Goal: Task Accomplishment & Management: Use online tool/utility

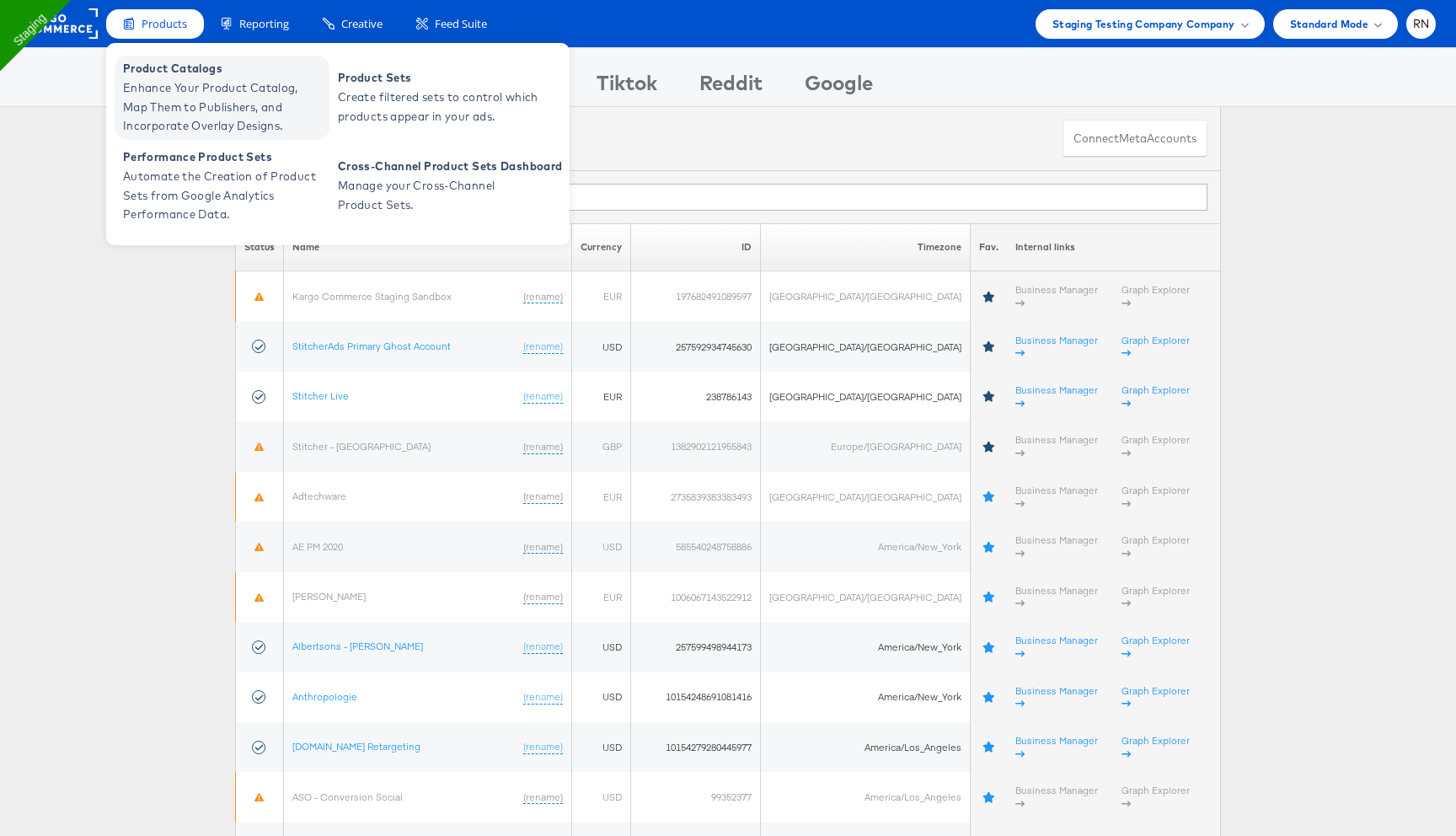
click at [181, 110] on span "Enhance Your Product Catalog, Map Them to Publishers, and Incorporate Overlay D…" at bounding box center [224, 107] width 203 height 58
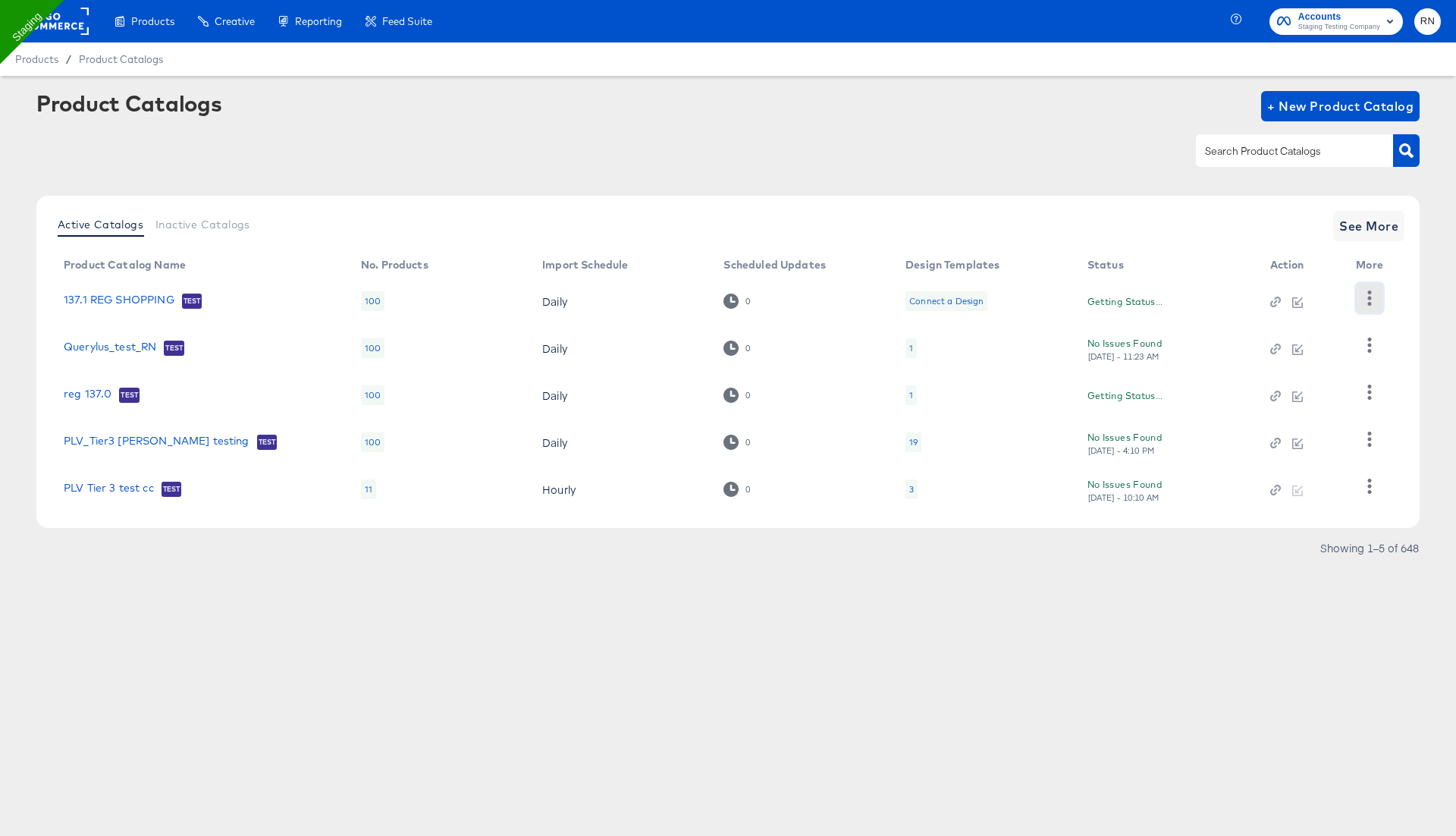
click at [1370, 304] on icon "button" at bounding box center [1369, 297] width 4 height 14
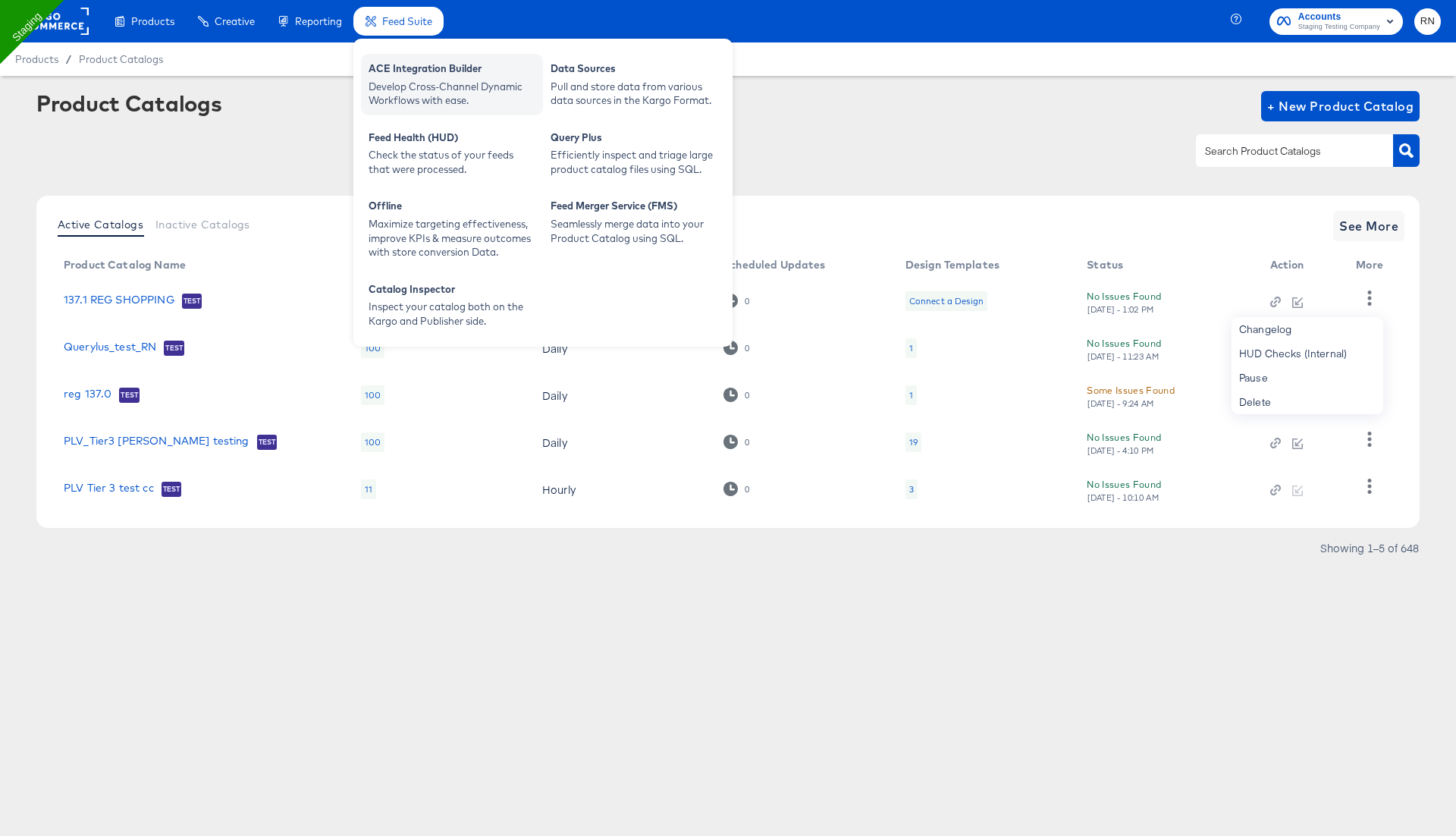
click at [406, 95] on div "Develop Cross-Channel Dynamic Workflows with ease." at bounding box center [452, 94] width 167 height 28
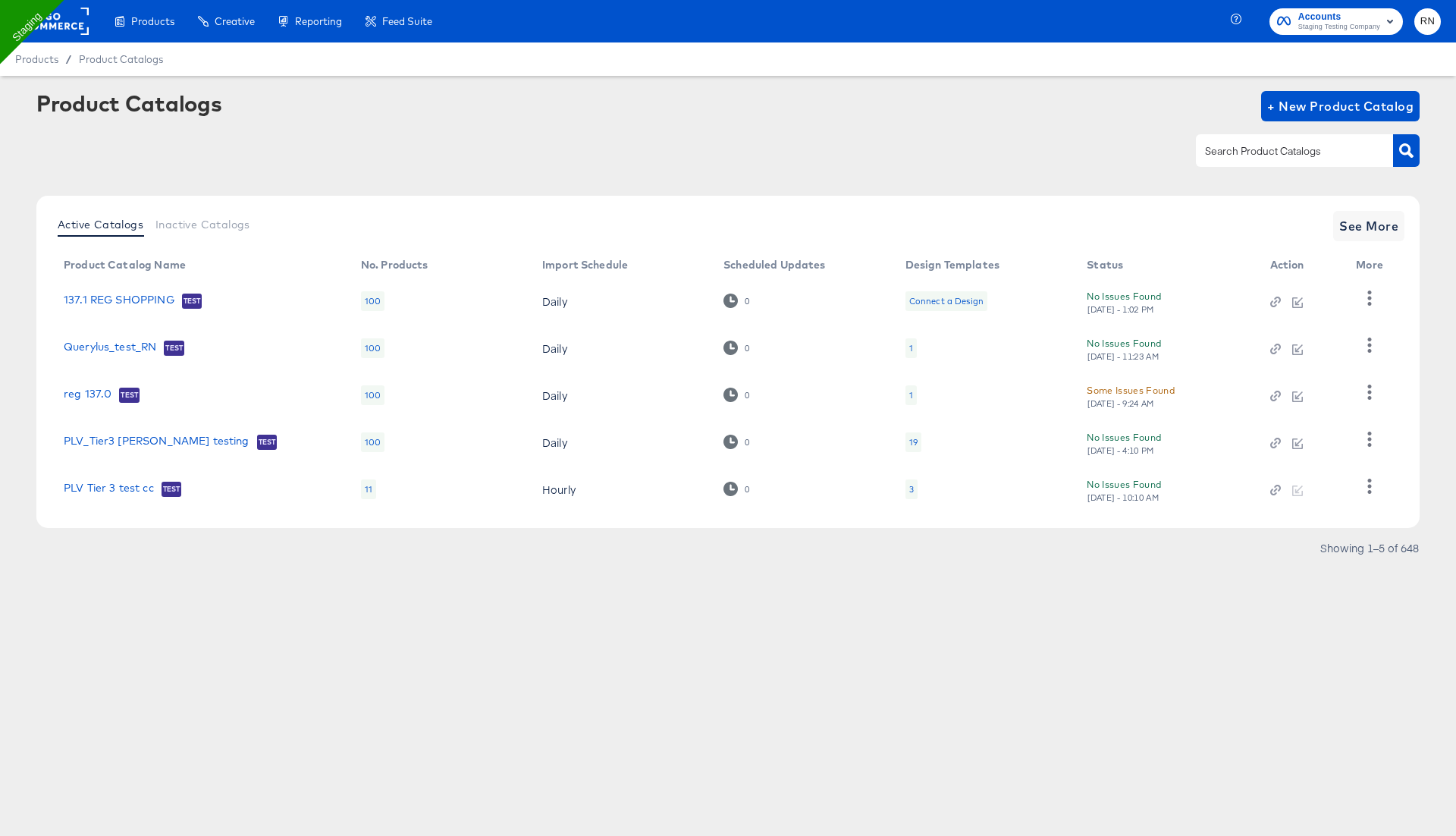
click at [950, 70] on div "Products / Product Catalogs" at bounding box center [728, 59] width 1456 height 33
click at [950, 45] on div "Products / Product Catalogs" at bounding box center [728, 59] width 1456 height 33
click at [472, 43] on div "Products / Product Catalogs" at bounding box center [728, 59] width 1456 height 33
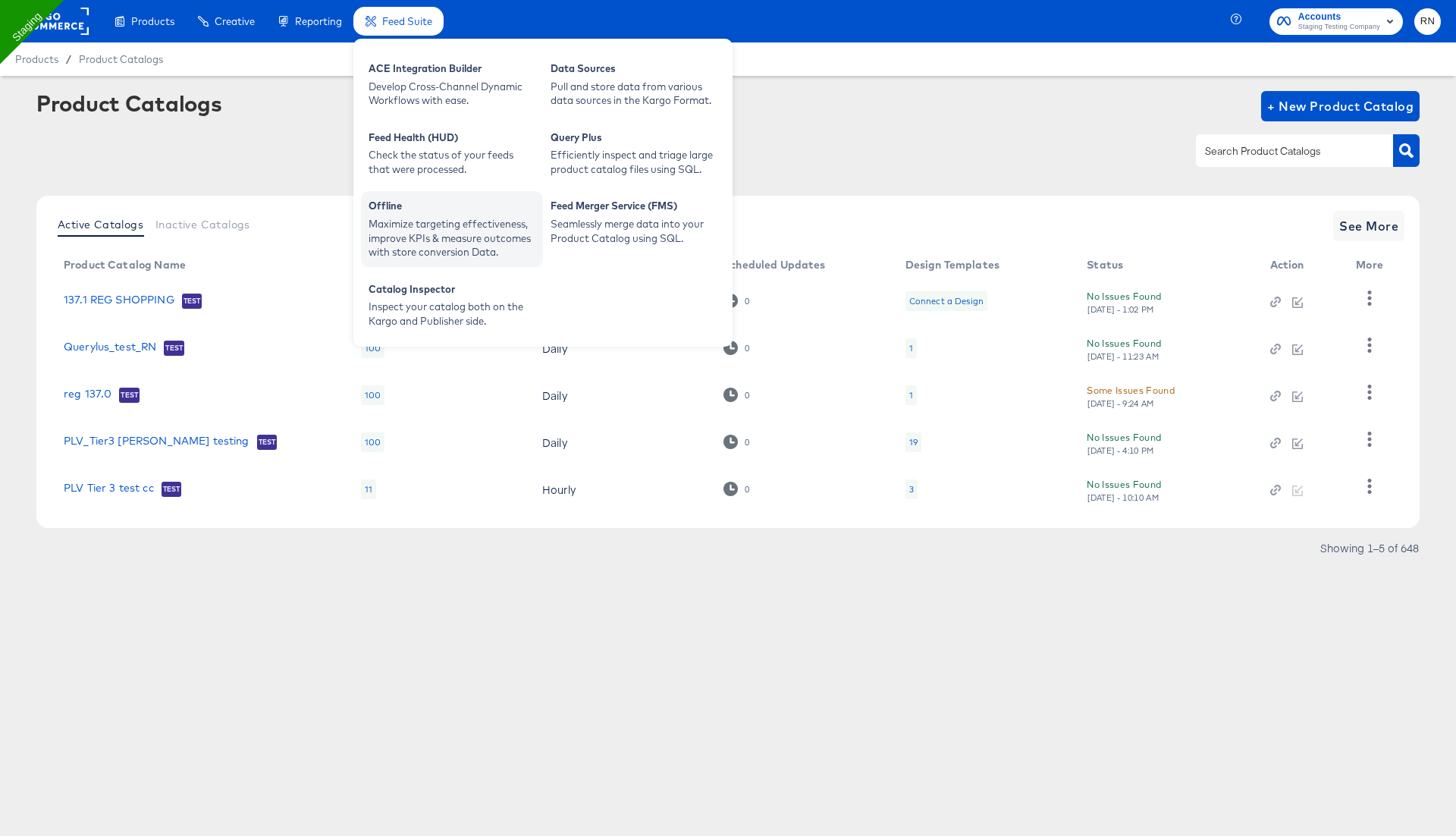
click at [424, 219] on div "Maximize targeting effectiveness, improve KPIs & measure outcomes with store co…" at bounding box center [452, 238] width 167 height 43
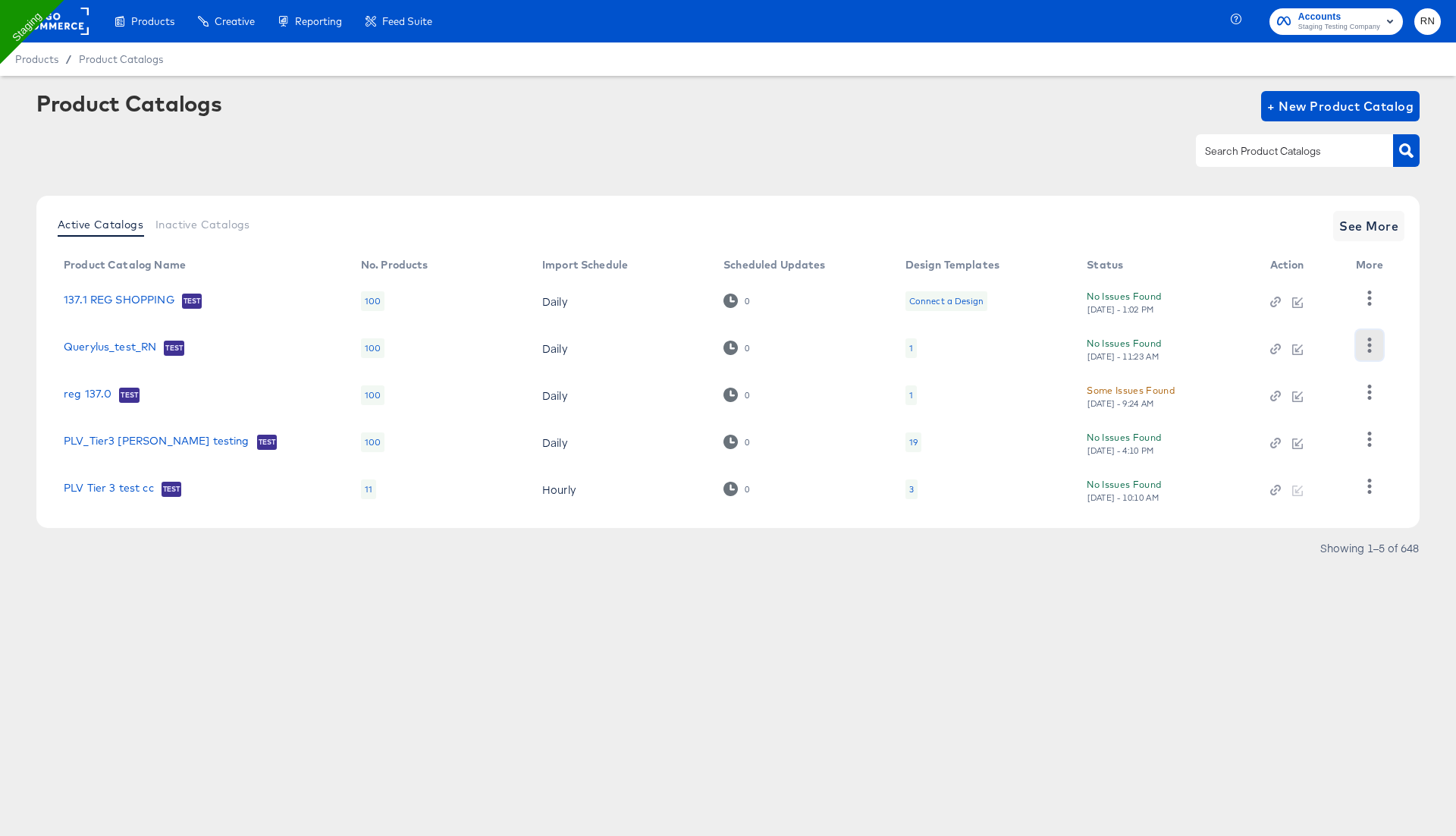
click at [1372, 336] on button "button" at bounding box center [1369, 345] width 26 height 31
click at [1369, 488] on icon "button" at bounding box center [1369, 485] width 14 height 14
click at [1372, 223] on span "See More" at bounding box center [1369, 226] width 59 height 21
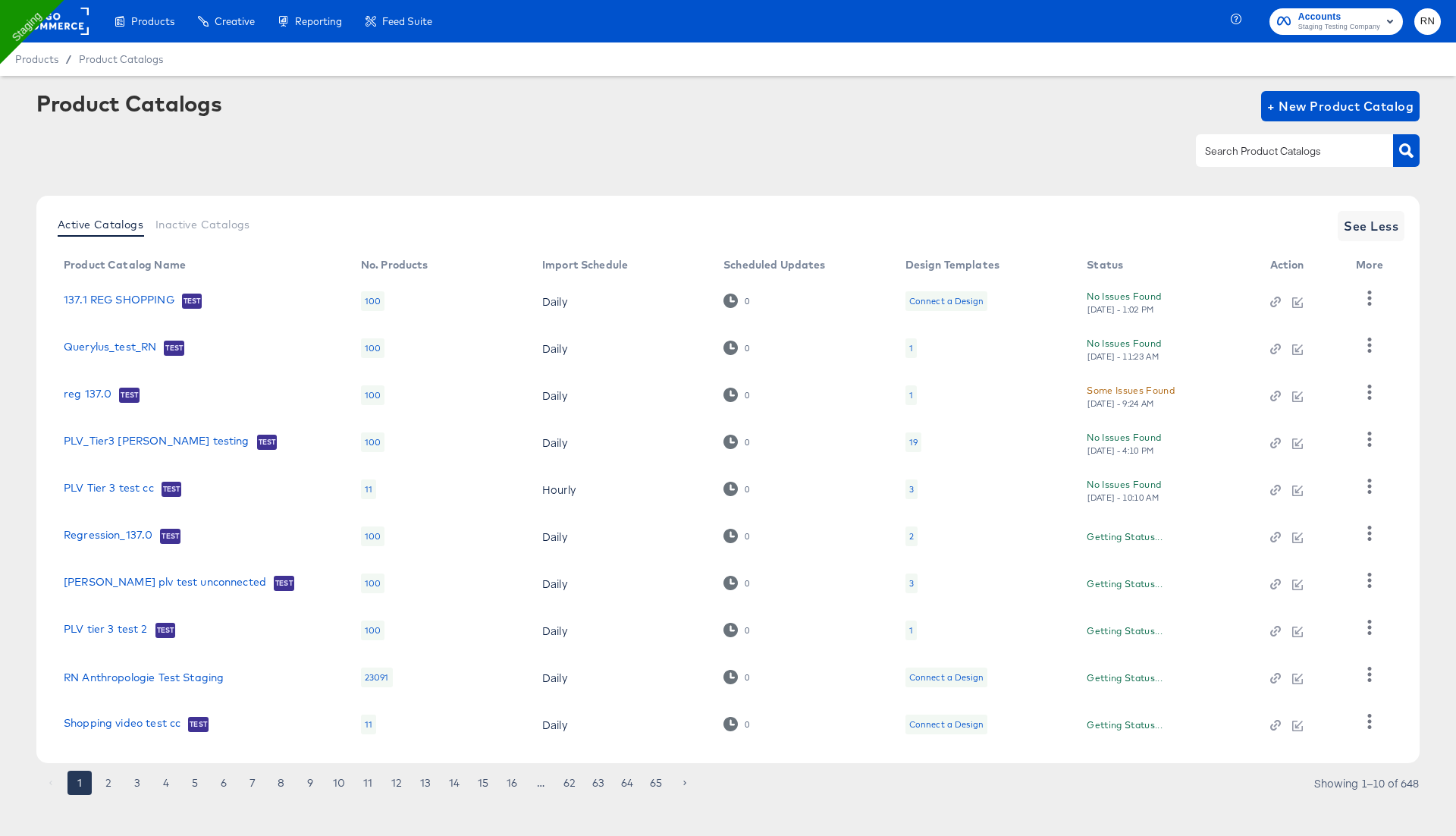
scroll to position [12, 0]
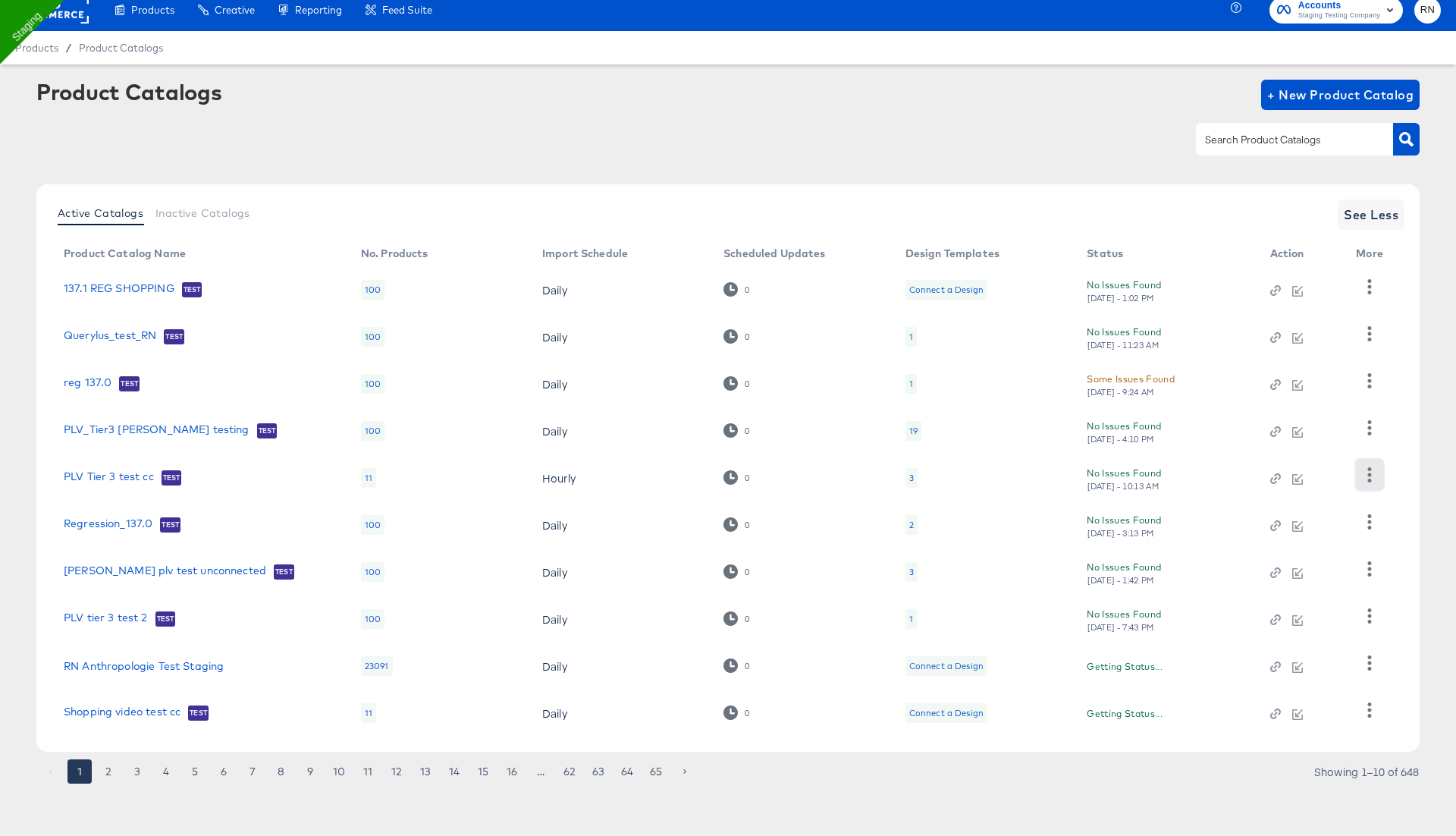
click at [1372, 479] on icon "button" at bounding box center [1369, 474] width 14 height 14
click at [1369, 621] on icon "button" at bounding box center [1369, 615] width 4 height 14
click at [1245, 140] on input "text" at bounding box center [1283, 139] width 162 height 17
type input "Home lis"
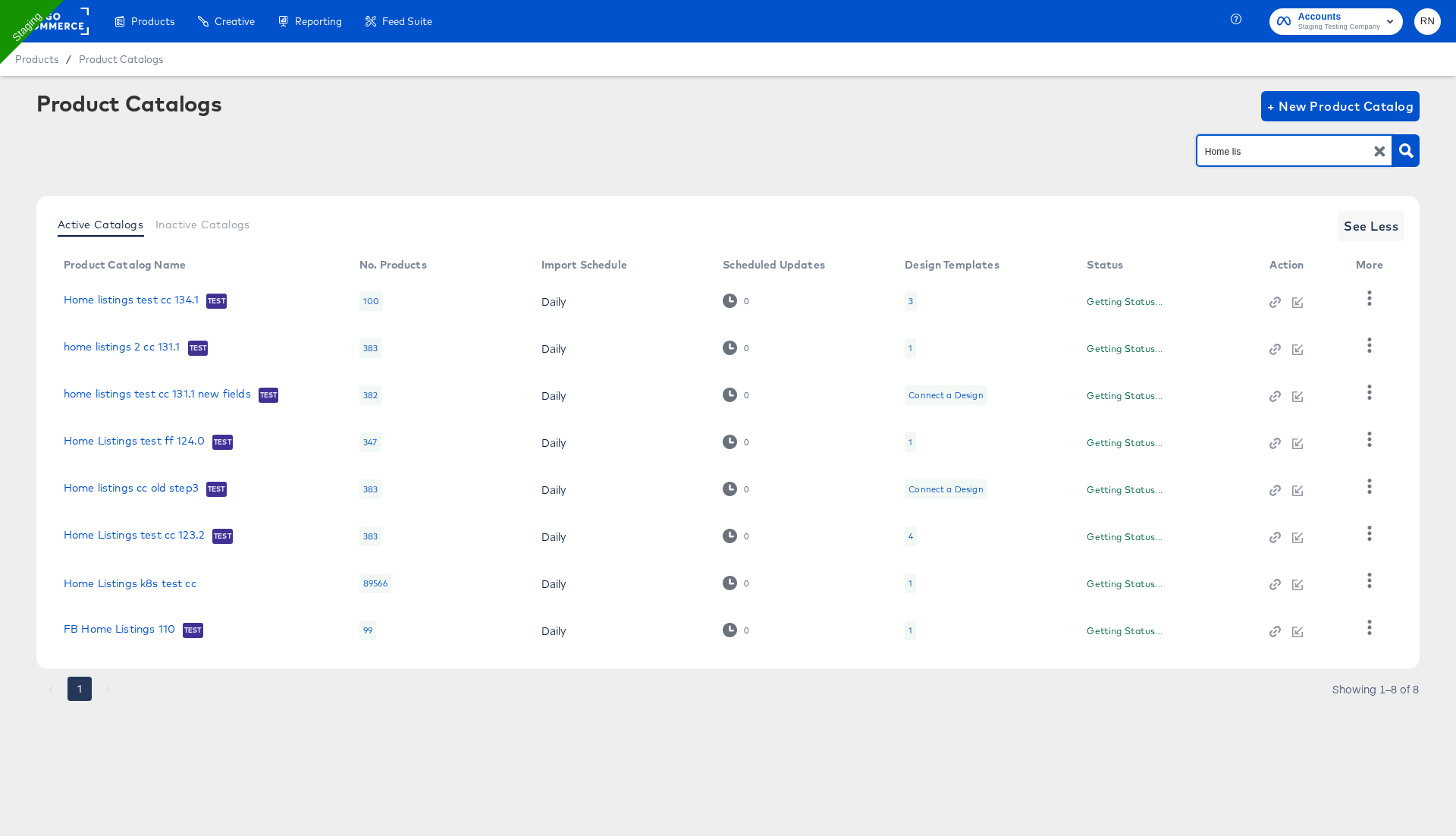
scroll to position [0, 0]
click at [1362, 301] on icon "button" at bounding box center [1369, 297] width 14 height 14
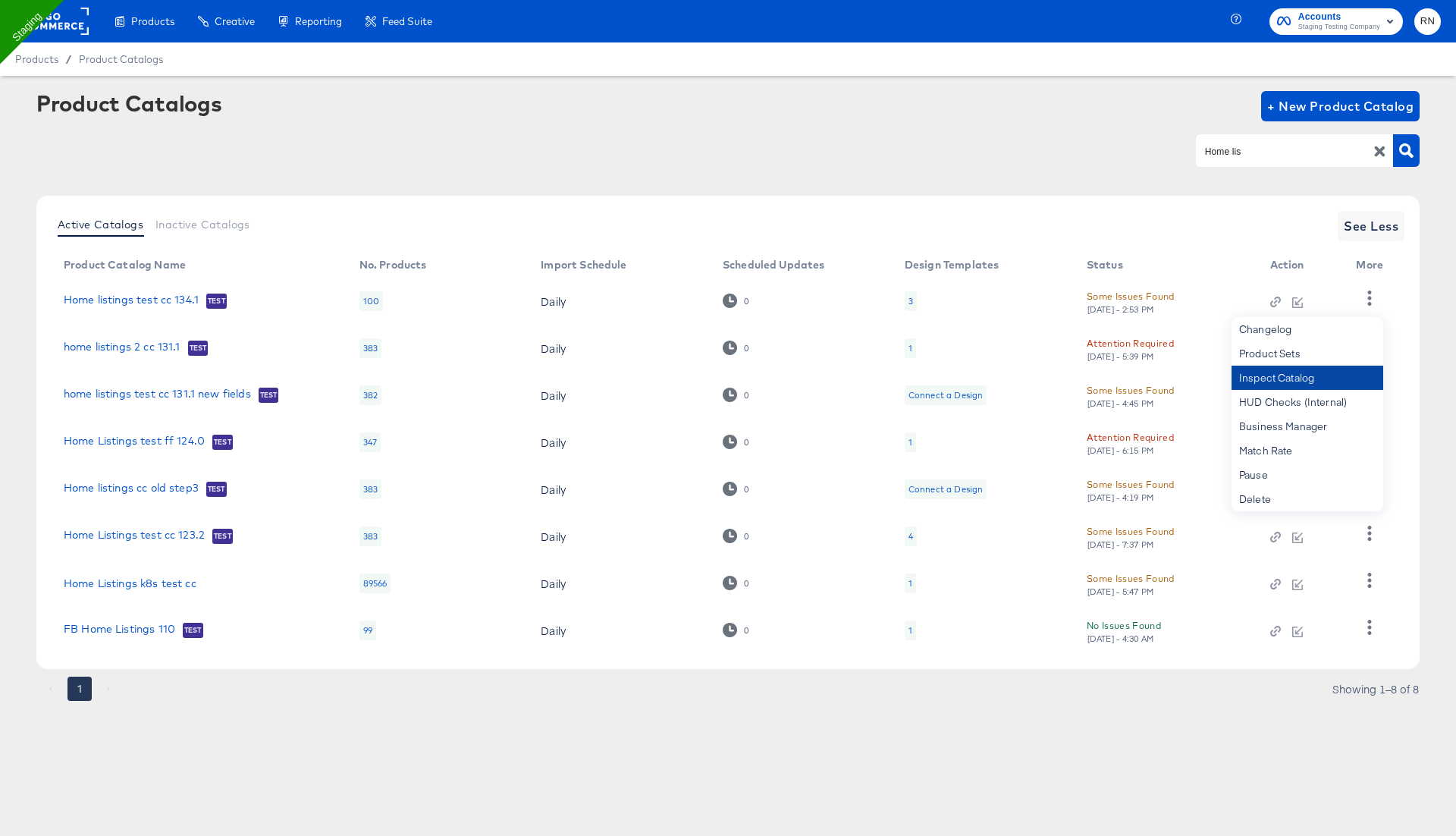
click at [1276, 379] on div "Inspect Catalog" at bounding box center [1308, 377] width 152 height 24
click at [1185, 187] on div "Product Catalogs + New Product Catalog Home lis Active Catalogs Inactive Catalo…" at bounding box center [728, 399] width 1383 height 618
click at [1373, 388] on icon "button" at bounding box center [1369, 391] width 14 height 14
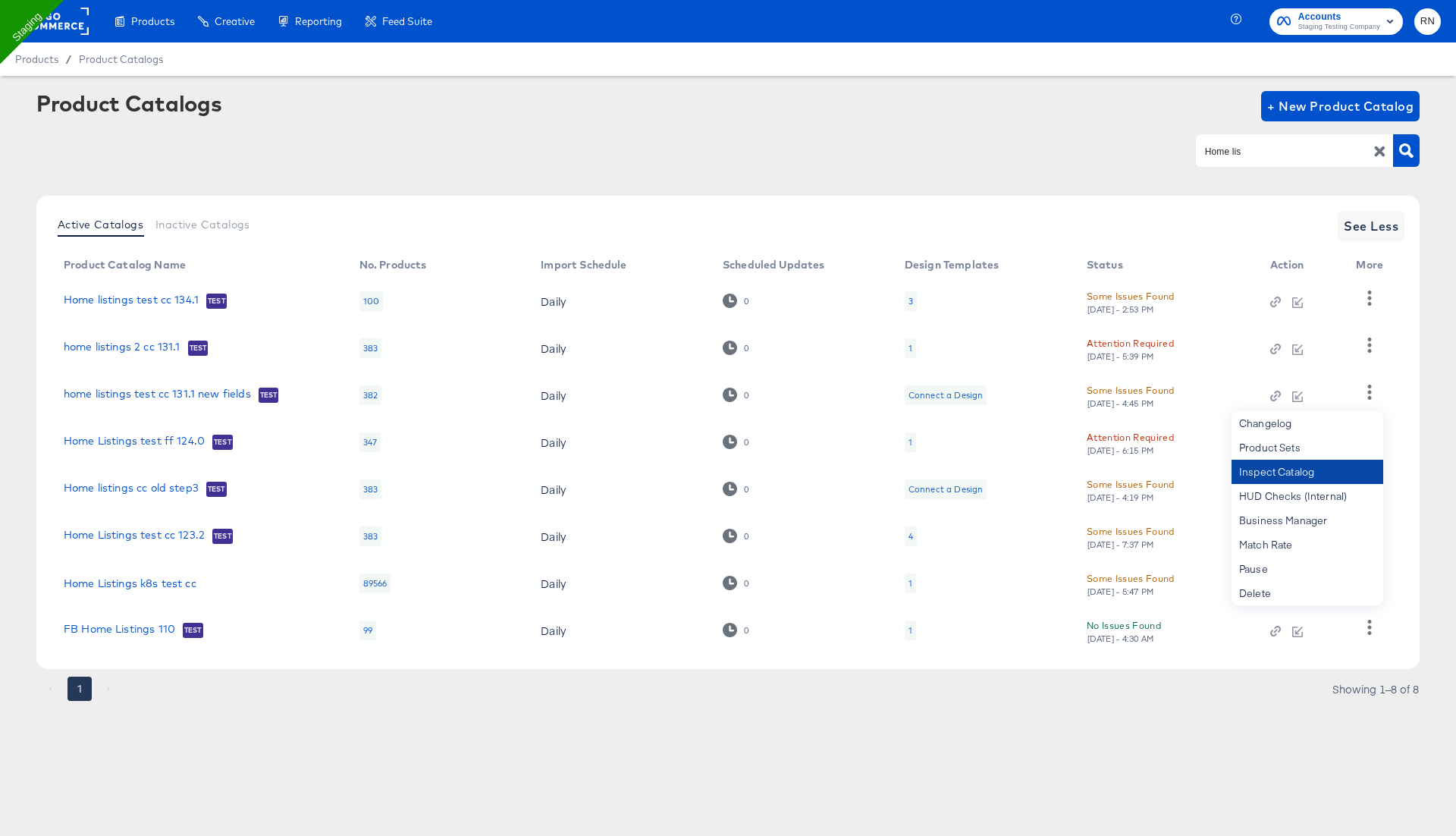
click at [1289, 467] on div "Inspect Catalog" at bounding box center [1308, 471] width 152 height 24
click at [1366, 391] on icon "button" at bounding box center [1369, 391] width 14 height 14
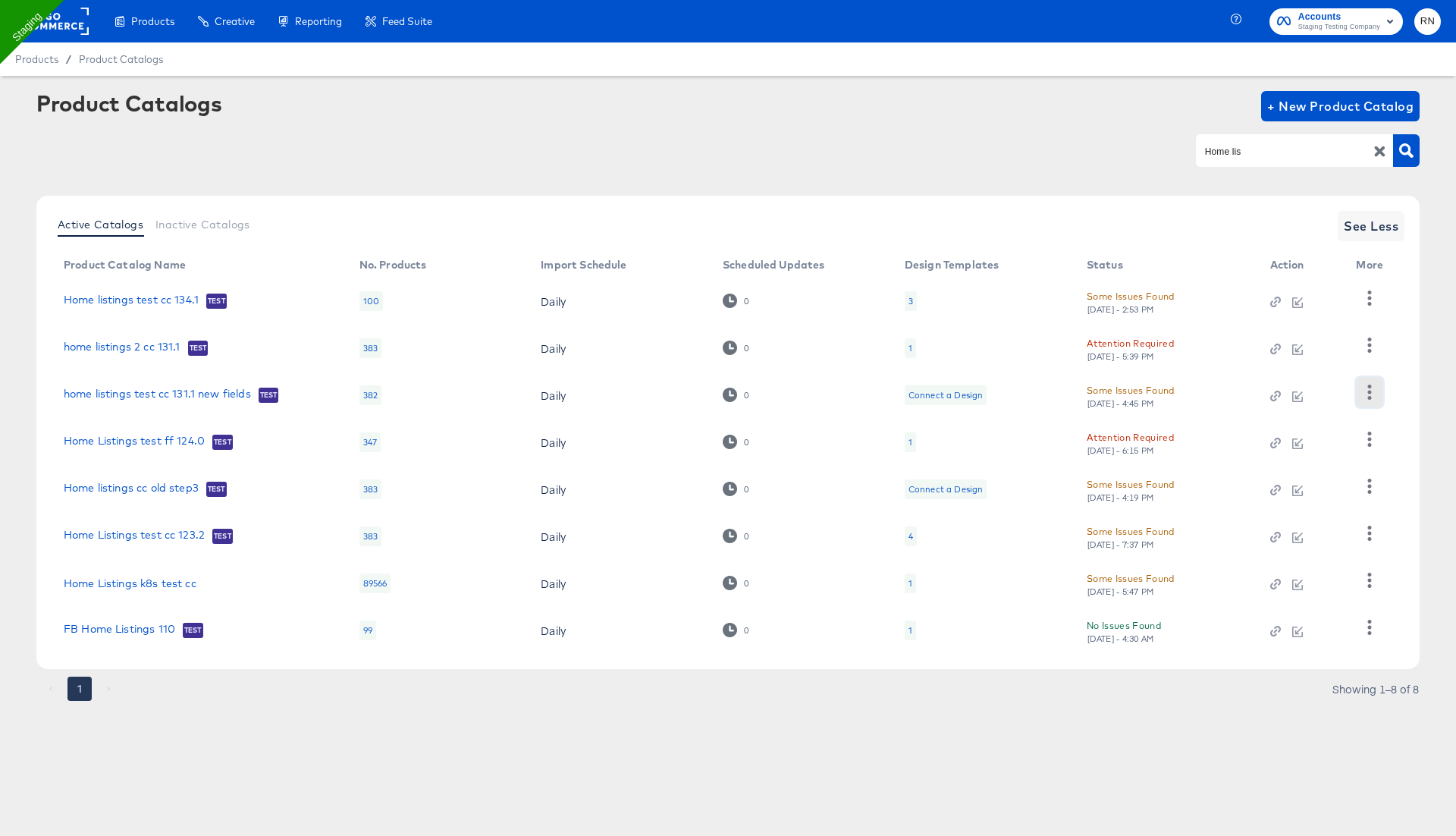
click at [1366, 391] on icon "button" at bounding box center [1369, 391] width 14 height 14
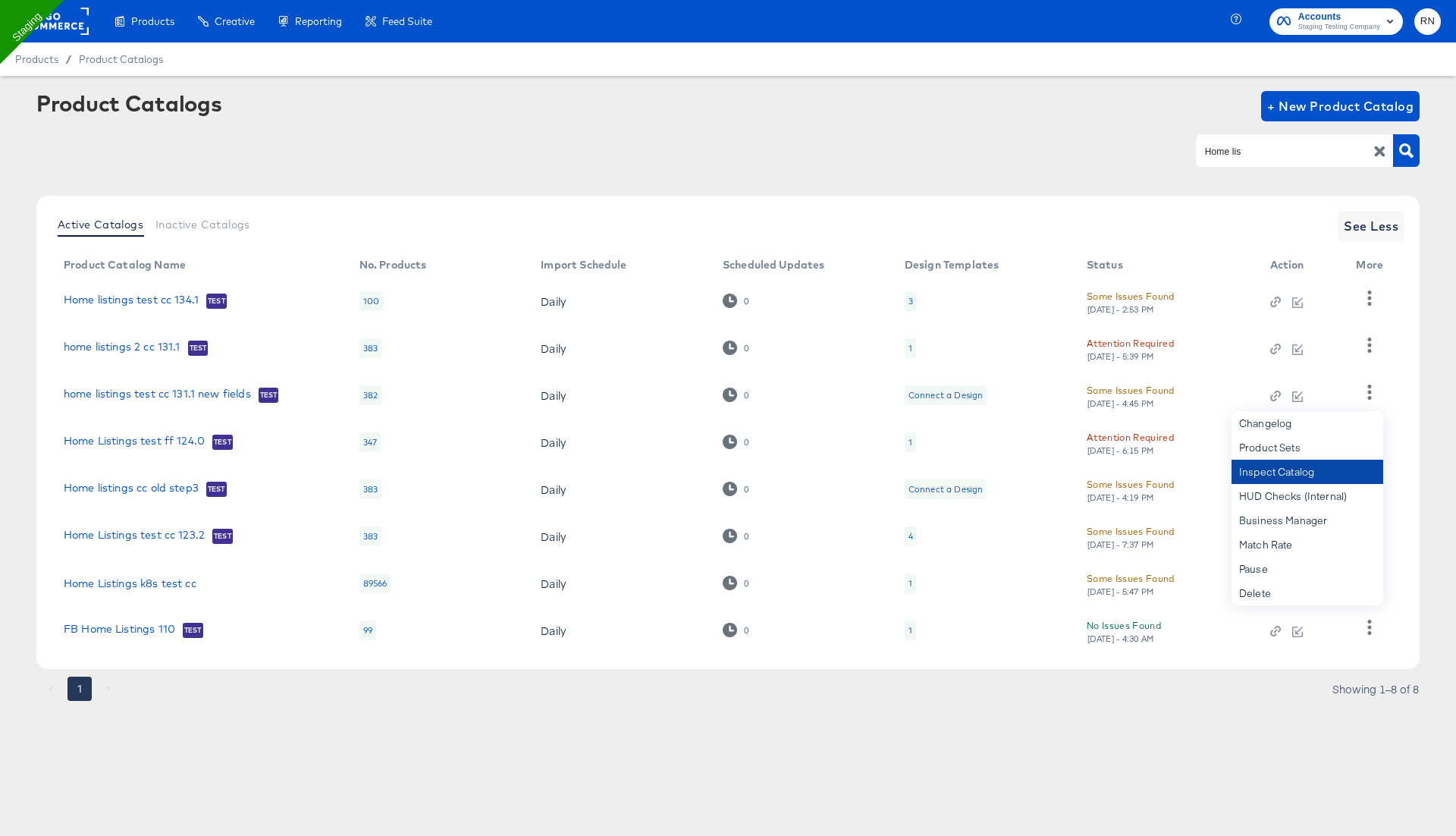
click at [1289, 474] on div "Inspect Catalog" at bounding box center [1308, 471] width 152 height 24
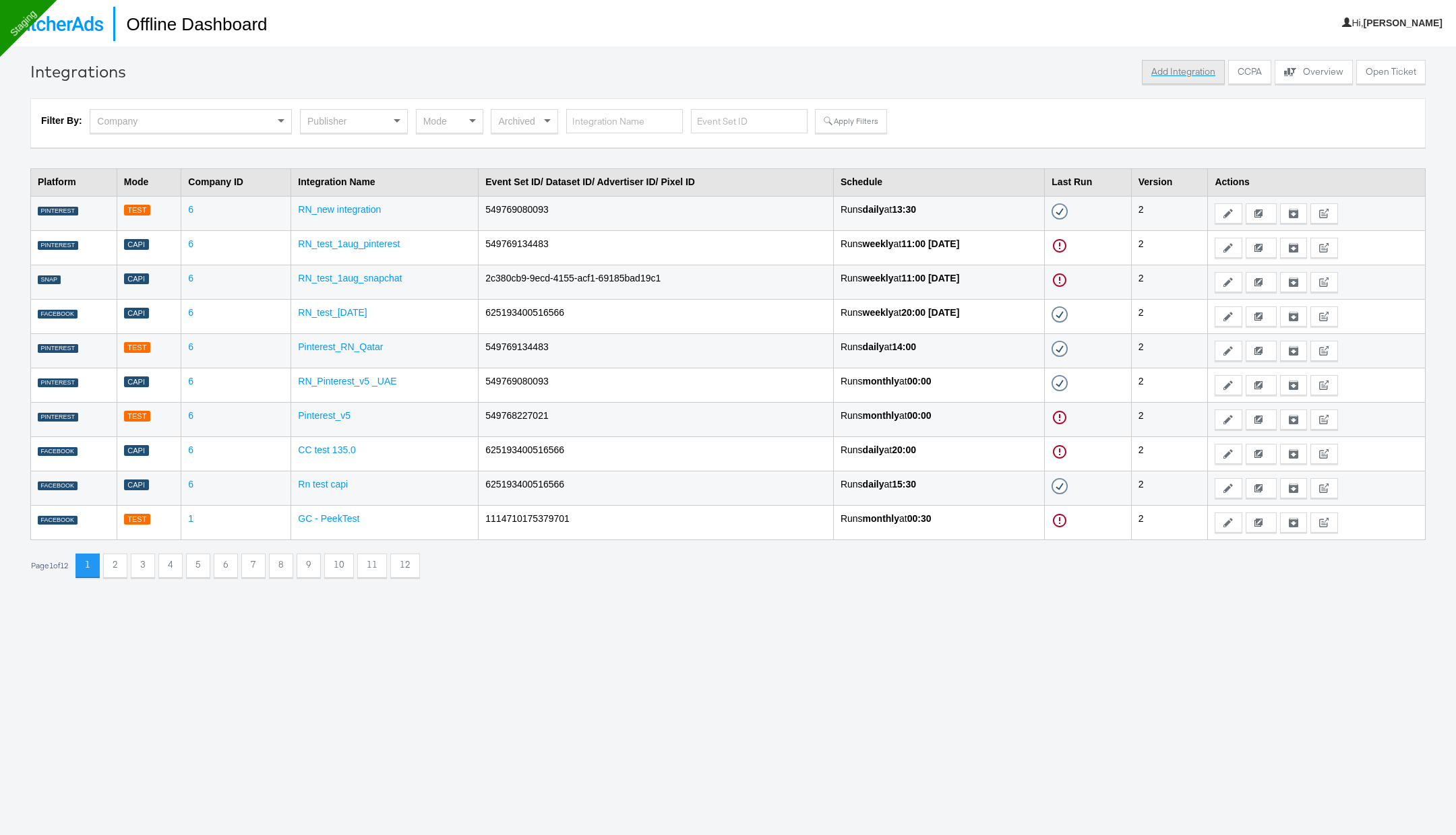
click at [1183, 71] on button "Add Integration" at bounding box center [1183, 72] width 83 height 24
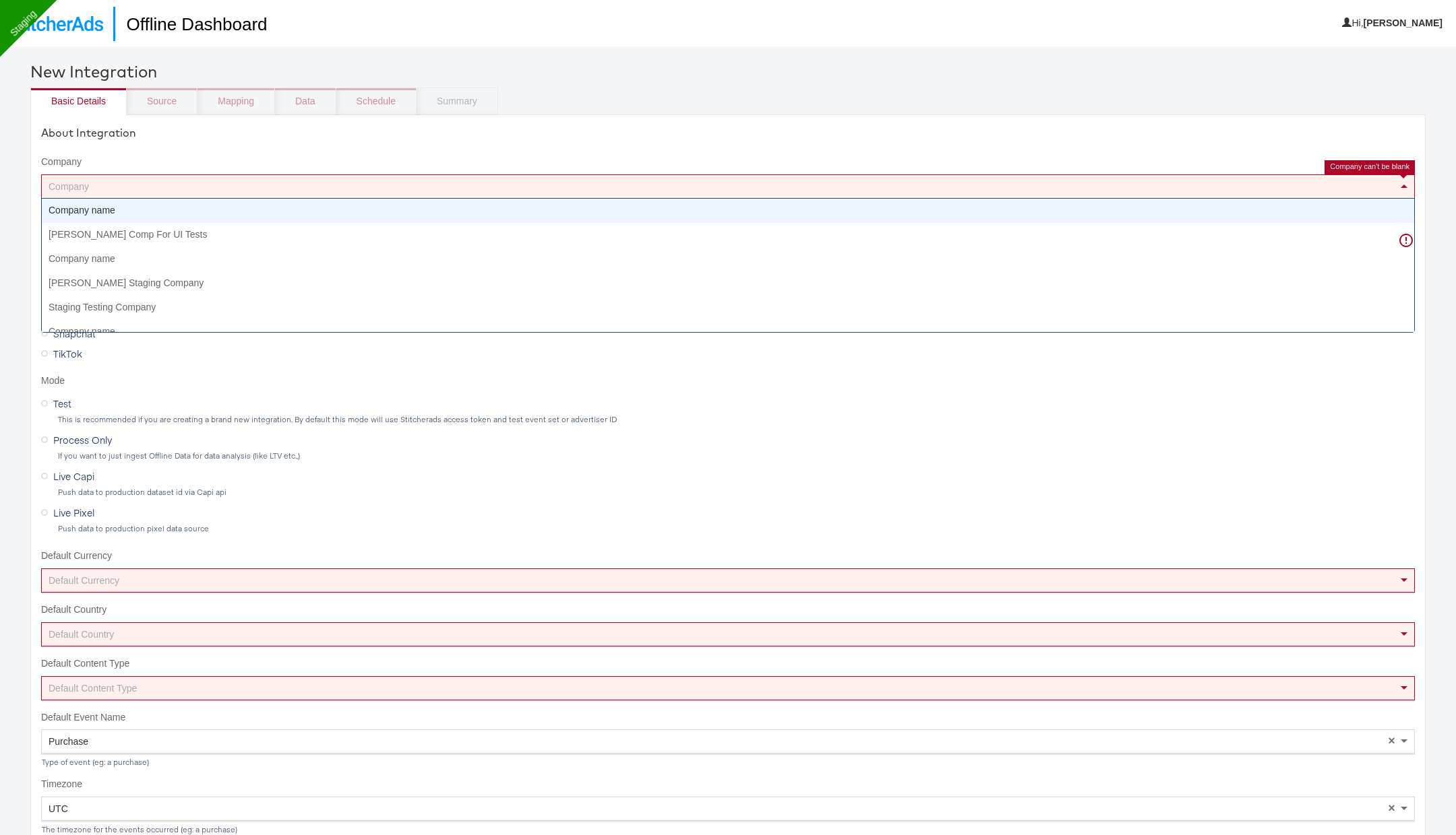
click at [311, 188] on div "Company" at bounding box center [728, 186] width 1372 height 23
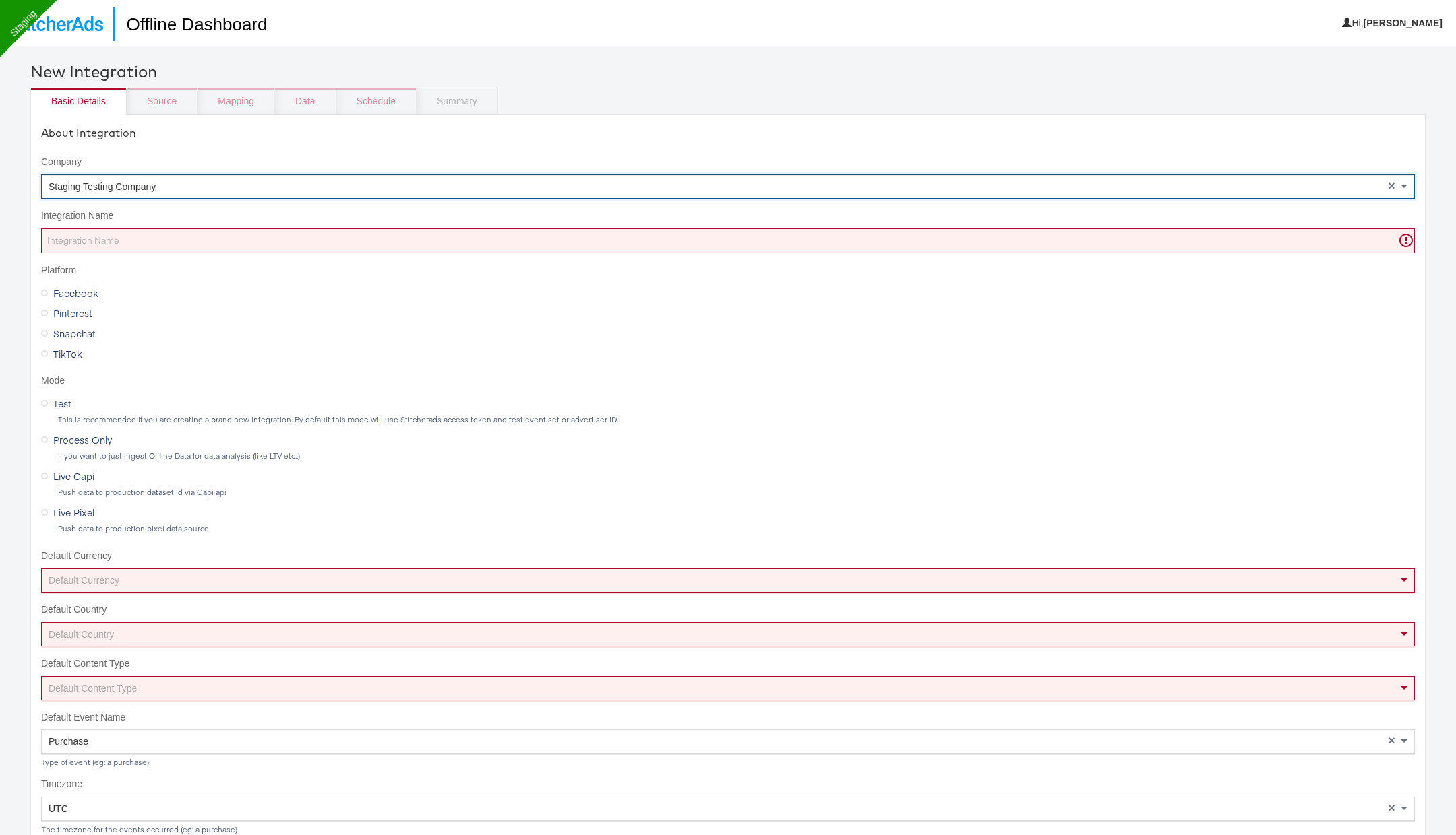
click at [182, 240] on input "Integration Name" at bounding box center [728, 241] width 1373 height 25
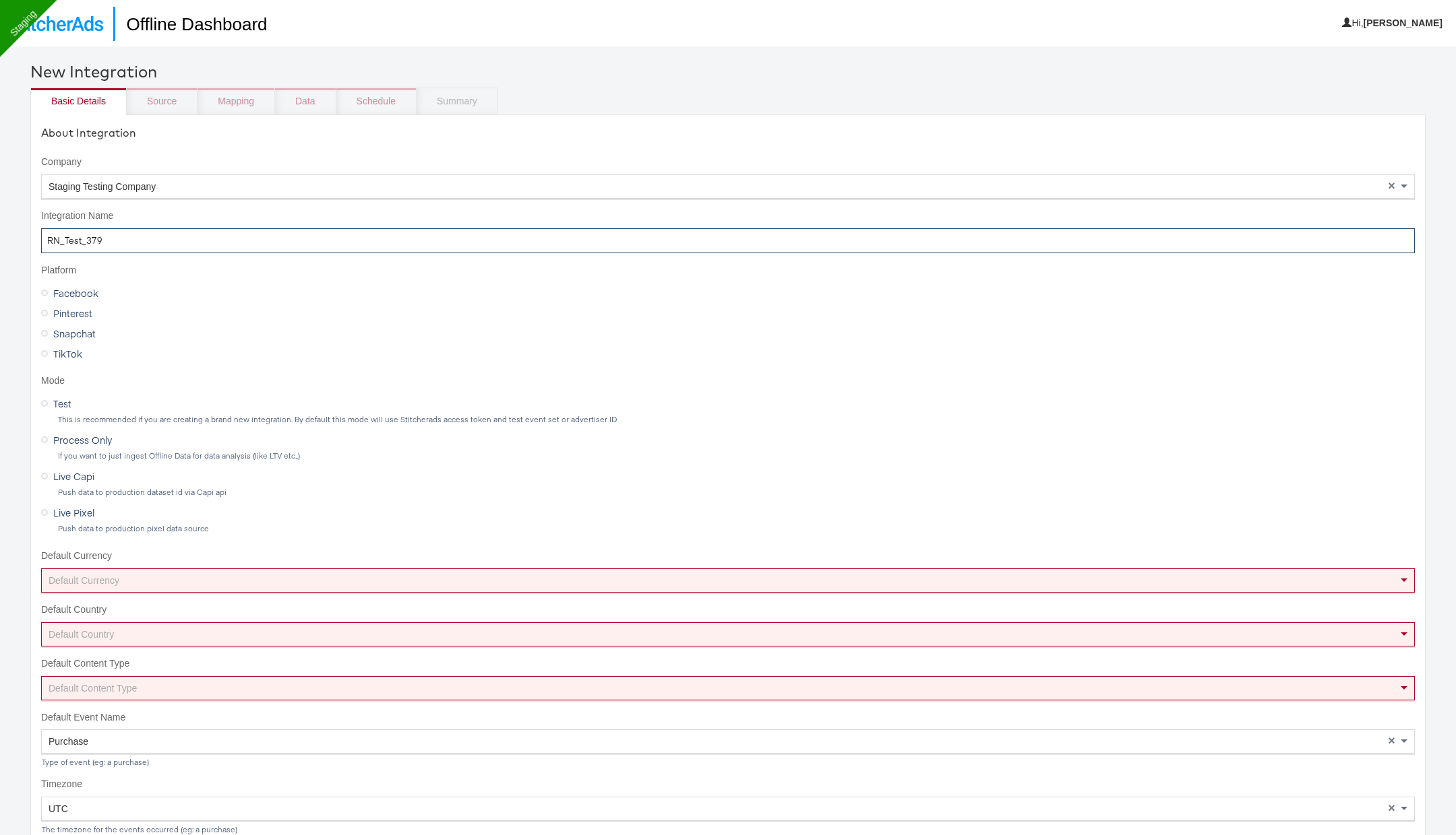
type input "RN_Test_379"
click at [77, 483] on div "Live Capi Push data to production dataset id via Capi api" at bounding box center [728, 481] width 1373 height 31
click at [78, 472] on span "Live Capi" at bounding box center [74, 476] width 41 height 13
click at [0, 0] on input "Live Capi" at bounding box center [0, 0] width 0 height 0
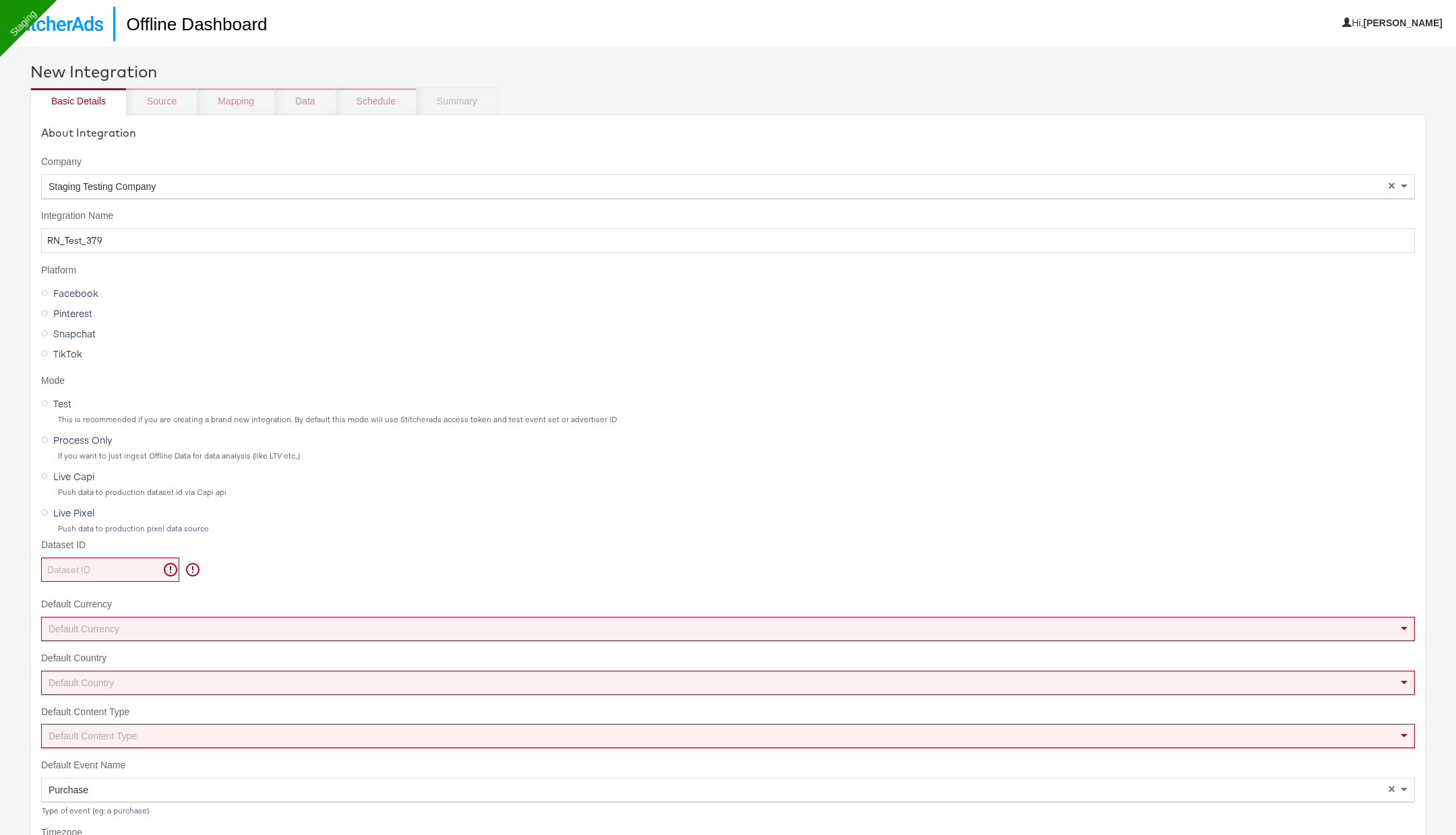
click at [155, 193] on div "Staging Testing Company" at bounding box center [728, 186] width 1372 height 23
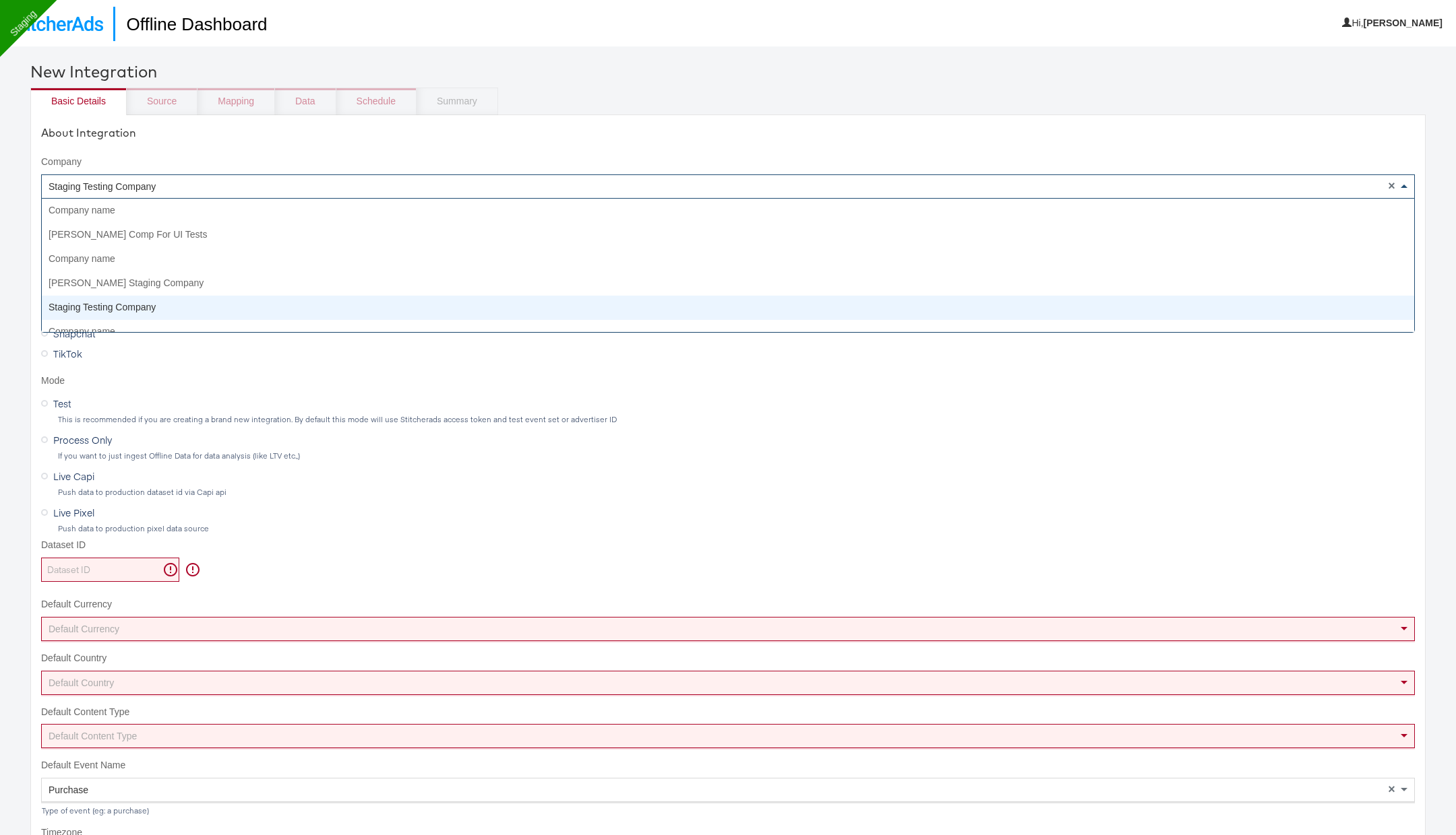
scroll to position [97, 0]
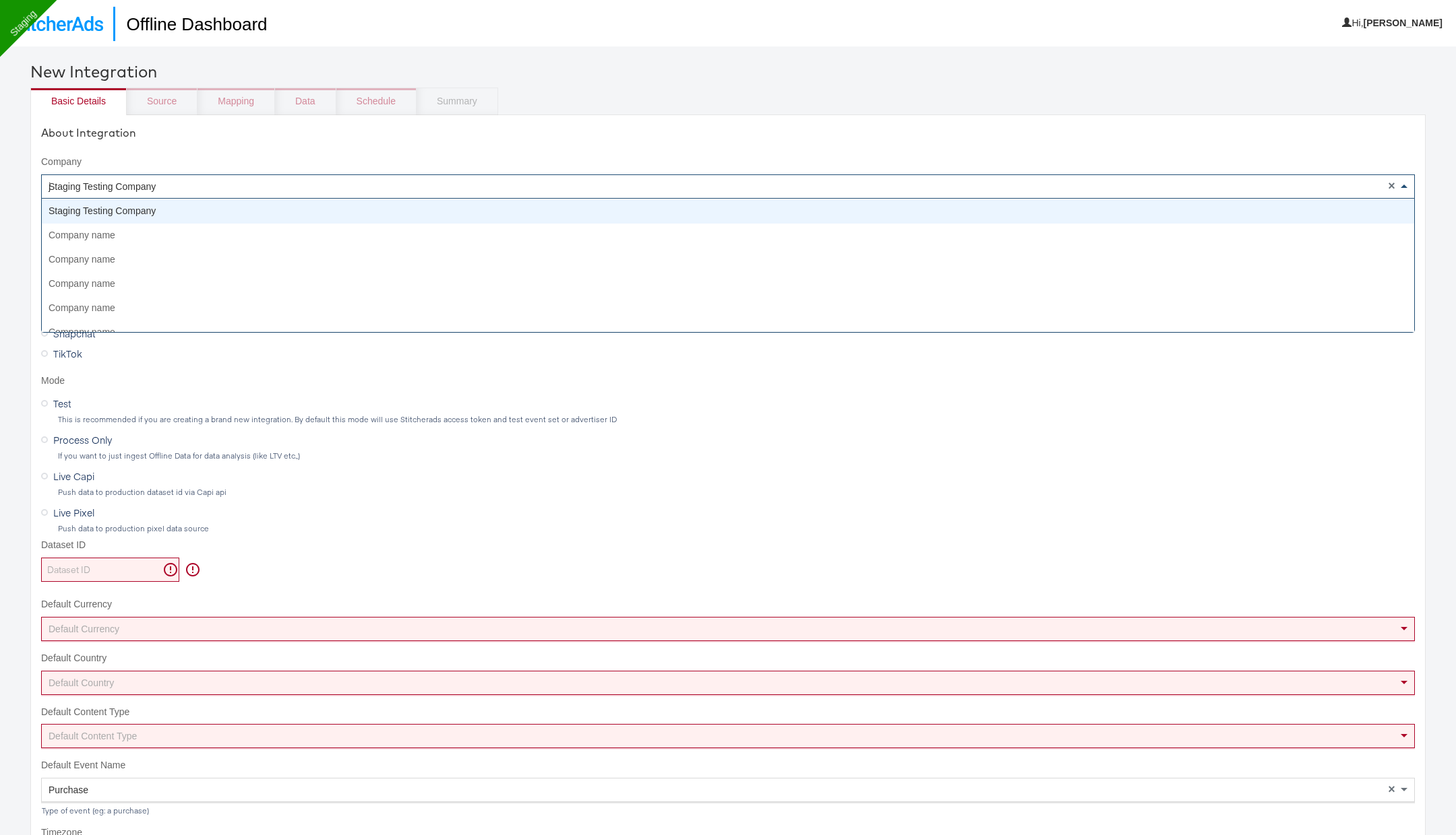
type input "jd"
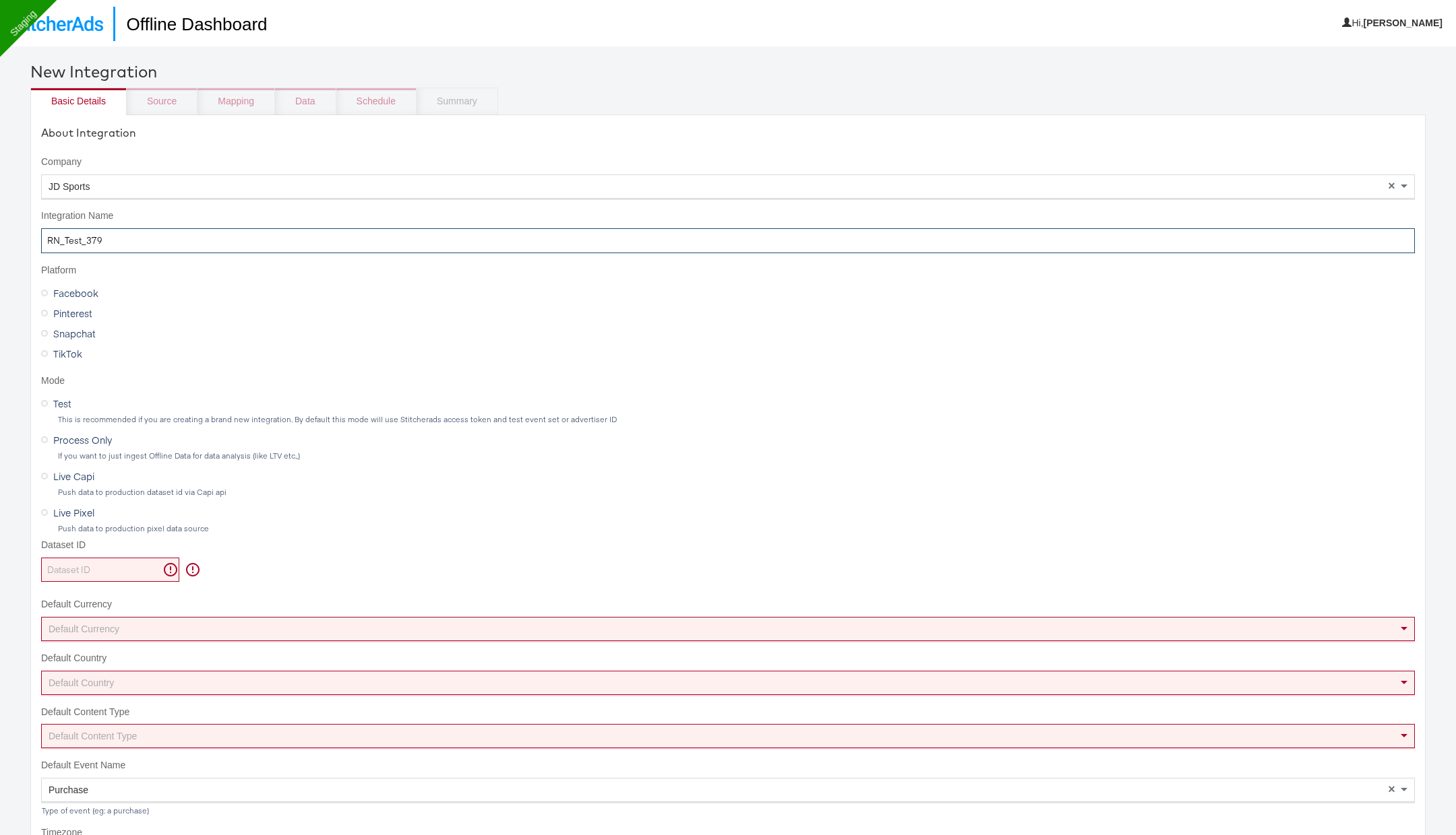
click at [119, 237] on input "RN_Test_379" at bounding box center [728, 241] width 1373 height 25
type input "go o"
type input "RN_test_Go-outdoor"
click at [164, 624] on div "Default Currency" at bounding box center [728, 628] width 1372 height 23
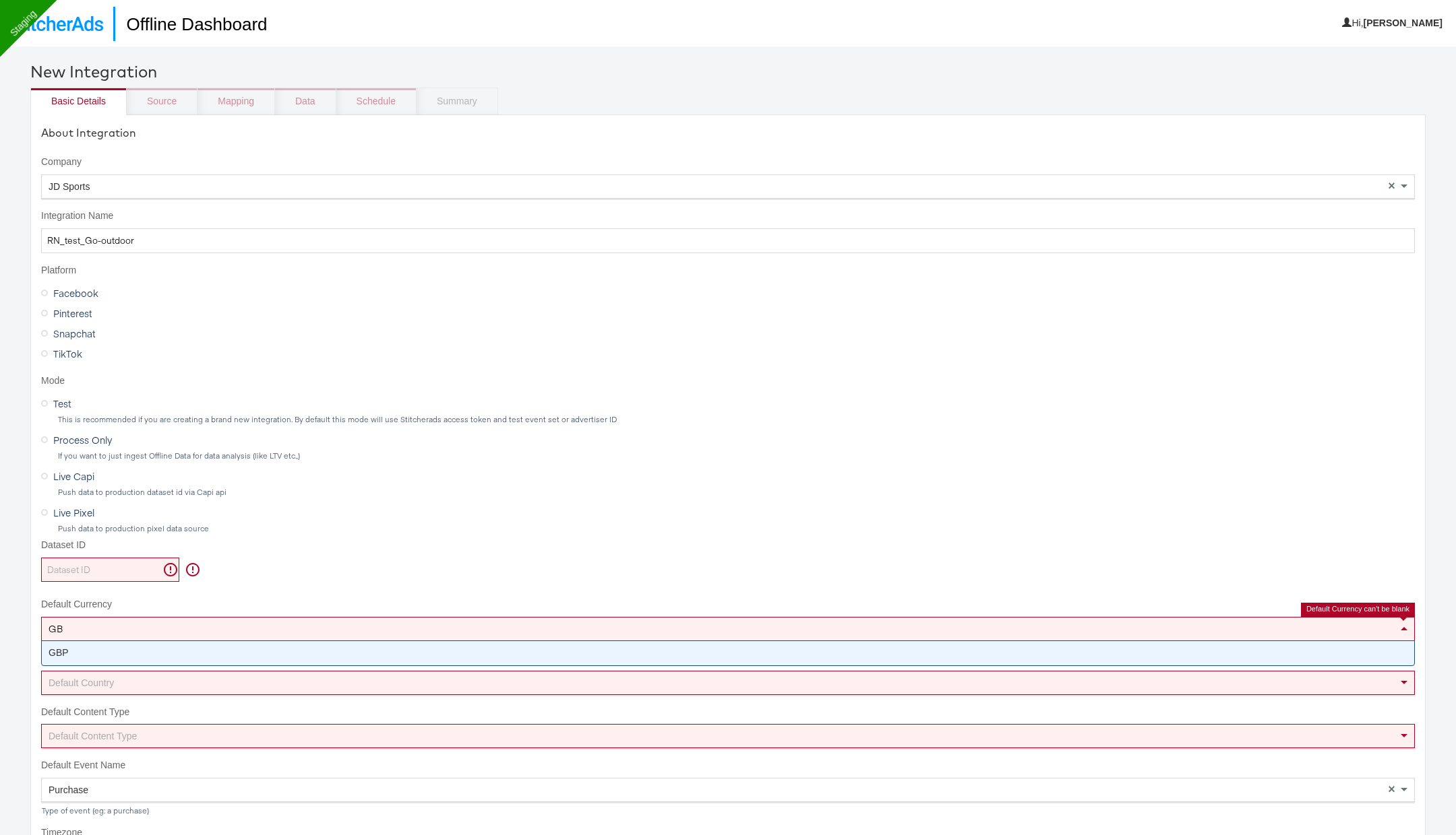
type input "GBP"
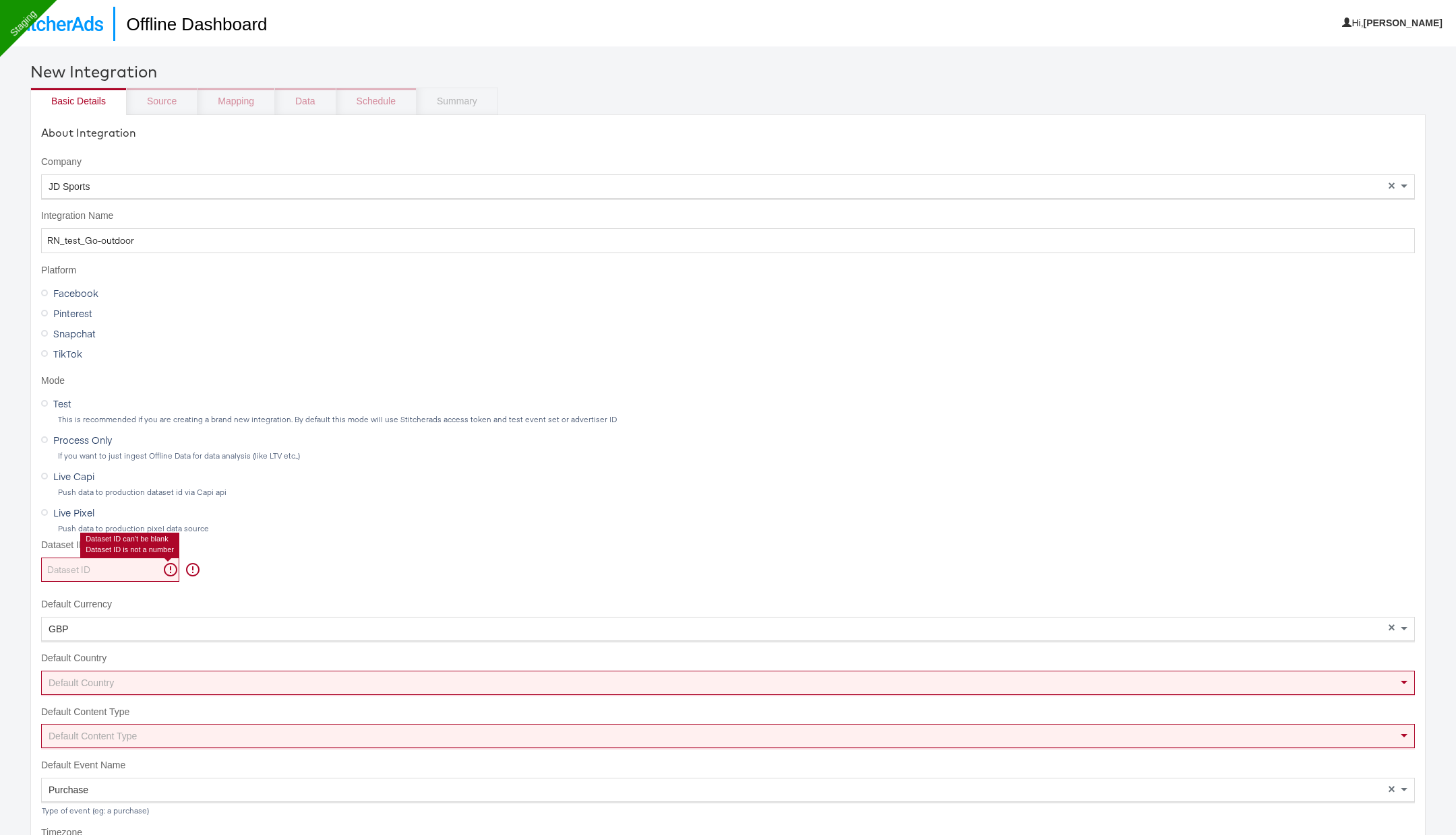
click at [86, 560] on input "Dataset ID" at bounding box center [110, 571] width 138 height 25
paste input "625193400516566"
type input "625193400516566"
click at [124, 673] on div "Default Country" at bounding box center [728, 678] width 1372 height 23
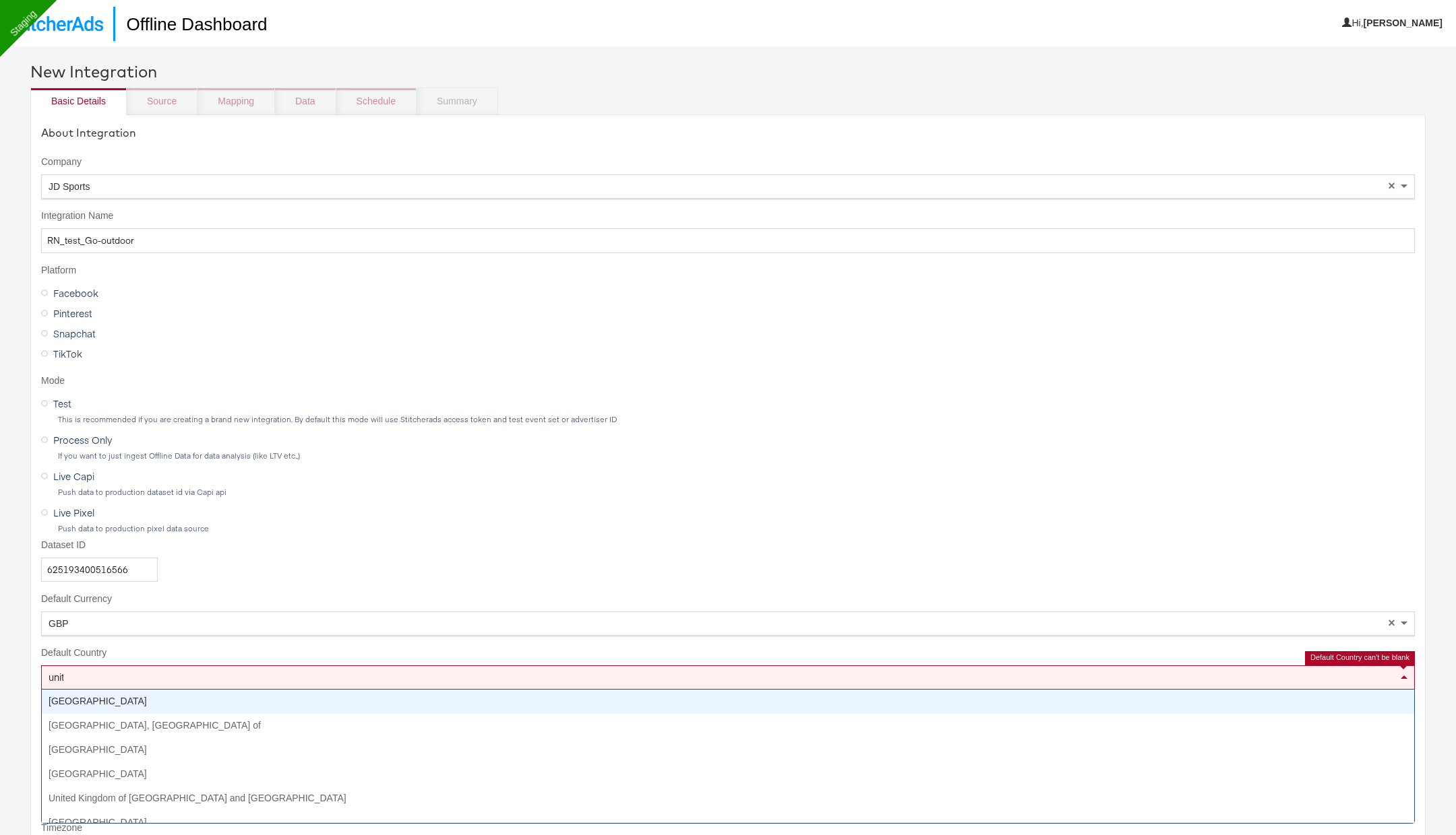
type input "unite"
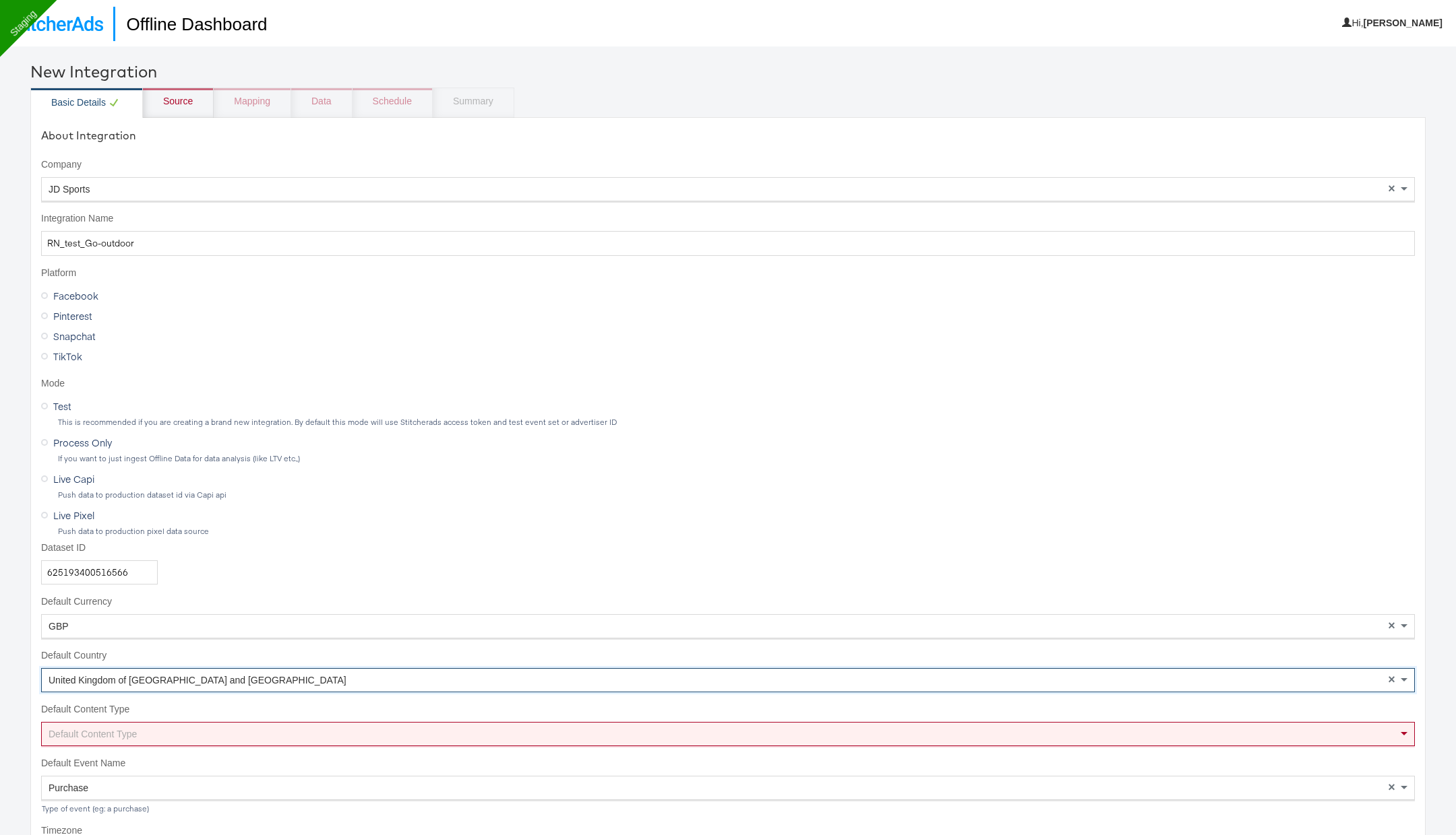
click at [301, 729] on div "Default Content Type" at bounding box center [728, 734] width 1372 height 23
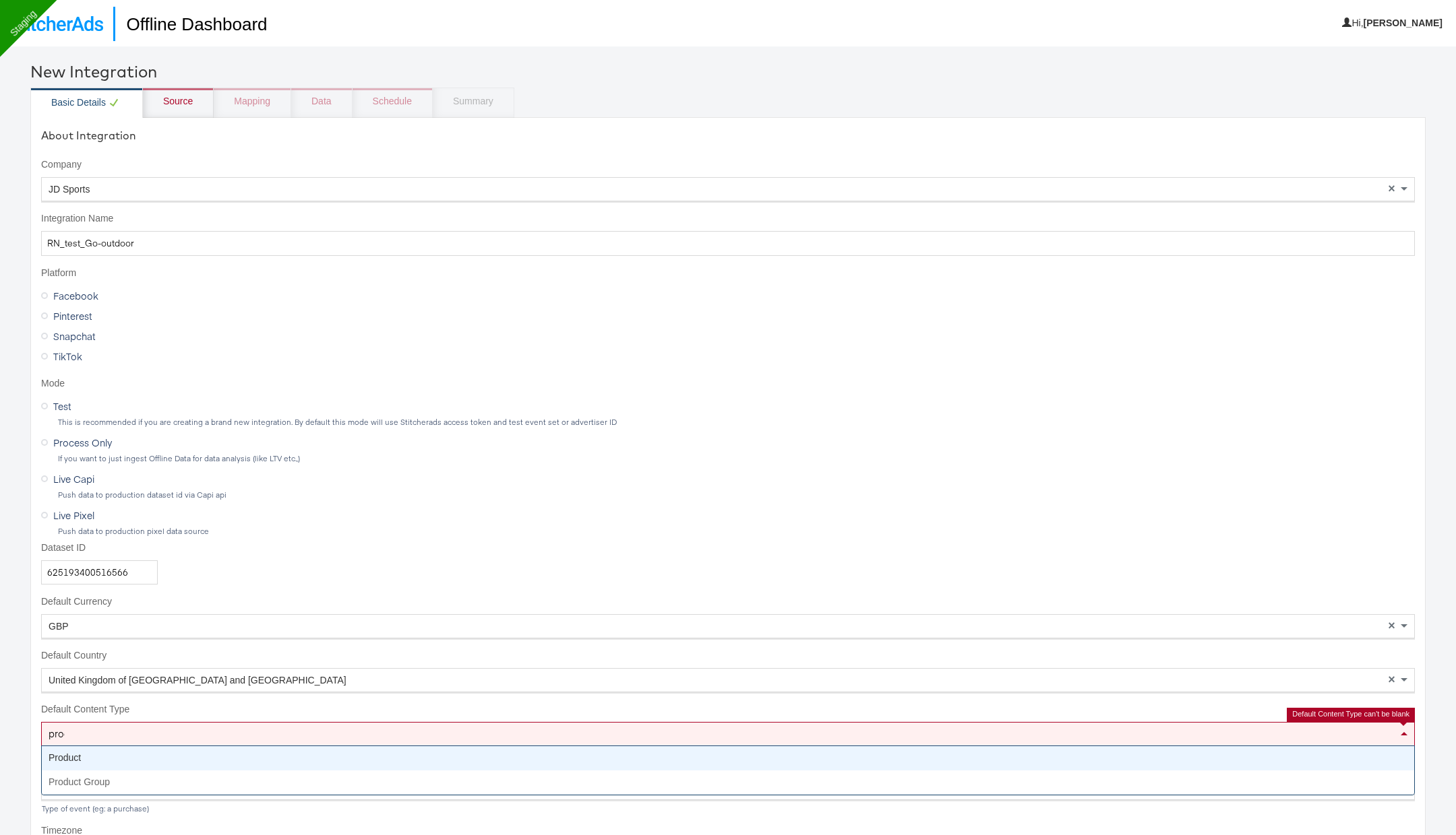
type input "produ"
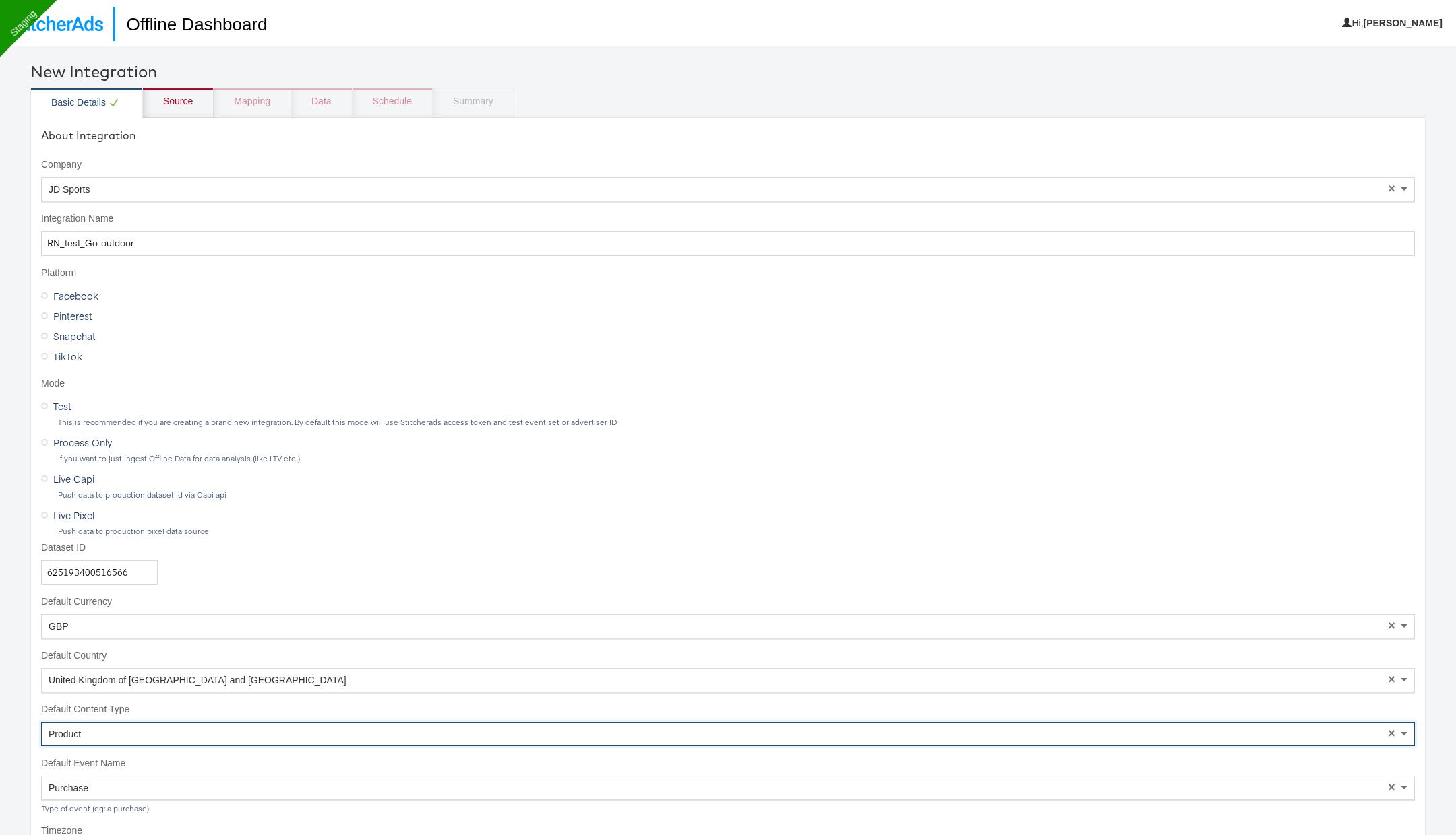
click at [182, 103] on div "Source" at bounding box center [178, 102] width 29 height 13
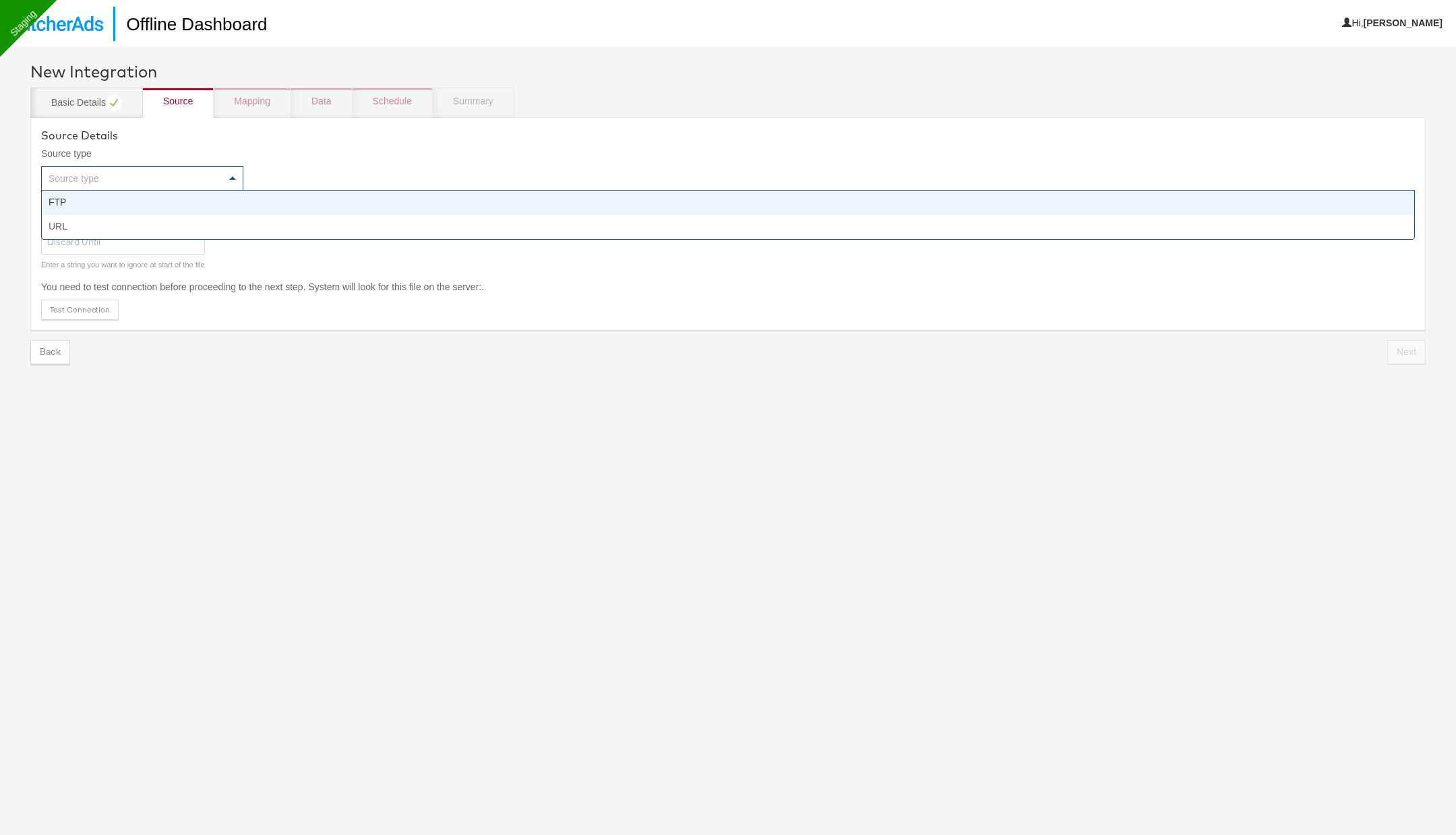
click at [206, 179] on div "Source type" at bounding box center [142, 178] width 201 height 23
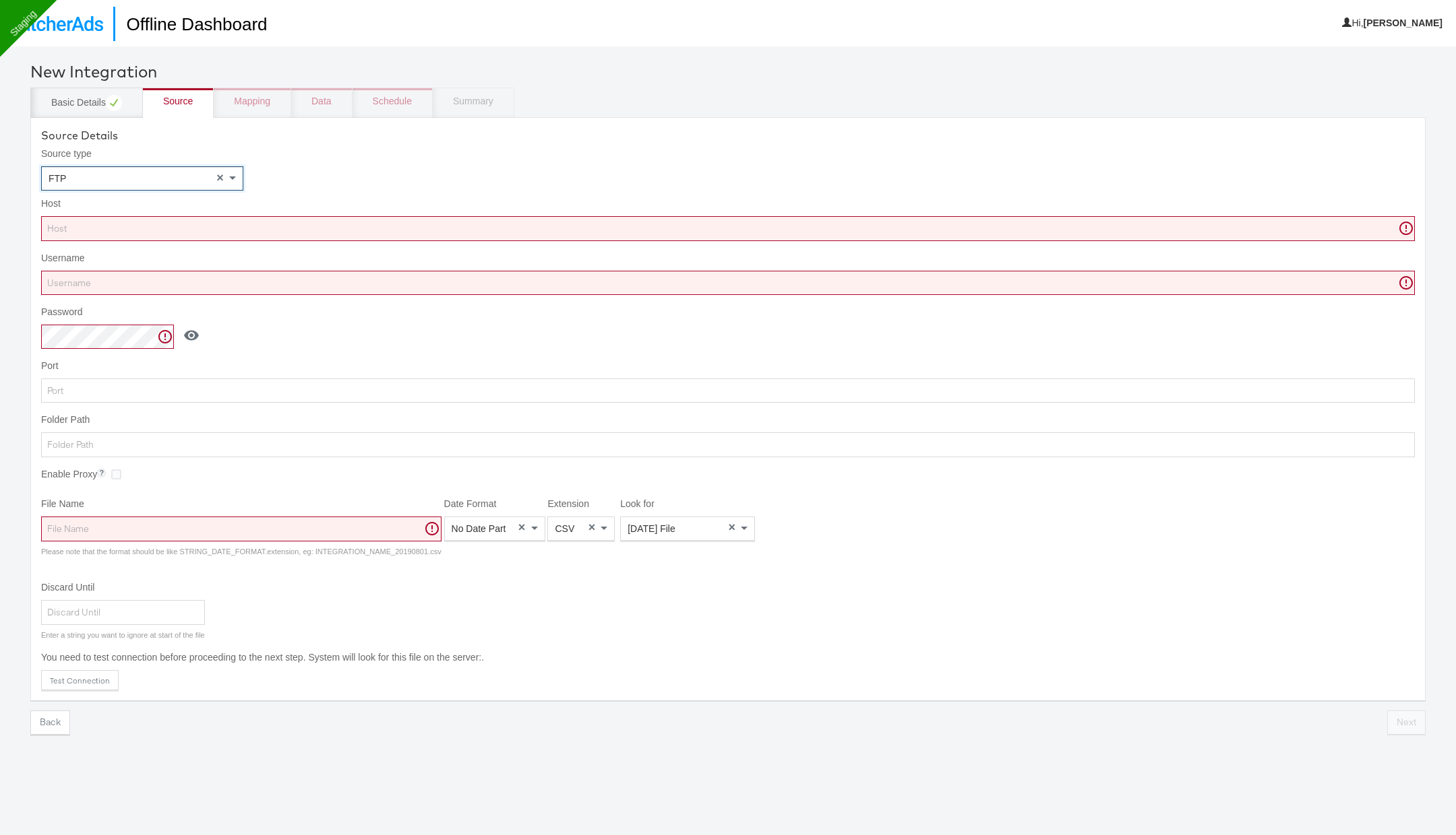
click at [111, 224] on input "Host" at bounding box center [728, 229] width 1373 height 25
paste input "52.178.128.46"
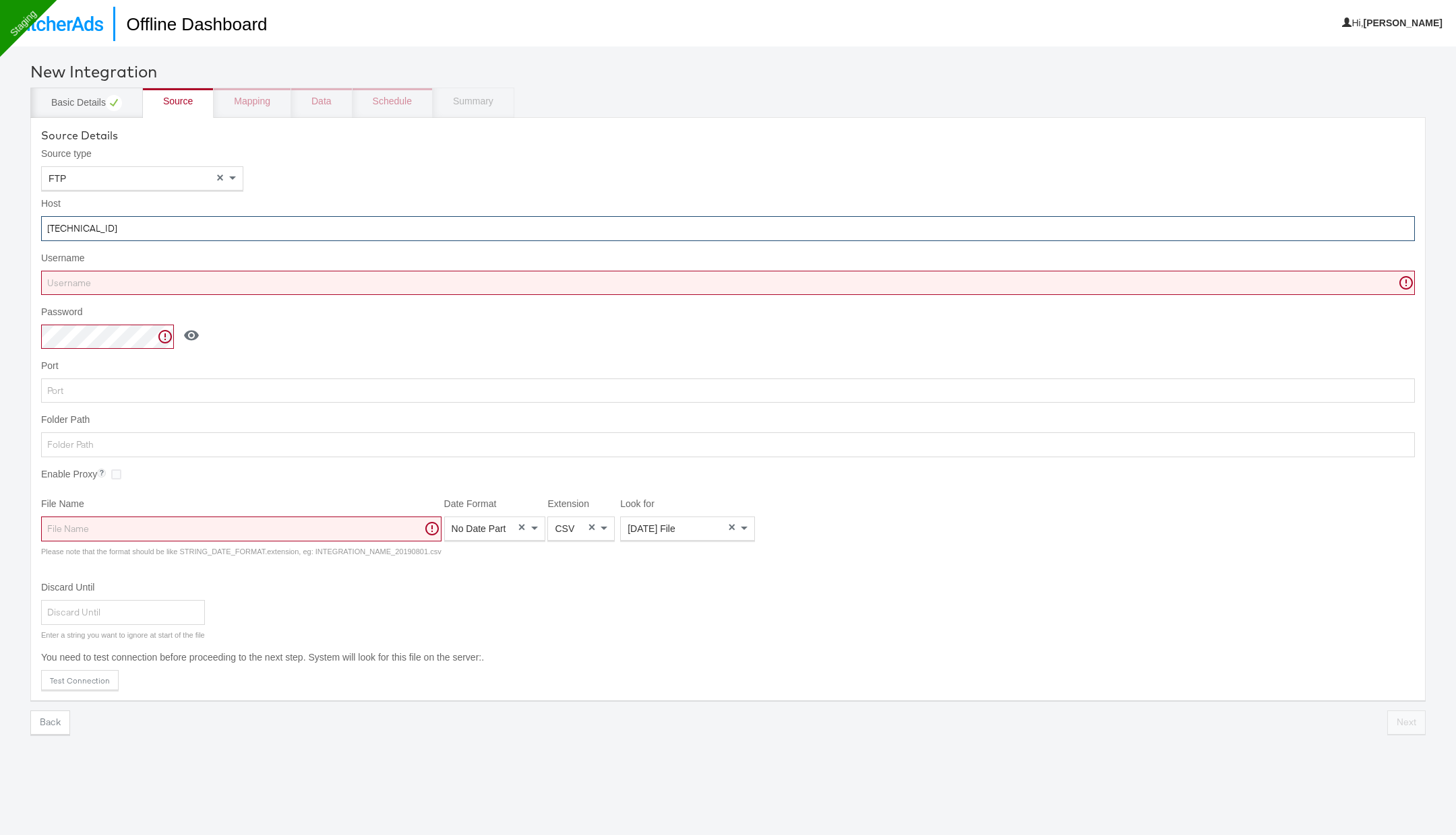
type input "52.178.128.46"
click at [248, 282] on input "Username" at bounding box center [728, 283] width 1373 height 25
paste input "googlefeed"
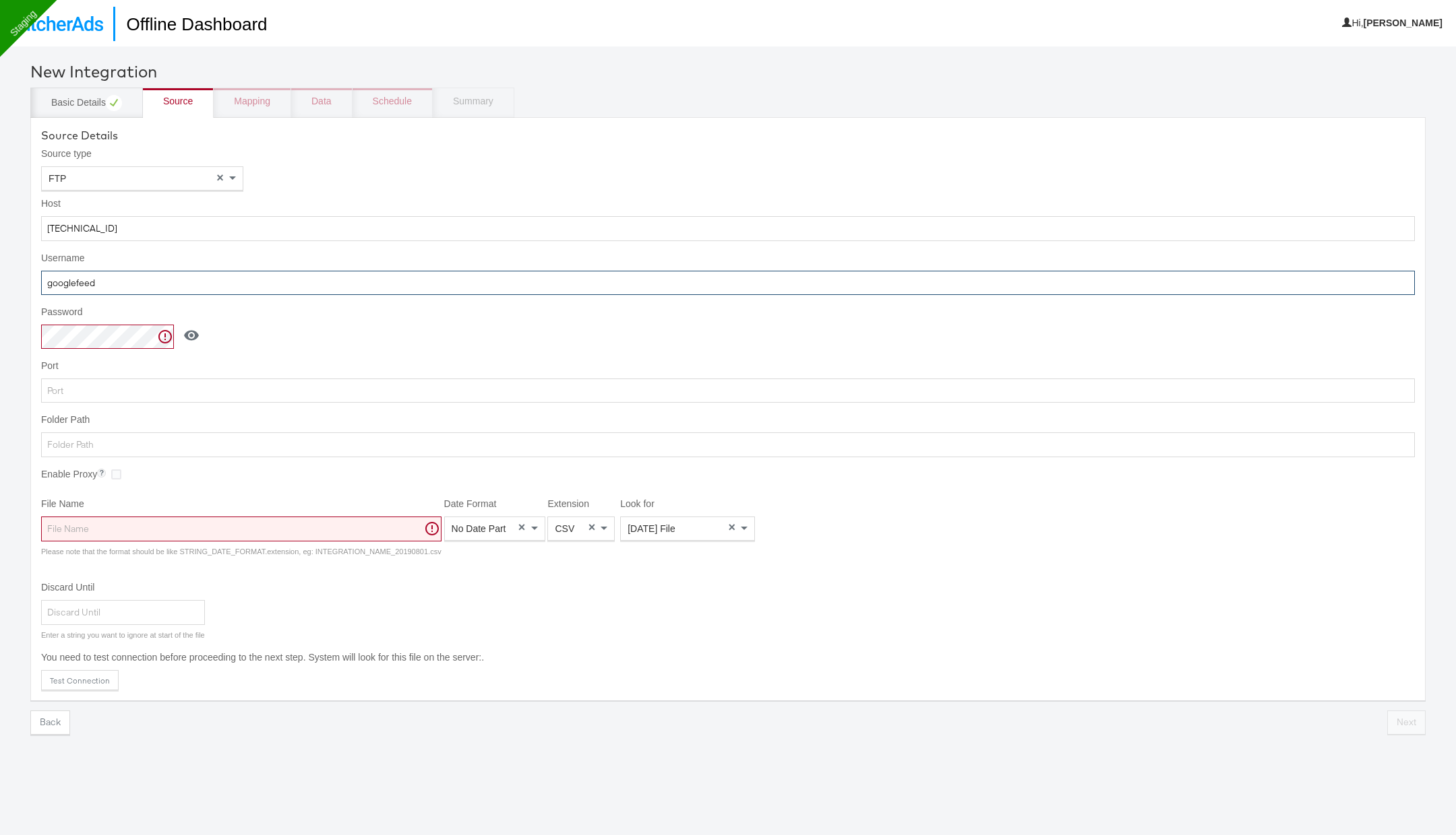
type input "googlefeed"
click at [183, 340] on icon at bounding box center [191, 335] width 16 height 16
click at [167, 340] on icon at bounding box center [175, 336] width 16 height 16
click at [86, 523] on input "File Name" at bounding box center [241, 529] width 400 height 25
paste input "home/googlefeed"
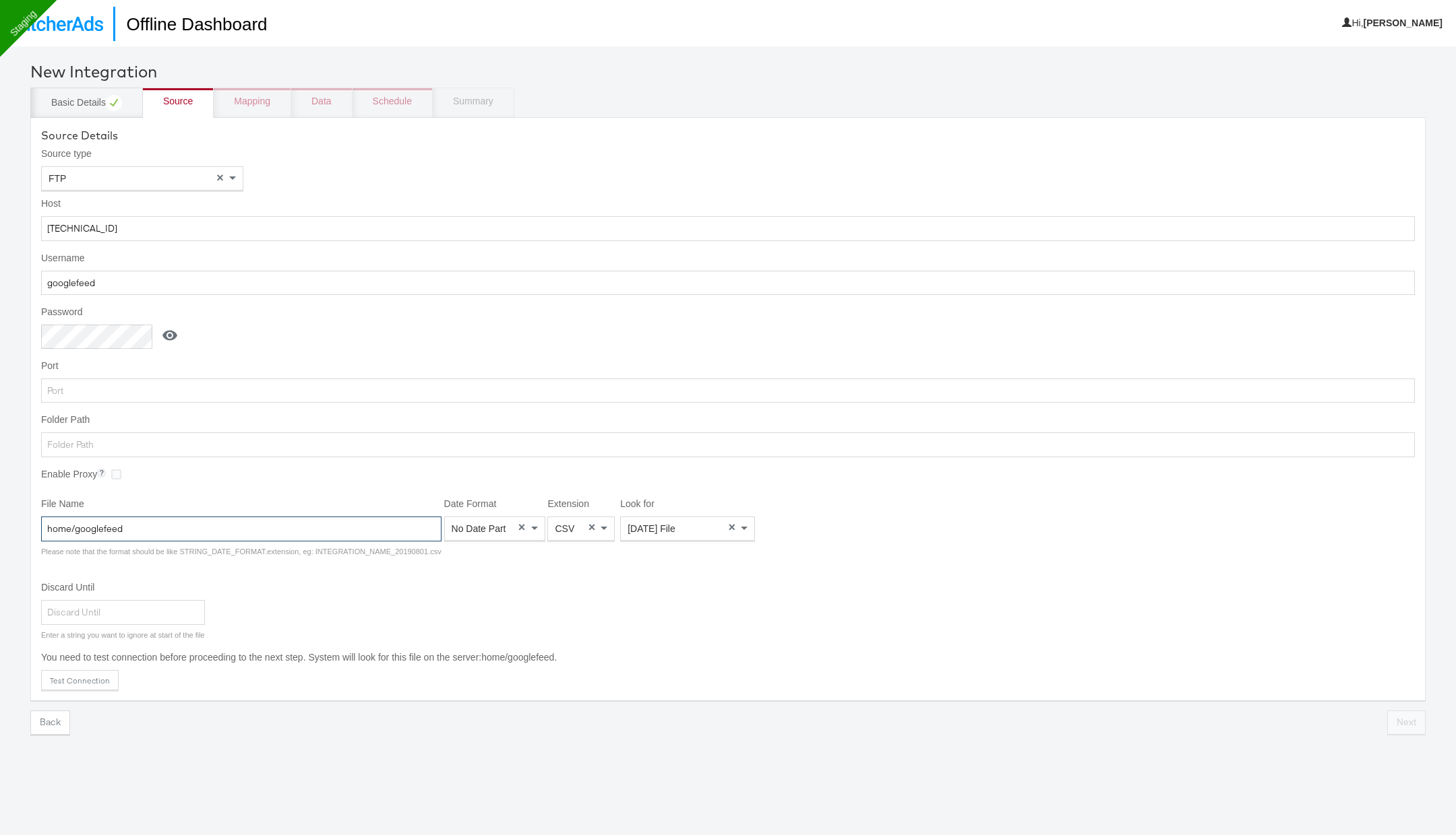
type input "home/googlefeed"
click at [146, 442] on input "Folder Path" at bounding box center [728, 445] width 1373 height 25
paste input "home/googlefeed"
type input "home/googlefeed"
click at [296, 530] on input "home/googlefeed" at bounding box center [241, 529] width 400 height 25
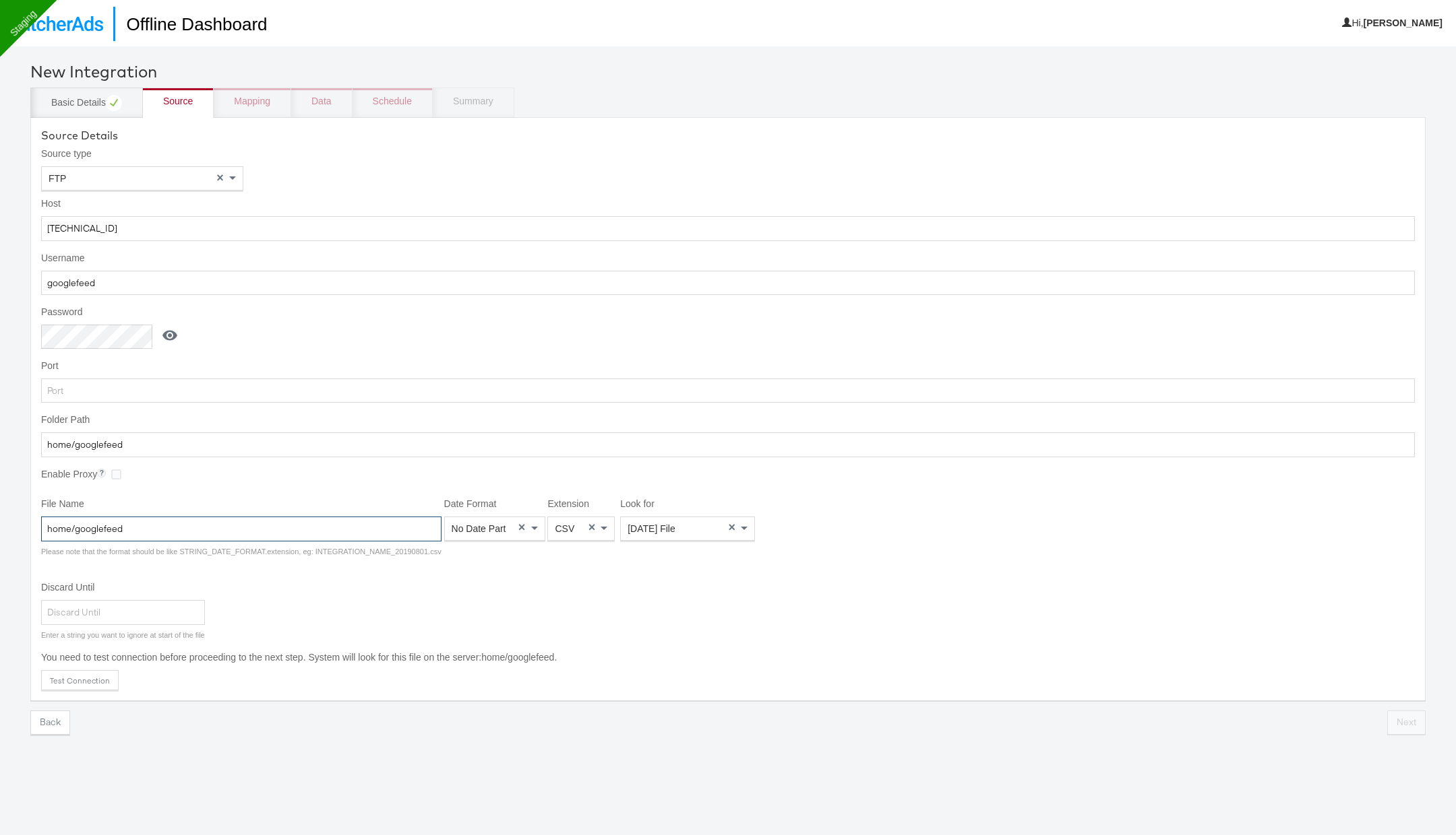
paste input "GO_Store"
type input "GO_Store"
click at [92, 683] on button "Test Connection" at bounding box center [80, 680] width 78 height 21
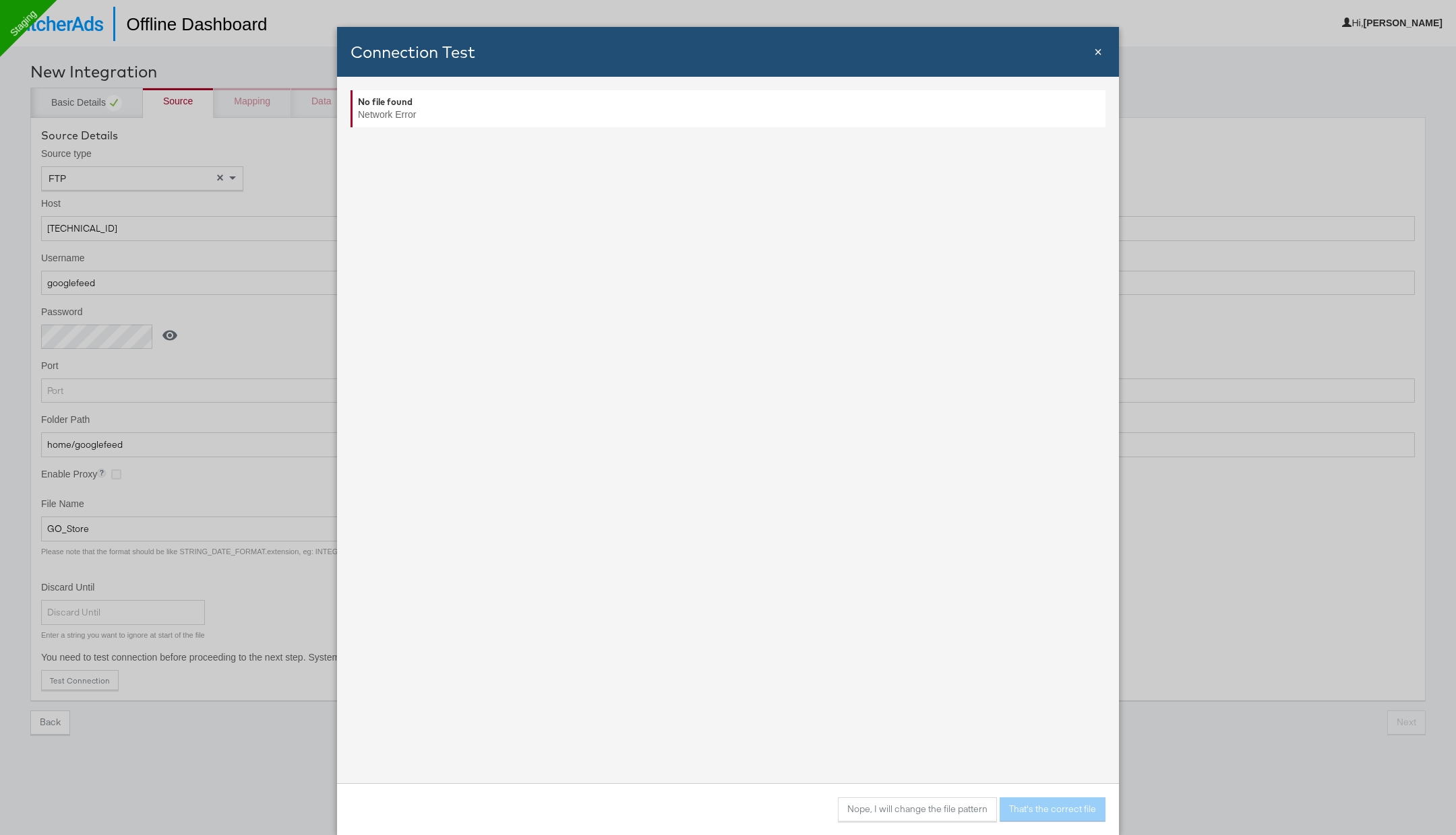
click at [1099, 49] on span "×" at bounding box center [1098, 52] width 8 height 15
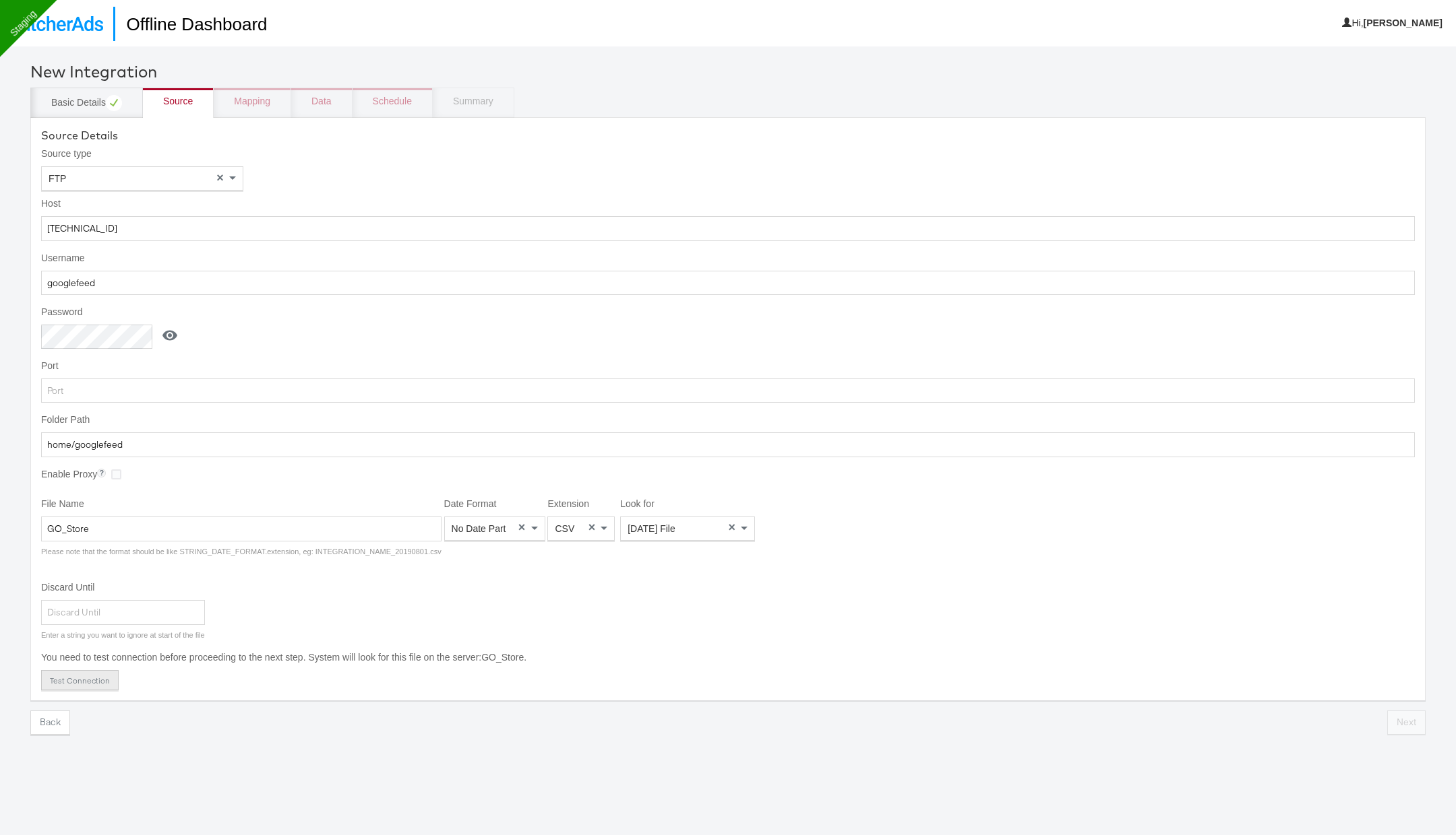
click at [91, 672] on button "Test Connection" at bounding box center [80, 680] width 78 height 21
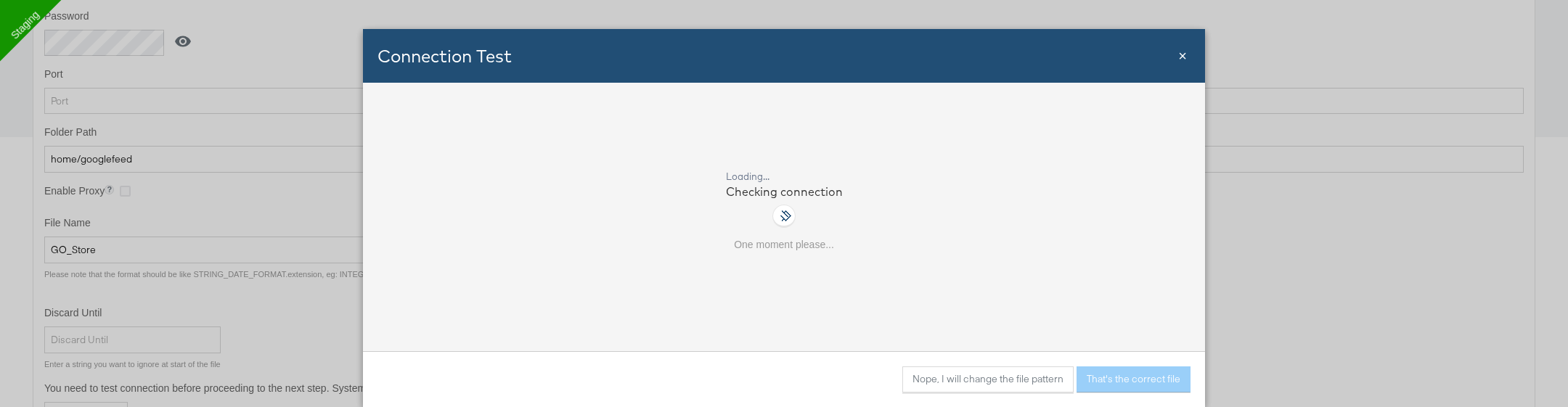
scroll to position [381, 0]
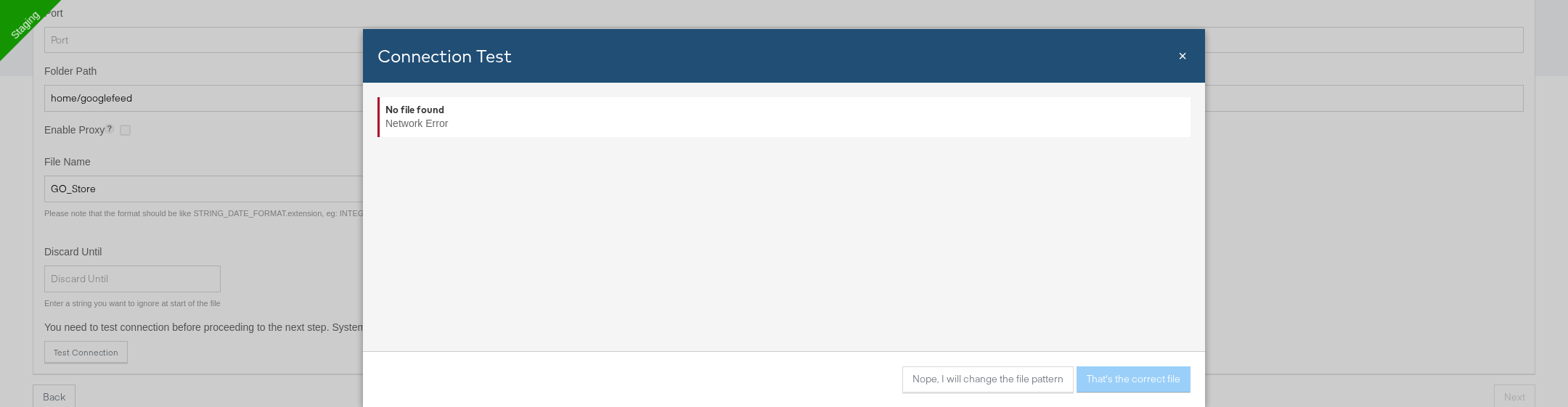
click at [1182, 51] on span "×" at bounding box center [1182, 56] width 9 height 16
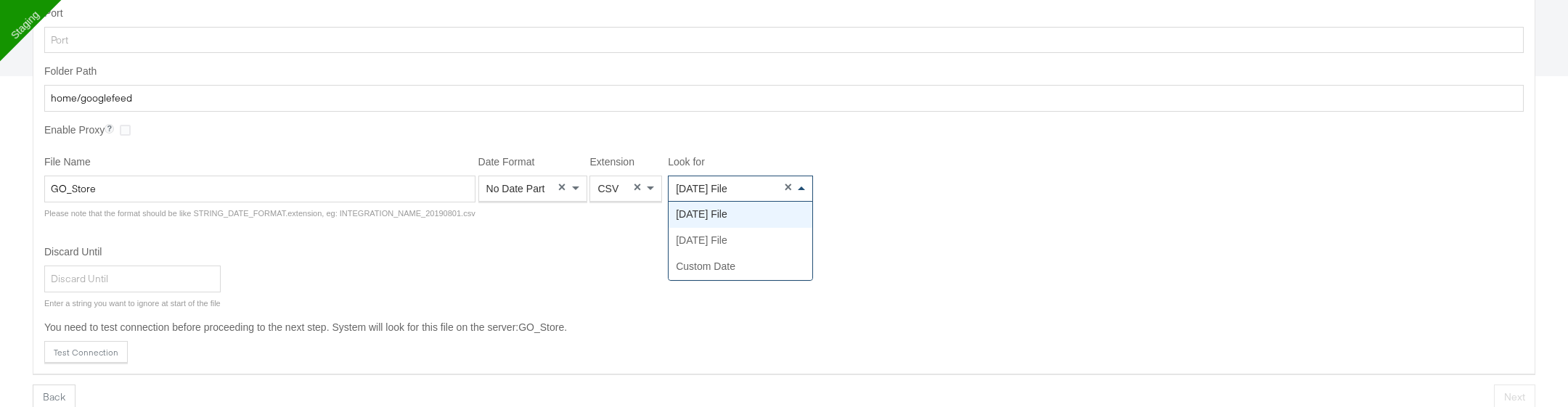
click at [727, 187] on div "Today's File" at bounding box center [740, 188] width 144 height 24
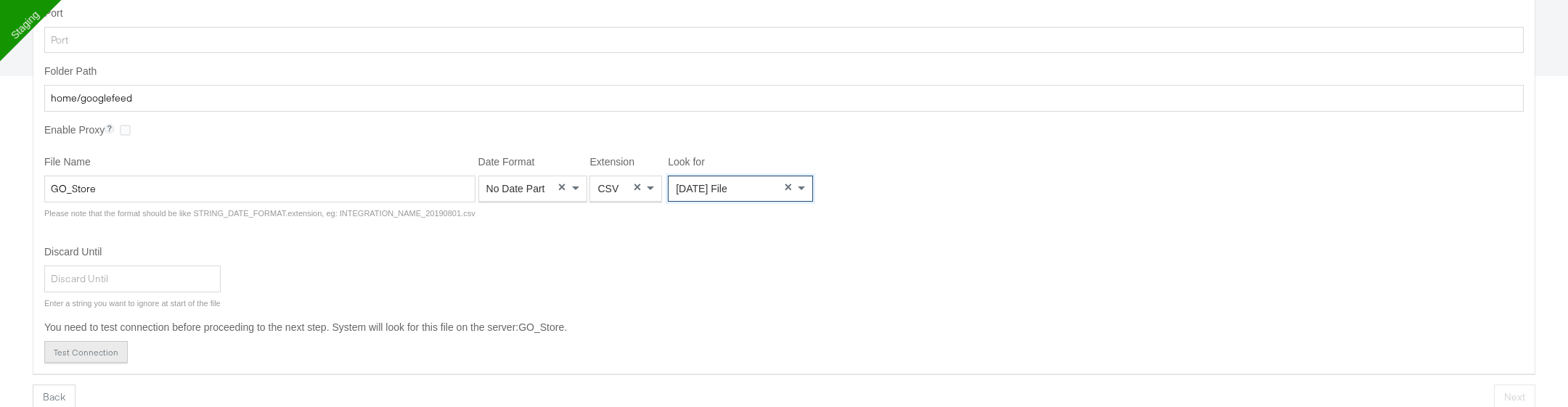
click at [104, 349] on button "Test Connection" at bounding box center [86, 352] width 84 height 22
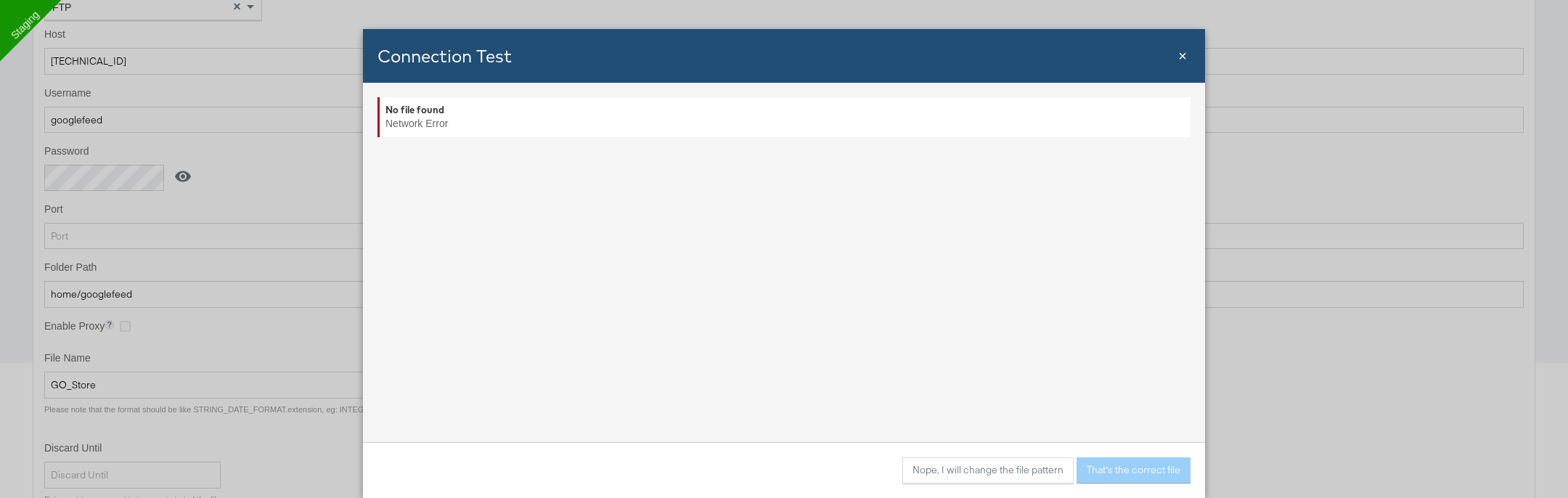
scroll to position [290, 0]
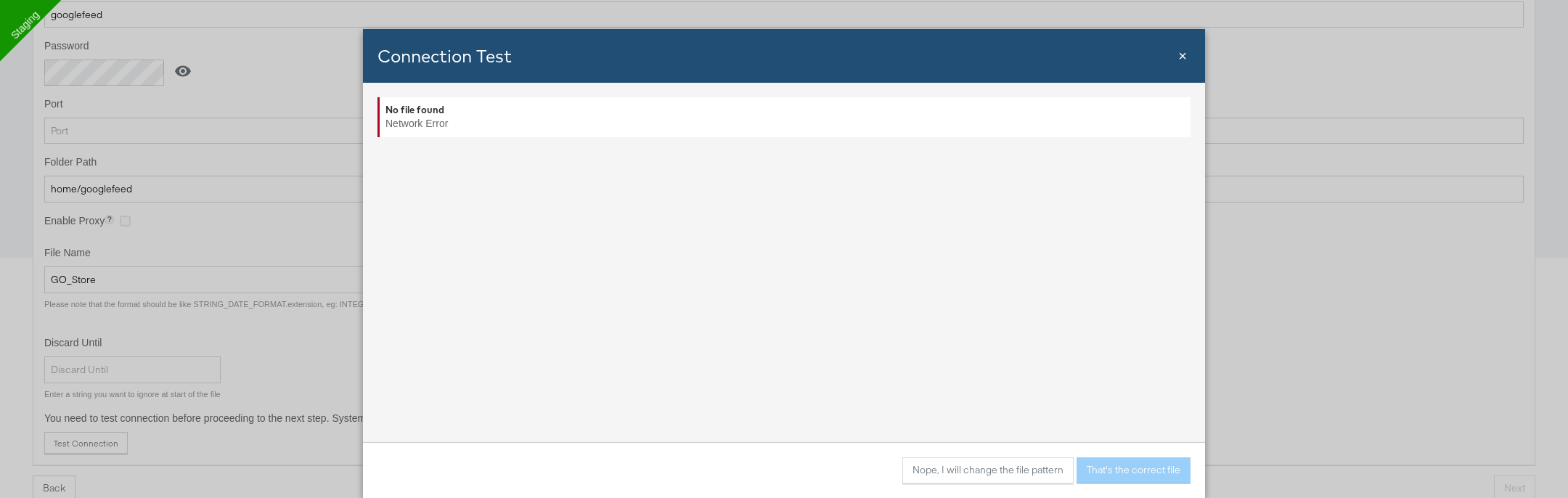
click at [1181, 58] on span "×" at bounding box center [1182, 56] width 9 height 16
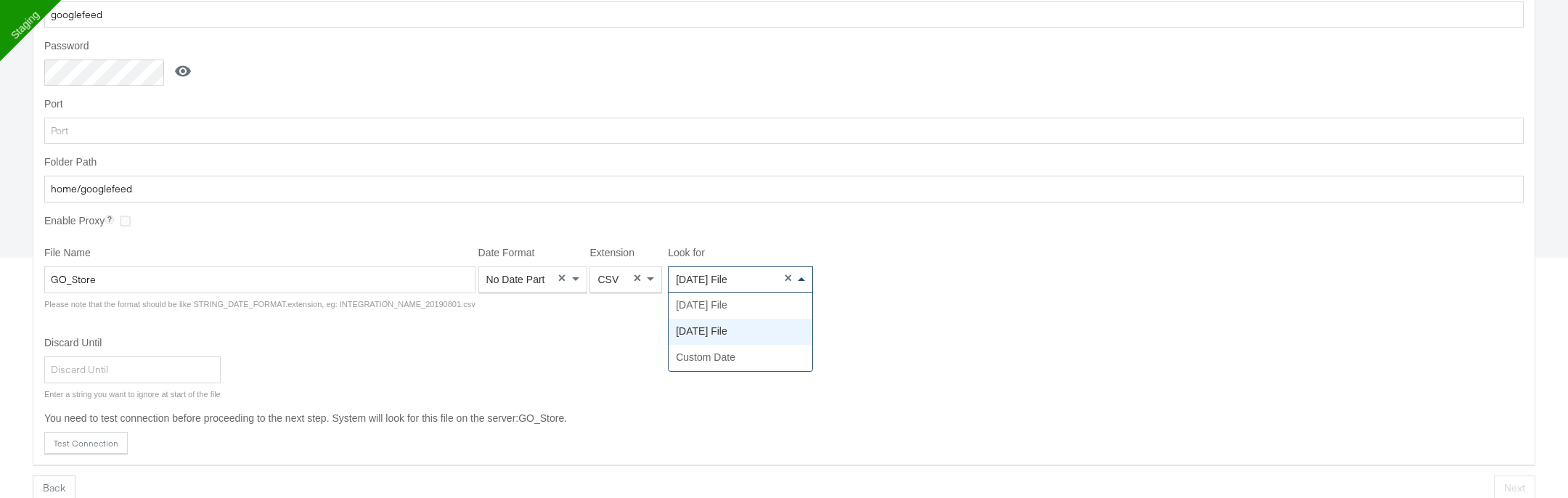
click at [728, 277] on span "Yesterday's File" at bounding box center [701, 279] width 51 height 12
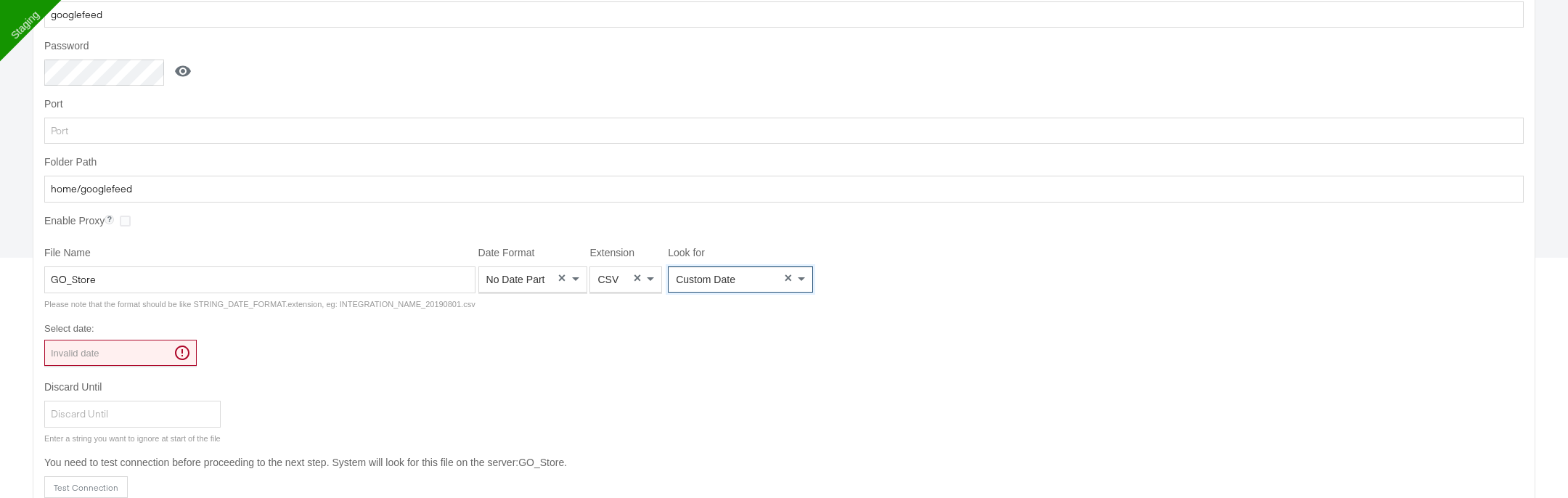
click at [168, 352] on input "Invalid date" at bounding box center [120, 352] width 152 height 26
click at [181, 445] on td "12" at bounding box center [184, 447] width 24 height 21
type input "2025-09-12 00:00"
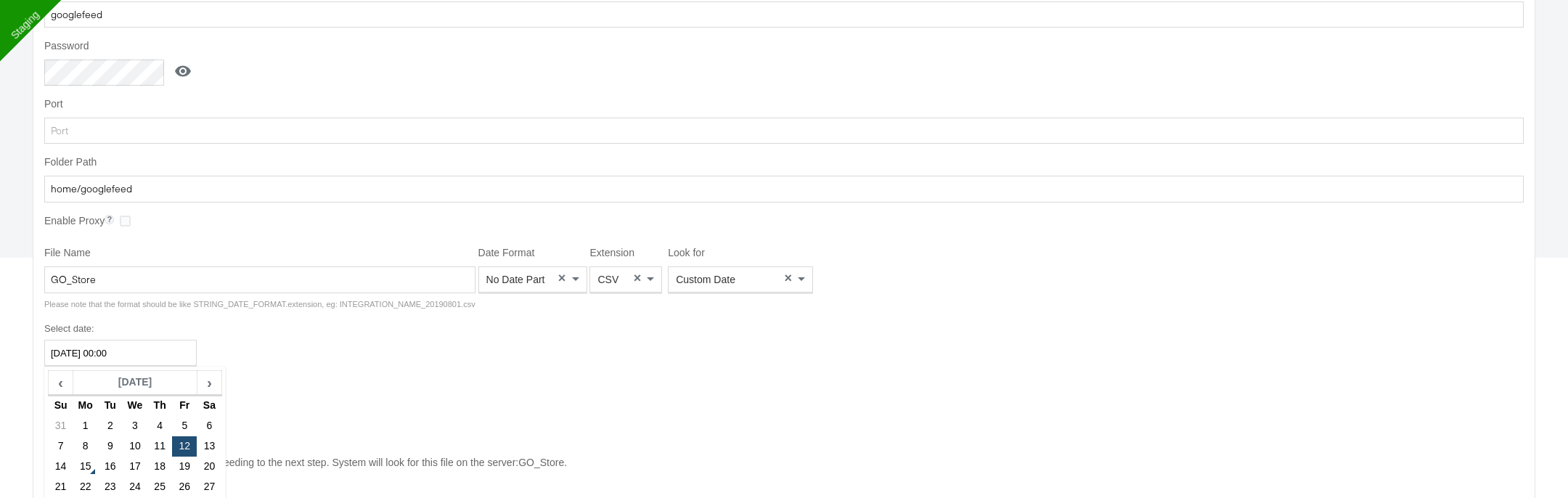
click at [336, 381] on div "Discard Until Enter a string you want to ignore at start of the file" at bounding box center [784, 412] width 1479 height 64
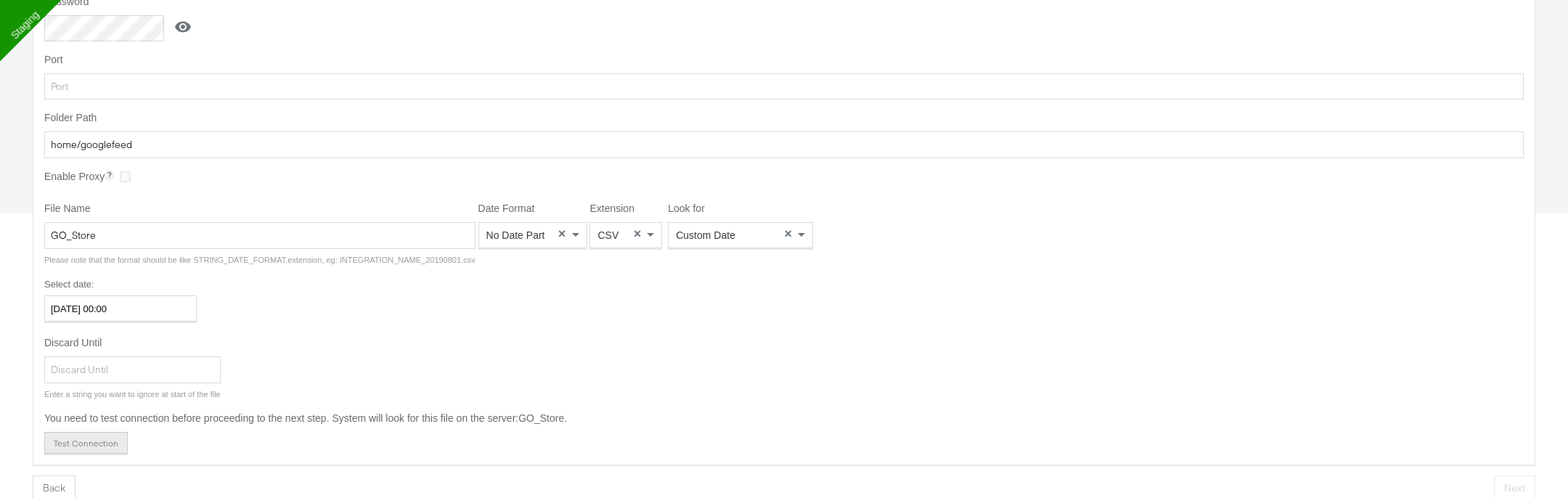
click at [109, 432] on button "Test Connection" at bounding box center [86, 443] width 84 height 22
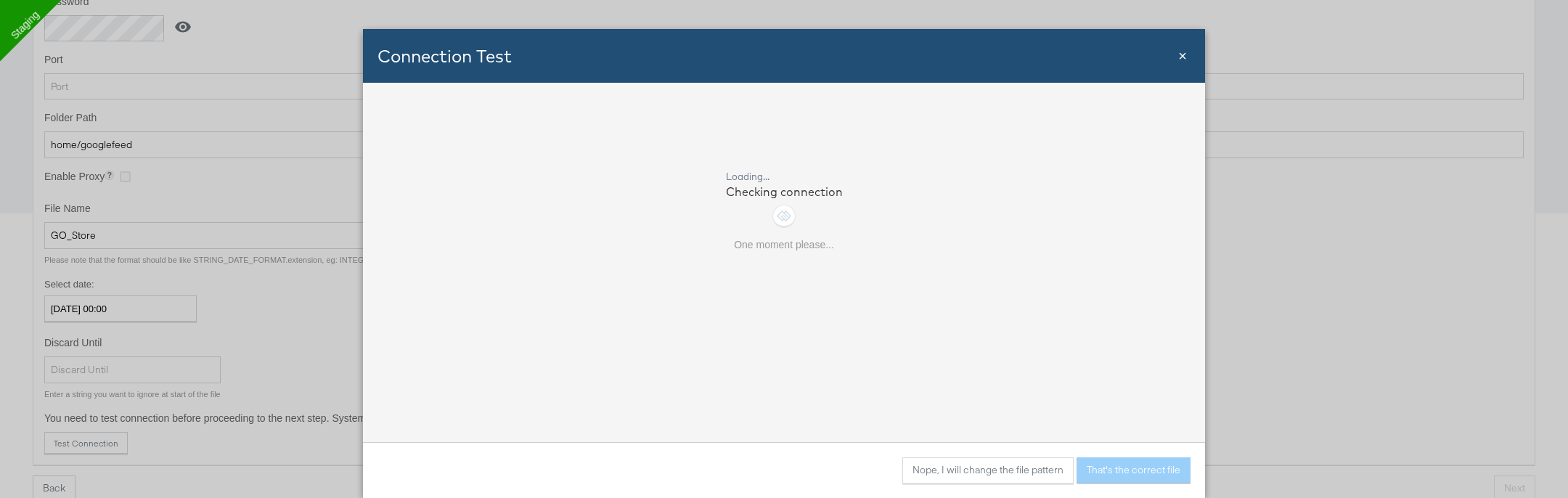
click at [1185, 55] on span "×" at bounding box center [1182, 56] width 9 height 16
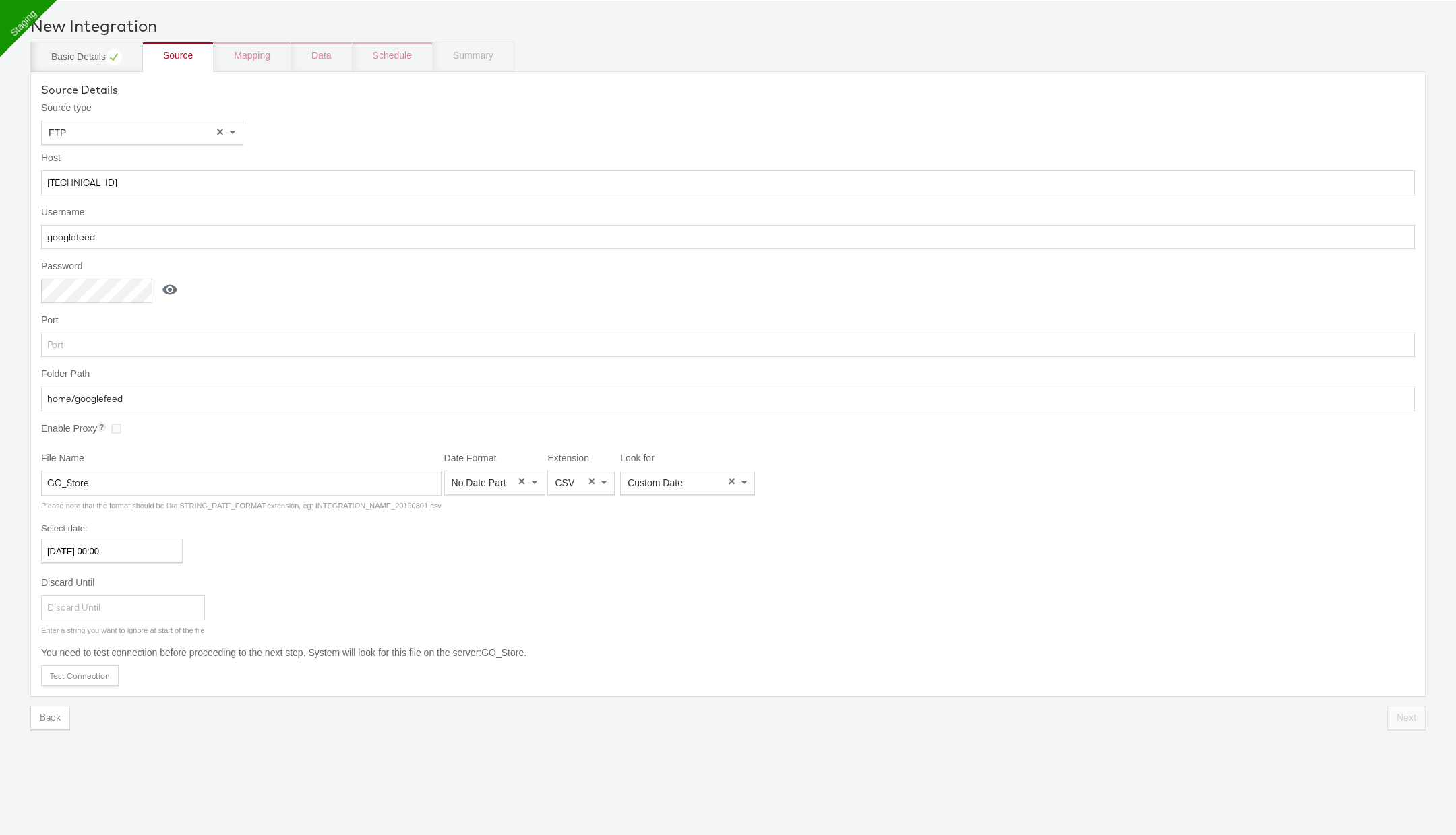
scroll to position [0, 0]
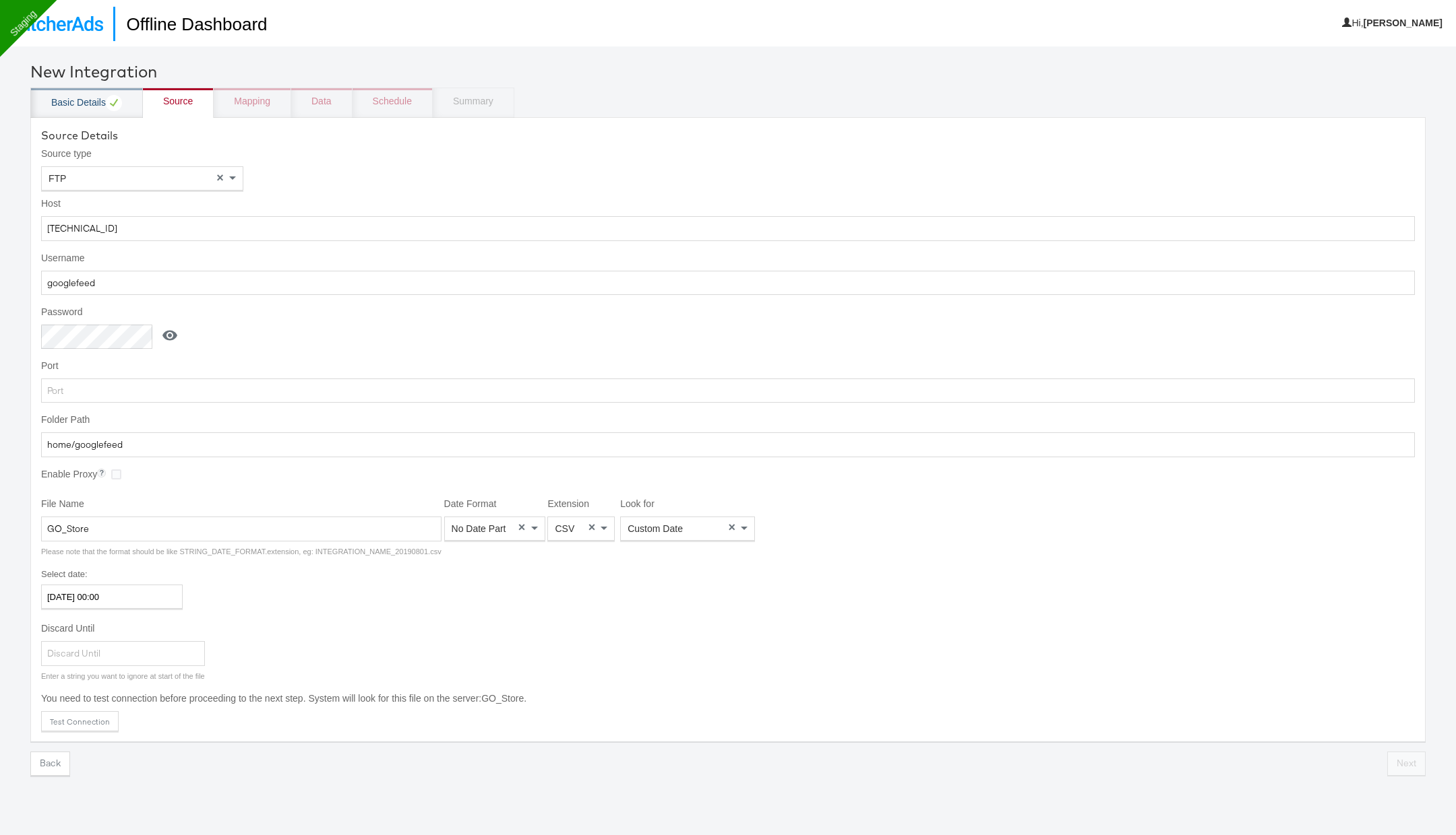
click at [97, 110] on div "Basic Details" at bounding box center [86, 103] width 71 height 16
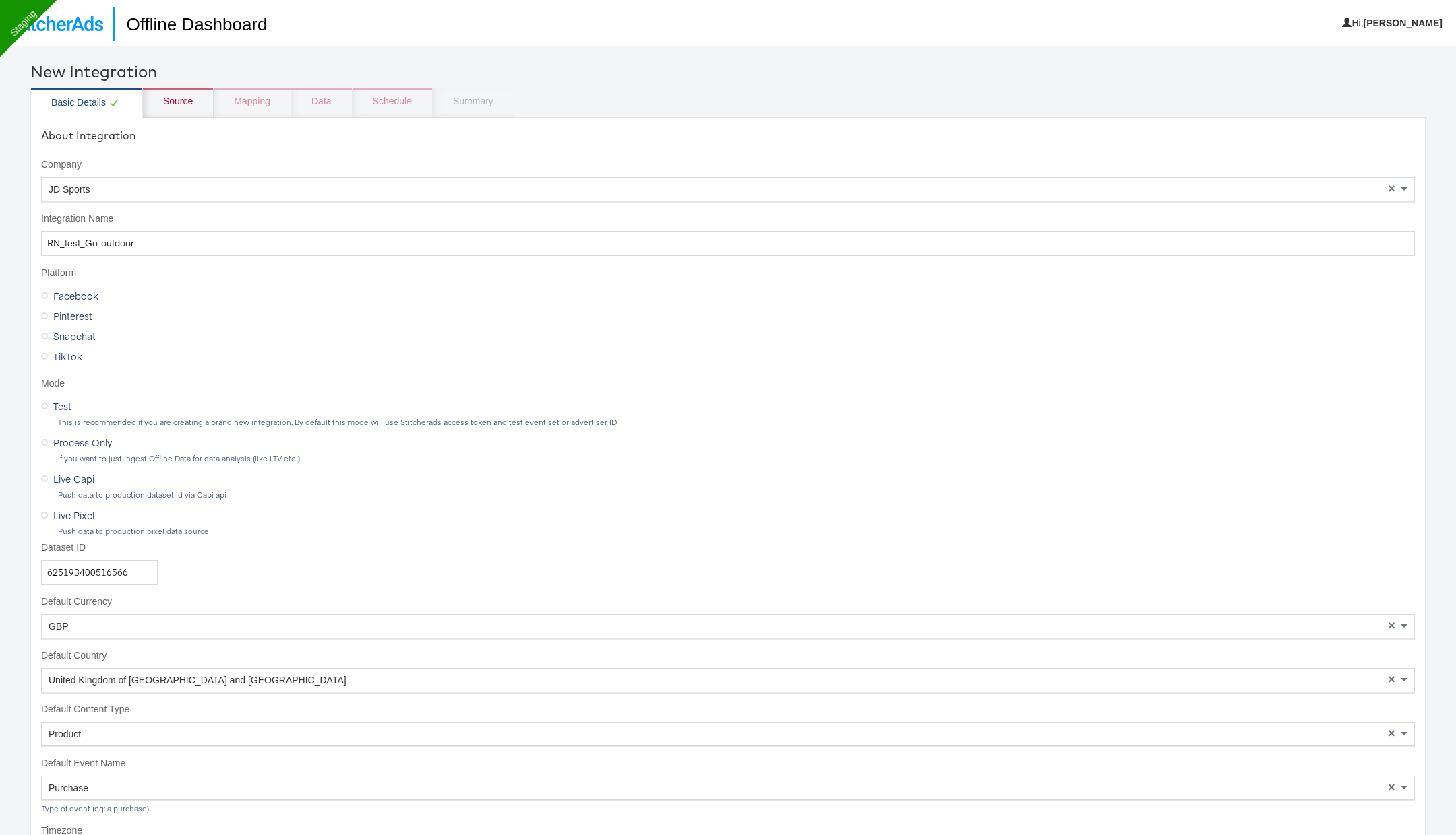
click at [103, 189] on div "JD Sports" at bounding box center [728, 189] width 1372 height 23
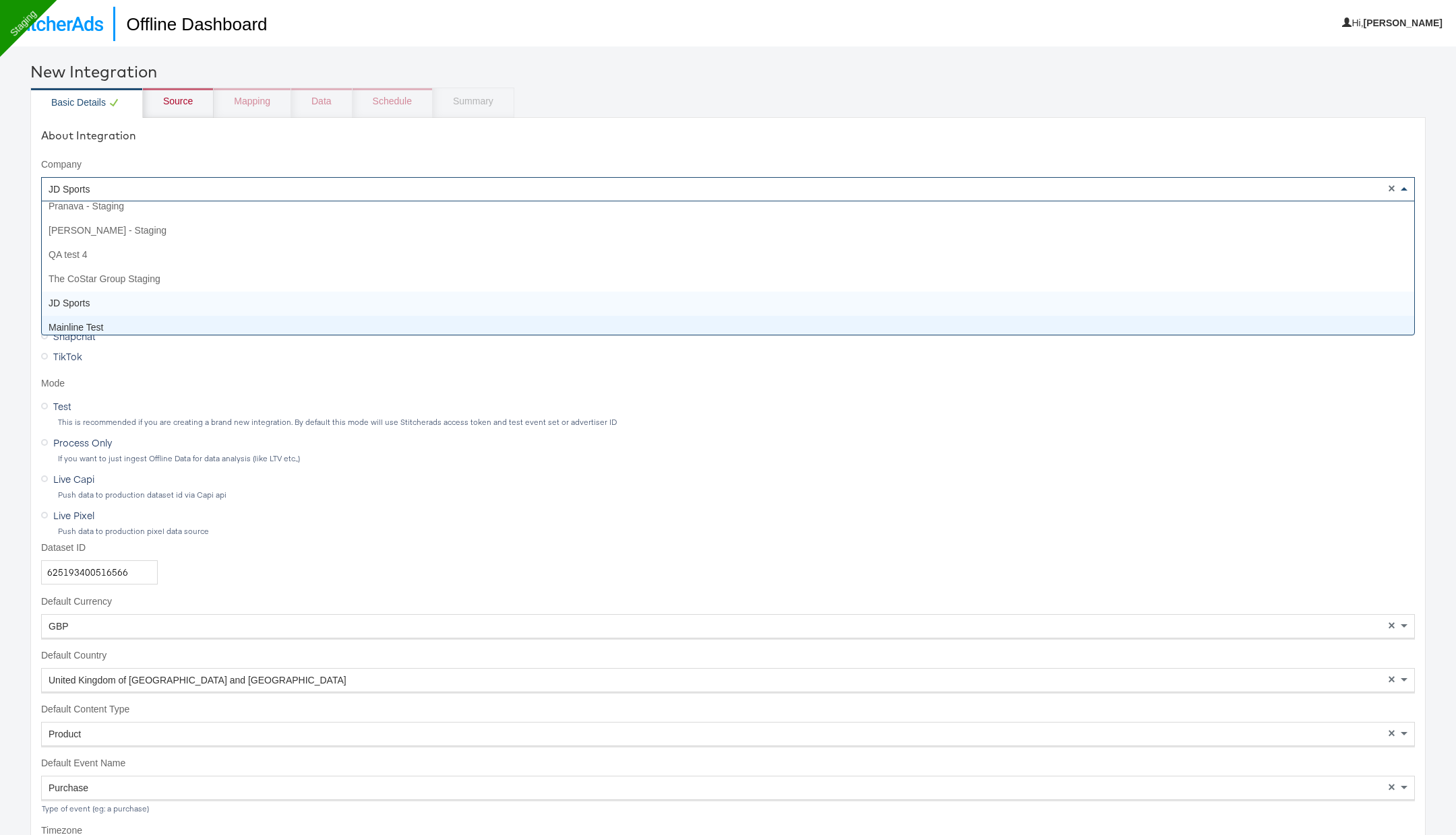
scroll to position [14443, 0]
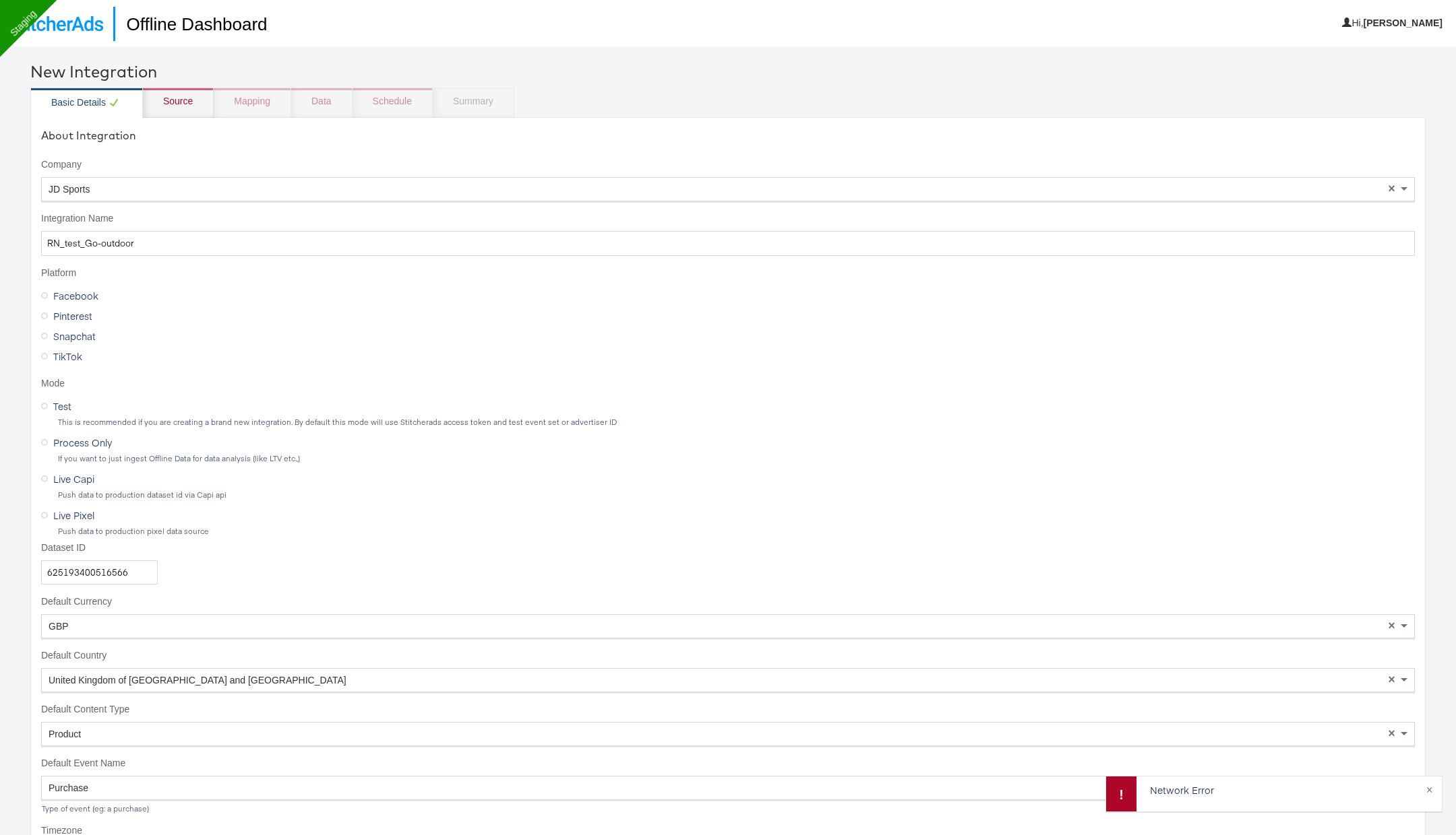
click at [114, 189] on div "JD Sports" at bounding box center [728, 189] width 1372 height 23
type input "staging"
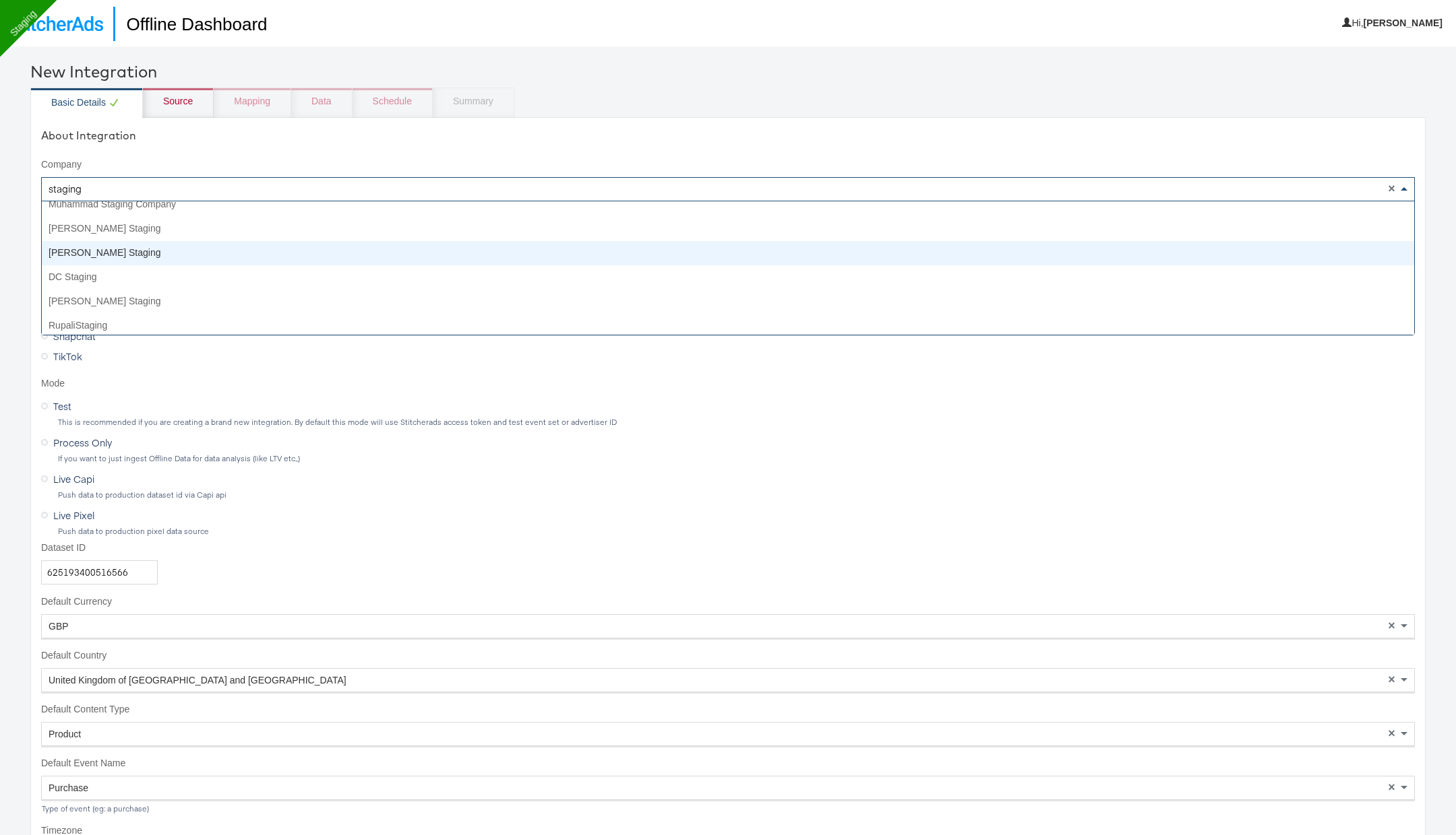
scroll to position [0, 0]
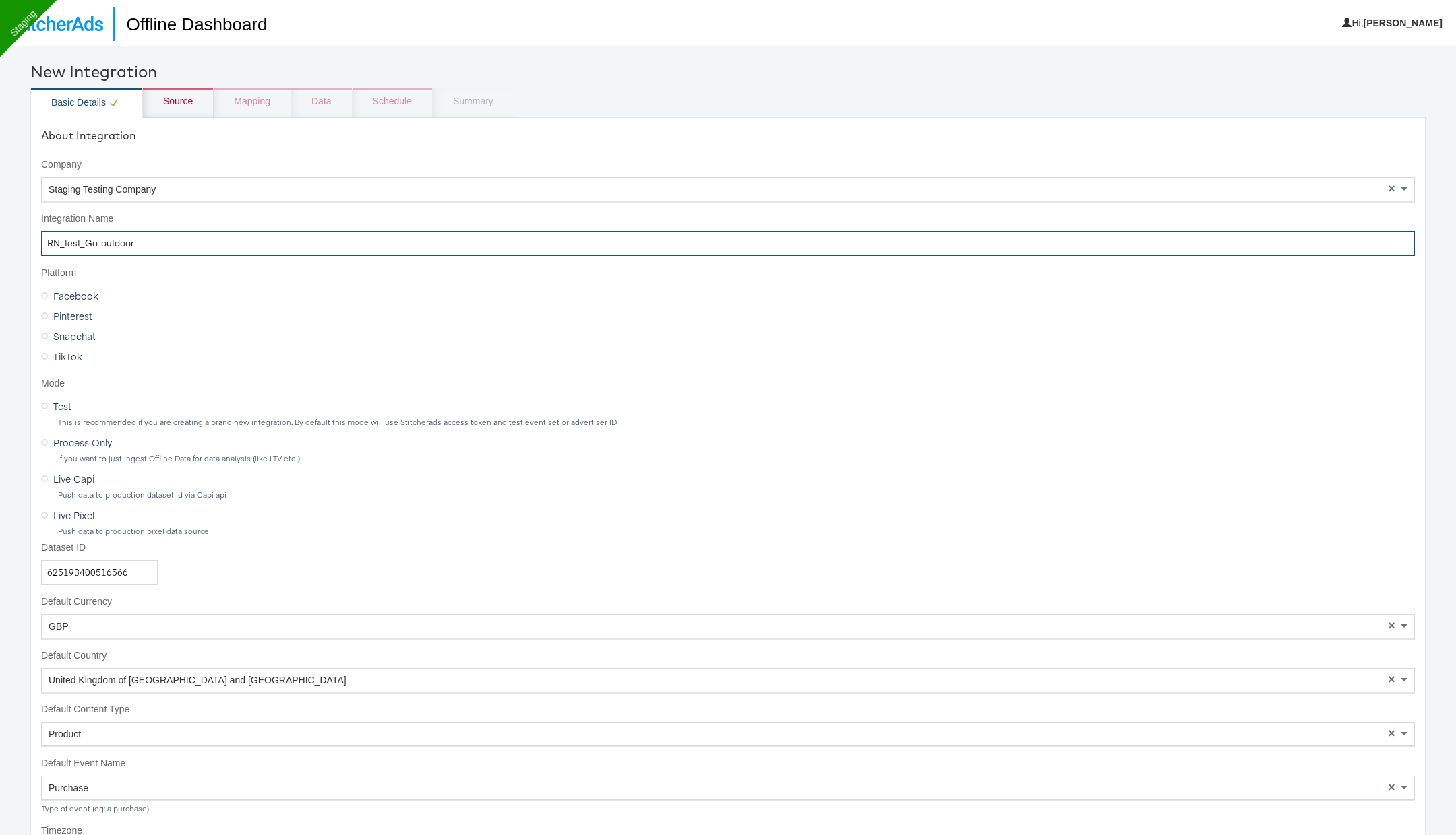
drag, startPoint x: 83, startPoint y: 242, endPoint x: 216, endPoint y: 259, distance: 134.1
click at [209, 259] on div "About Integration Company Staging Testing Company × Integration Name RN_test_Go…" at bounding box center [728, 562] width 1395 height 889
type input "RN_test_main"
click at [177, 105] on div "Source" at bounding box center [178, 102] width 29 height 13
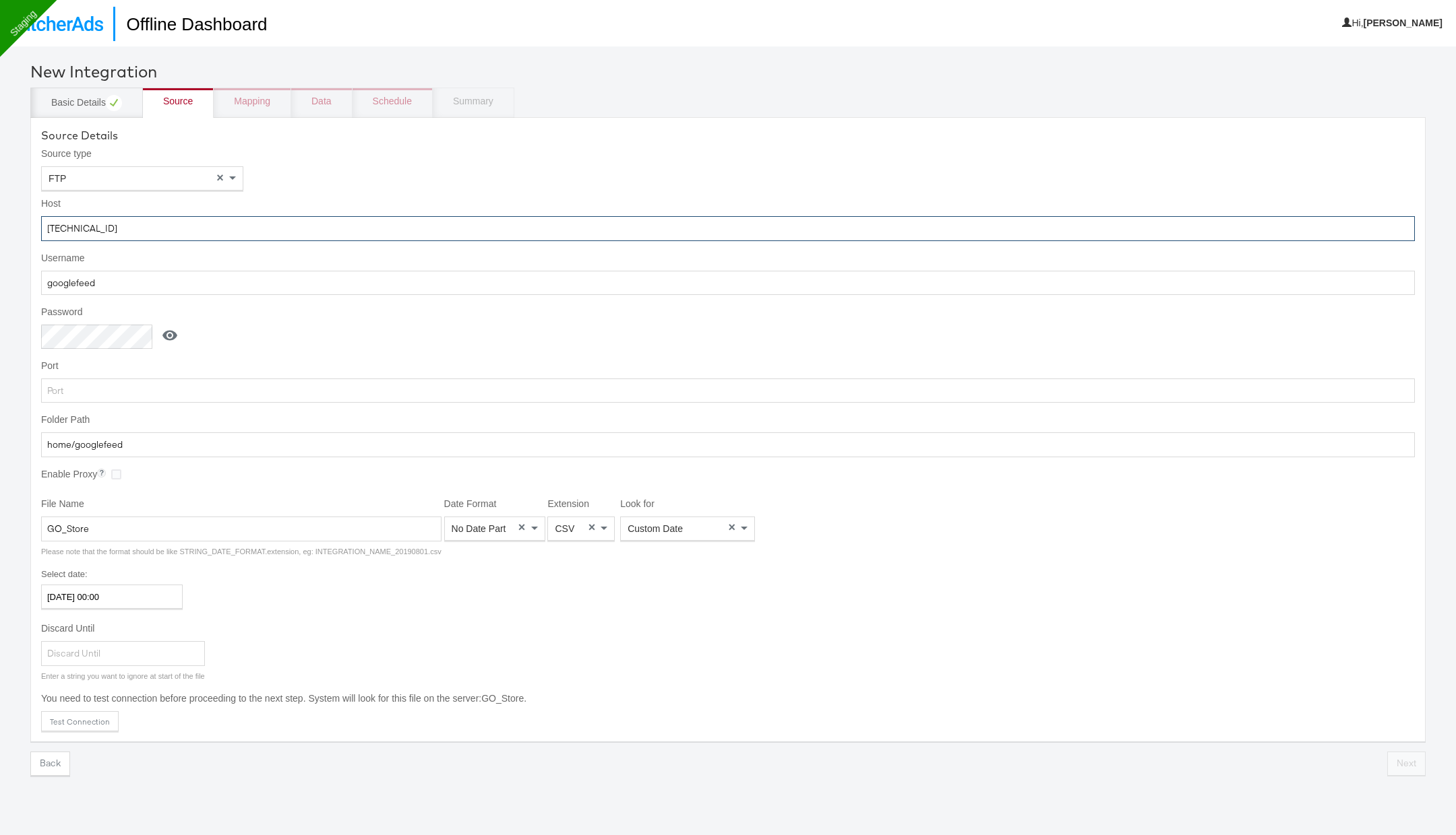
click at [203, 224] on input "52.178.128.46" at bounding box center [728, 229] width 1373 height 25
paste input "[DOMAIN_NAME]"
type input "[DOMAIN_NAME]"
click at [127, 289] on input "googlefeed" at bounding box center [728, 283] width 1373 height 25
paste input "TKM_SA_Offline"
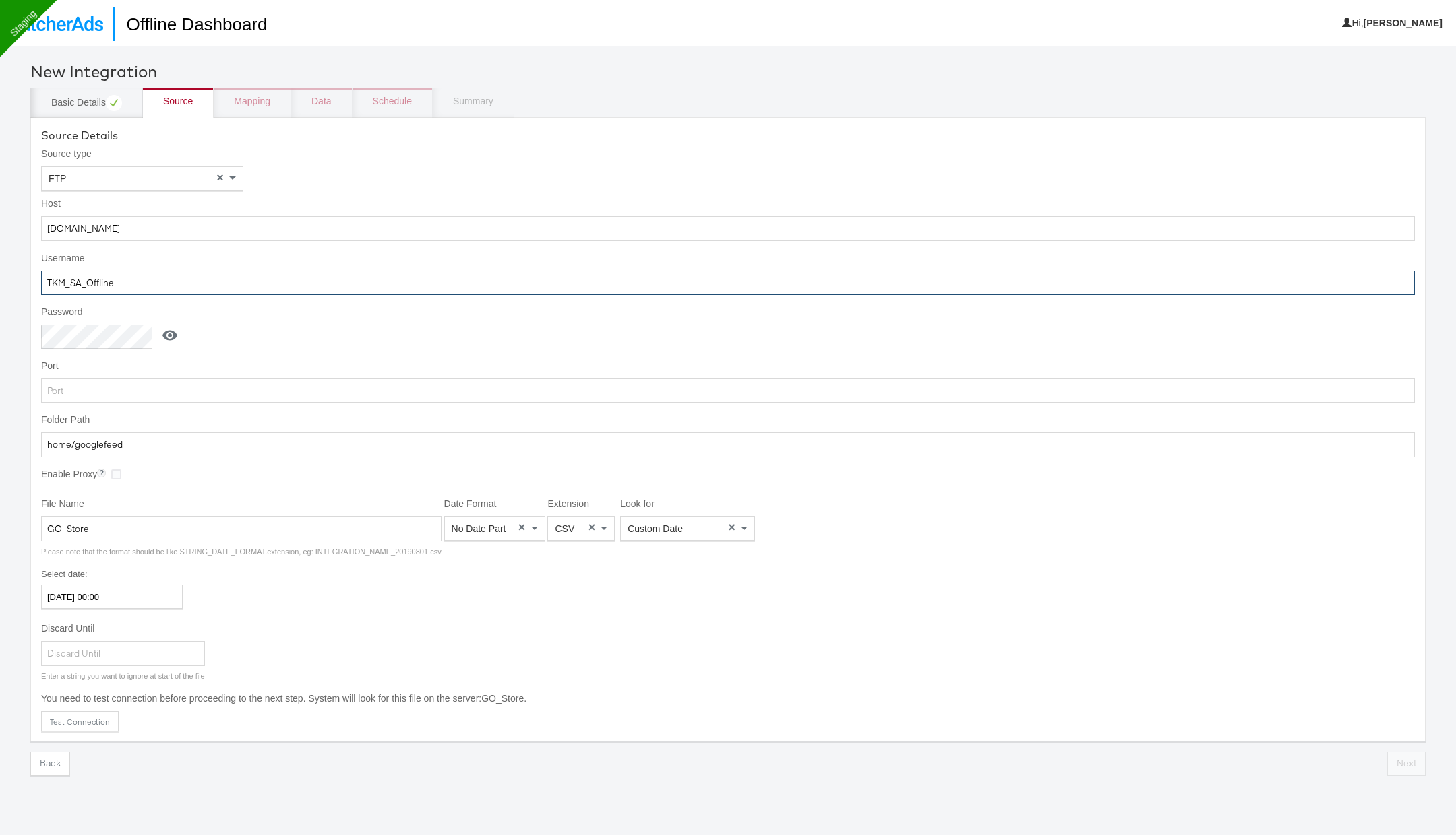
type input "TKM_SA_Offline"
click at [174, 327] on icon at bounding box center [170, 335] width 16 height 16
click at [83, 341] on input "aeL4X2smvcP56KTQ" at bounding box center [99, 337] width 117 height 25
paste input "Py5xJ7Adc4sDSLH"
type input "Py5xJ7Adc4sDSLH"
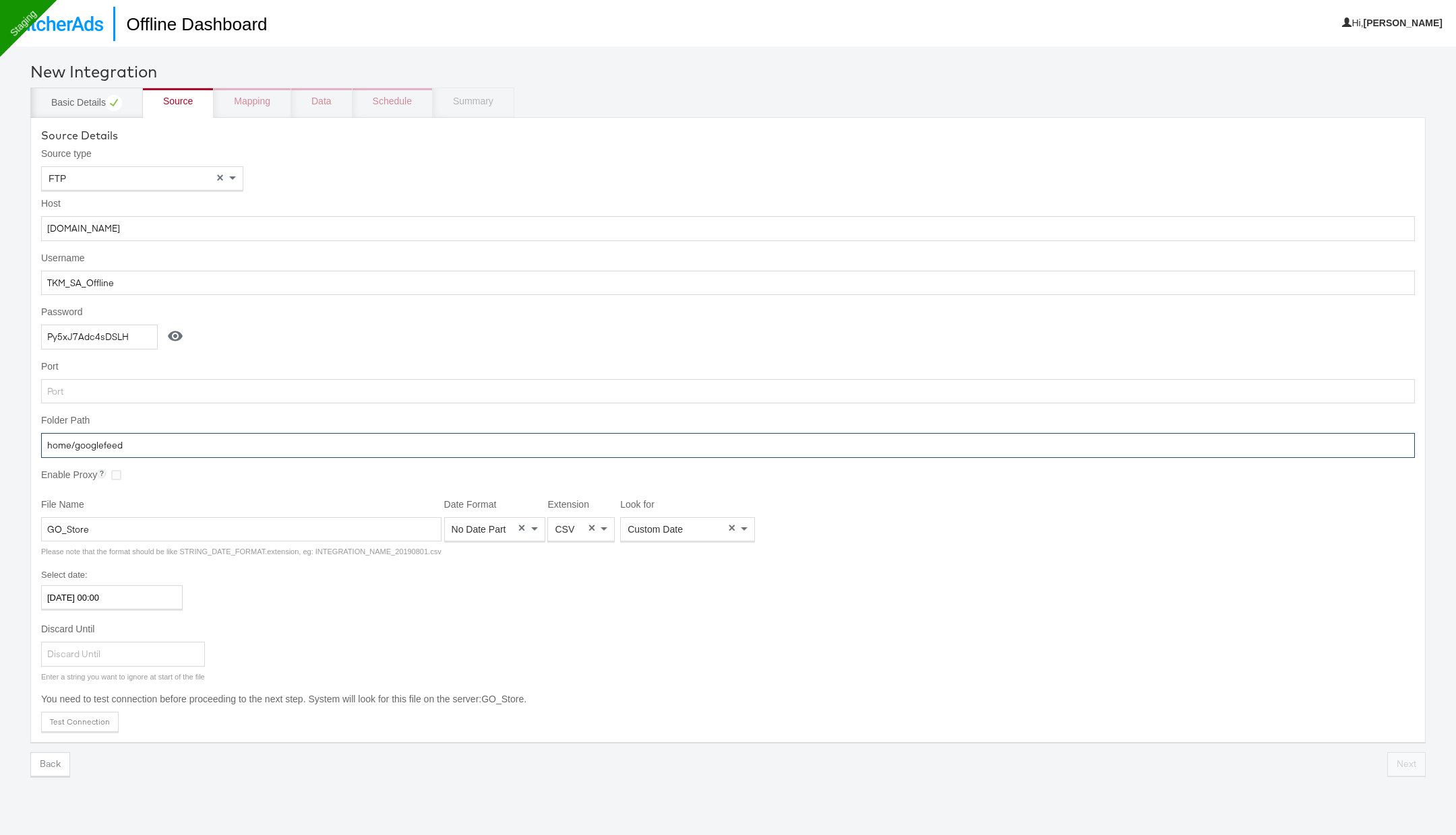
click at [215, 445] on input "home/googlefeed" at bounding box center [728, 445] width 1373 height 25
paste input "TKM_Prod/offline/"
type input "TKM_Prod/offline/"
click at [246, 530] on input "GO_Store" at bounding box center [241, 530] width 400 height 25
paste input "TJX_Stitcher_Transaction"
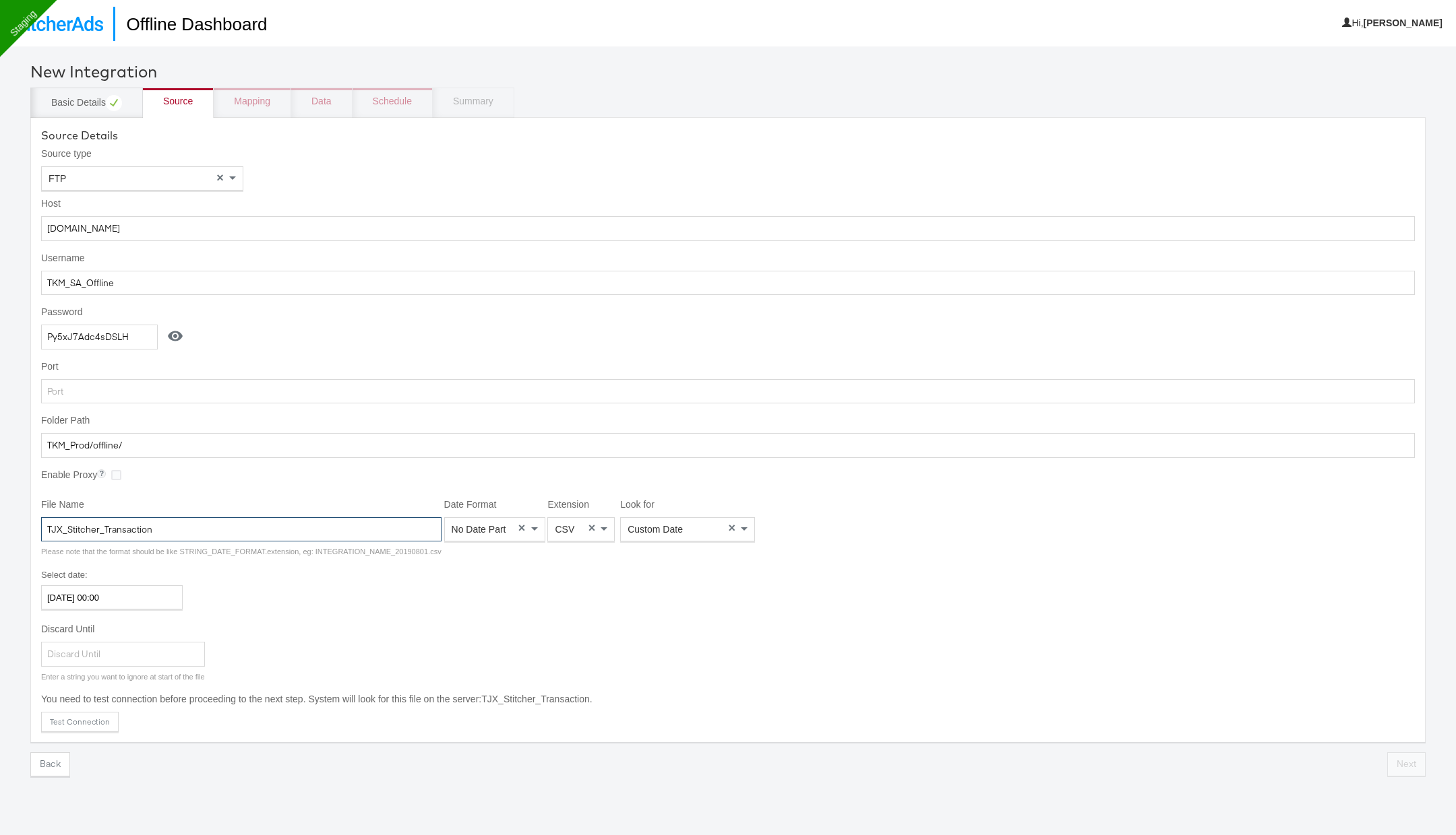
type input "TJX_Stitcher_Transaction"
click at [489, 530] on span "No Date Part" at bounding box center [478, 530] width 54 height 11
click at [570, 531] on div "CSV" at bounding box center [581, 529] width 66 height 23
click at [655, 529] on span "Custom Date" at bounding box center [654, 530] width 55 height 11
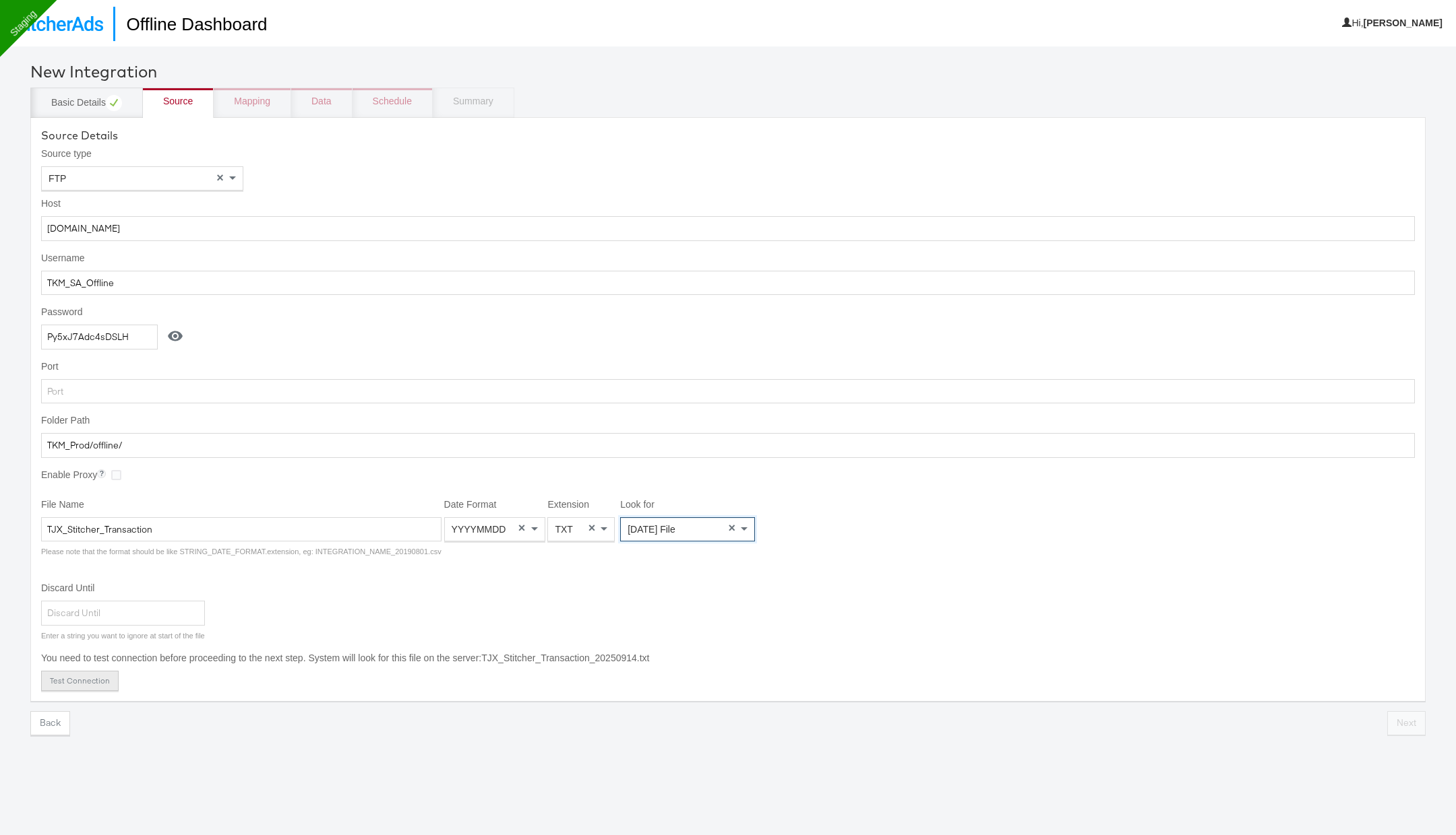
click at [78, 674] on button "Test Connection" at bounding box center [80, 681] width 78 height 21
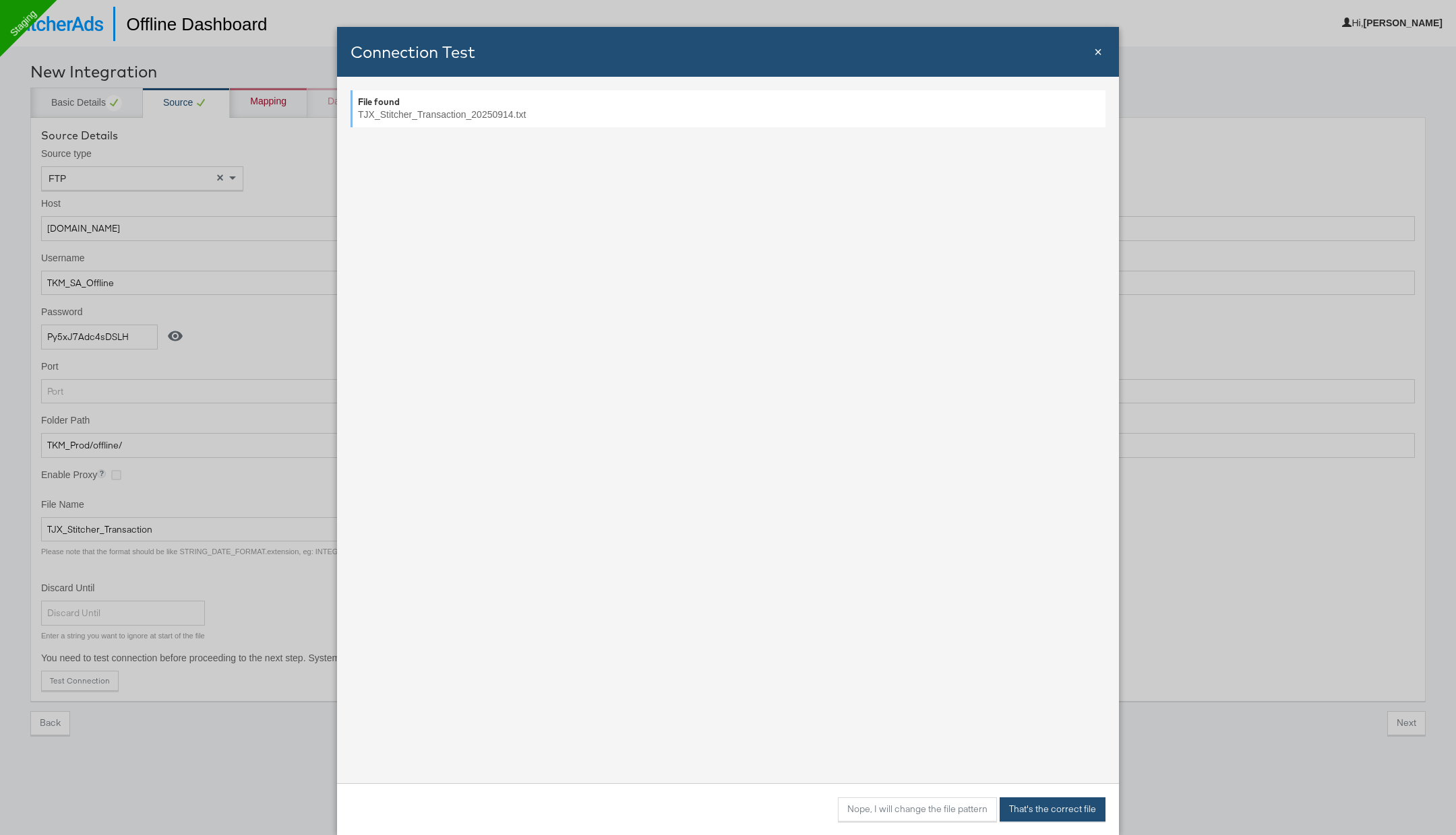
click at [1081, 815] on button "That's the correct file" at bounding box center [1052, 809] width 106 height 24
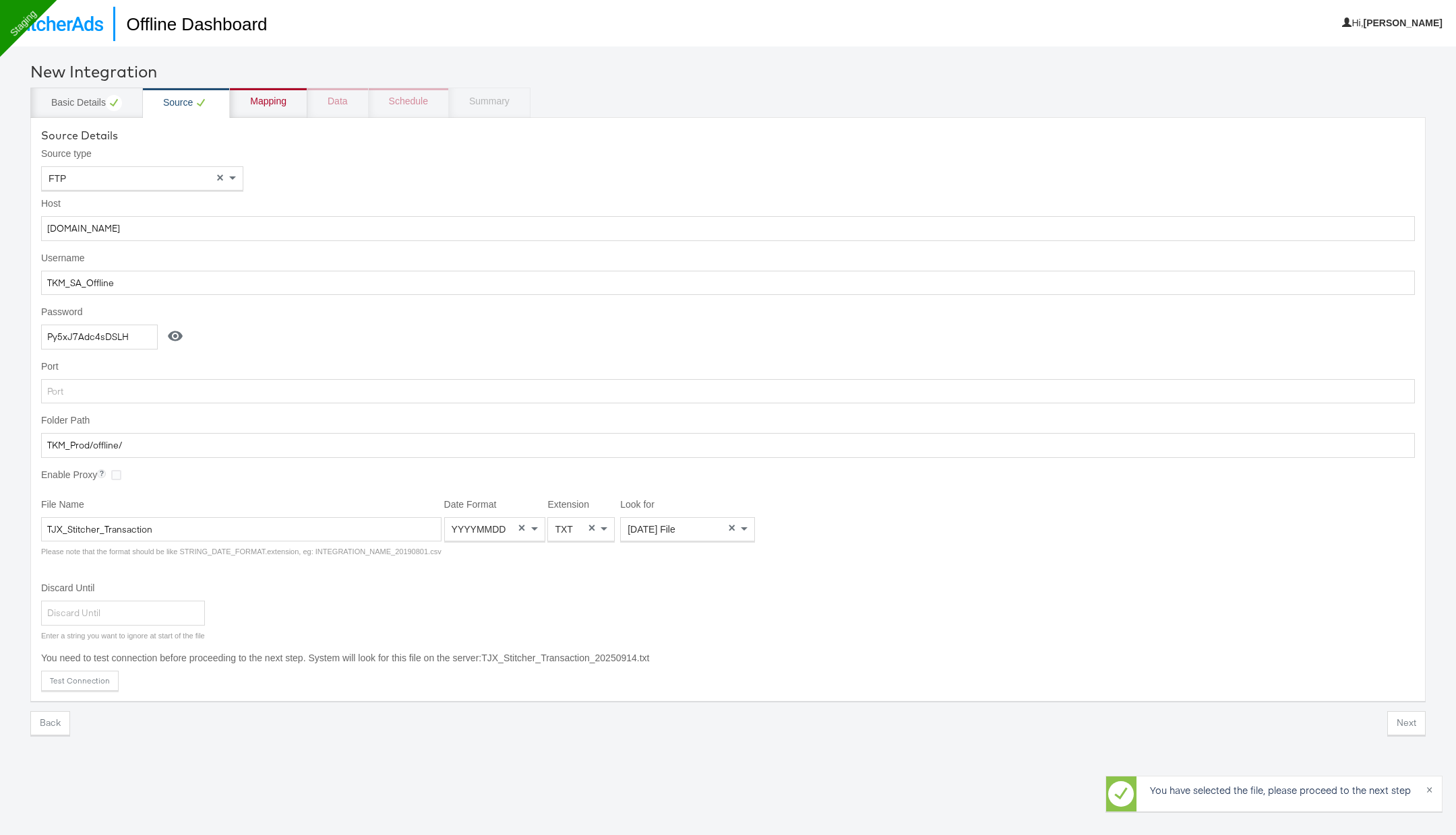
click at [273, 105] on div "Mapping" at bounding box center [268, 102] width 37 height 13
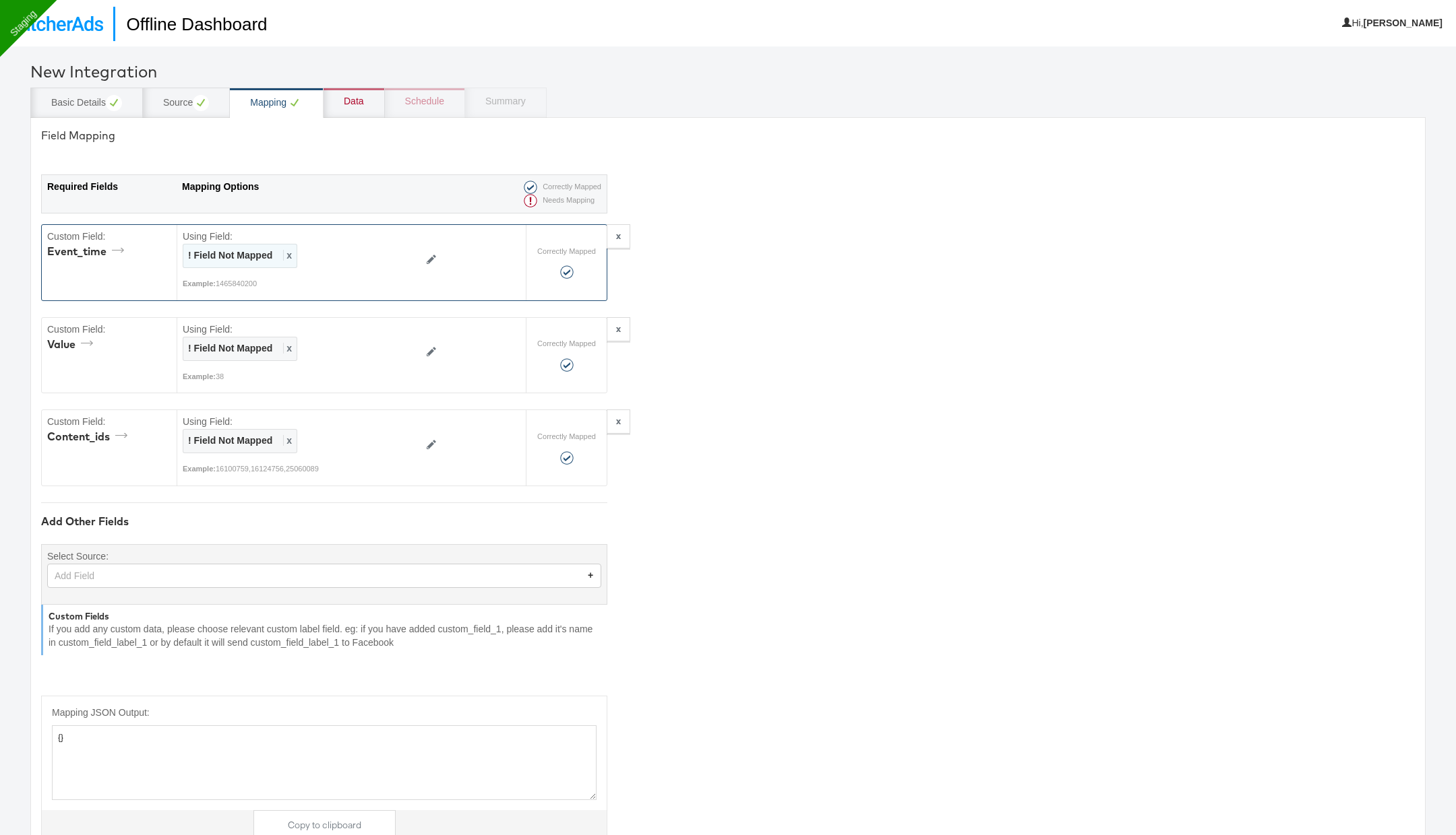
click at [291, 253] on div "! Field Not Mapped x" at bounding box center [240, 256] width 114 height 24
click at [291, 253] on div "Select..." at bounding box center [270, 256] width 173 height 23
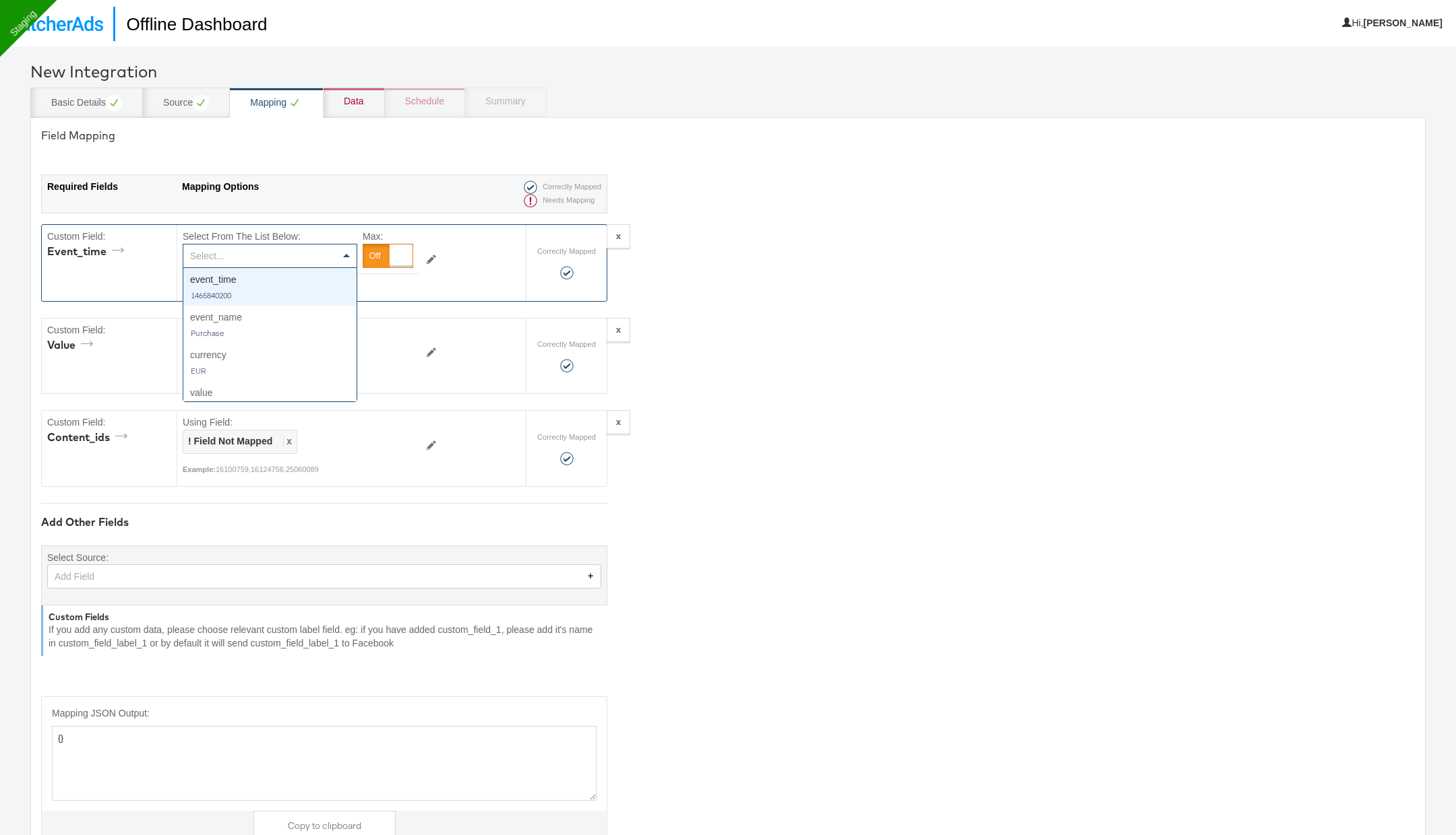
type textarea "{"event_time":"{{{\"event_time\"}}}"}"
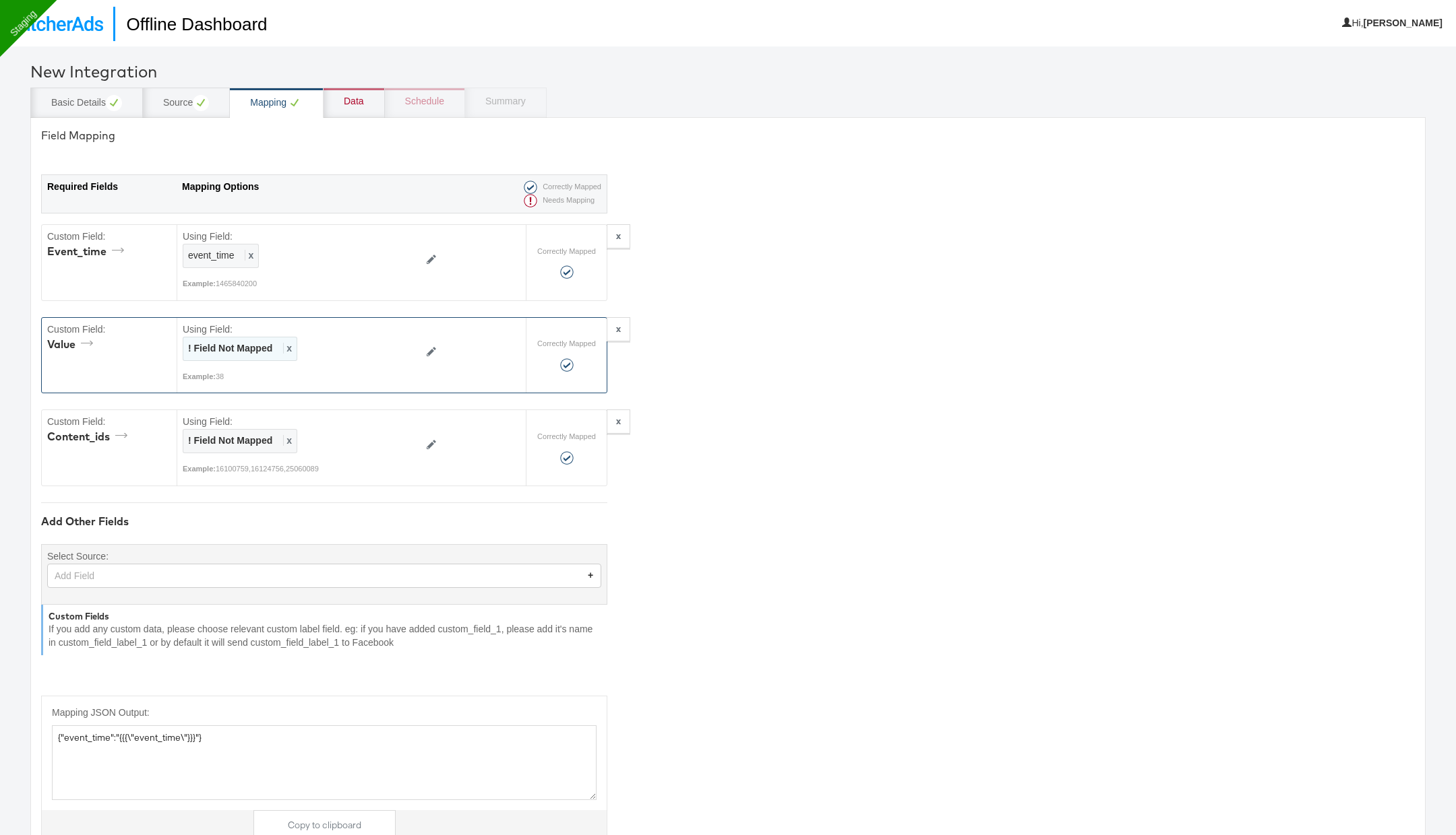
click at [290, 348] on div "! Field Not Mapped x" at bounding box center [240, 349] width 114 height 24
click at [290, 348] on div "Select..." at bounding box center [270, 349] width 173 height 23
type input "va"
type textarea "{"event_time":"{{{\"event_time\"}}}","value":"{{{\"value\"}}}"}"
click at [289, 435] on span "x" at bounding box center [287, 440] width 9 height 11
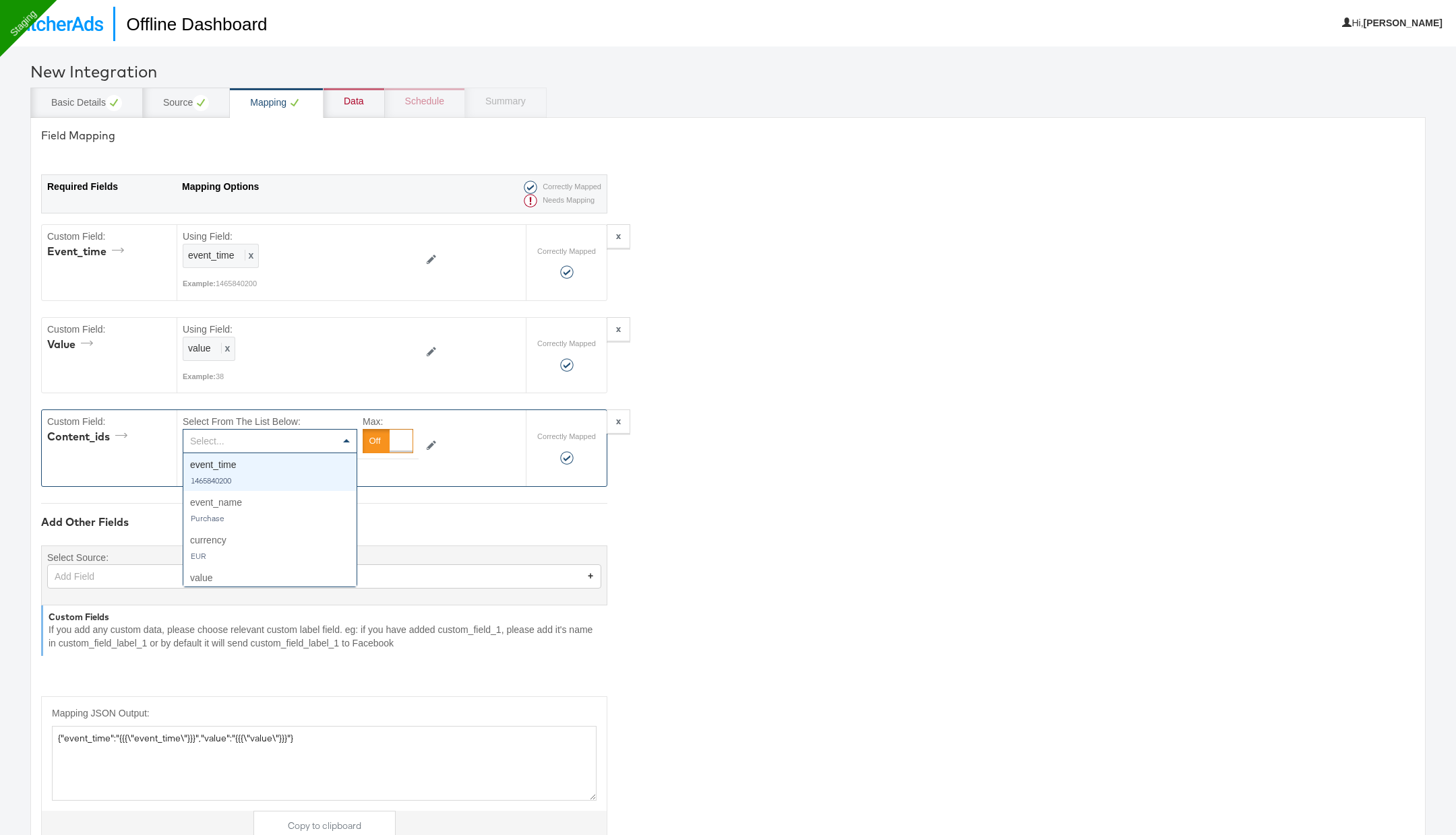
click at [289, 435] on div "Select..." at bounding box center [270, 441] width 173 height 23
type input "con"
type textarea "{"event_time":"{{{\"event_time\"}}}","value":"{{{\"value\"}}}","content_ids":"{…"
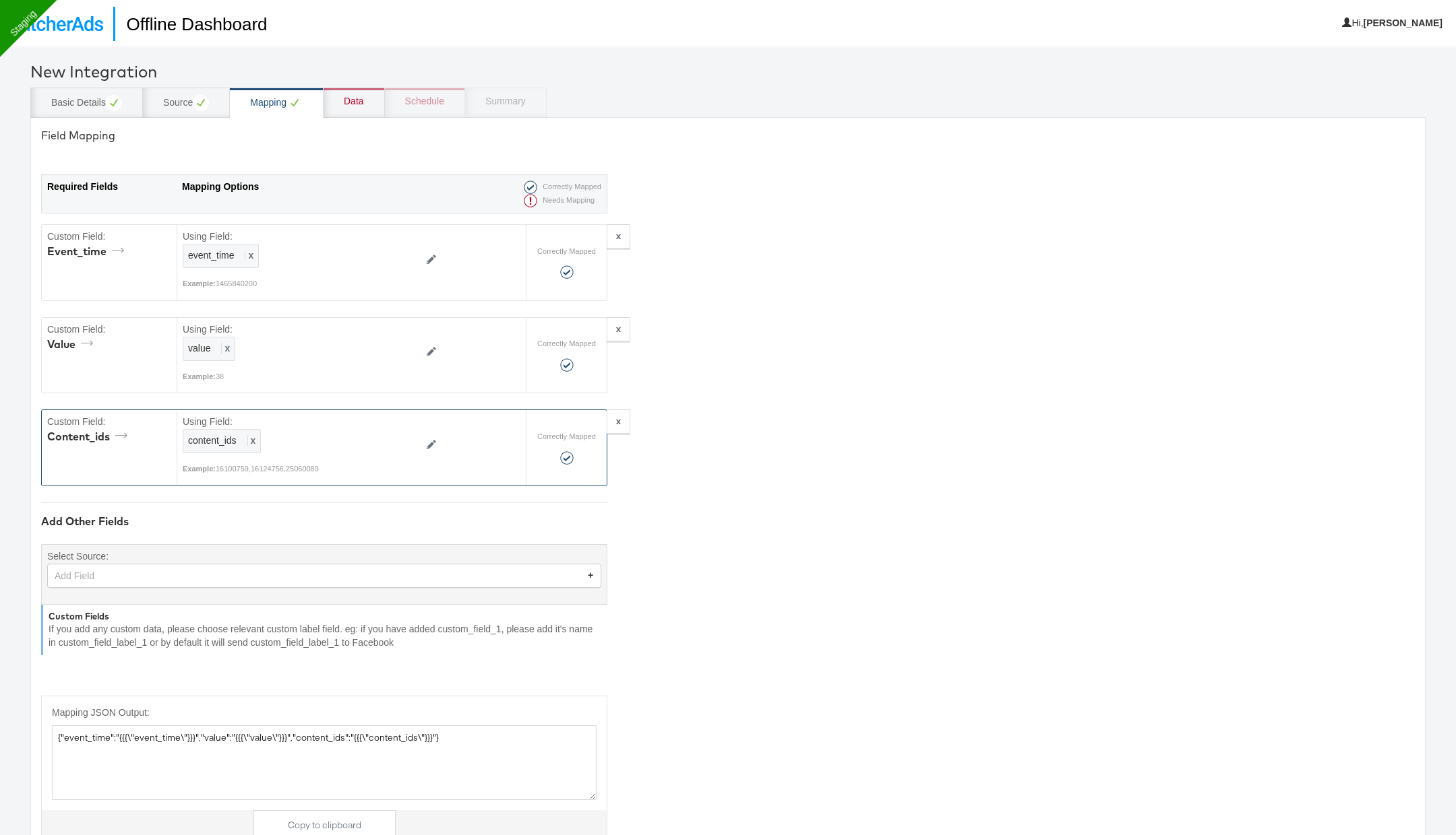
click at [152, 576] on div "Add Field" at bounding box center [324, 576] width 553 height 23
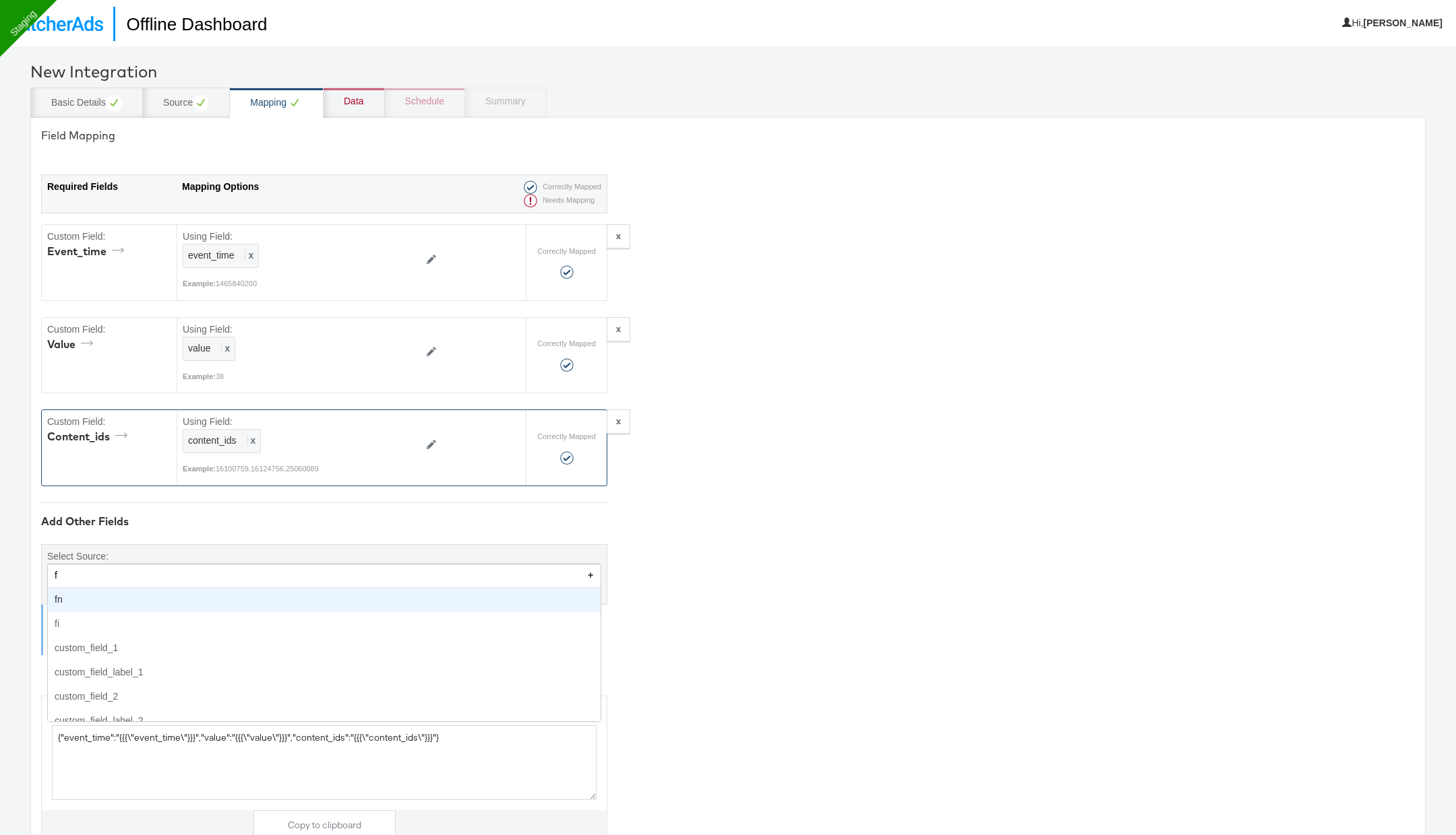
type input "fn"
type textarea "{"event_time":"{{{\"event_time\"}}}","value":"{{{\"value\"}}}","content_ids":"{…"
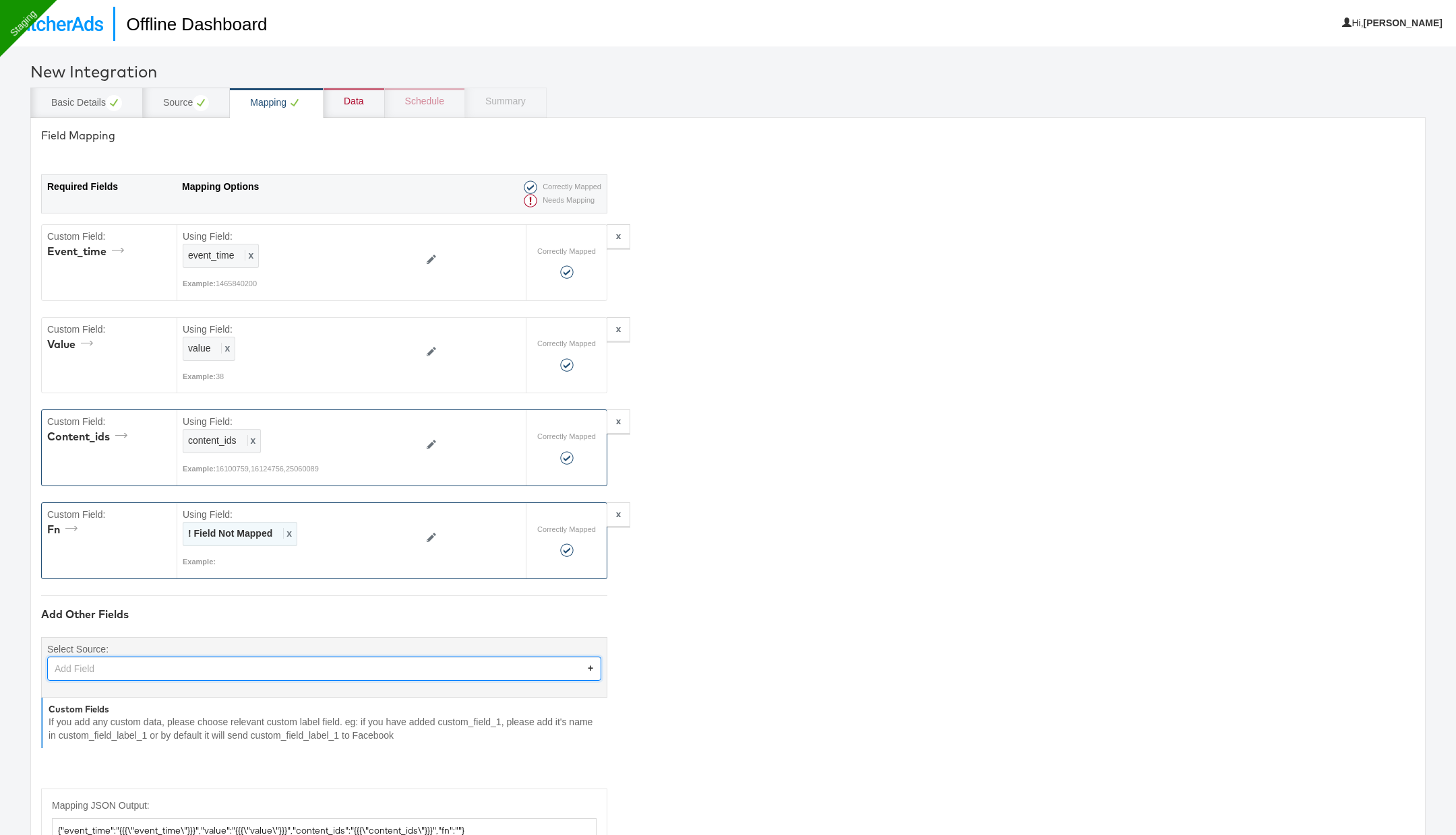
click at [287, 531] on span "x" at bounding box center [287, 533] width 9 height 11
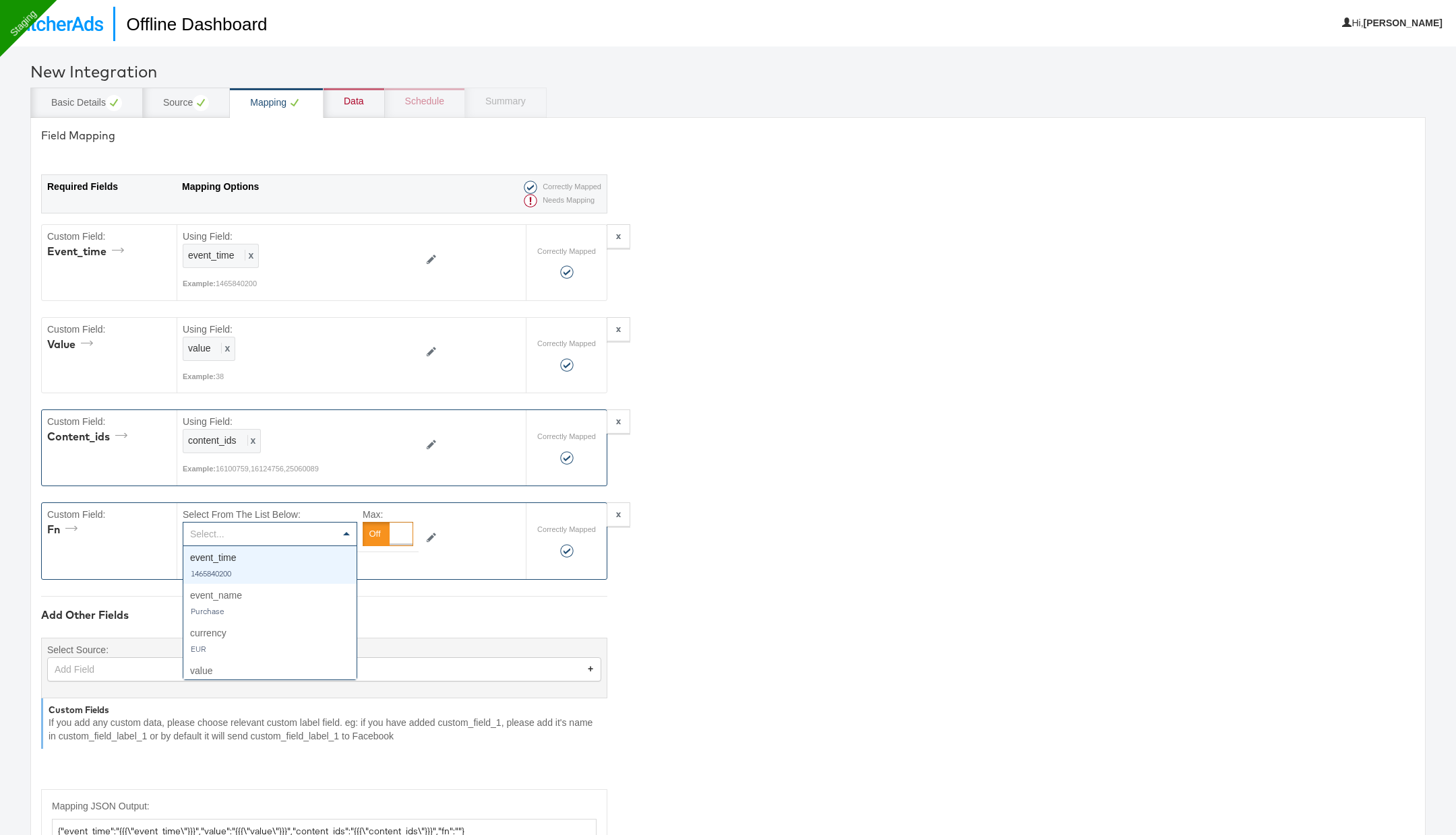
click at [287, 531] on div "Select..." at bounding box center [270, 534] width 173 height 23
type input "fn"
type textarea "{"event_time":"{{{\"event_time\"}}}","value":"{{{\"value\"}}}","content_ids":"{…"
click at [202, 670] on div "Add Field" at bounding box center [324, 669] width 553 height 23
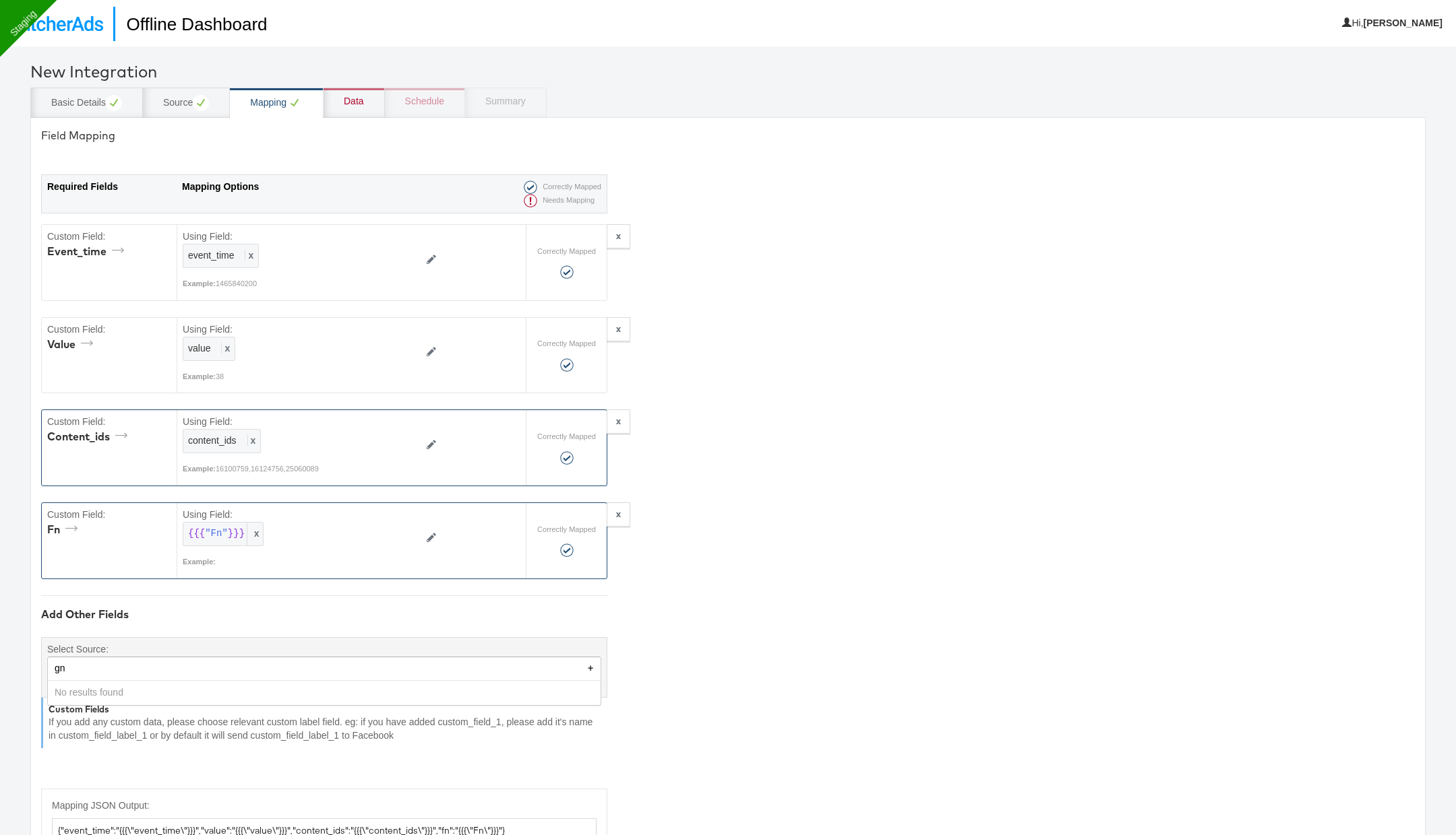
type input "gn"
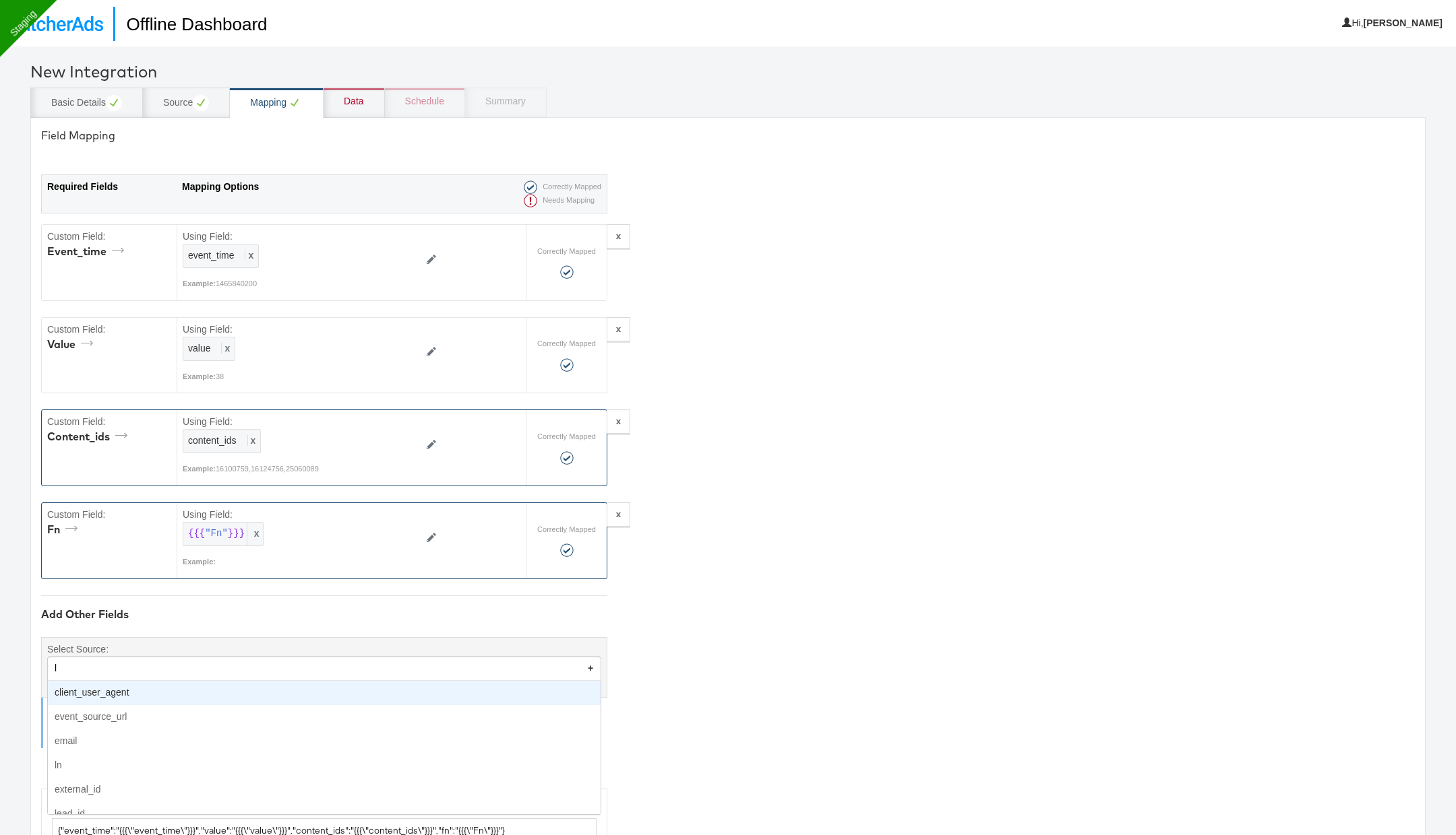
type input "ln"
type textarea "{"event_time":"{{{\"event_time\"}}}","value":"{{{\"value\"}}}","content_ids":"{…"
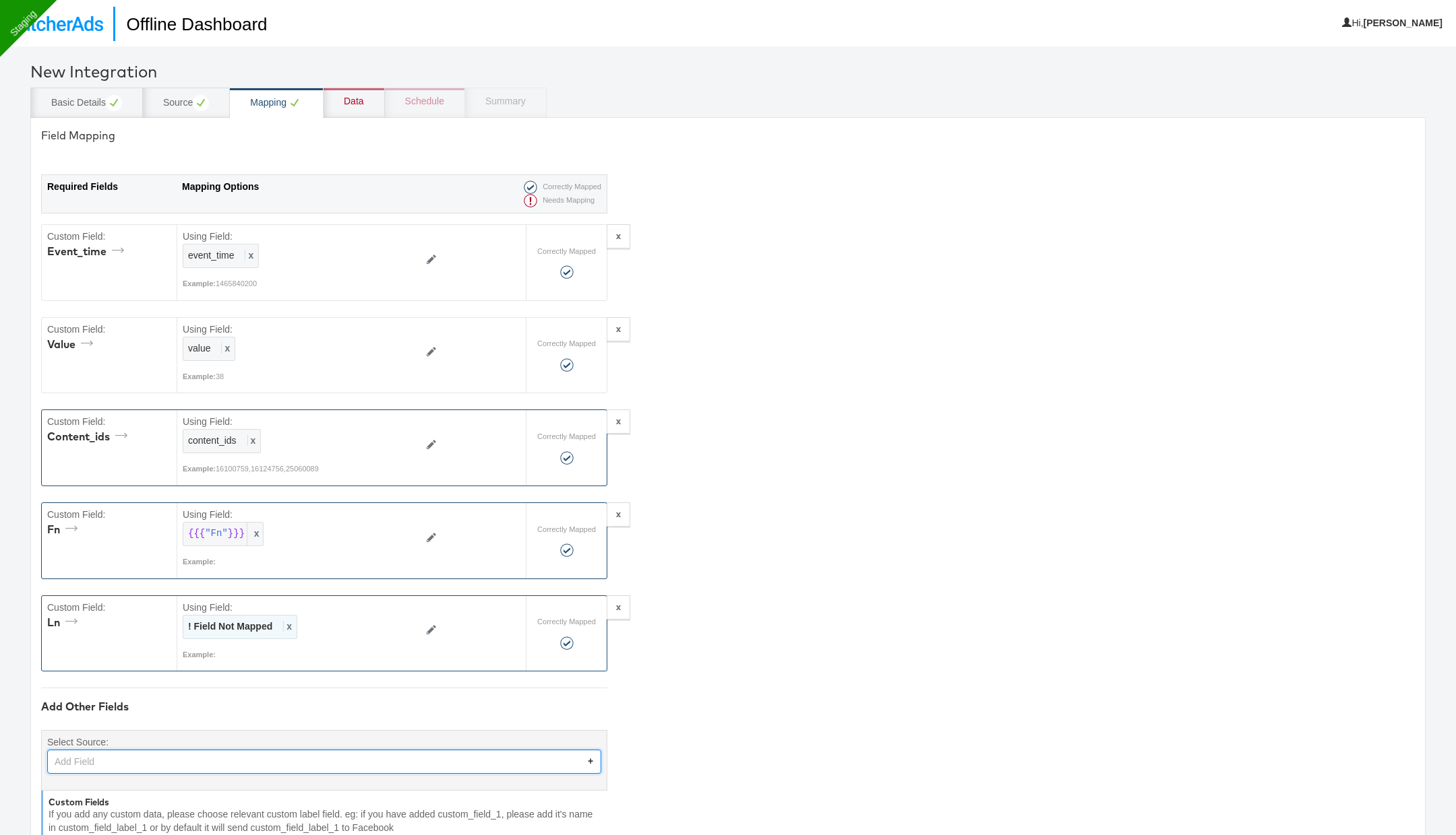
click at [283, 621] on span "x" at bounding box center [287, 626] width 9 height 11
click at [283, 621] on div "Select..." at bounding box center [270, 627] width 173 height 23
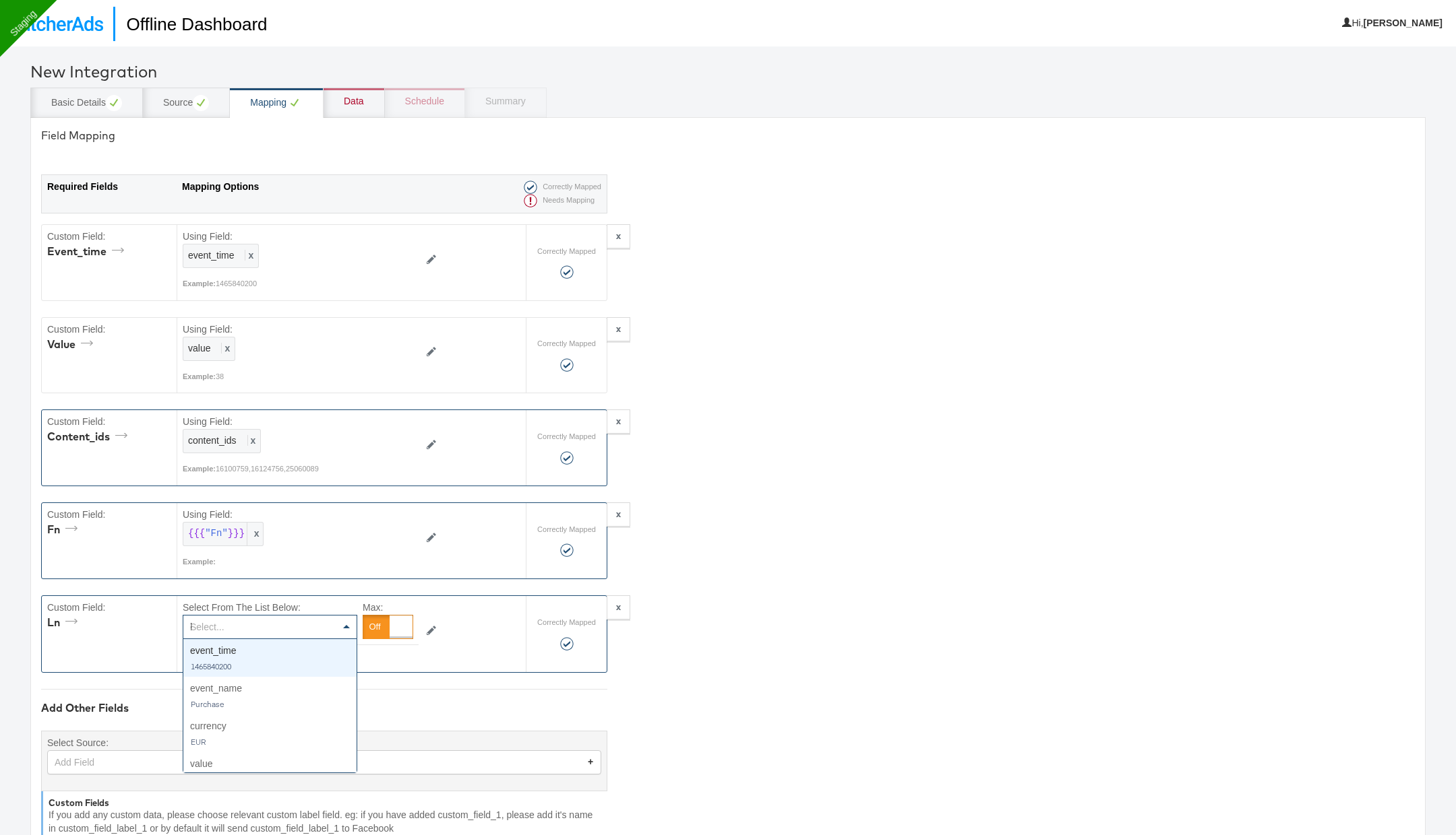
type input "ln"
type textarea "{"event_time":"{{{\"event_time\"}}}","value":"{{{\"value\"}}}","content_ids":"{…"
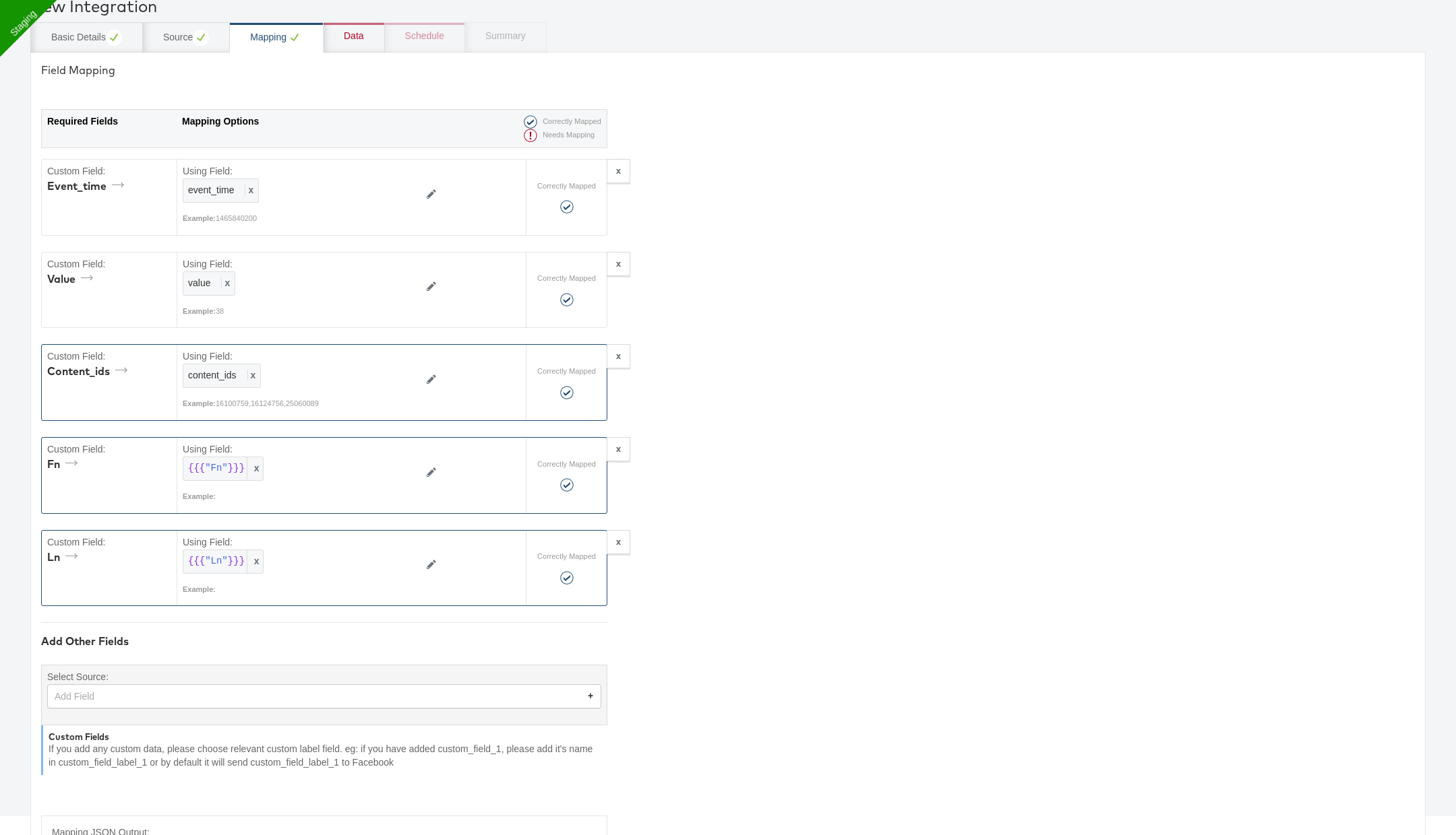
click at [171, 709] on div "Add Field +" at bounding box center [324, 696] width 554 height 24
type input "gen"
type textarea "{"event_time":"{{{\"event_time\"}}}","value":"{{{\"value\"}}}","content_ids":"{…"
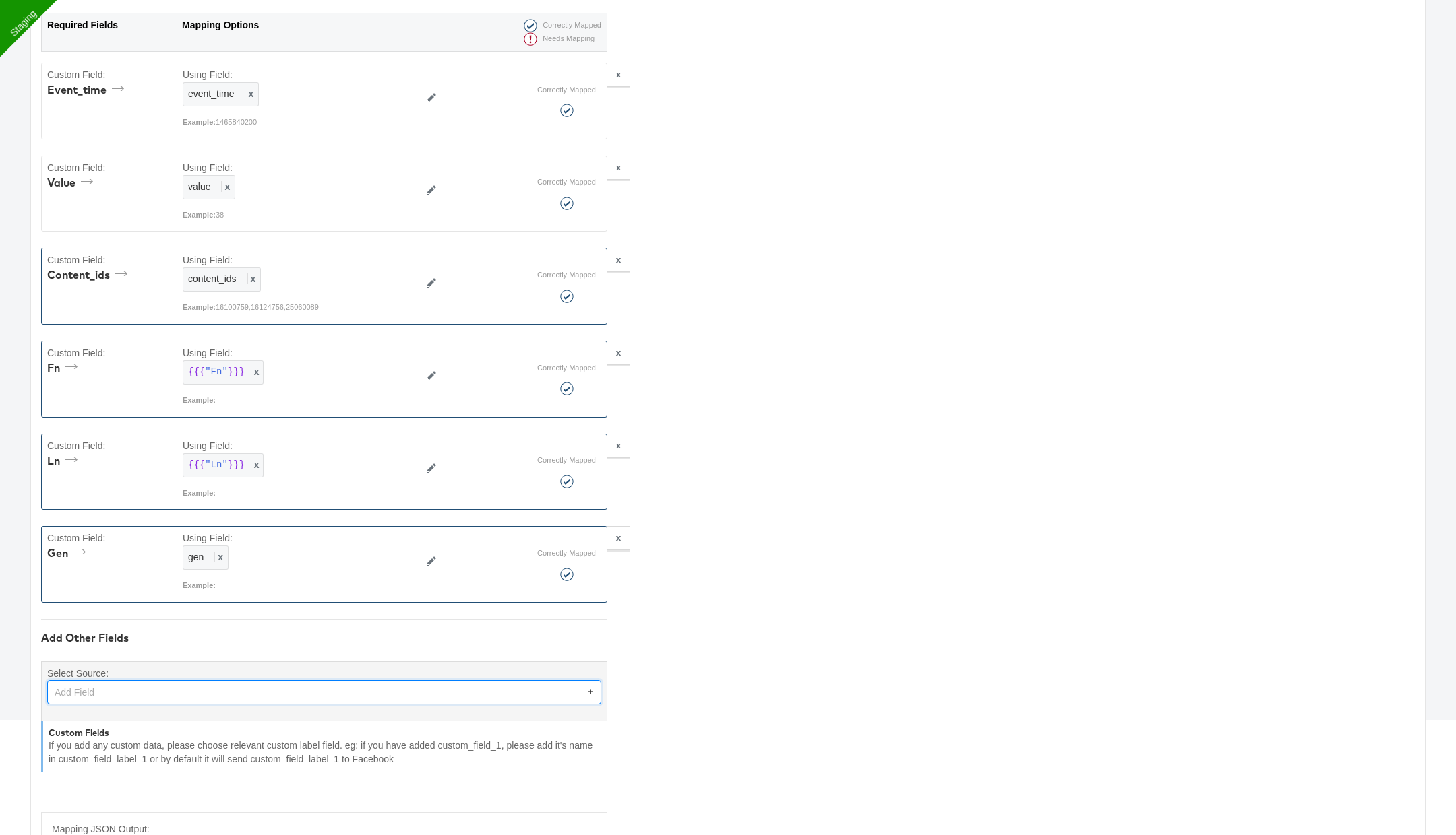
scroll to position [237, 0]
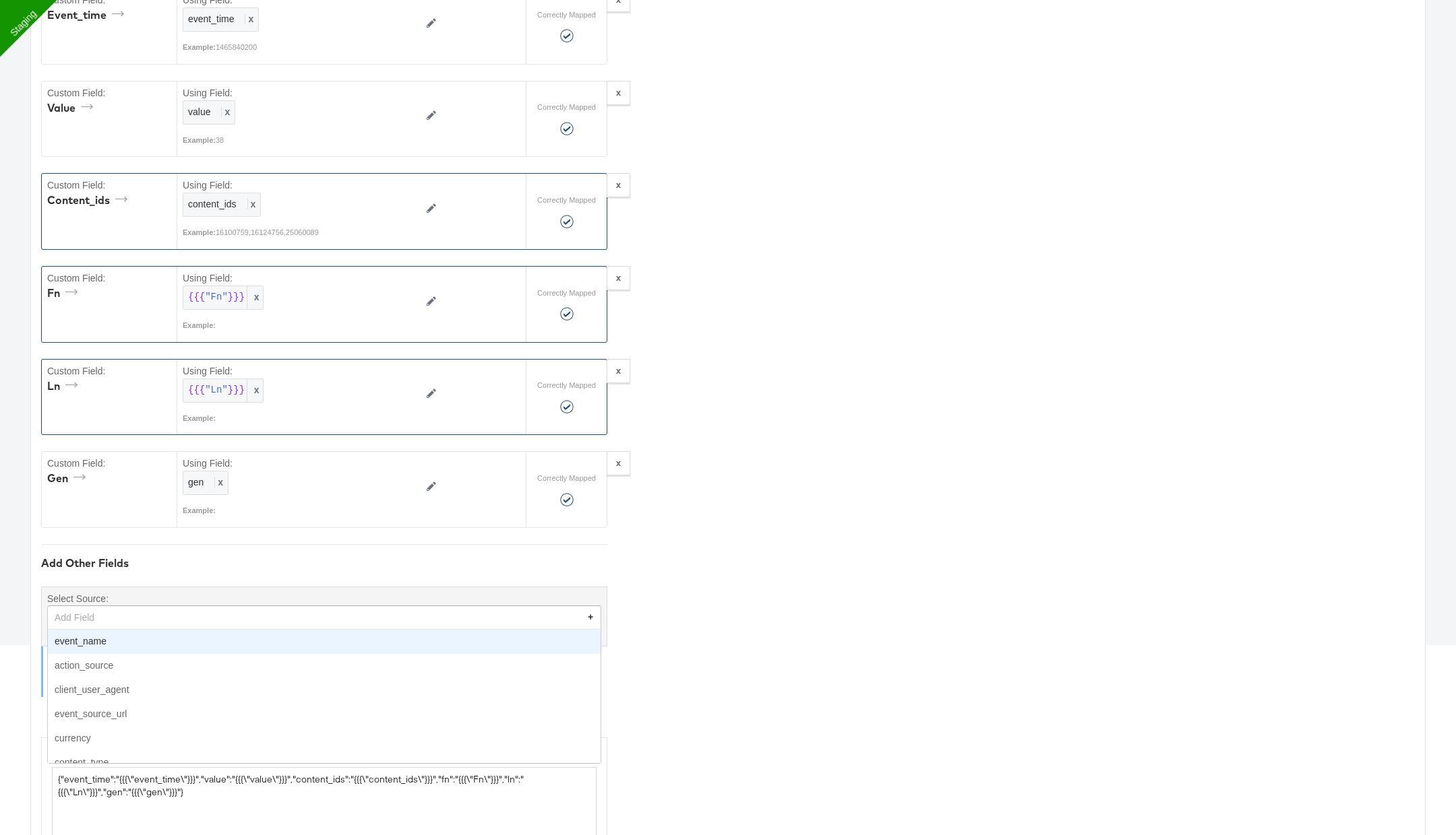
click at [214, 609] on div "Add Field" at bounding box center [324, 617] width 553 height 23
type input "zip"
type textarea "{"event_time":"{{{\"event_time\"}}}","value":"{{{\"value\"}}}","content_ids":"{…"
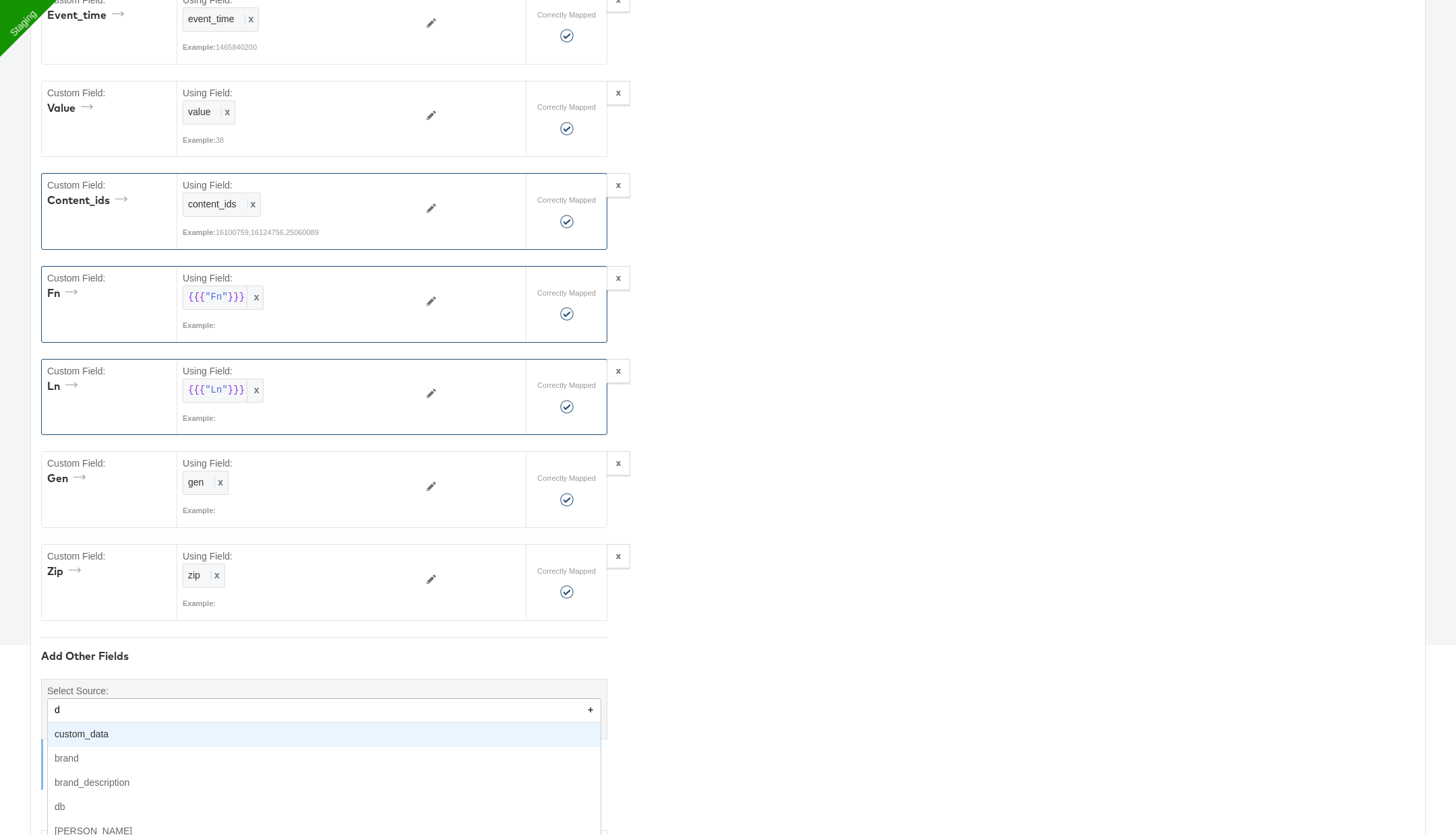
scroll to position [248, 0]
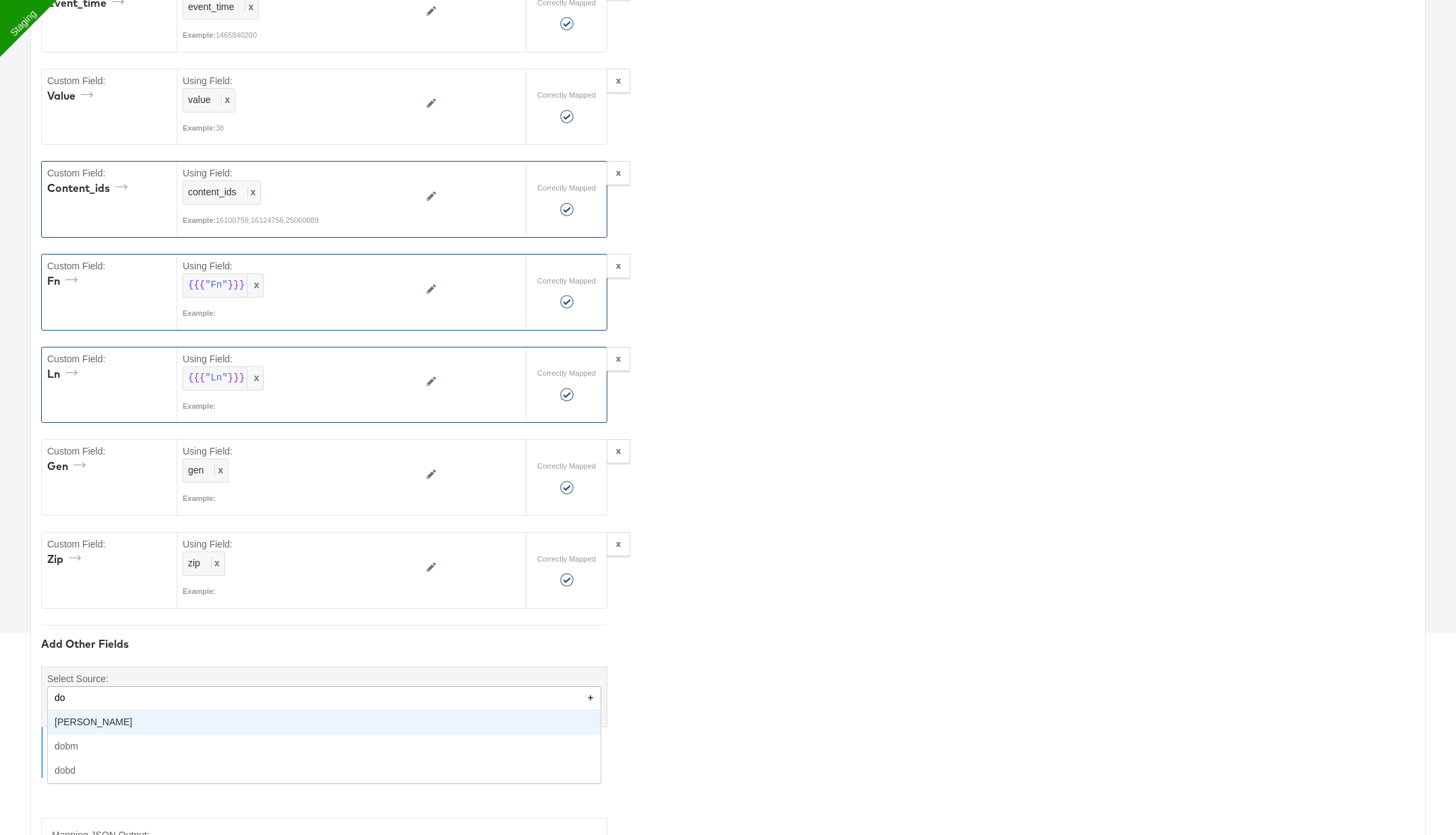
type input "dob"
type textarea "{"event_time":"{{{\"event_time\"}}}","value":"{{{\"value\"}}}","content_ids":"{…"
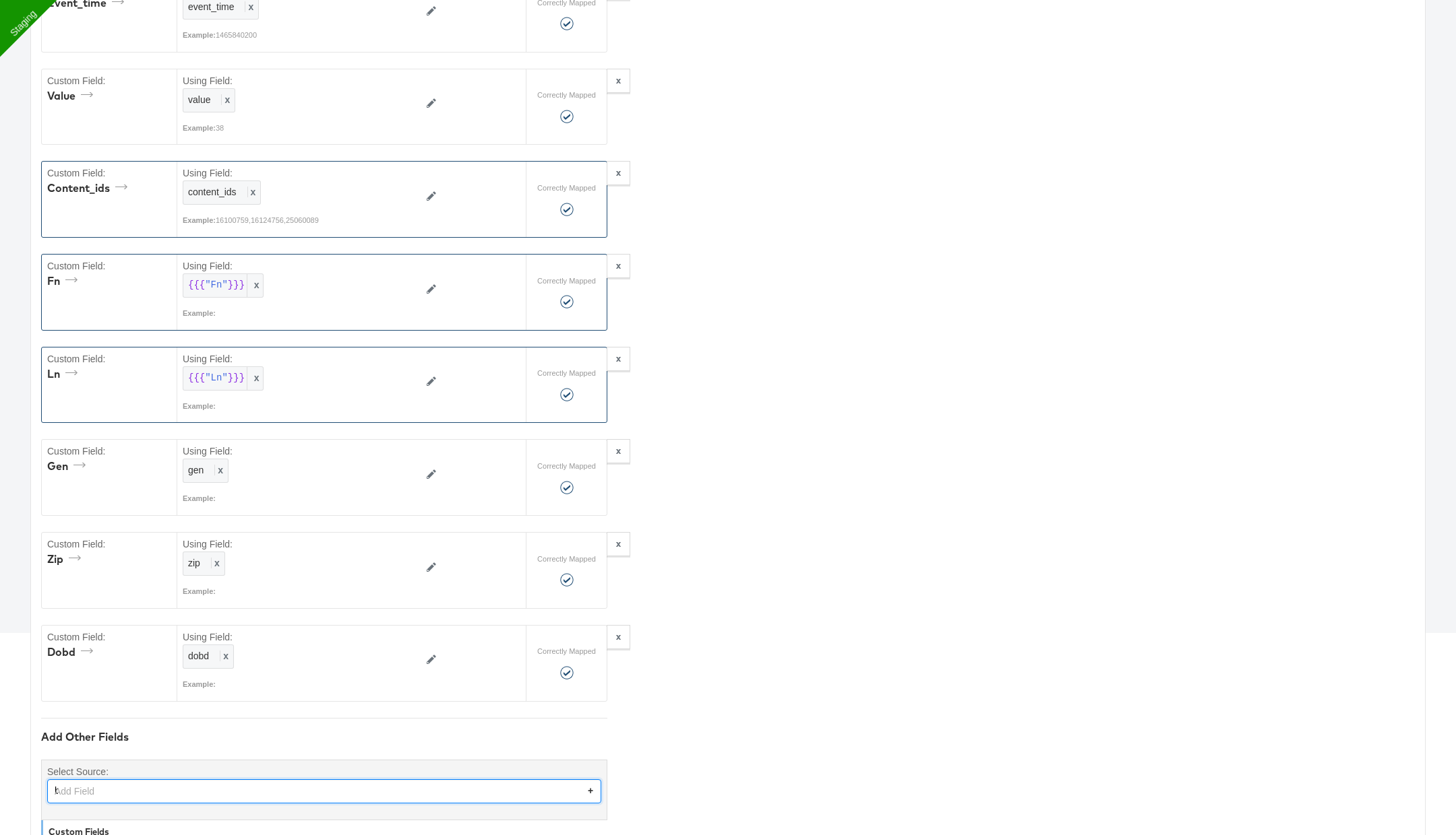
scroll to position [340, 0]
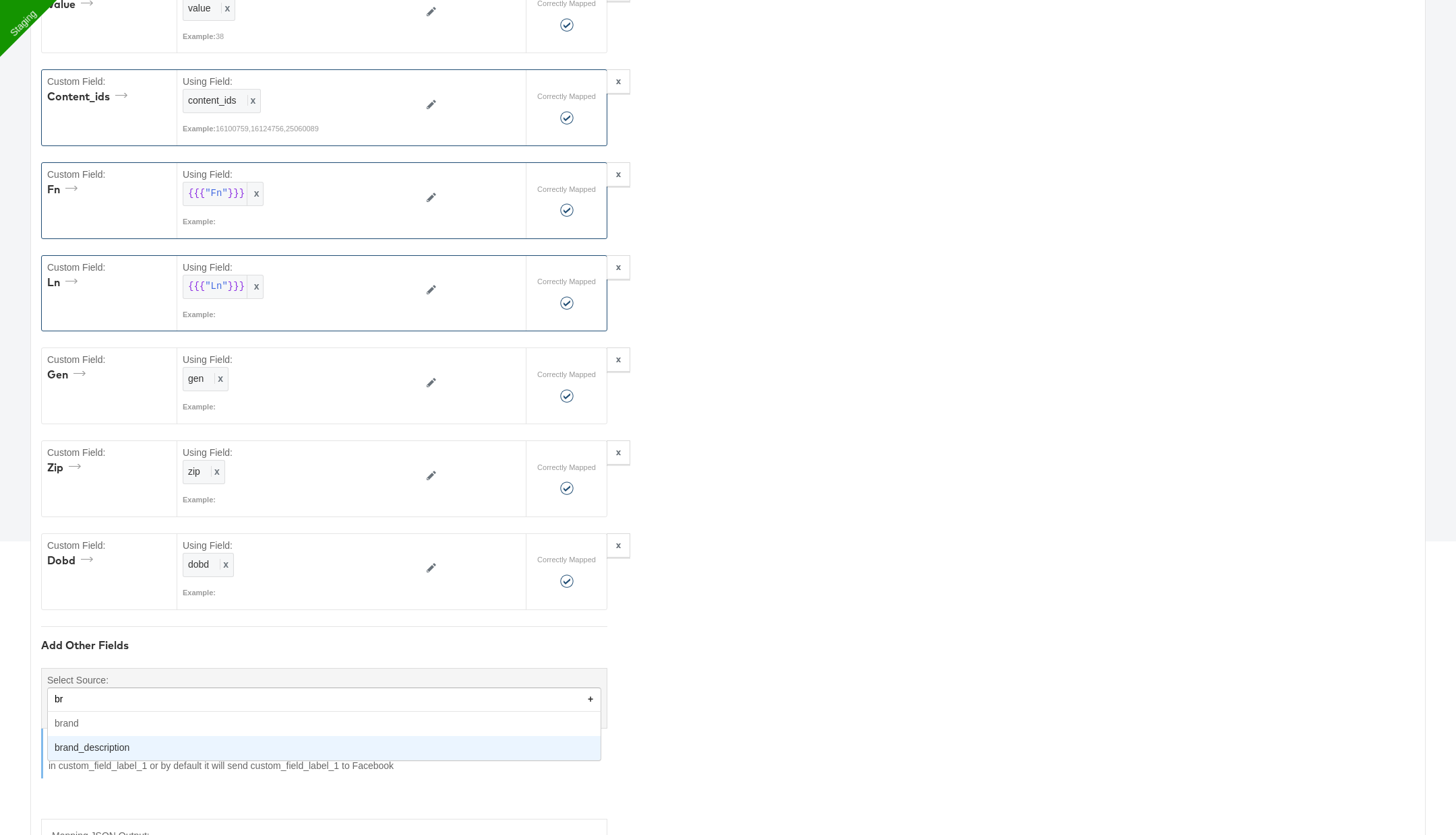
type input "bra"
type textarea "{"event_time":"{{{\"event_time\"}}}","value":"{{{\"value\"}}}","content_ids":"{…"
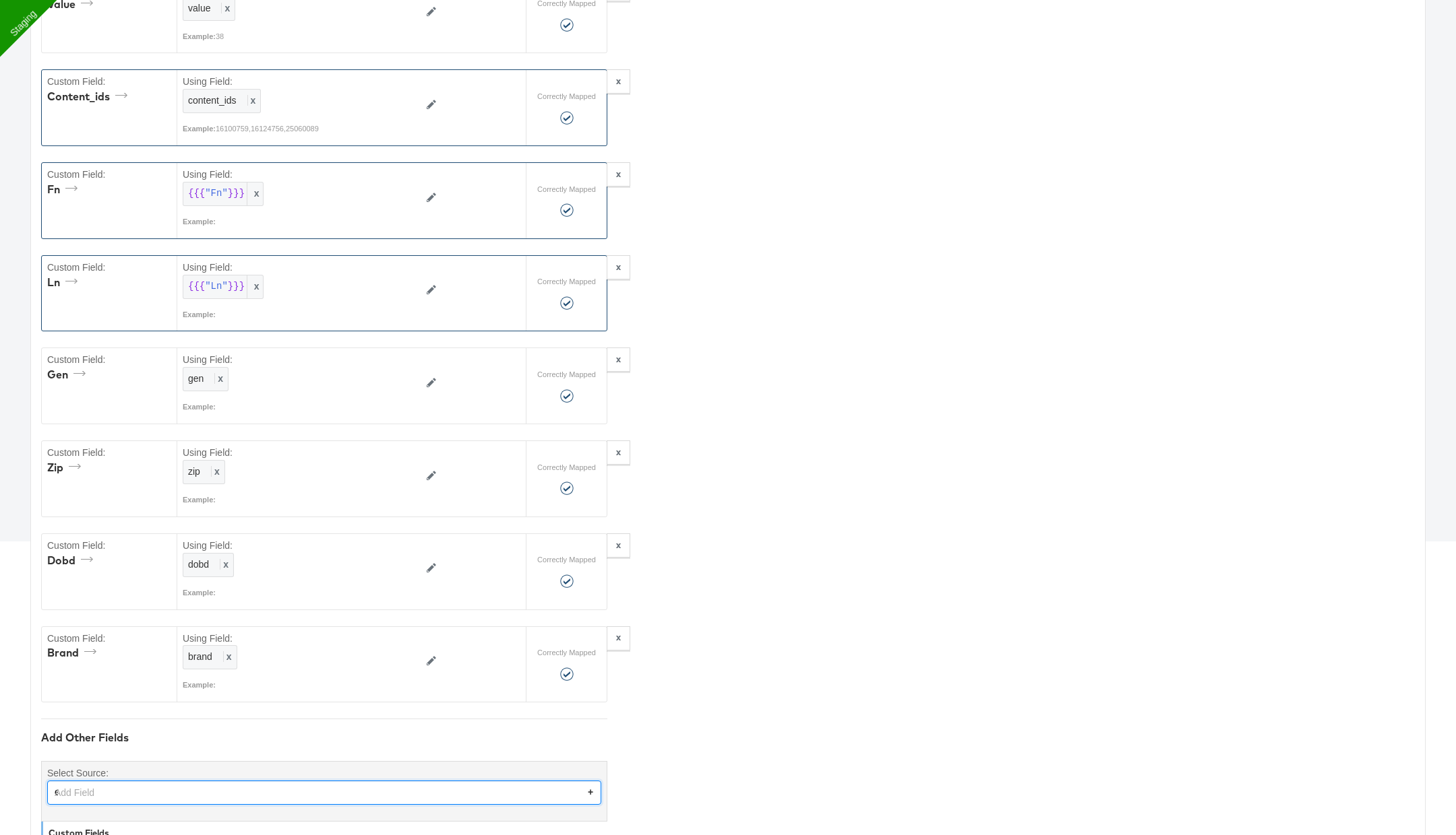
scroll to position [432, 0]
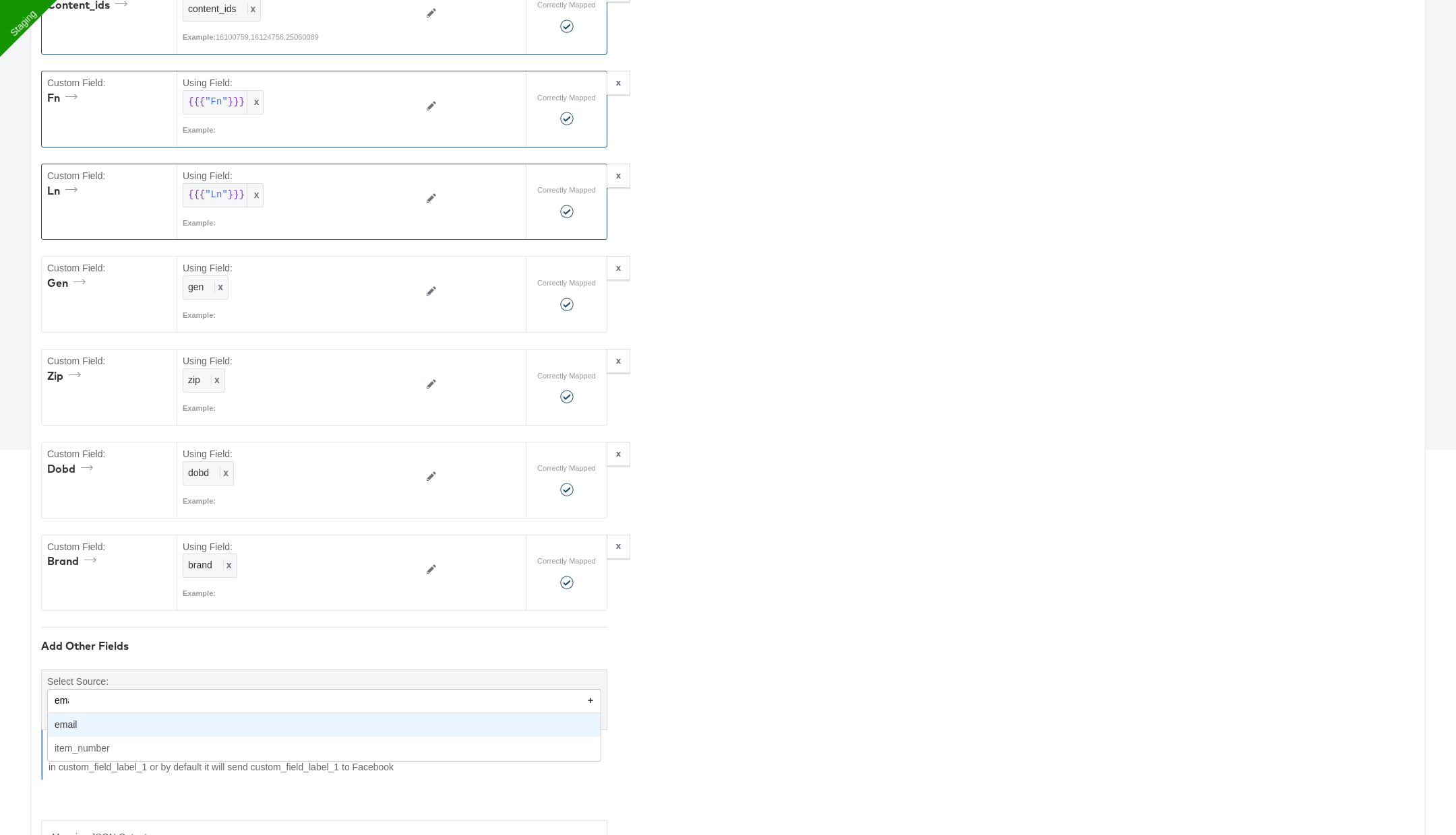
type input "emai"
type textarea "{"event_time":"{{{\"event_time\"}}}","value":"{{{\"value\"}}}","content_ids":"{…"
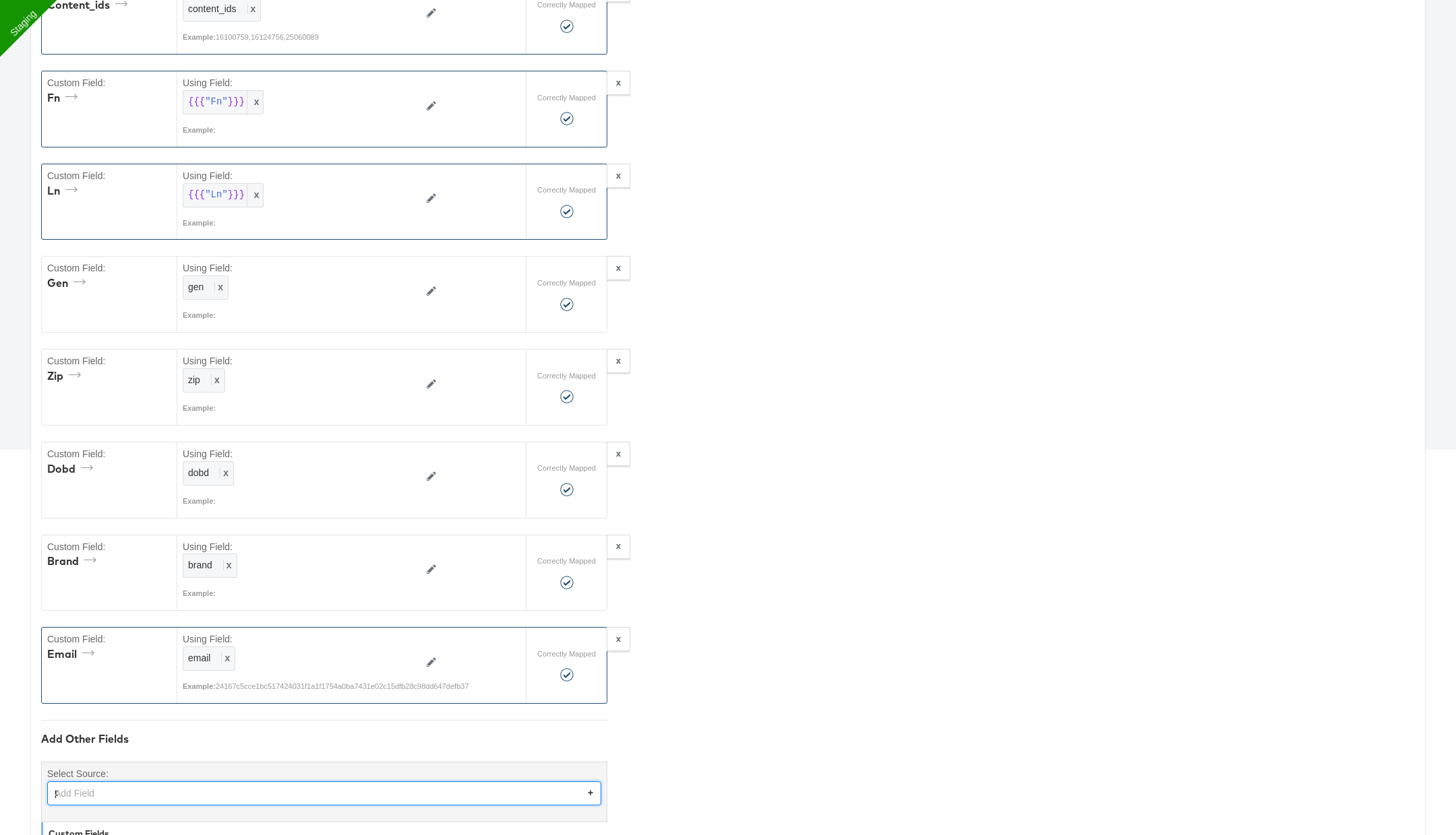
scroll to position [488, 0]
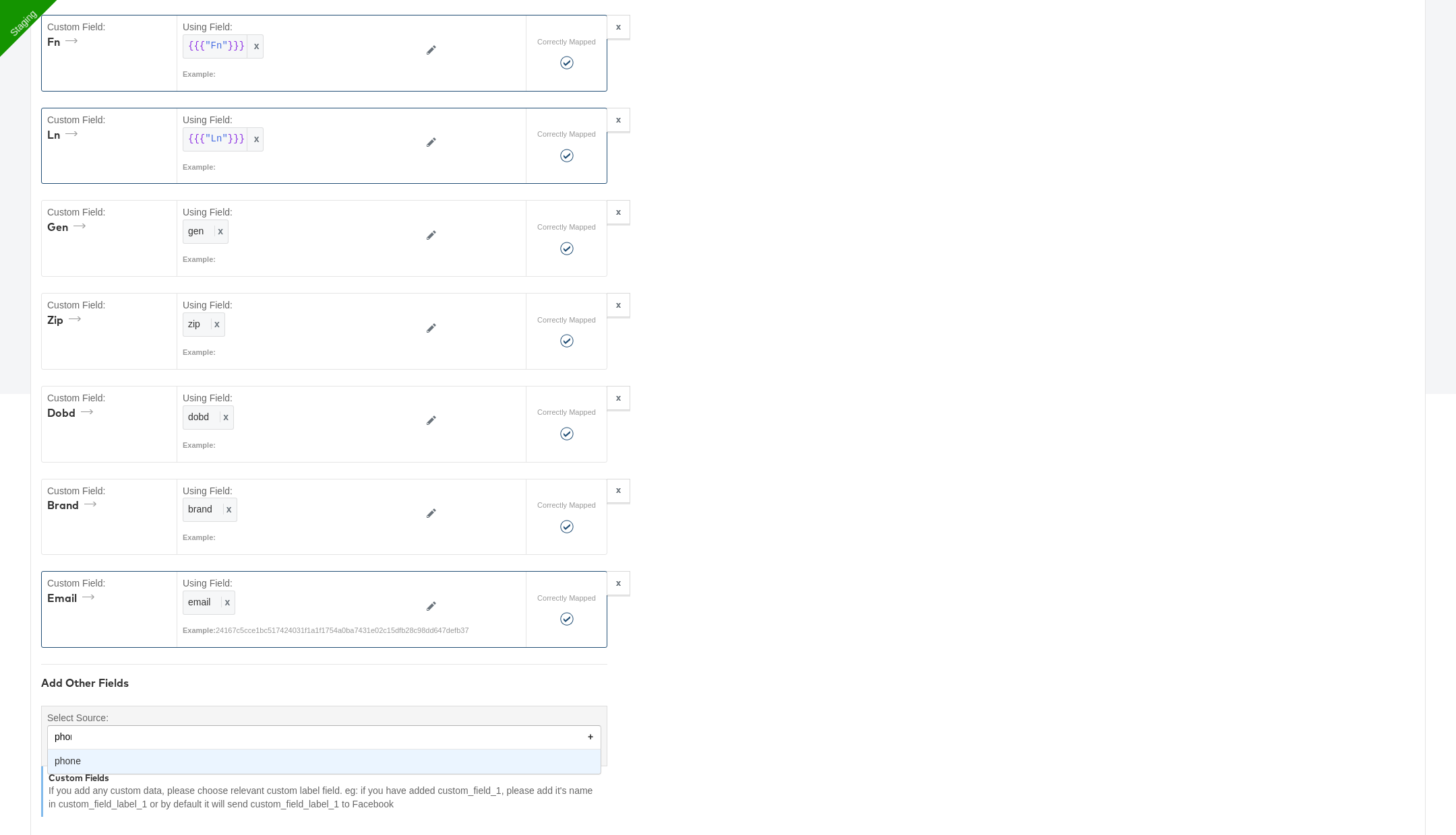
type input "phone"
type textarea "{"event_time":"{{{\"event_time\"}}}","value":"{{{\"value\"}}}","content_ids":"{…"
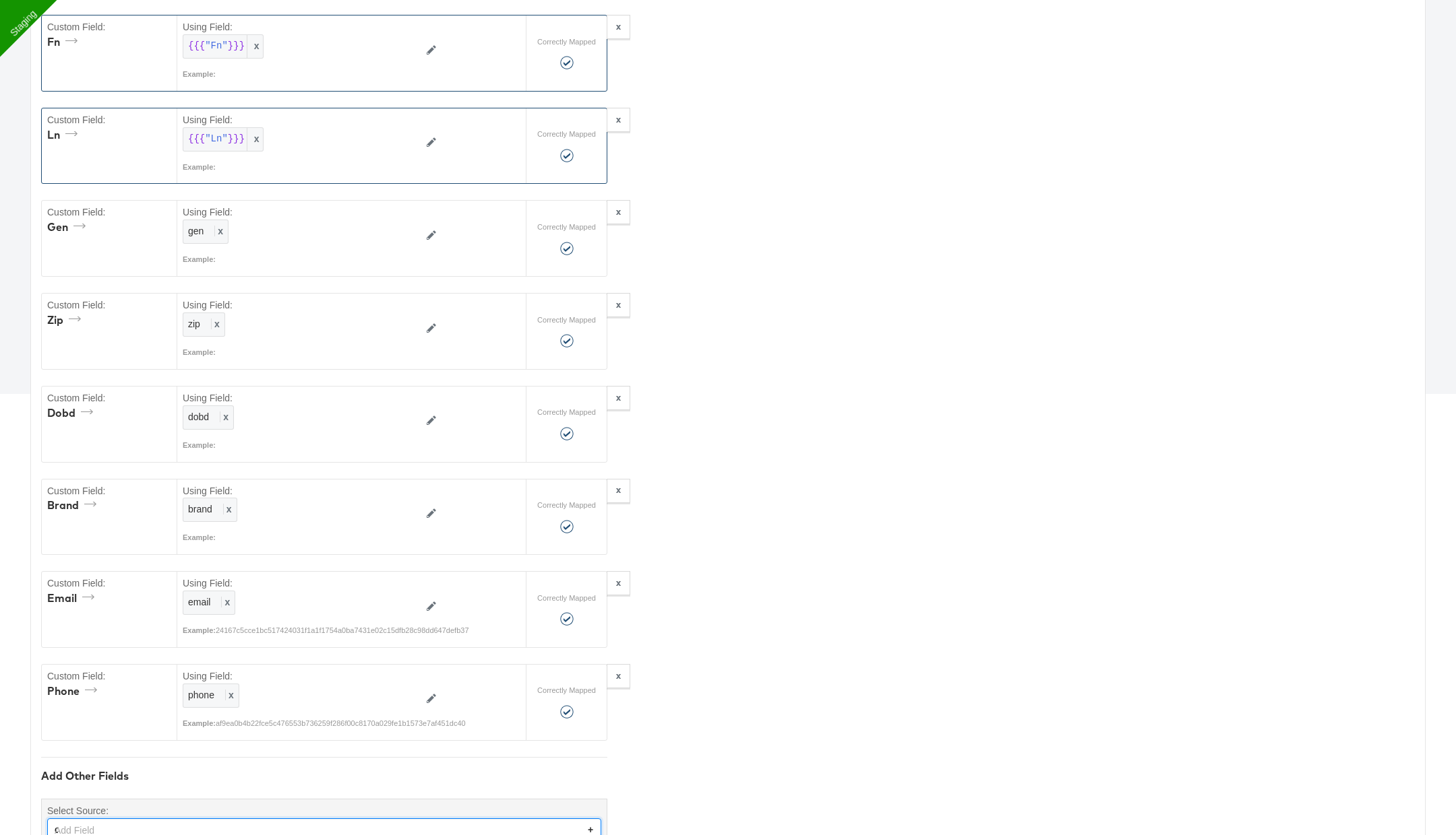
scroll to position [616, 0]
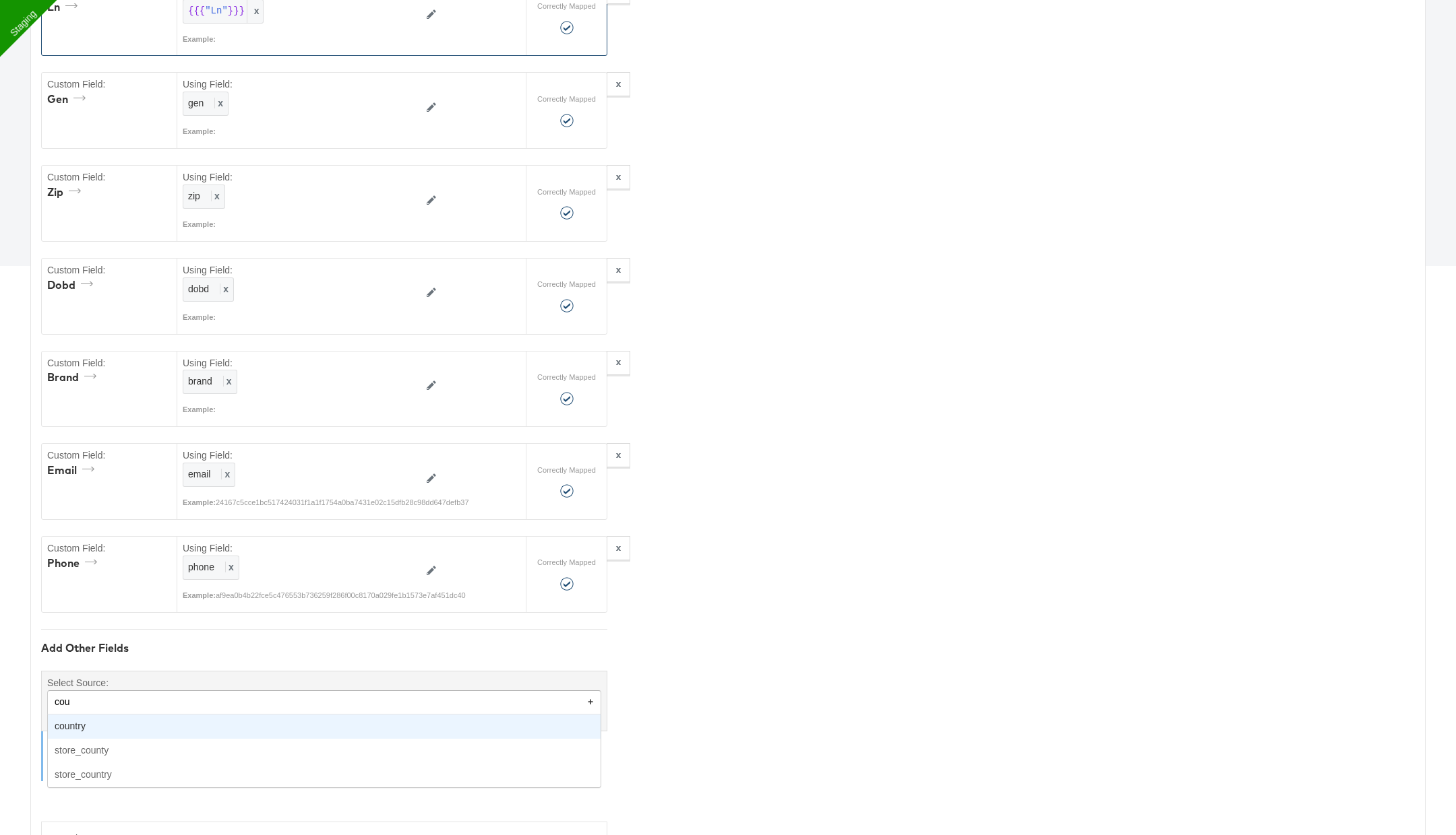
type input "coun"
type textarea "{"event_time":"{{{\"event_time\"}}}","value":"{{{\"value\"}}}","content_ids":"{…"
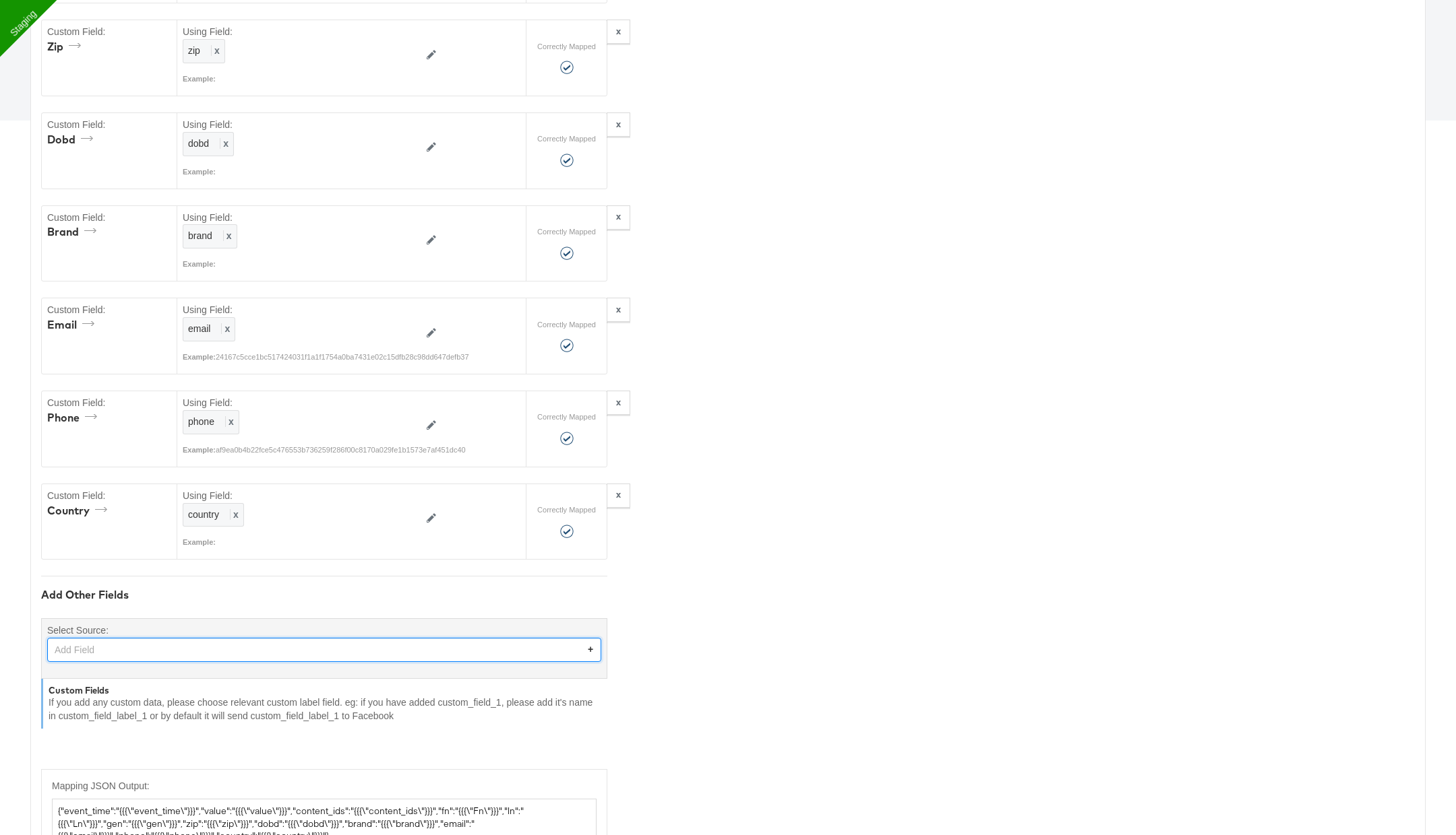
scroll to position [806, 0]
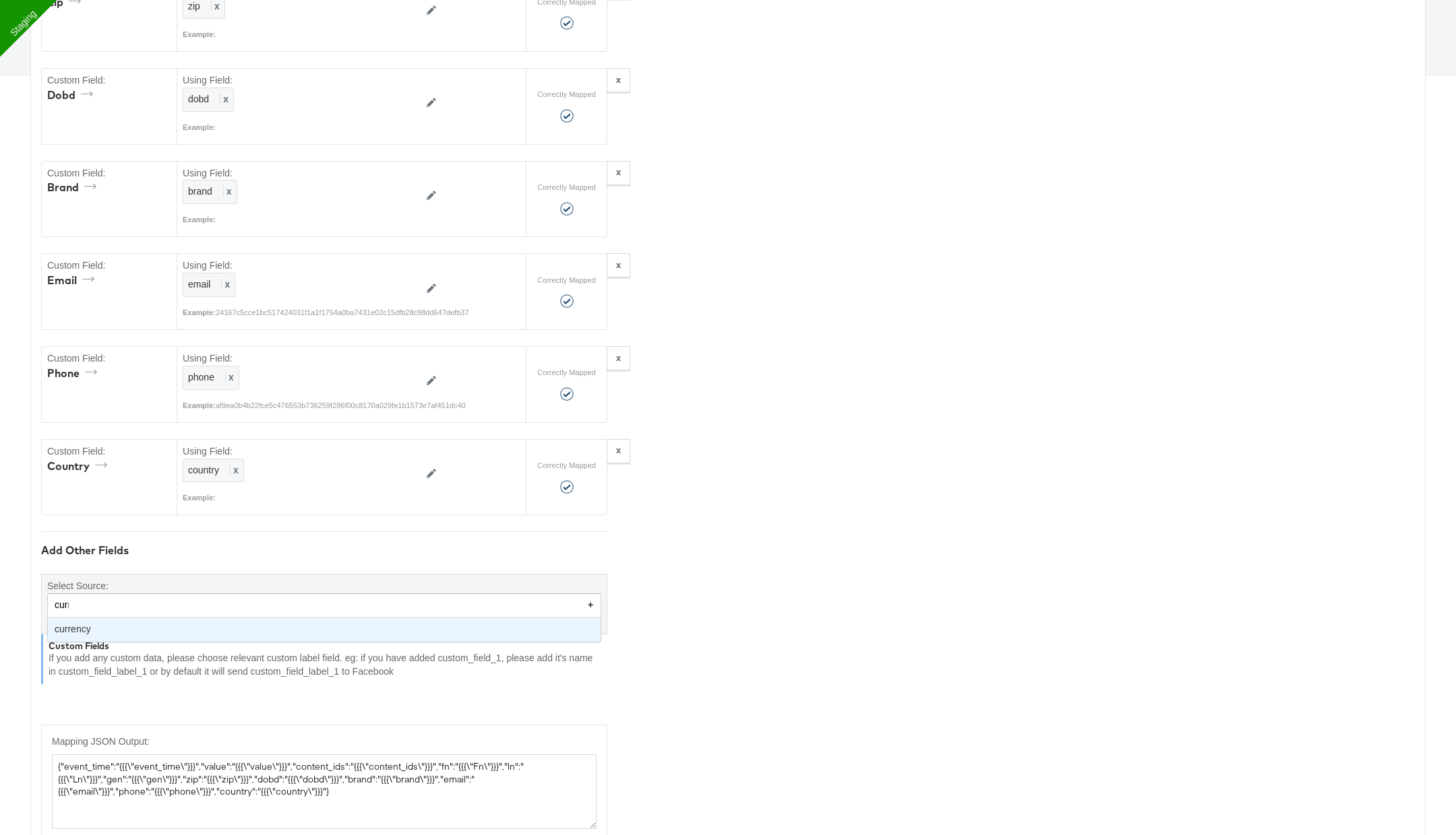
type input "curre"
type textarea "{"event_time":"{{{\"event_time\"}}}","value":"{{{\"value\"}}}","content_ids":"{…"
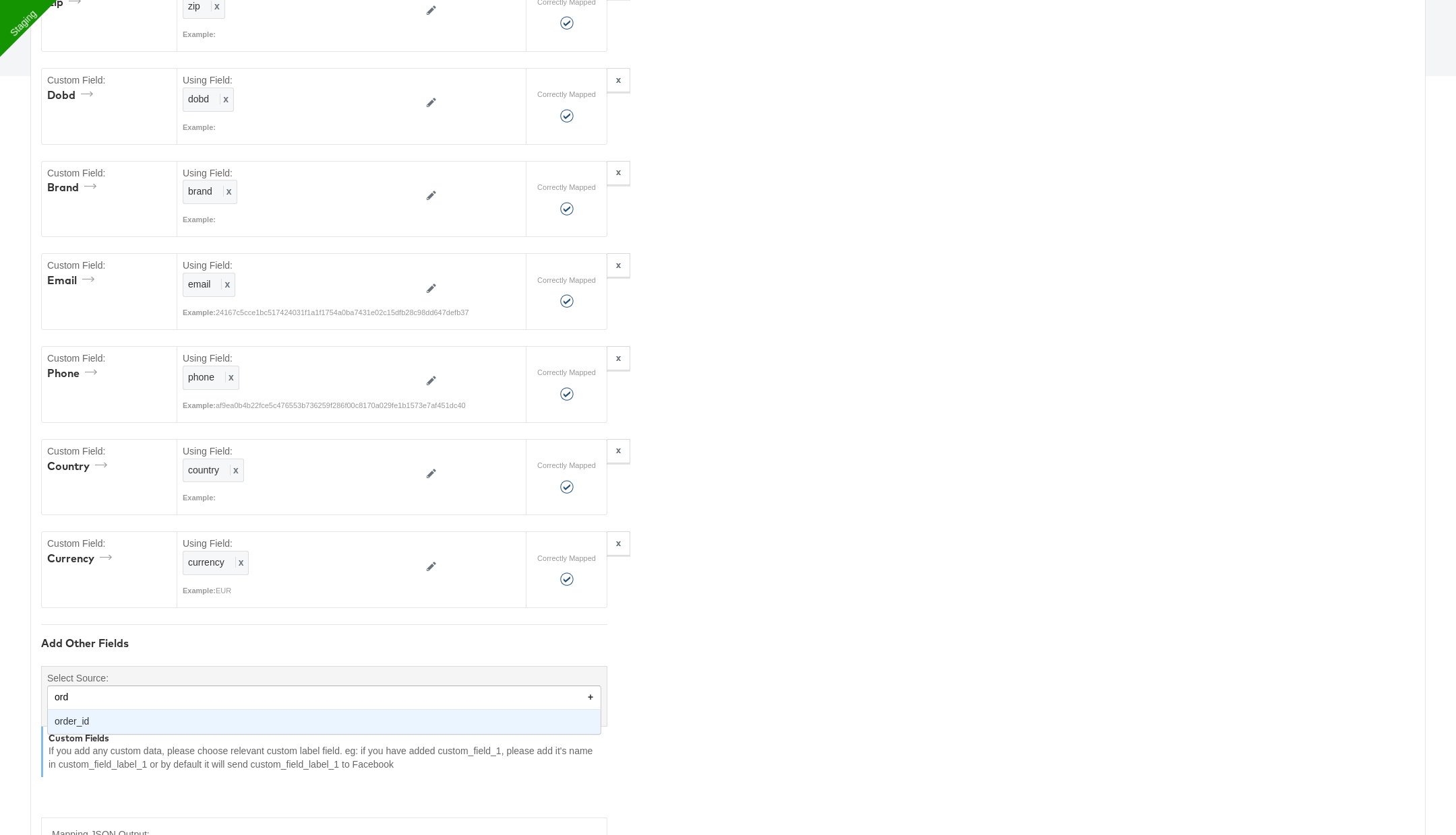
type input "orde"
type textarea "{"event_time":"{{{\"event_time\"}}}","value":"{{{\"value\"}}}","content_ids":"{…"
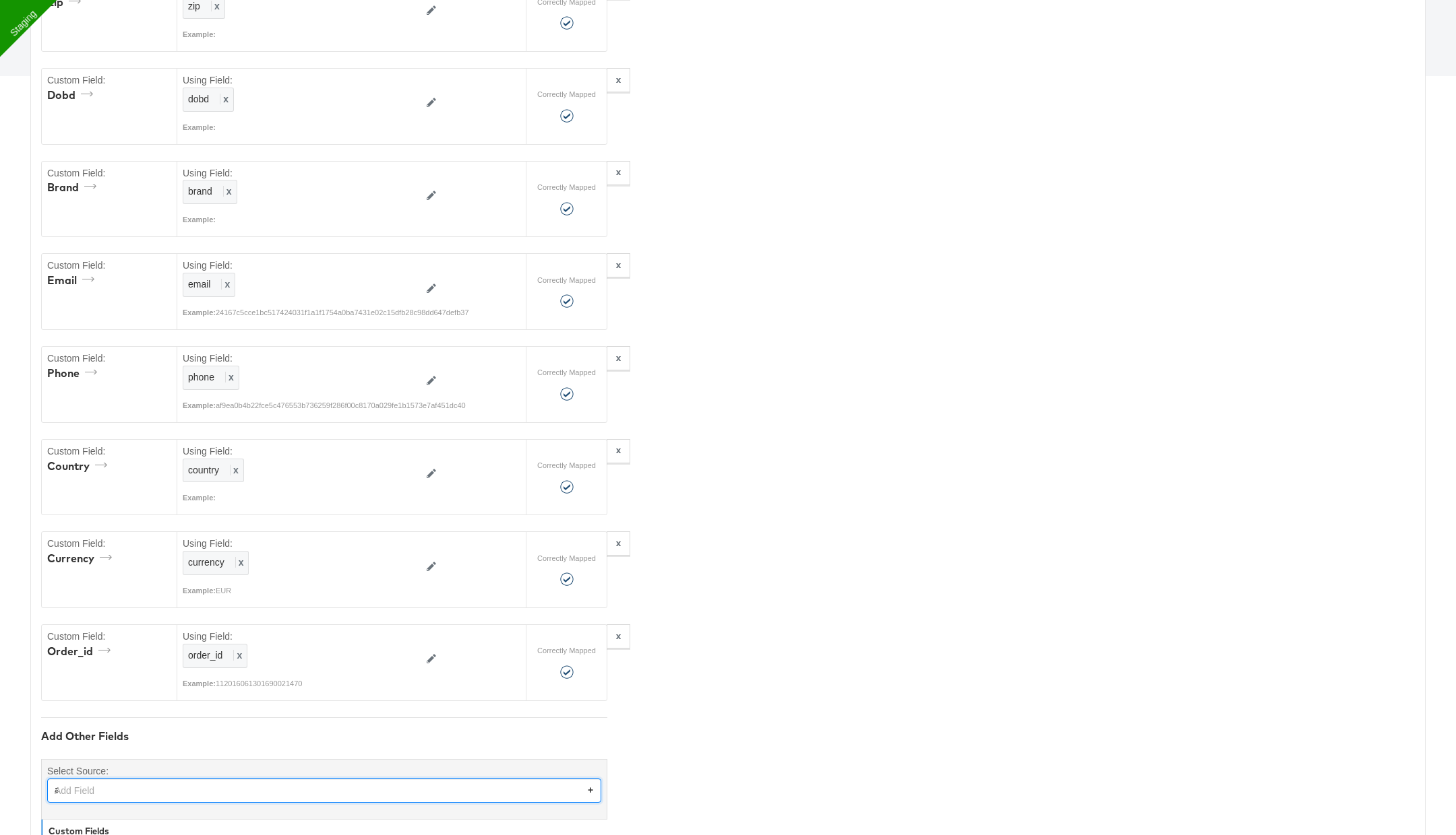
scroll to position [891, 0]
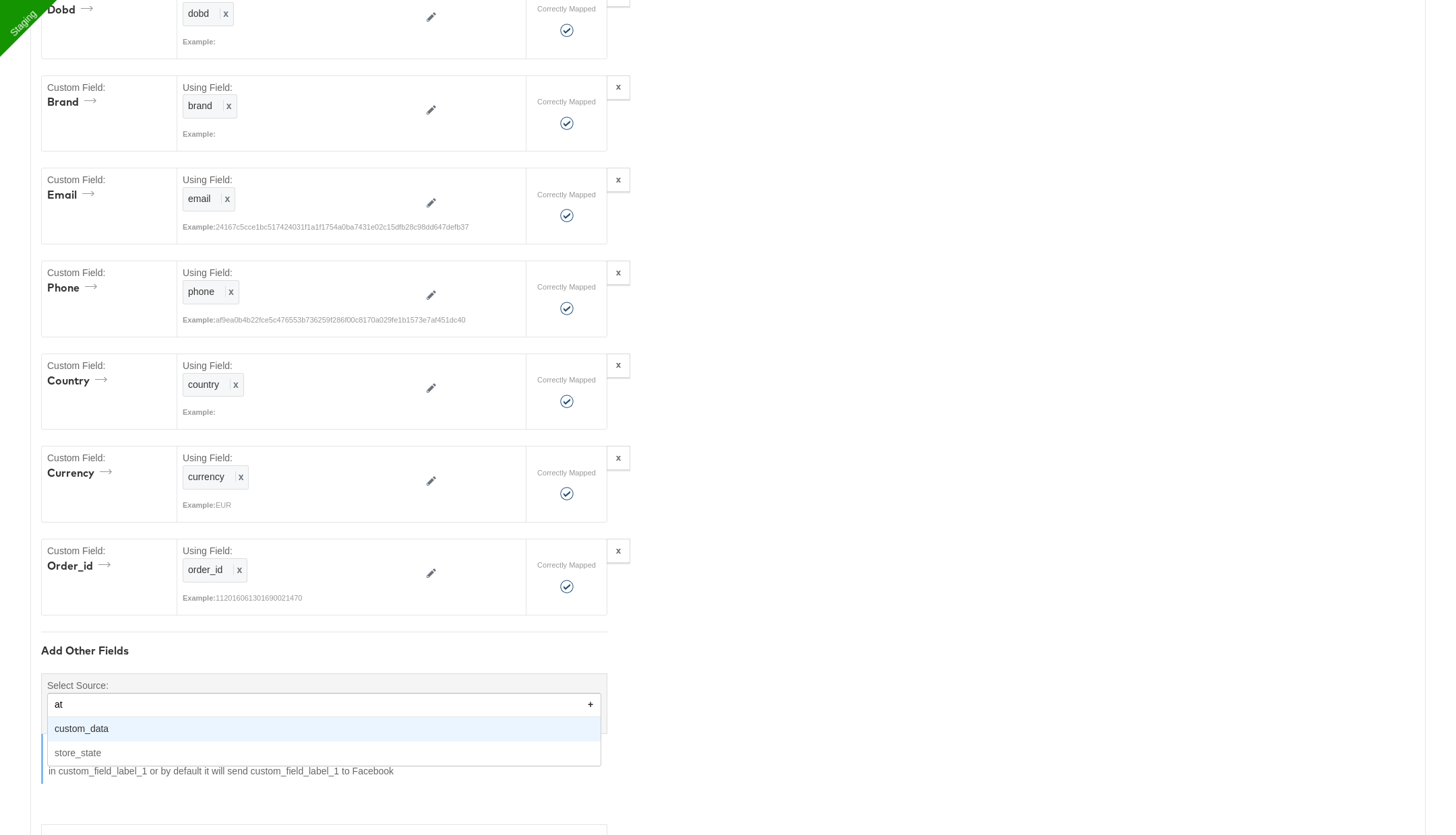
type input "a"
type input "store"
type textarea "{"event_time":"{{{\"event_time\"}}}","value":"{{{\"value\"}}}","content_ids":"{…"
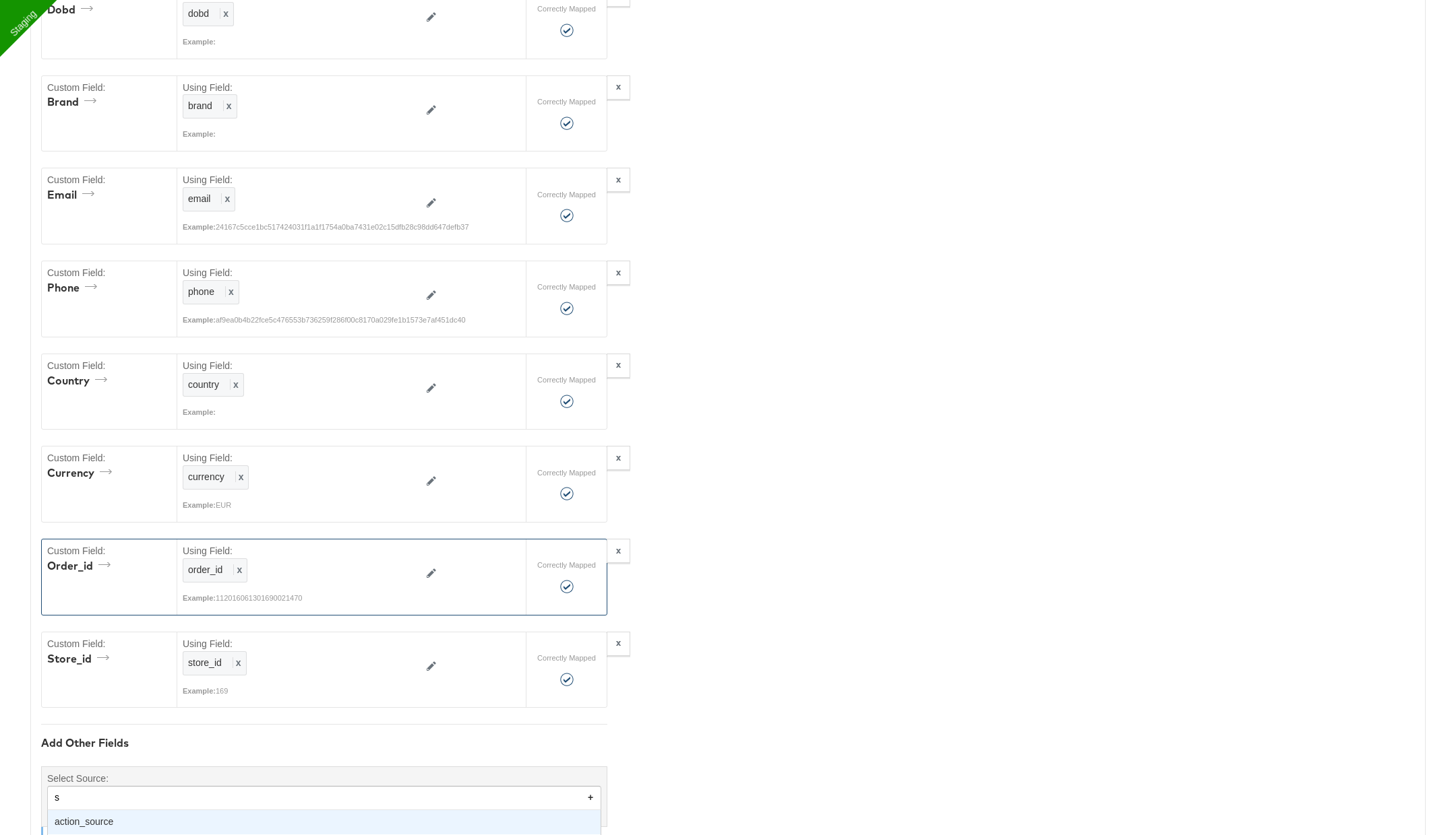
scroll to position [982, 0]
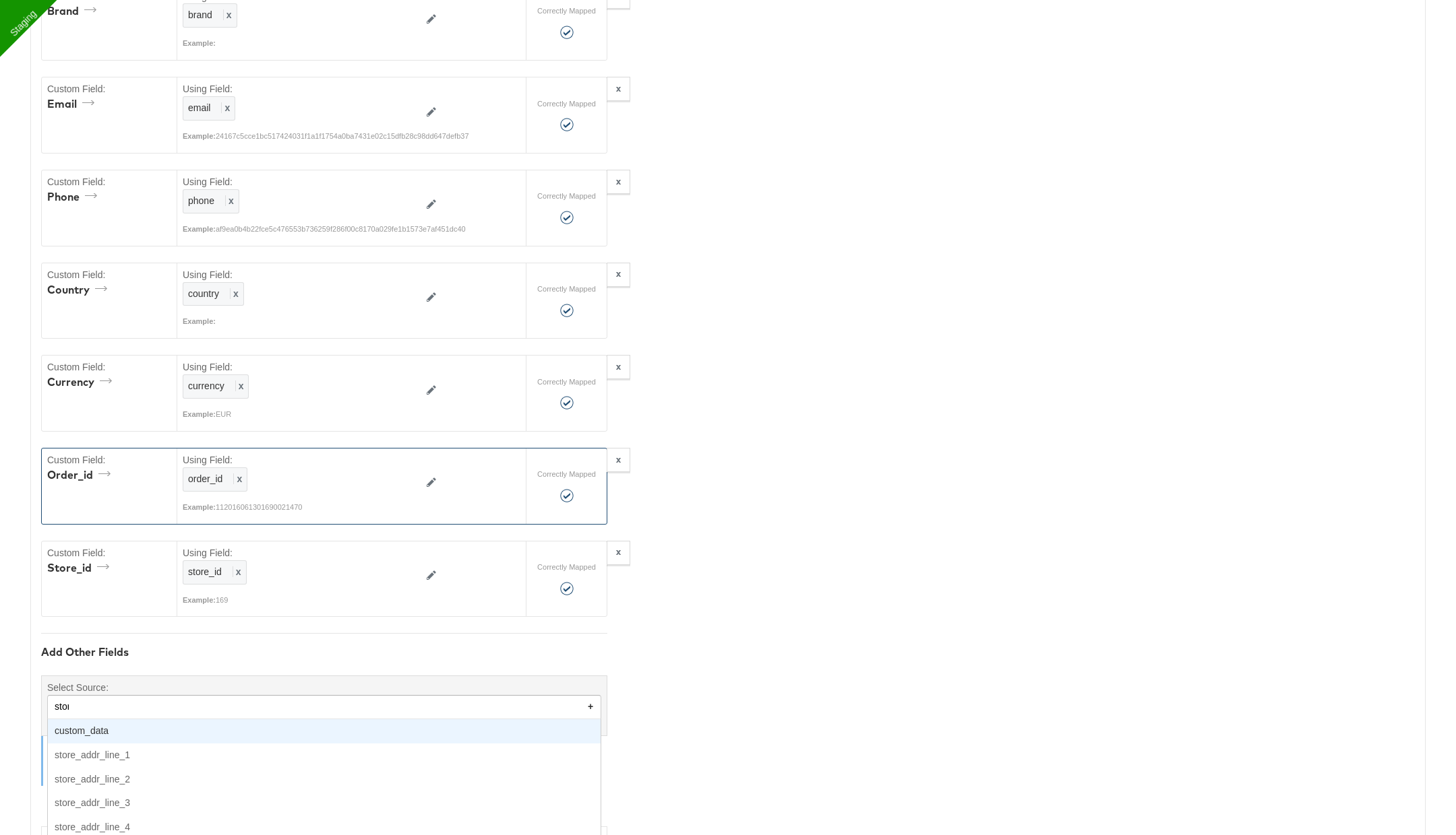
type input "store"
type textarea "{"event_time":"{{{\"event_time\"}}}","value":"{{{\"value\"}}}","content_ids":"{…"
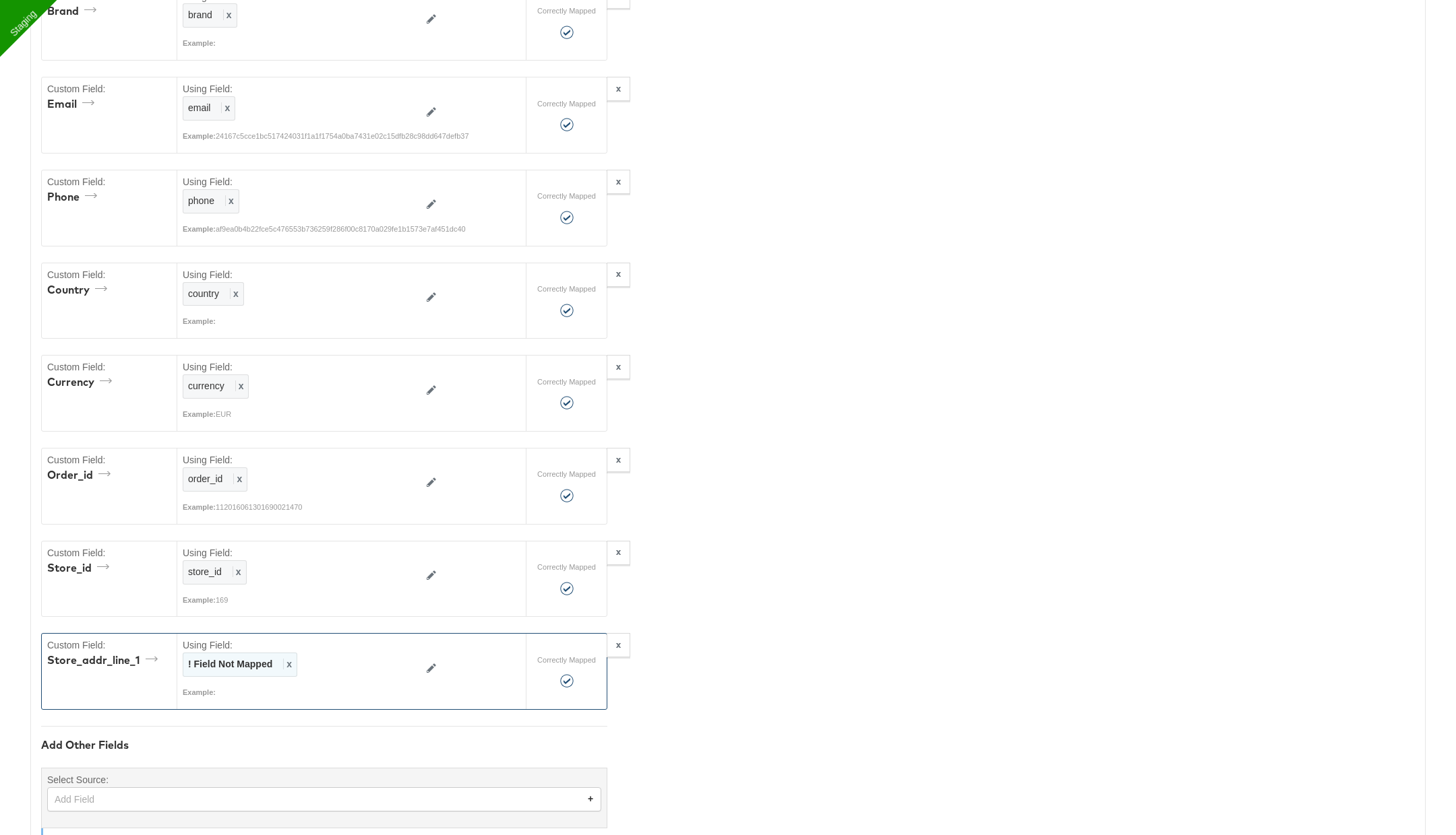
click at [291, 653] on div "! Field Not Mapped x" at bounding box center [240, 664] width 114 height 24
click at [394, 653] on div at bounding box center [401, 664] width 23 height 23
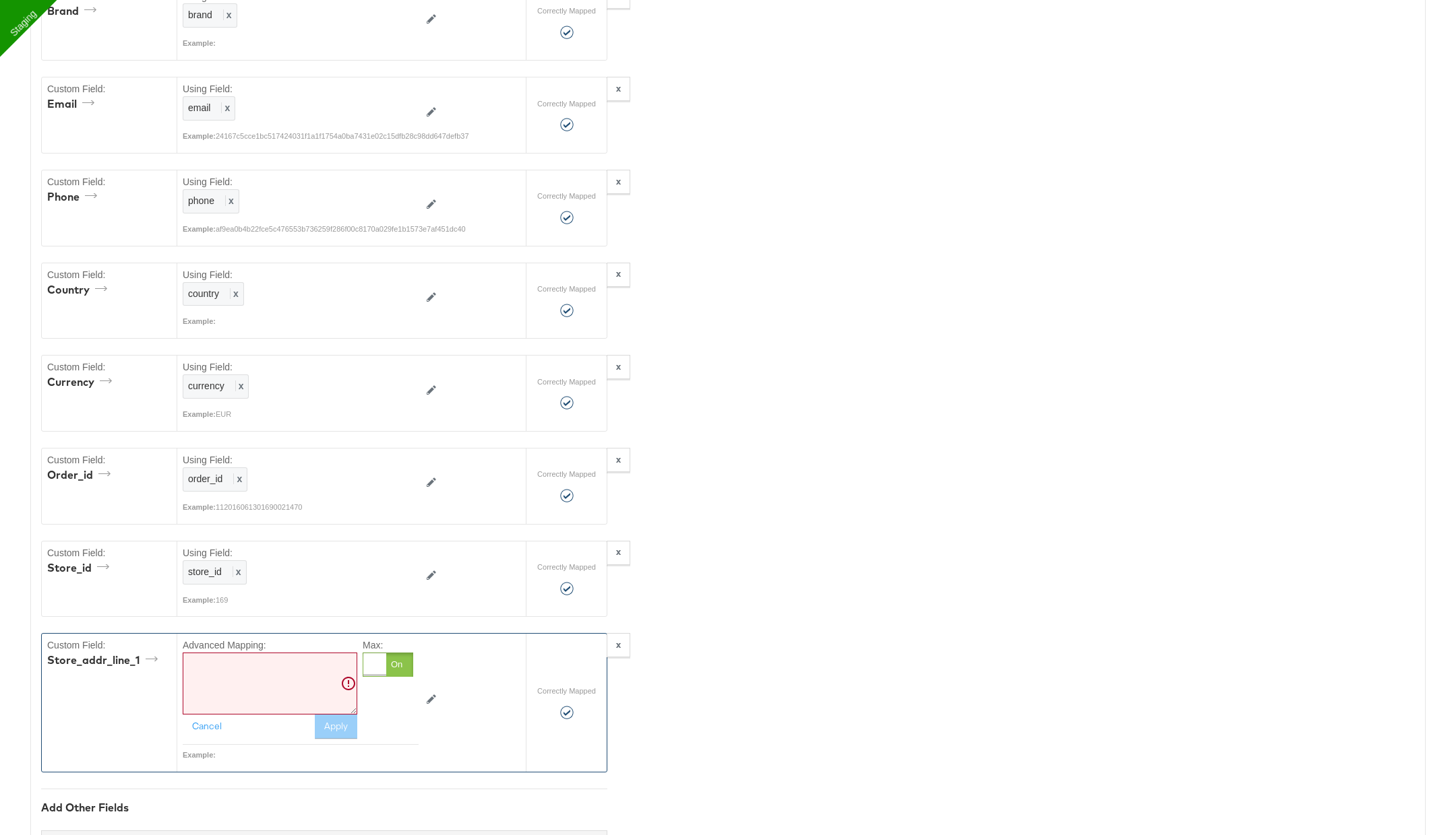
click at [281, 667] on textarea at bounding box center [270, 683] width 174 height 62
paste textarea "{{{"store_addr_1"}}}"
type textarea "{{{"store_addr_1"}}}"
click at [332, 716] on button "Apply" at bounding box center [336, 727] width 43 height 24
type textarea "{"event_time":"{{{\"event_time\"}}}","value":"{{{\"value\"}}}","content_ids":"{…"
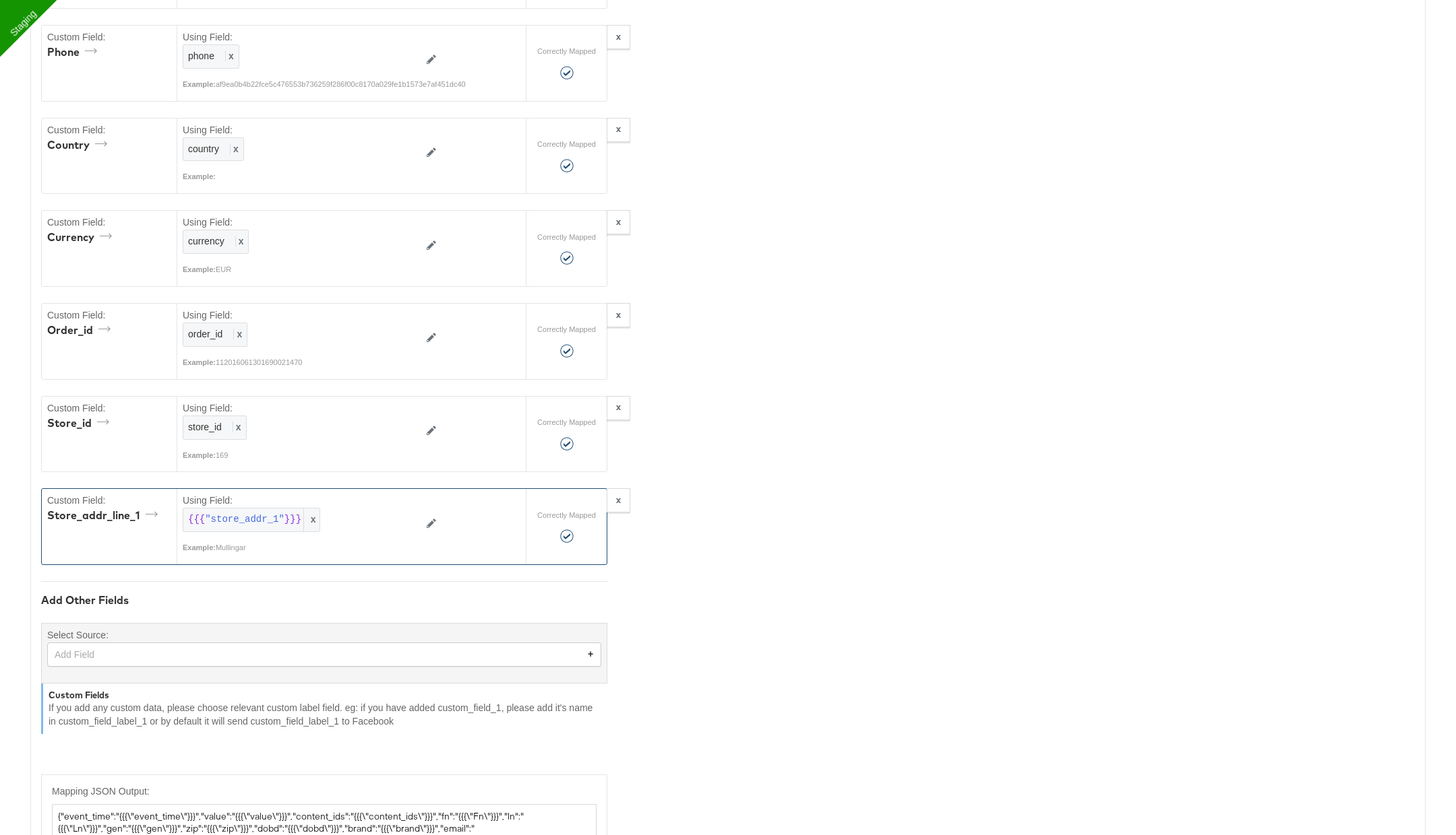
scroll to position [1241, 0]
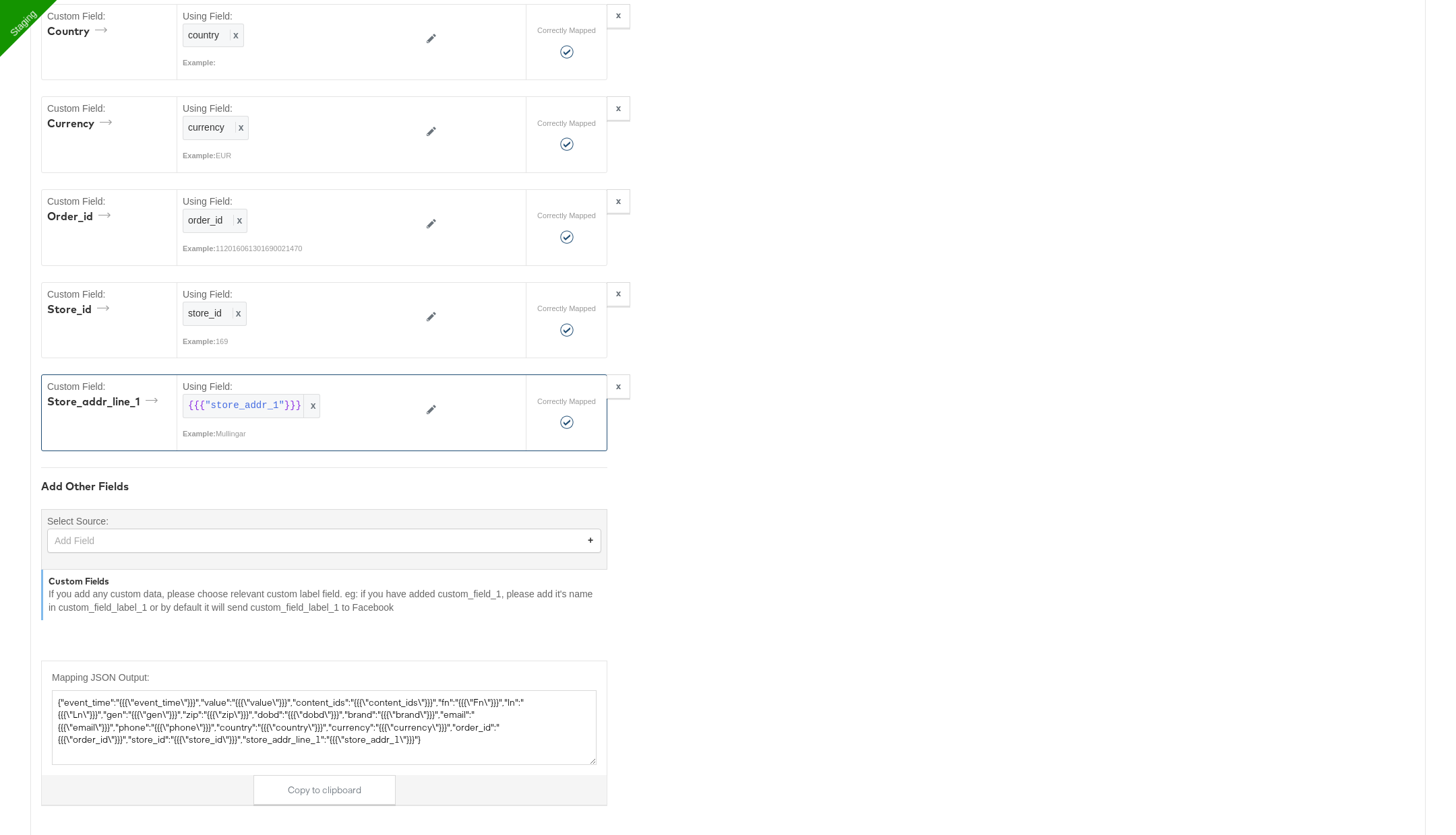
click at [274, 530] on div "Add Field" at bounding box center [324, 541] width 553 height 23
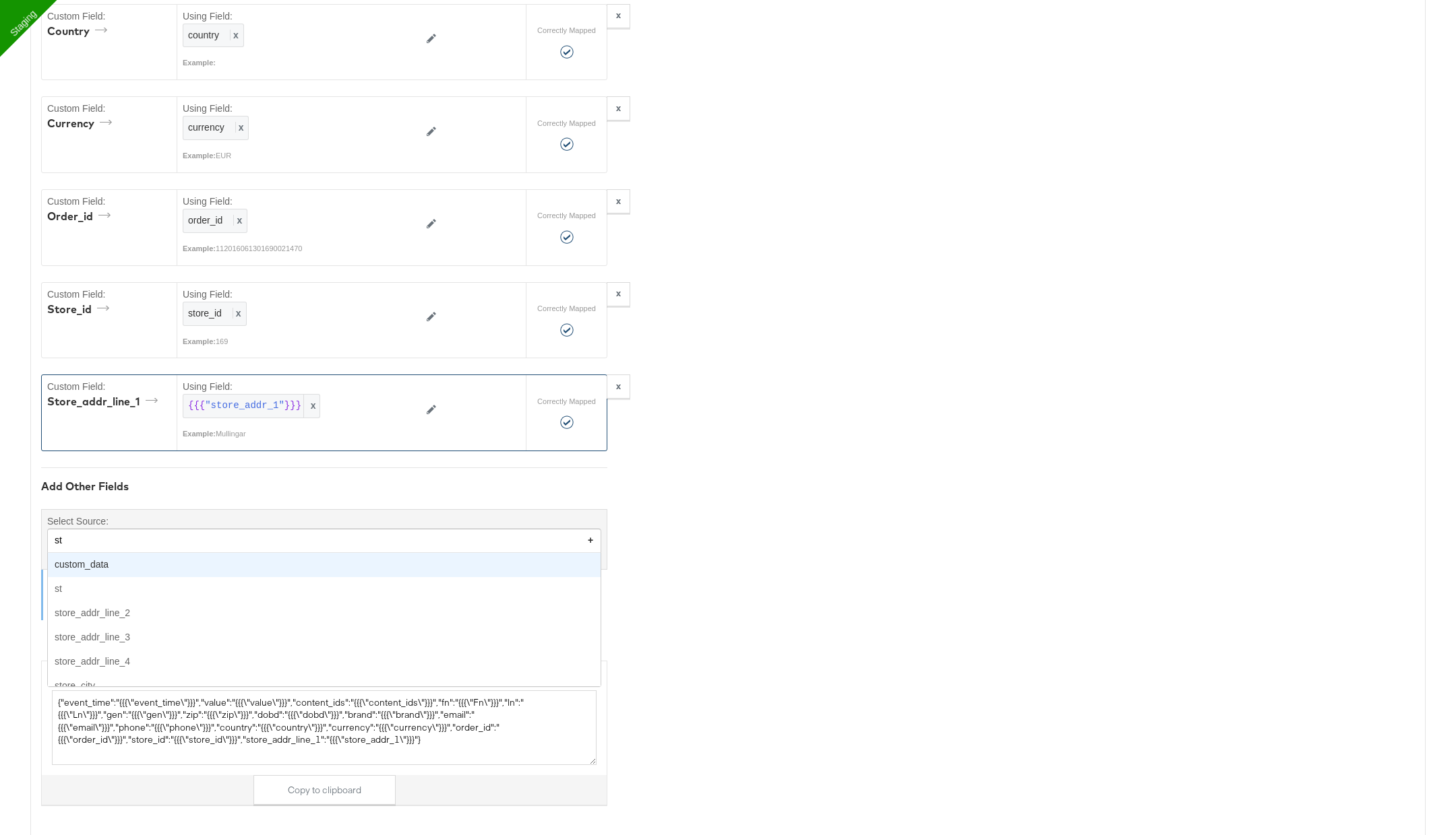
type input "sto"
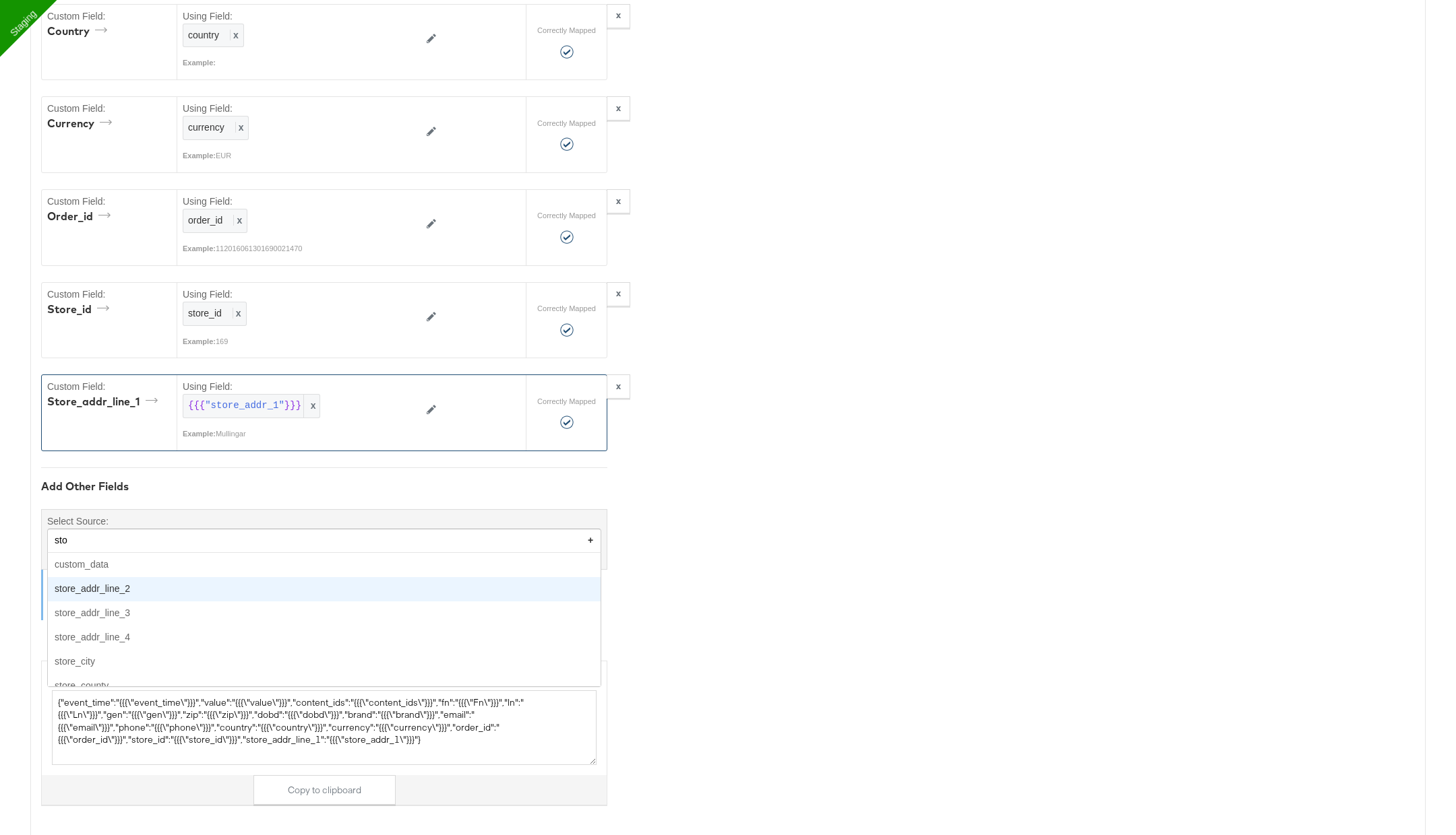
type textarea "{"event_time":"{{{\"event_time\"}}}","value":"{{{\"value\"}}}","content_ids":"{…"
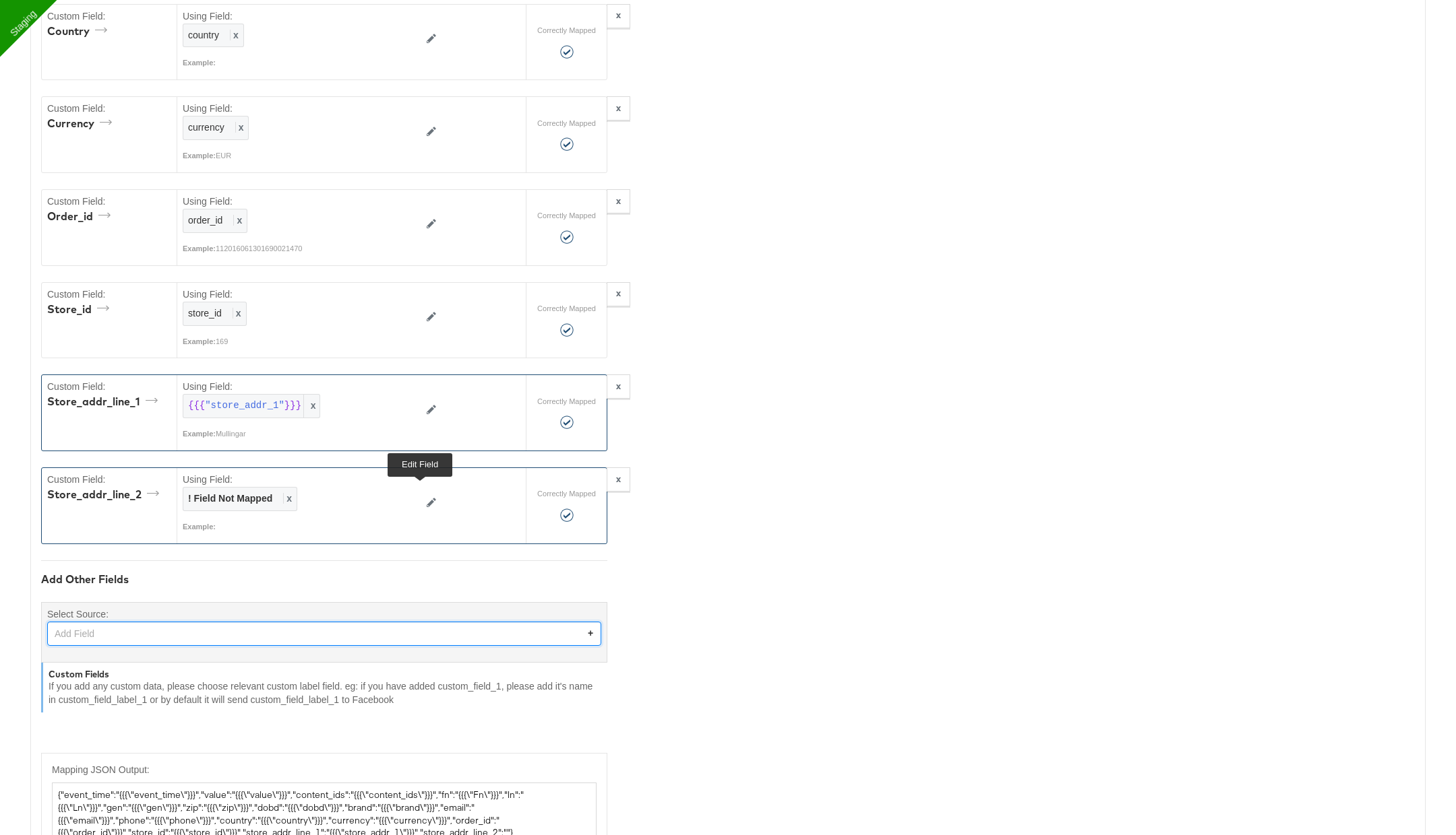
click at [424, 492] on button at bounding box center [431, 502] width 26 height 21
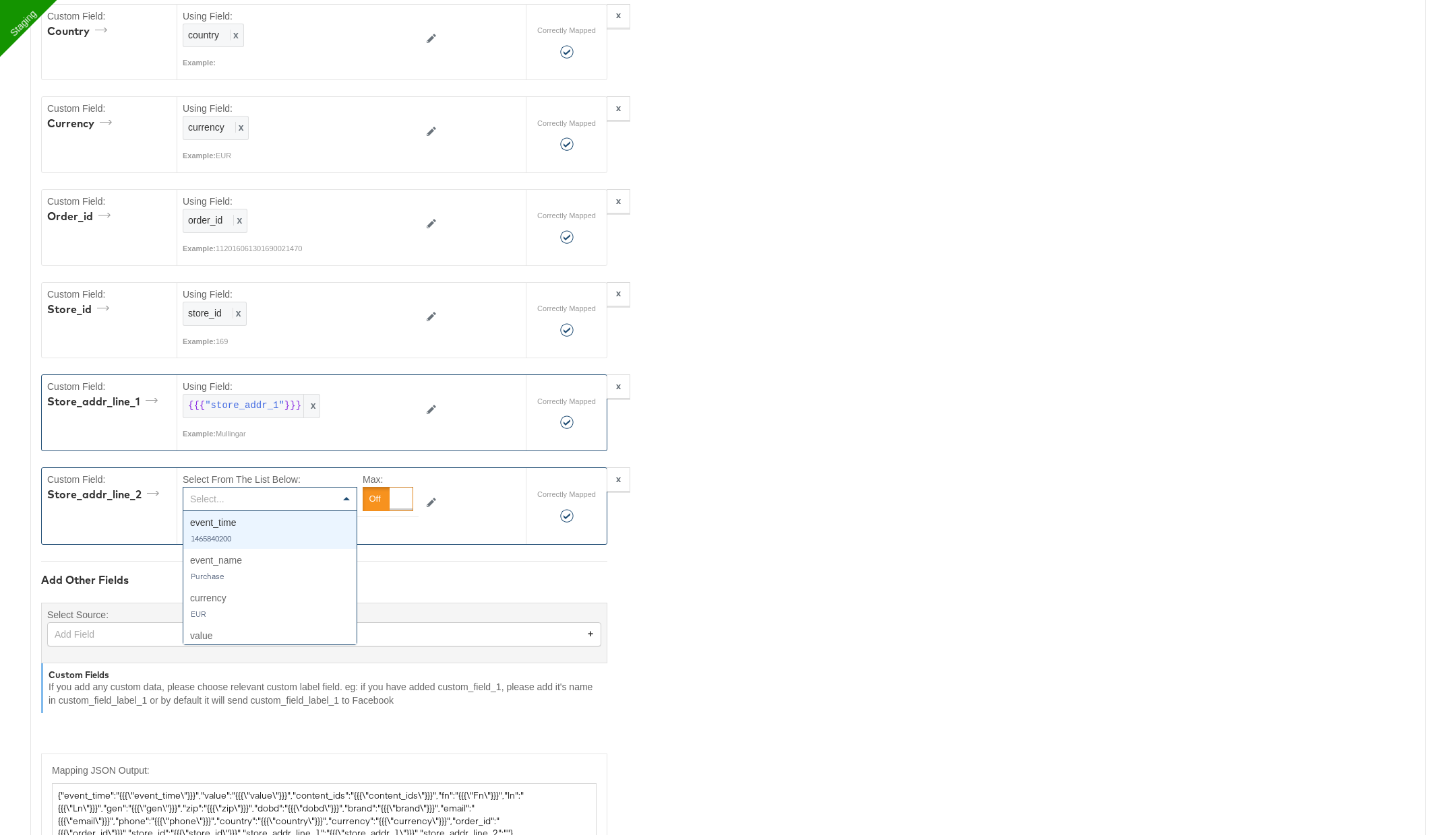
click at [308, 488] on div "Select..." at bounding box center [270, 499] width 173 height 23
click at [397, 488] on div at bounding box center [401, 499] width 23 height 23
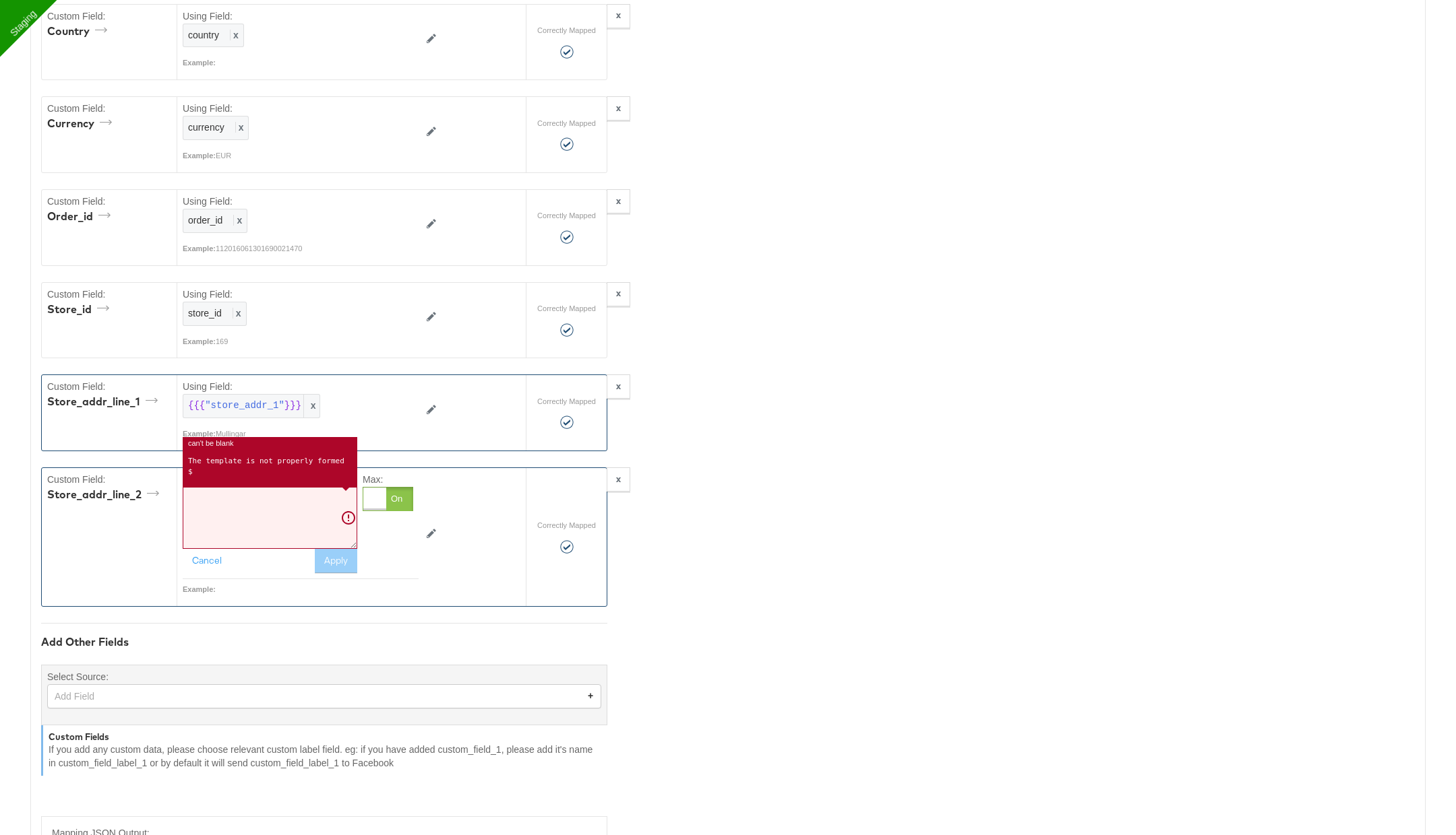
click at [291, 500] on textarea at bounding box center [270, 518] width 174 height 62
paste textarea "{{{"store_addr_1"}}}"
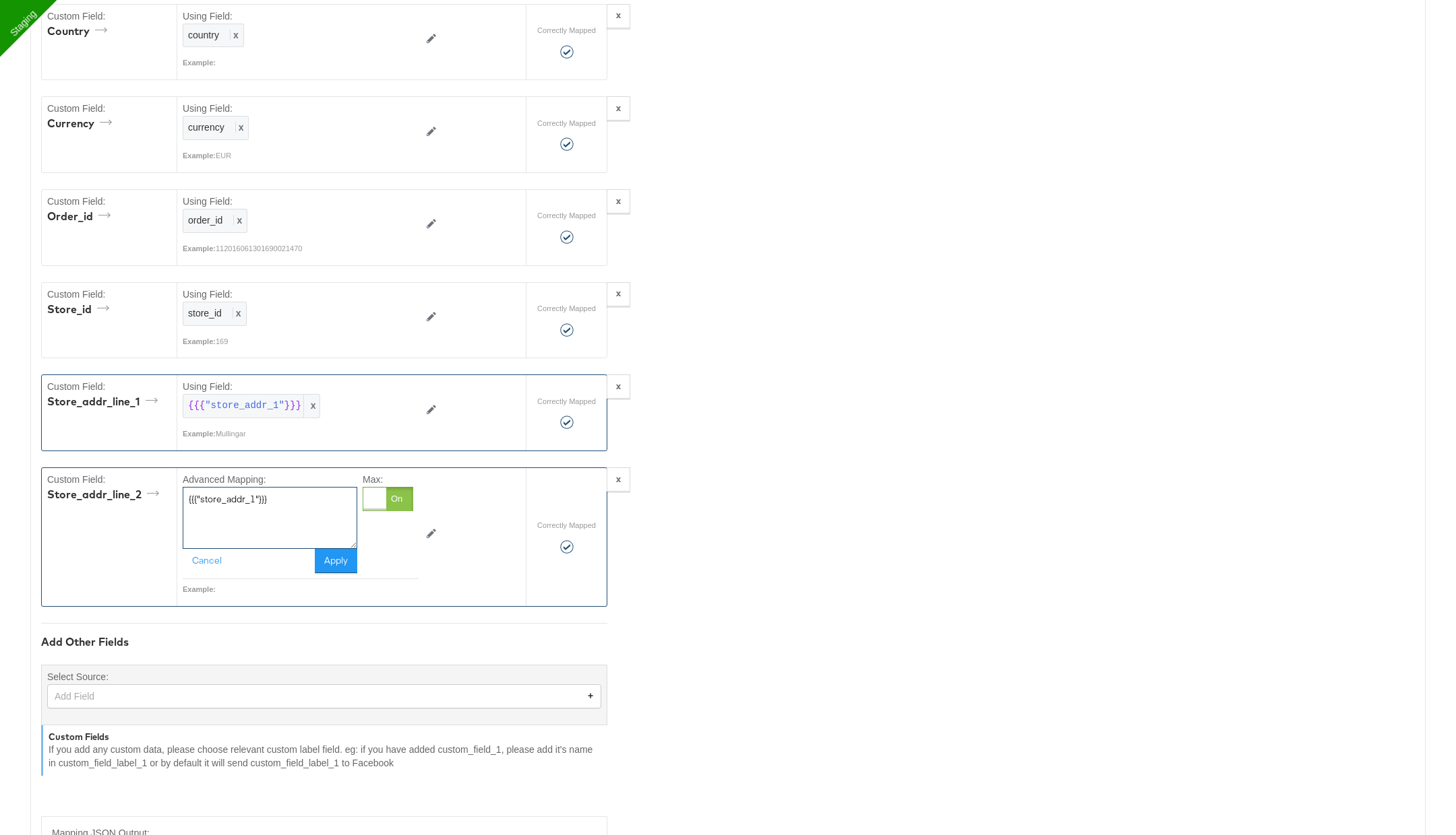
click at [253, 487] on textarea "{{{"store_addr_1"}}}" at bounding box center [270, 518] width 174 height 62
type textarea "{{{"store_addr_2"}}}"
click at [345, 549] on button "Apply" at bounding box center [336, 561] width 43 height 24
type textarea "{"event_time":"{{{\"event_time\"}}}","value":"{{{\"value\"}}}","content_ids":"{…"
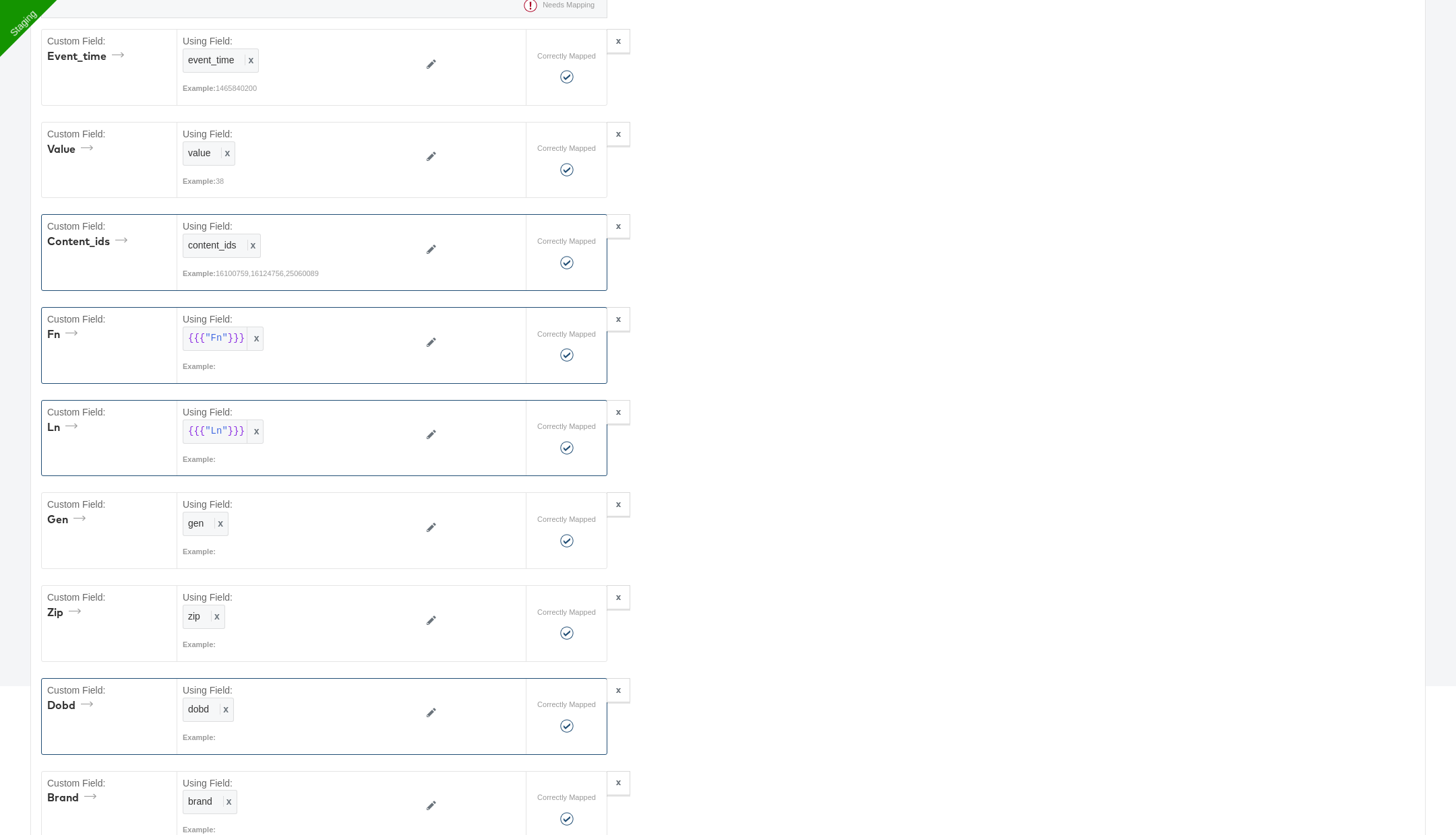
scroll to position [0, 0]
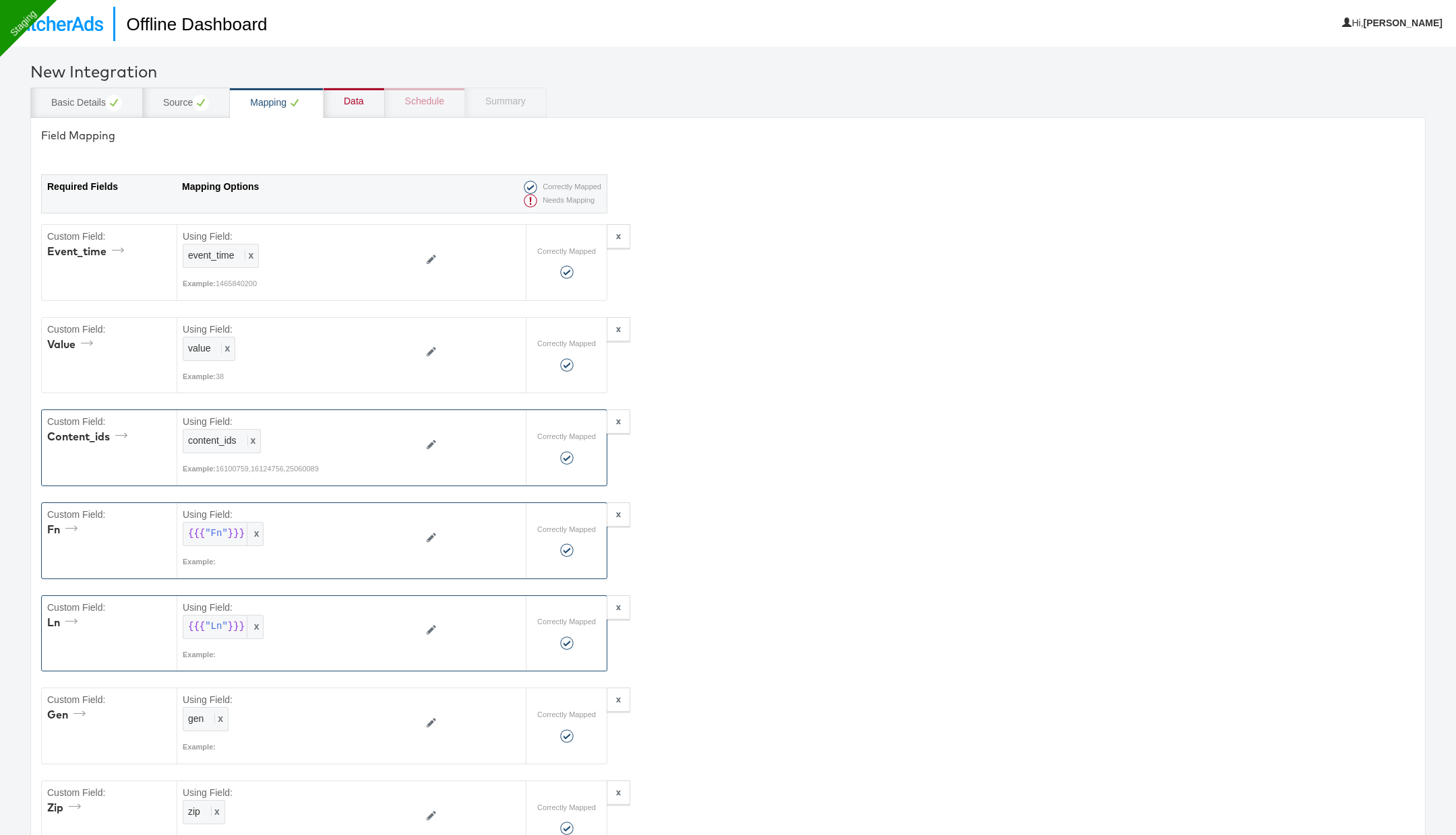
click at [349, 105] on div "Data" at bounding box center [354, 102] width 21 height 13
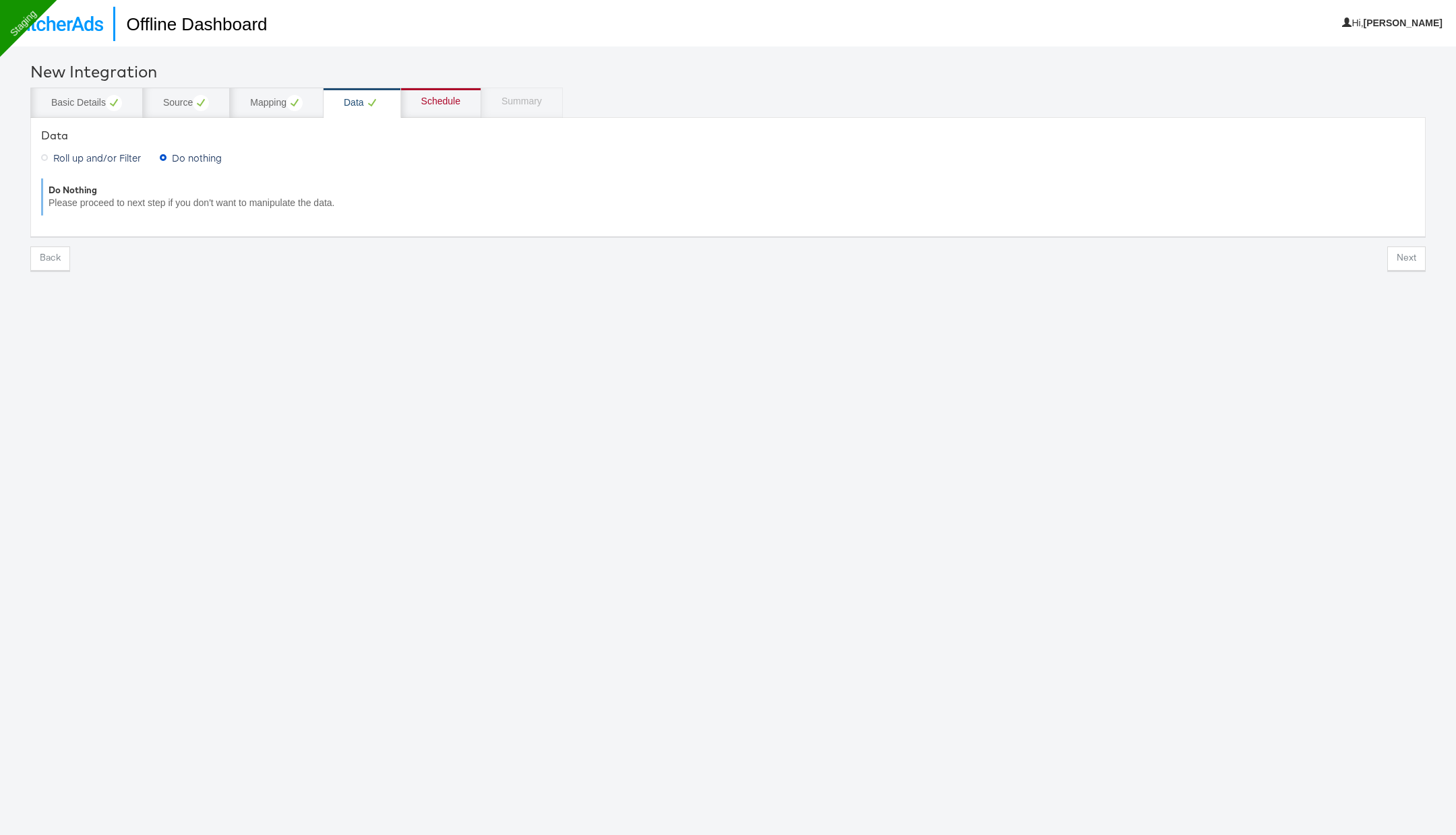
click at [453, 104] on div "Schedule" at bounding box center [440, 102] width 39 height 13
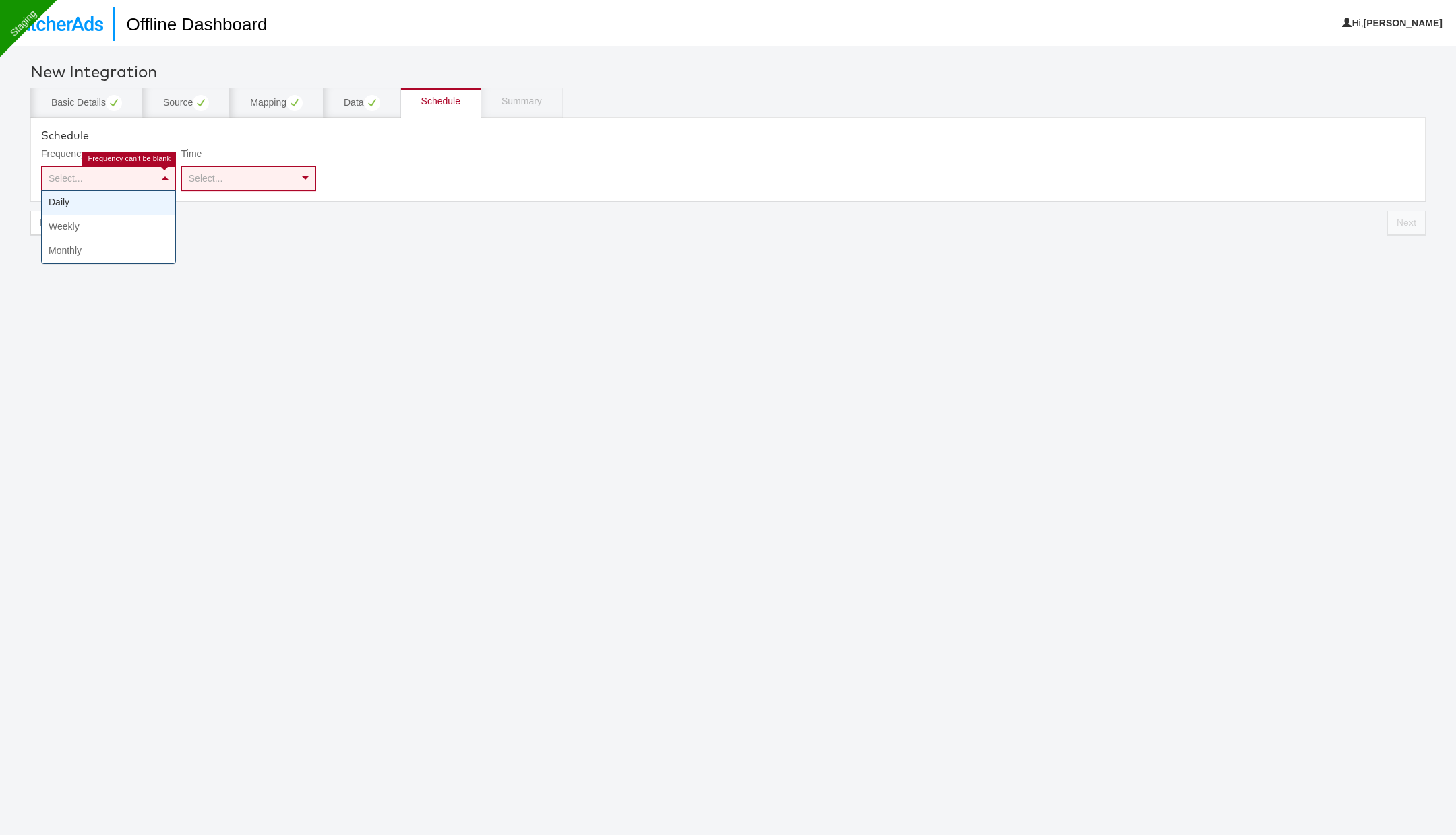
click at [165, 177] on span at bounding box center [165, 178] width 7 height 4
click at [249, 178] on div "Select..." at bounding box center [248, 178] width 133 height 23
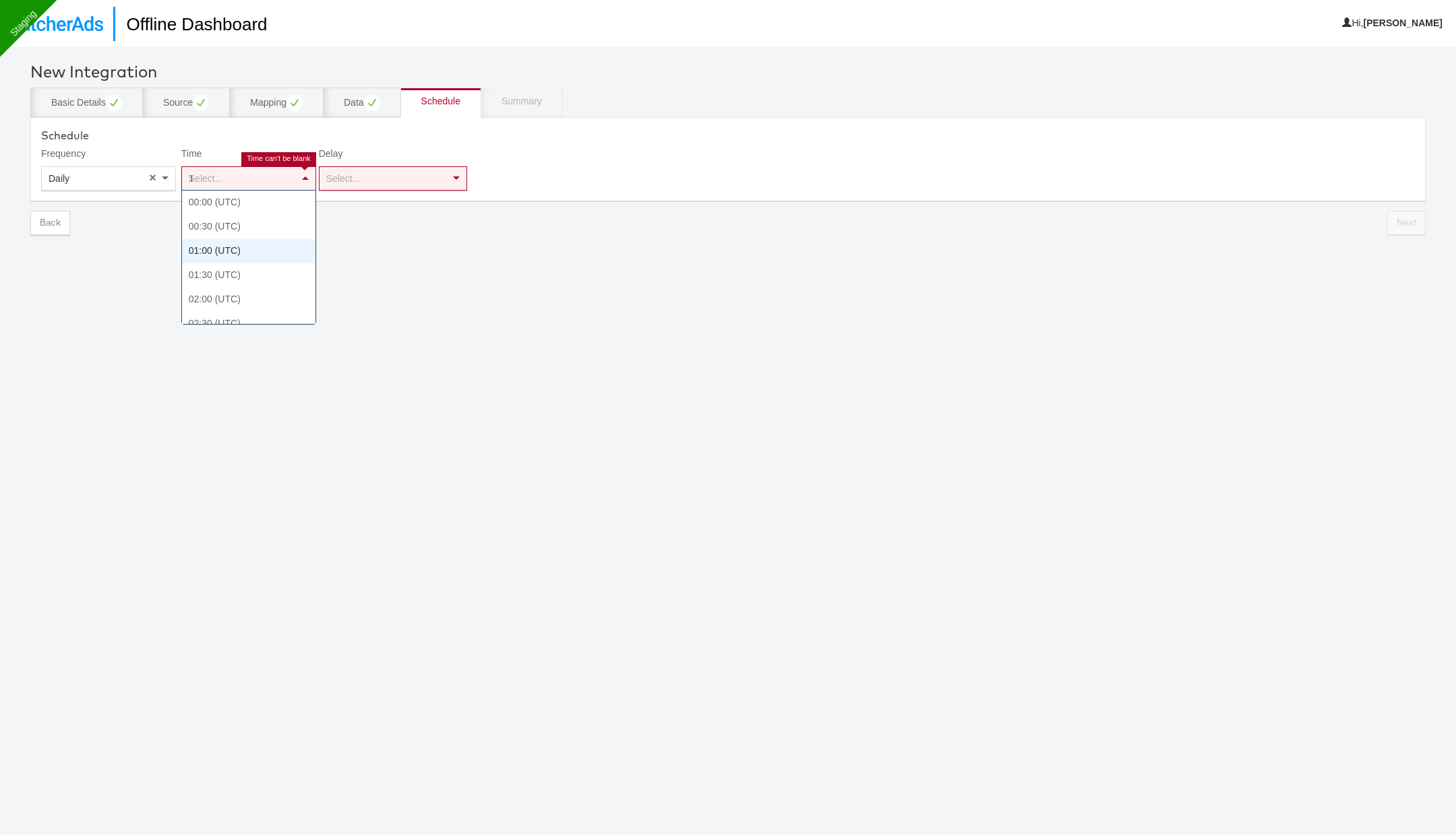
type input "17"
click at [365, 185] on div "Select..." at bounding box center [393, 178] width 147 height 23
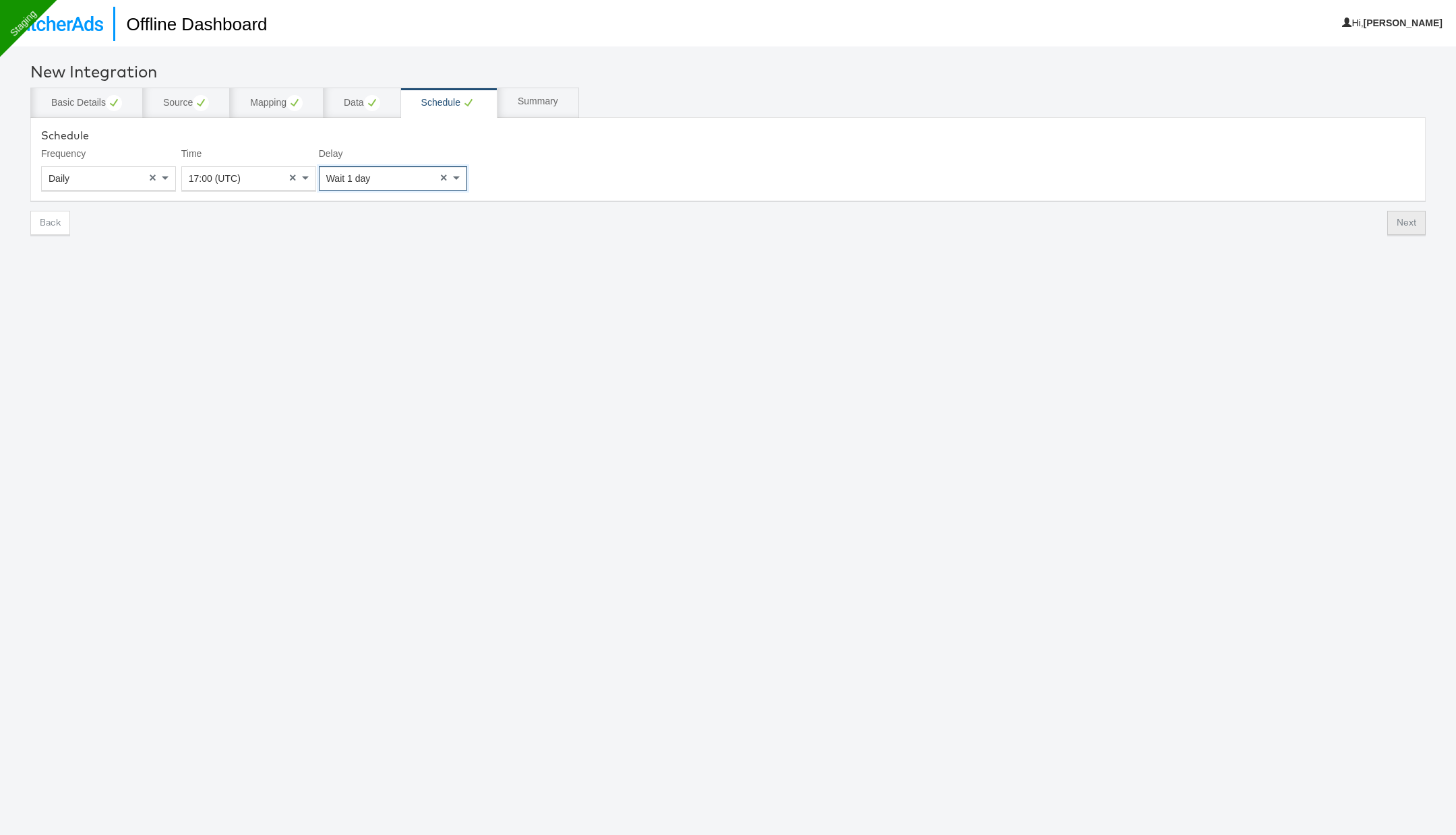
click at [1405, 217] on button "Next" at bounding box center [1406, 223] width 38 height 24
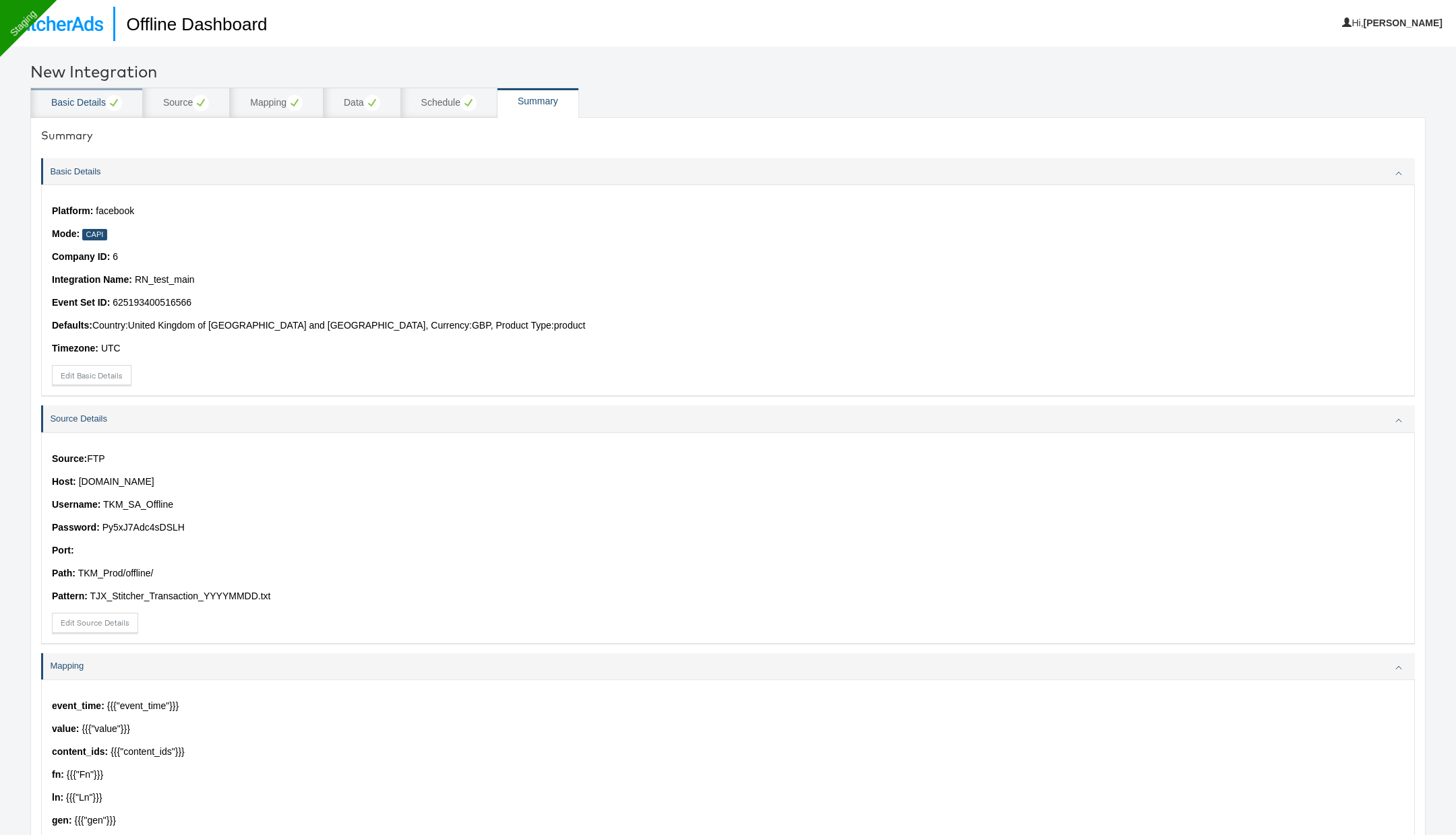
click at [89, 105] on div "Basic Details" at bounding box center [86, 103] width 71 height 16
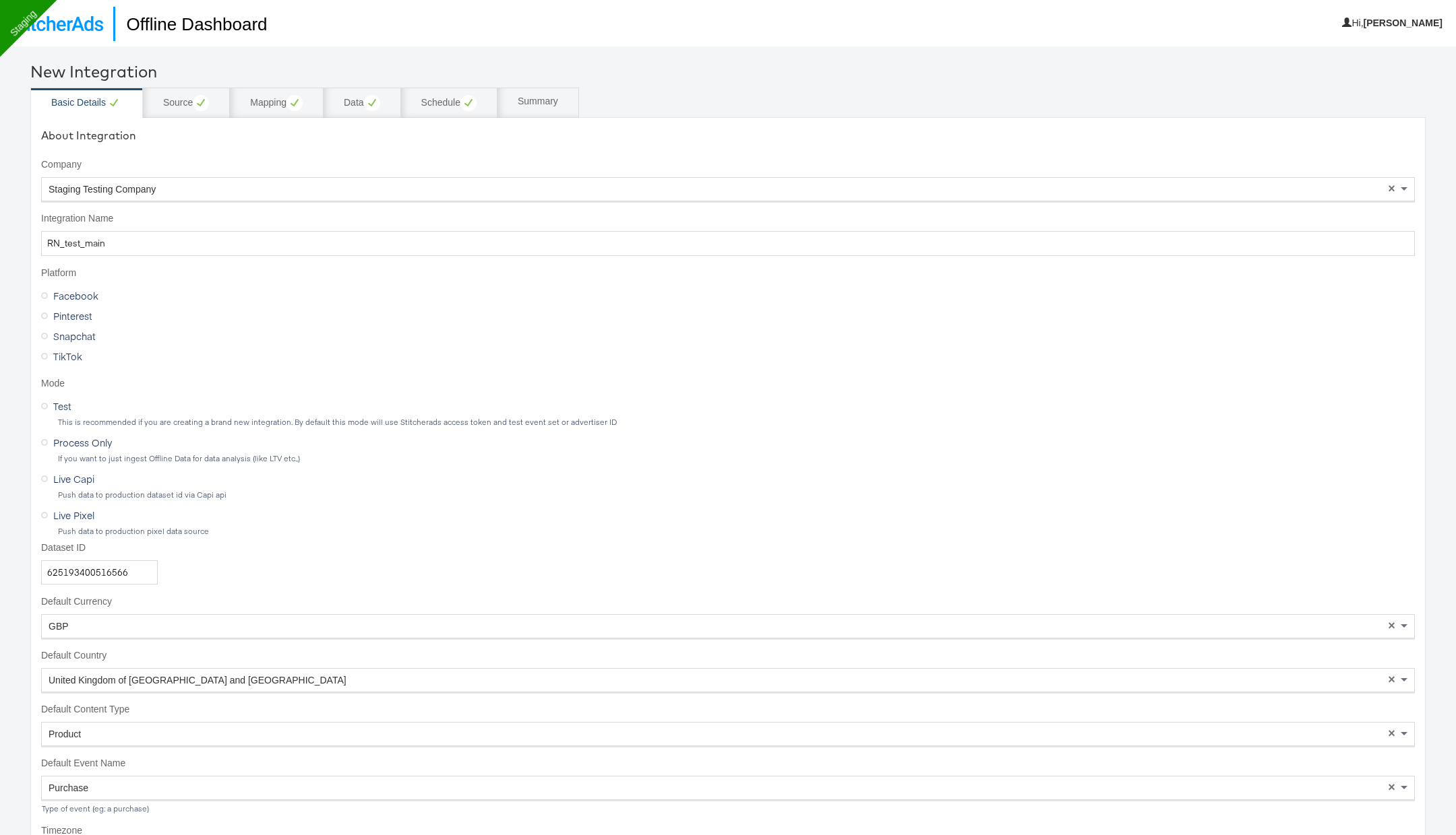
scroll to position [202, 0]
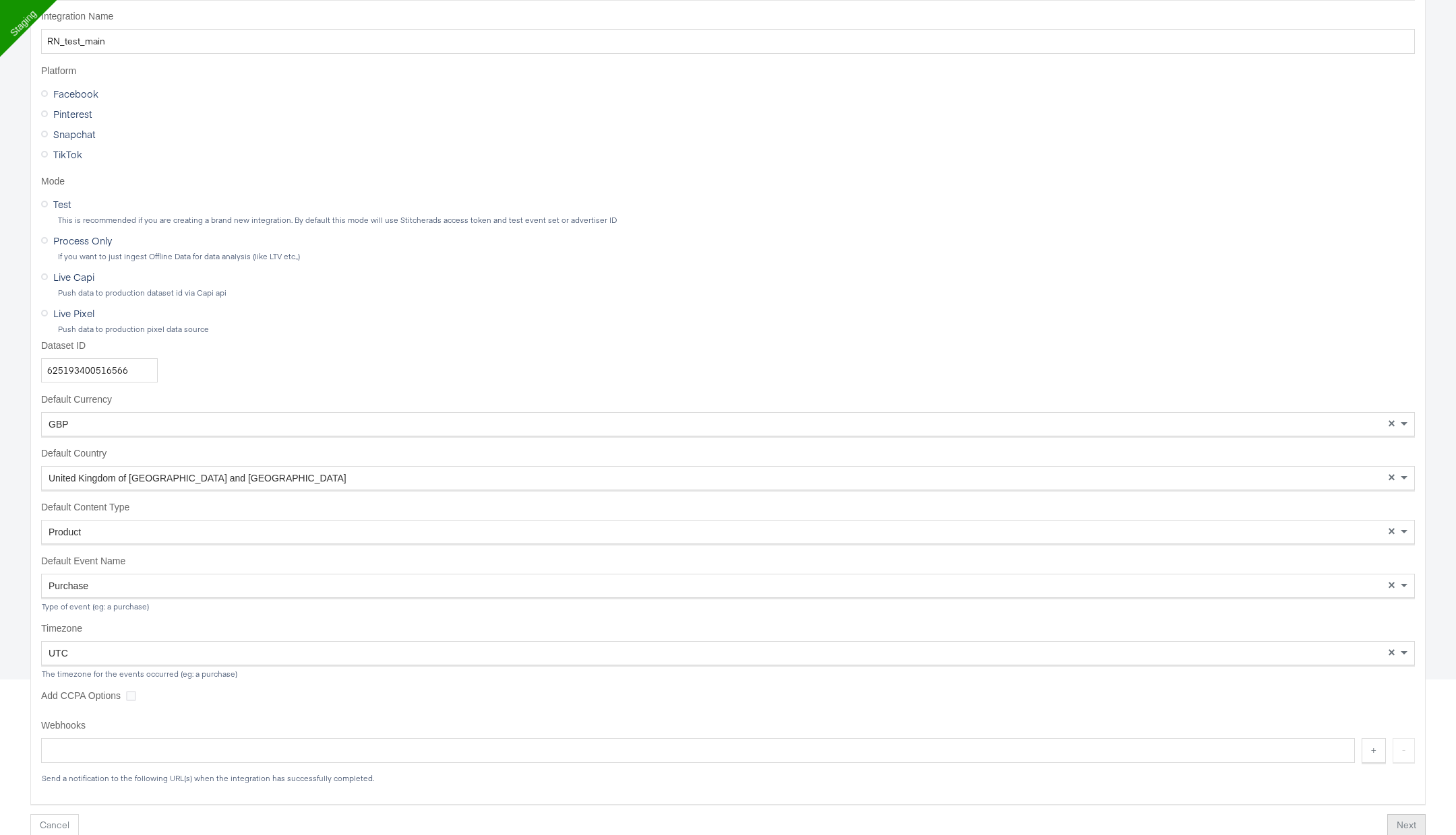
click at [1403, 827] on button "Next" at bounding box center [1406, 826] width 38 height 24
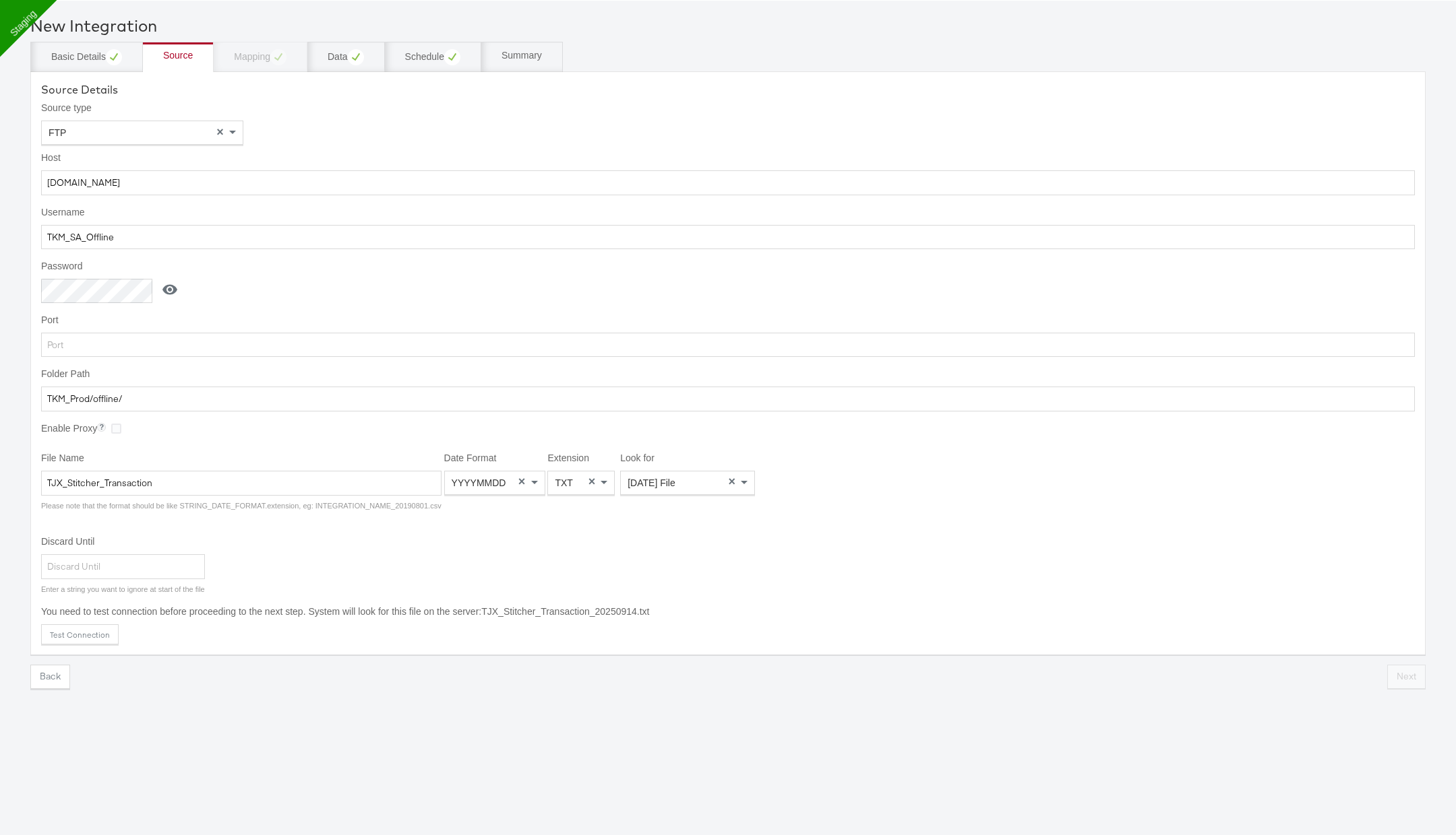
click at [1403, 677] on div "Back Next" at bounding box center [728, 677] width 1395 height 24
click at [99, 633] on button "Test Connection" at bounding box center [80, 635] width 78 height 21
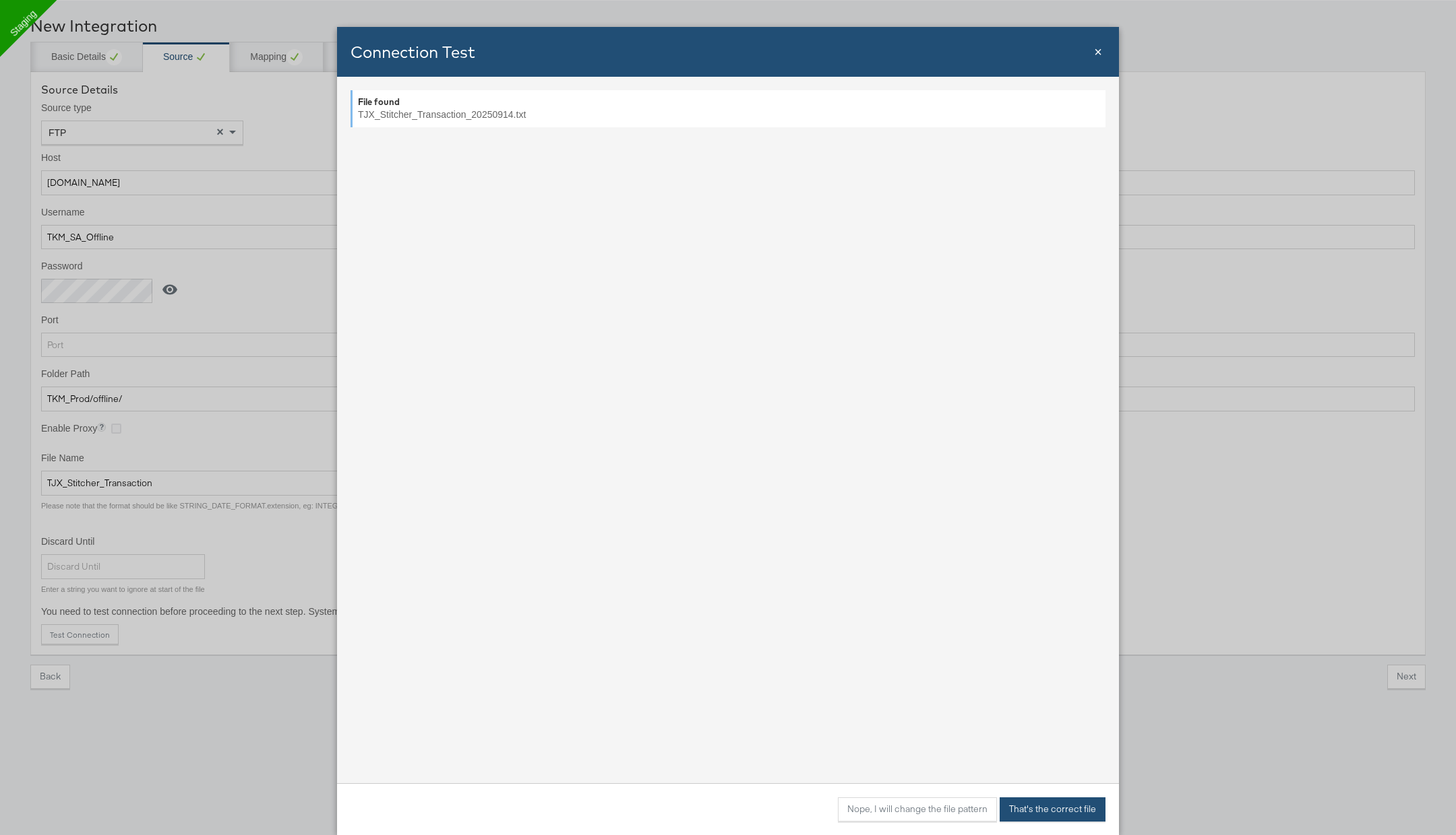
click at [1050, 809] on button "That's the correct file" at bounding box center [1052, 809] width 106 height 24
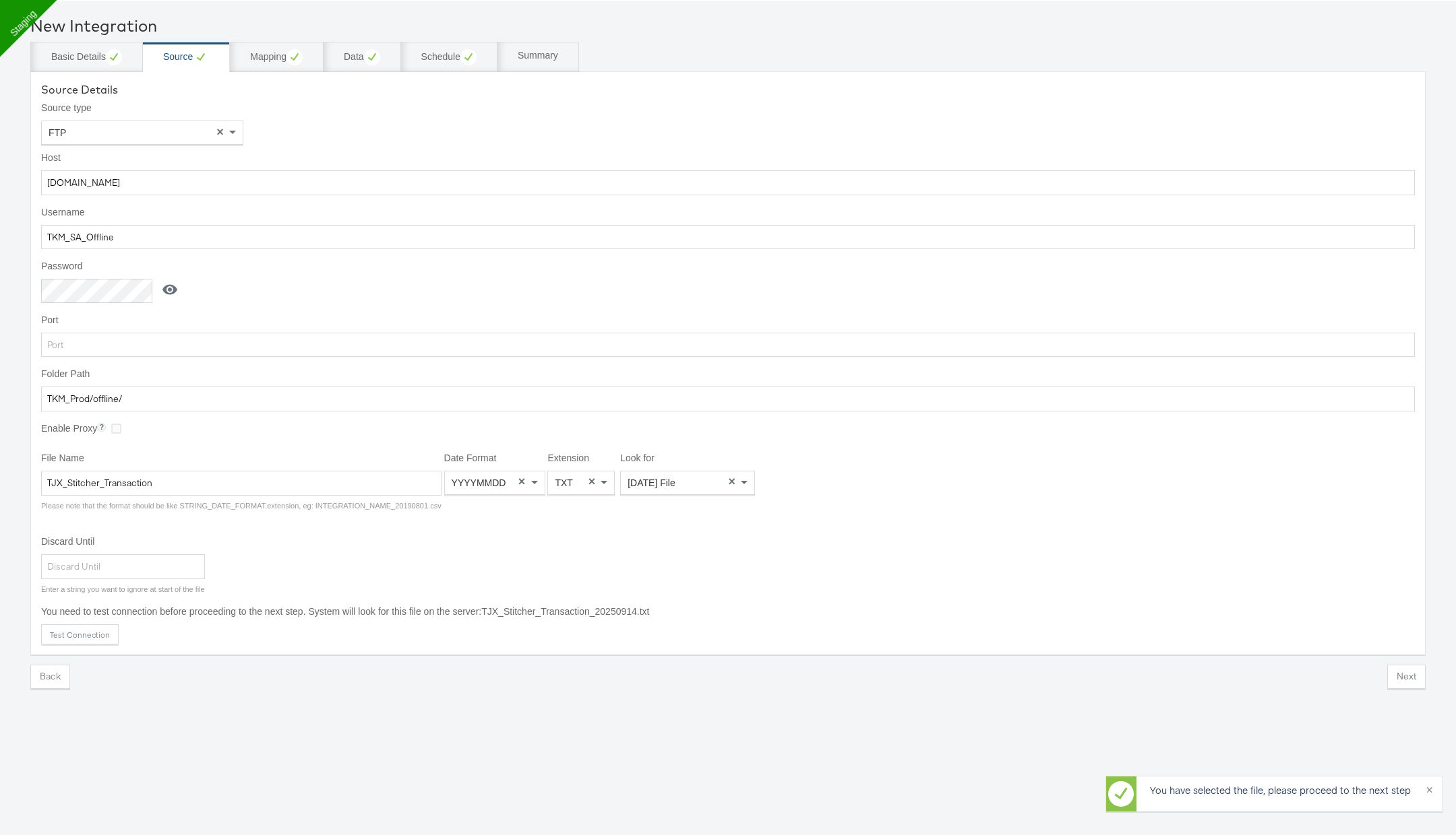
click at [1415, 686] on div "New Integration Basic Details Source Mapping Data Schedule Summary Source Detai…" at bounding box center [728, 418] width 1456 height 835
click at [1411, 672] on button "Next" at bounding box center [1406, 677] width 38 height 24
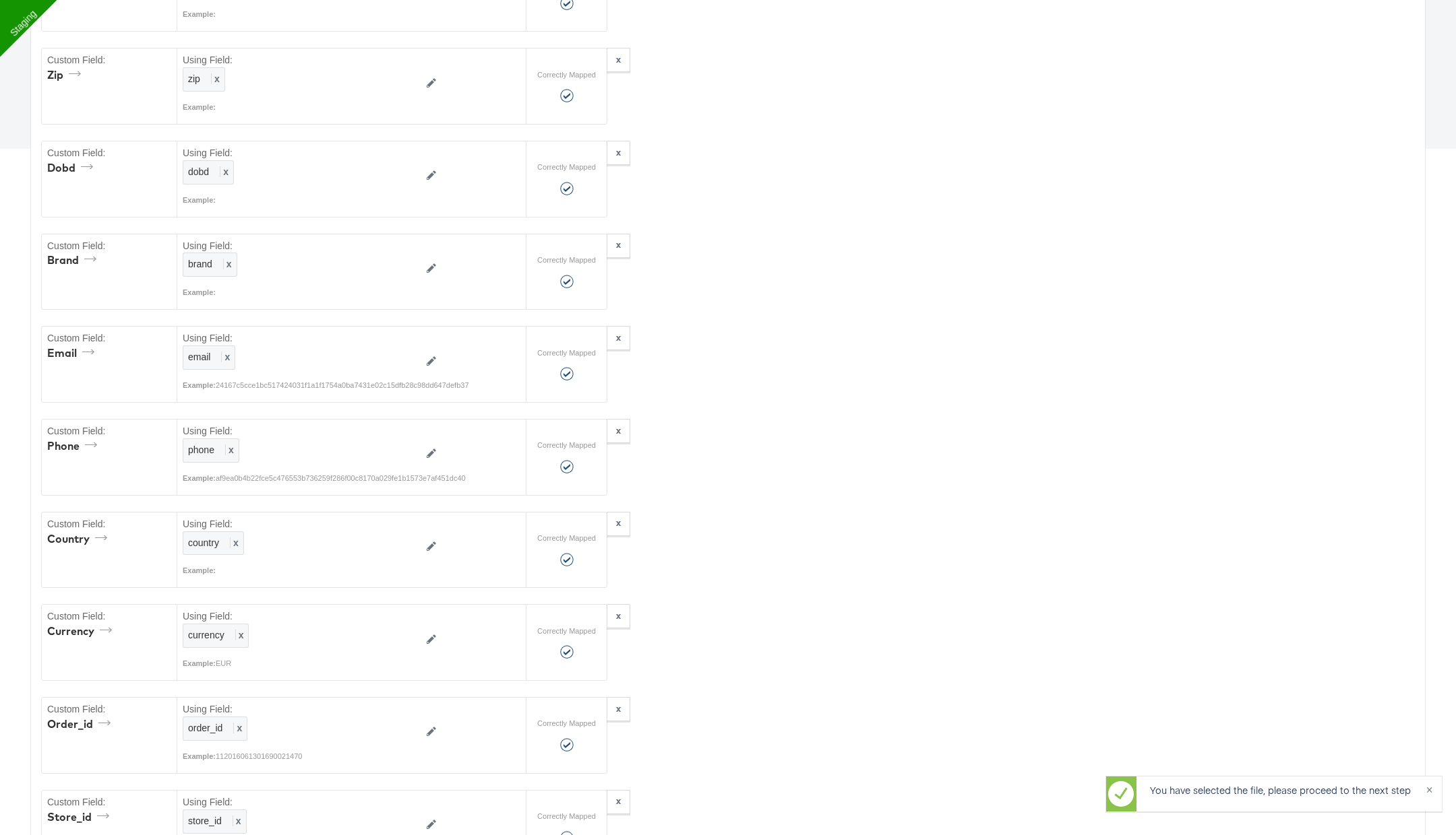
scroll to position [1388, 0]
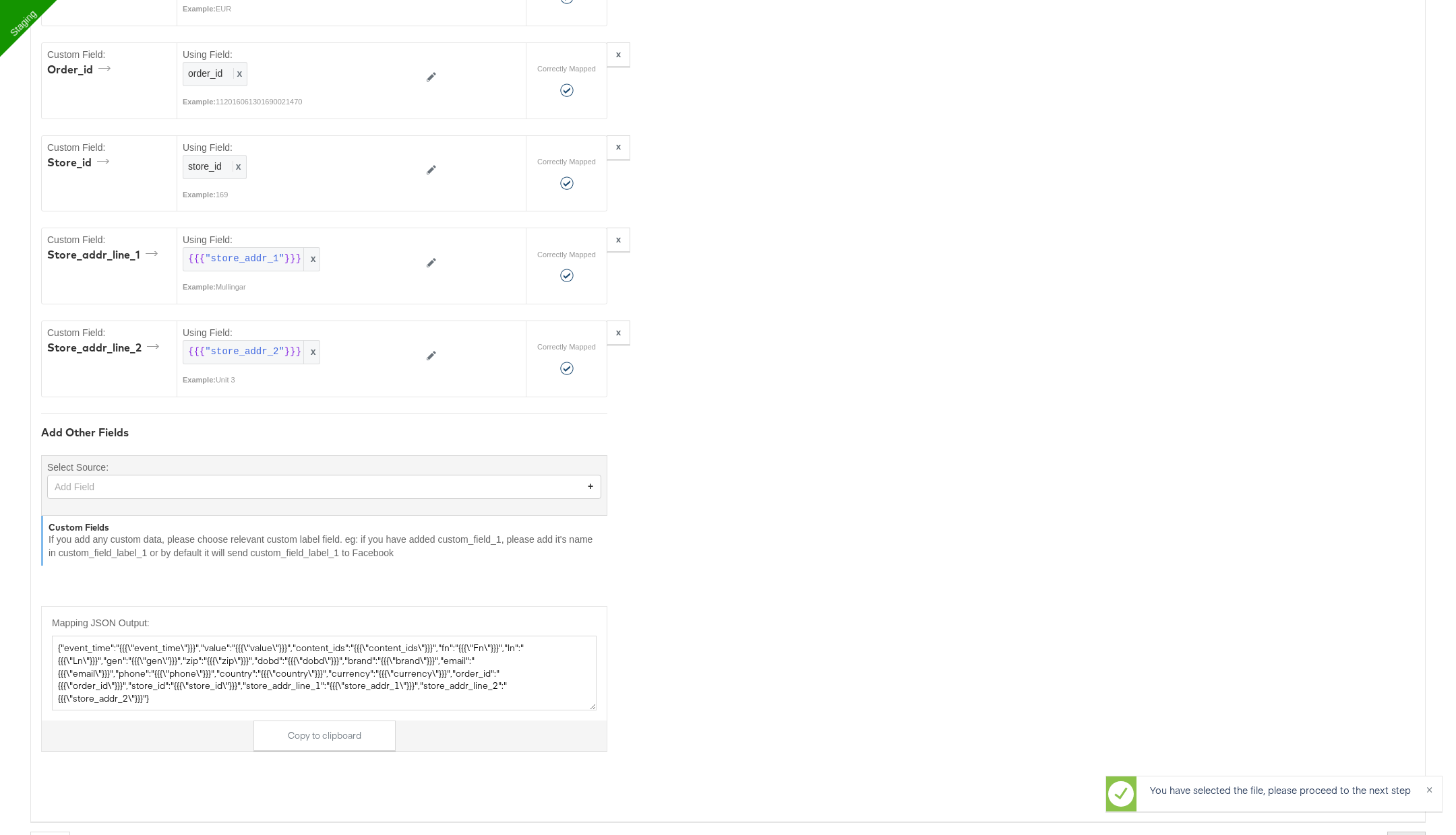
click at [1409, 832] on button "Next" at bounding box center [1406, 844] width 38 height 24
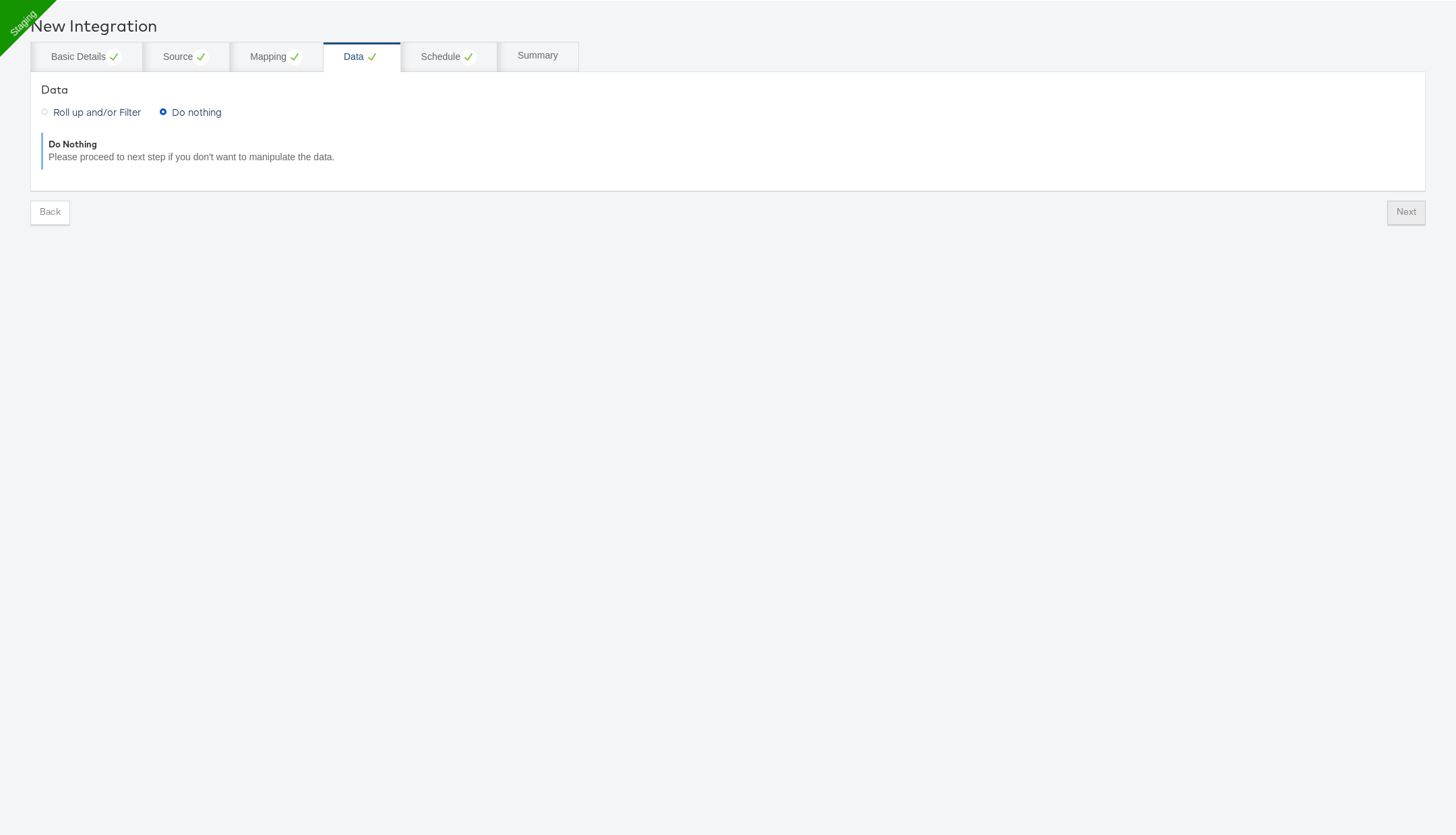
click at [1399, 207] on button "Next" at bounding box center [1406, 212] width 38 height 24
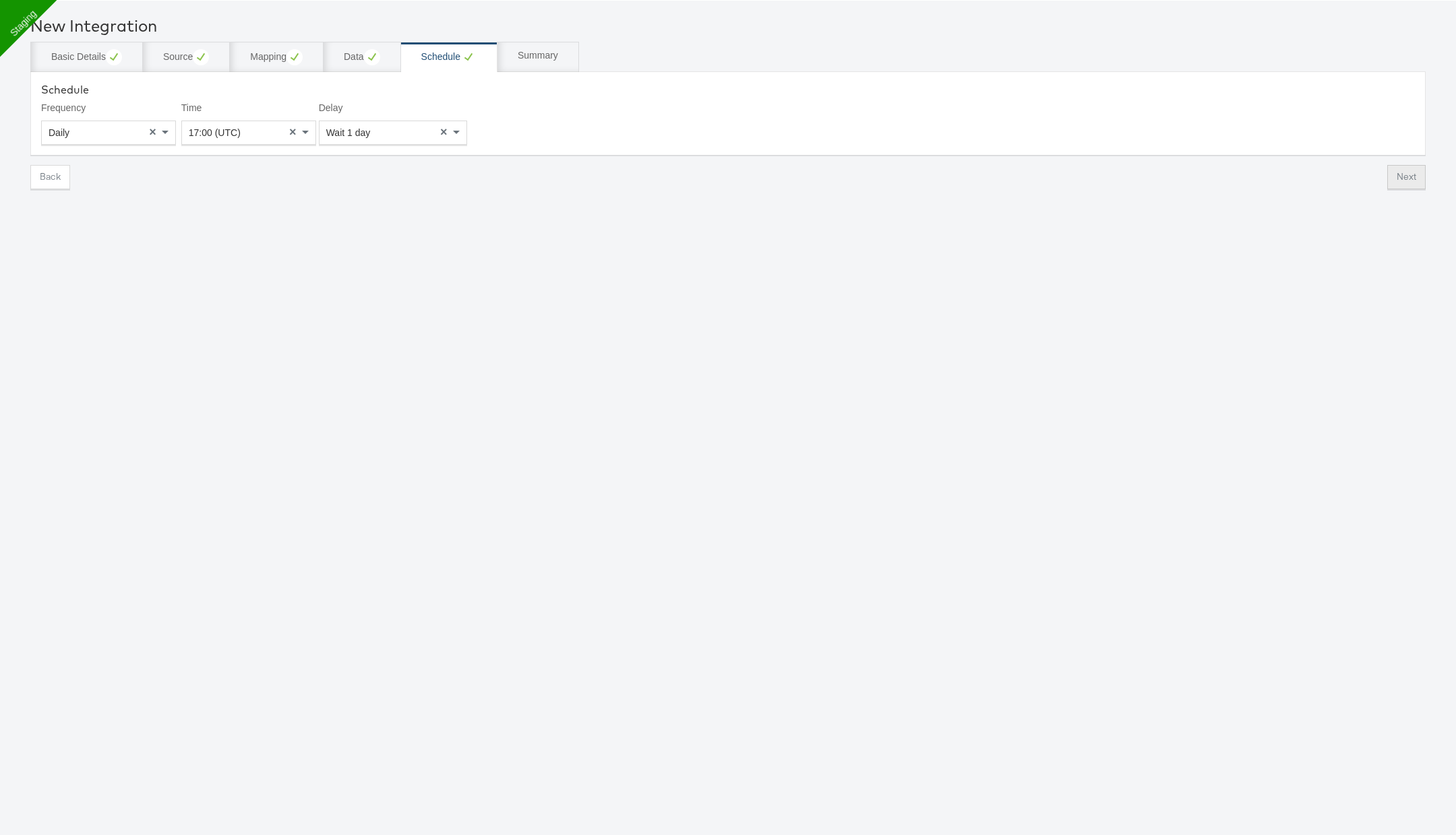
click at [1405, 177] on button "Next" at bounding box center [1406, 177] width 38 height 24
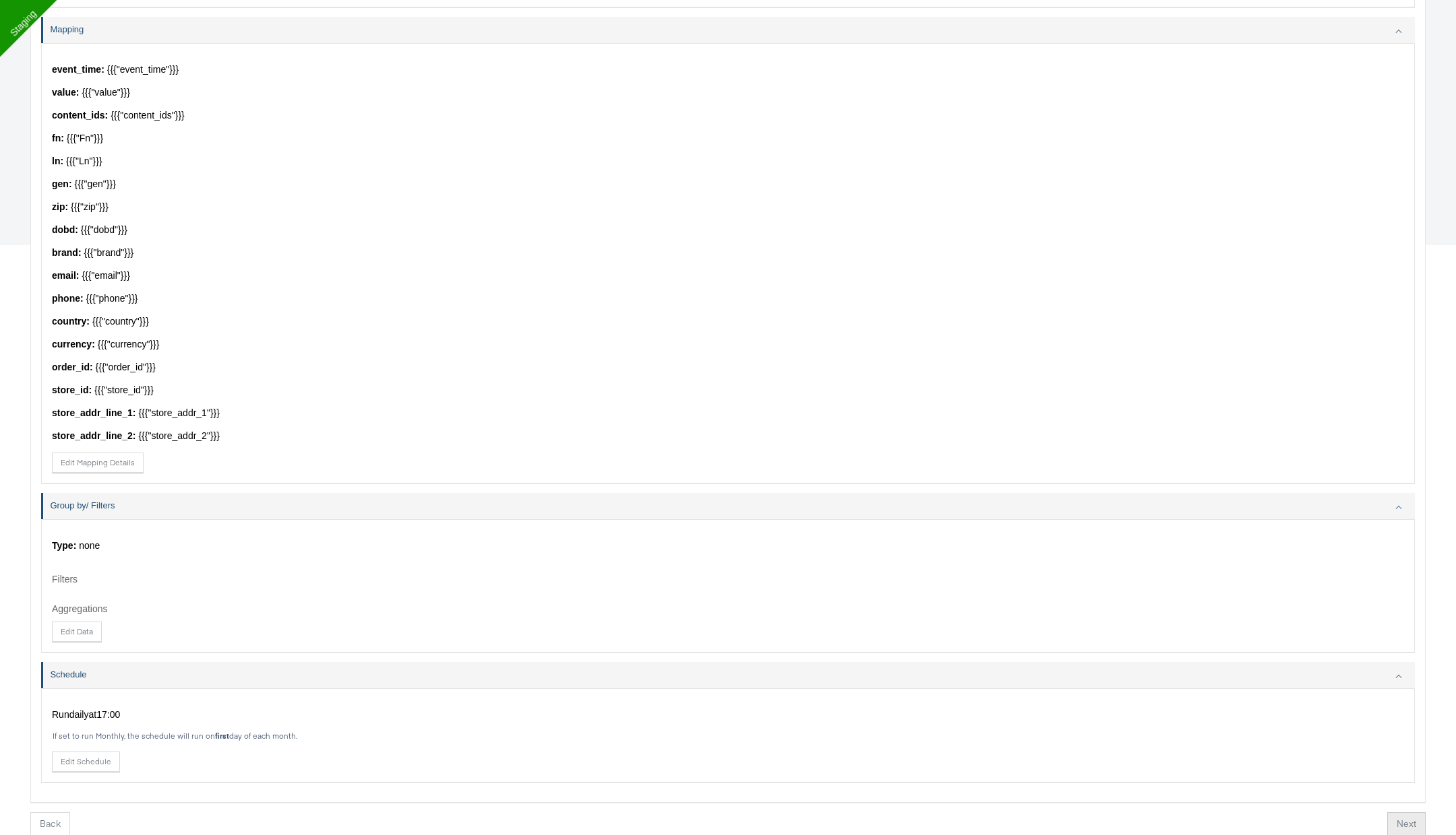
click at [1403, 819] on button "Next" at bounding box center [1406, 824] width 38 height 24
click at [1403, 819] on button "Finish" at bounding box center [1400, 824] width 44 height 24
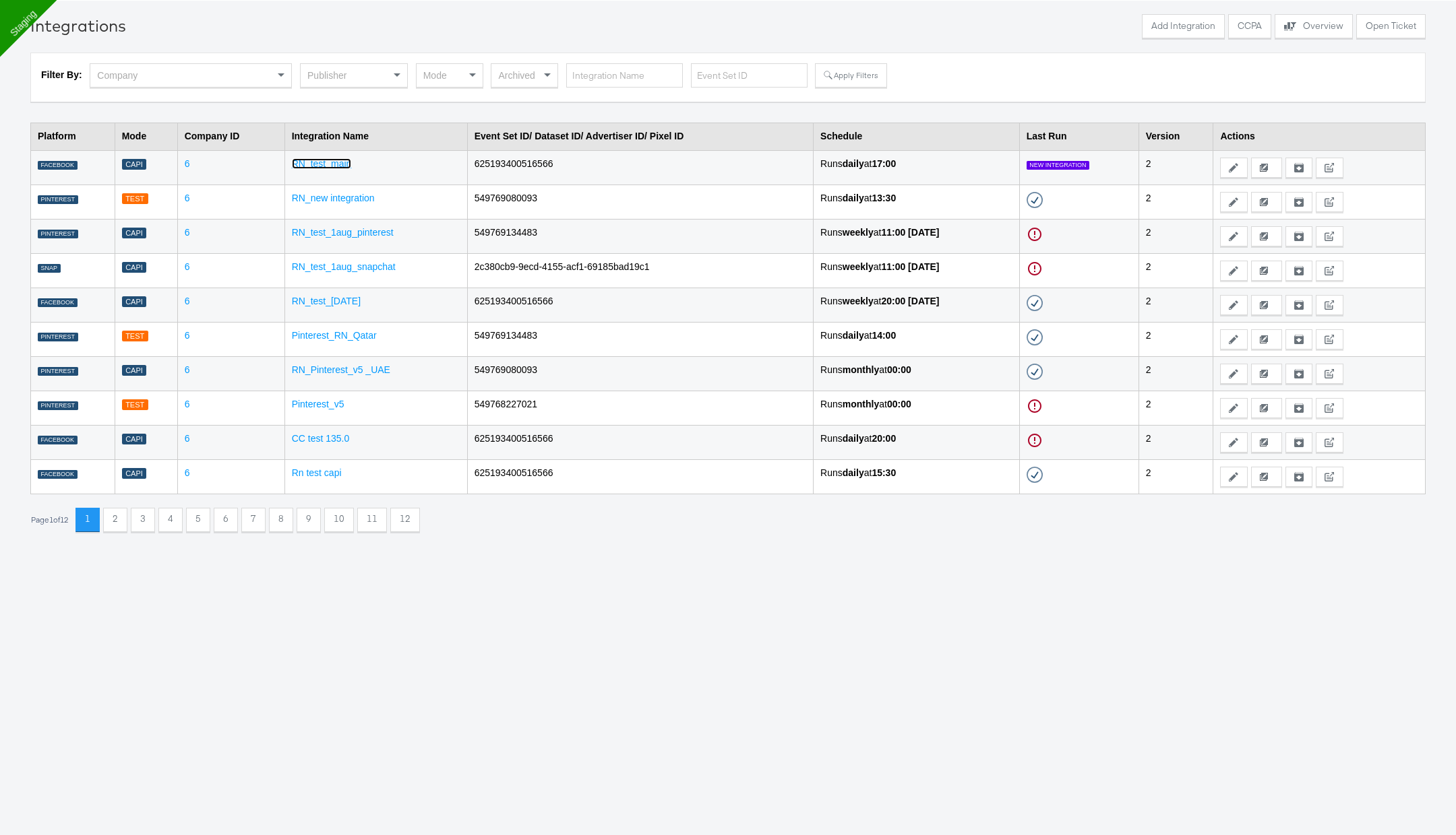
click at [322, 162] on link "RN_test_main" at bounding box center [322, 163] width 60 height 11
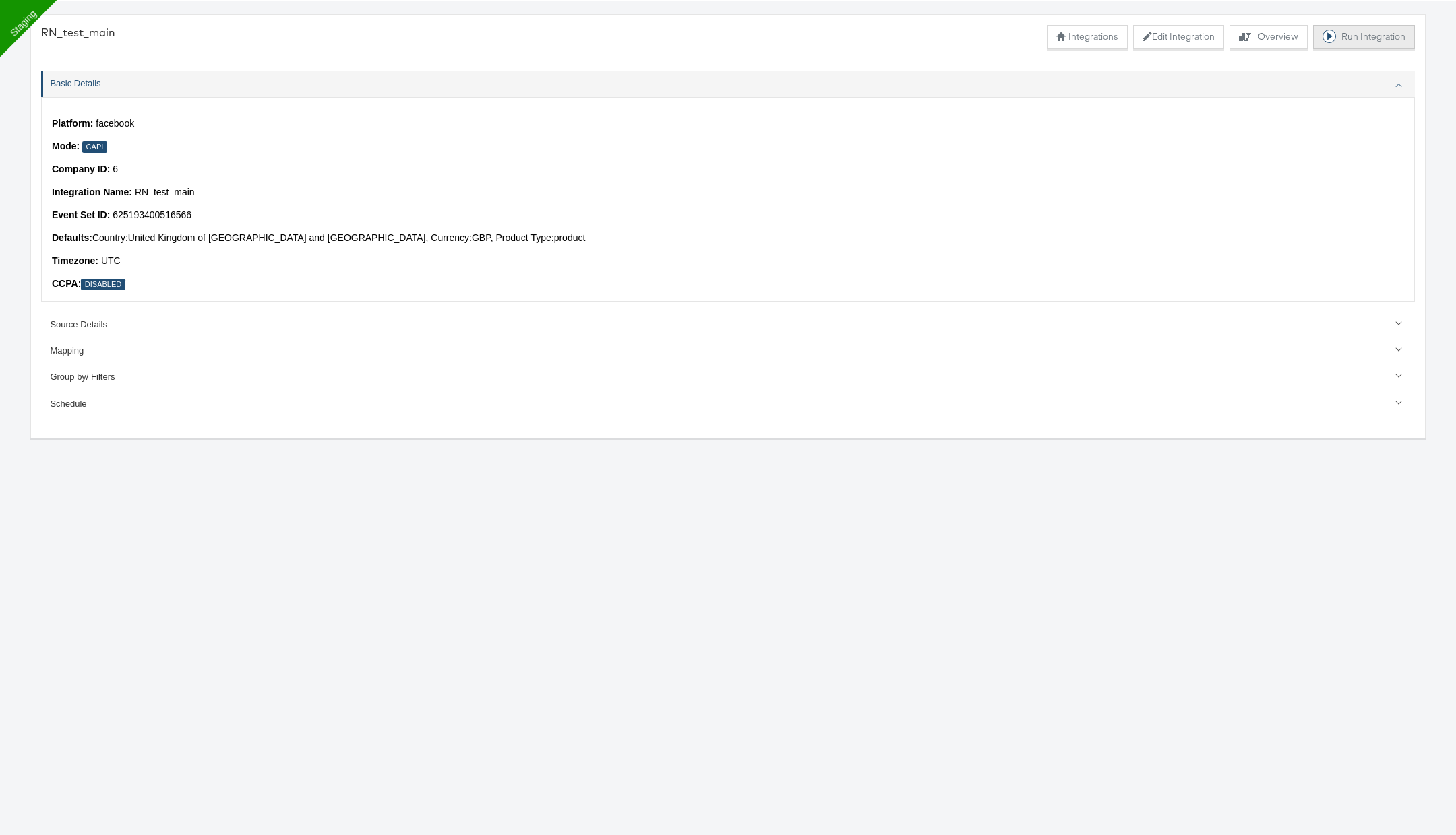
click at [1346, 36] on button "Run Integration" at bounding box center [1364, 37] width 102 height 24
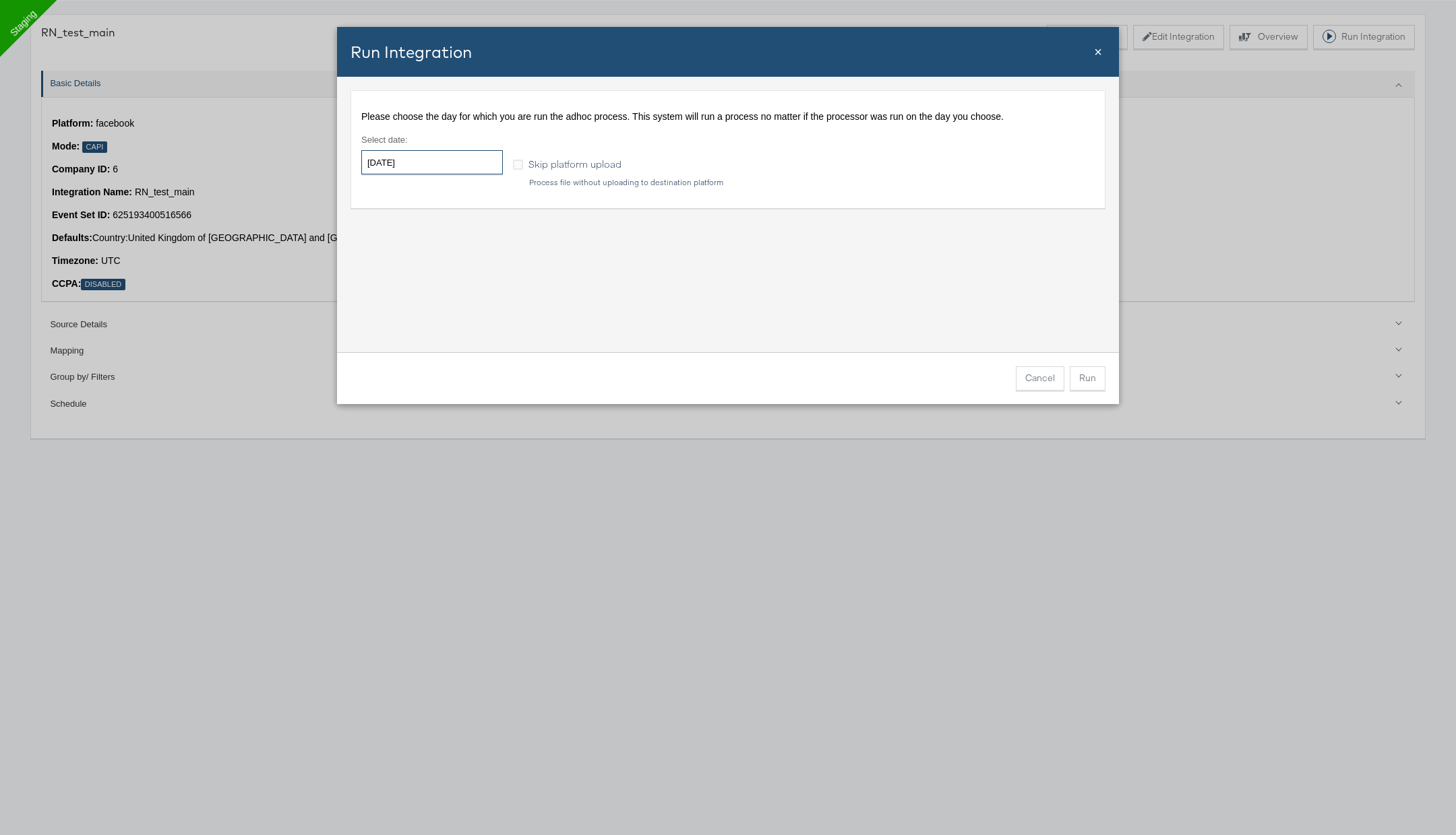
click at [460, 164] on input "2025-09-15" at bounding box center [432, 162] width 141 height 24
click at [380, 268] on td "14" at bounding box center [377, 268] width 23 height 19
click at [488, 248] on td "12" at bounding box center [491, 249] width 23 height 19
type input "2025-09-12"
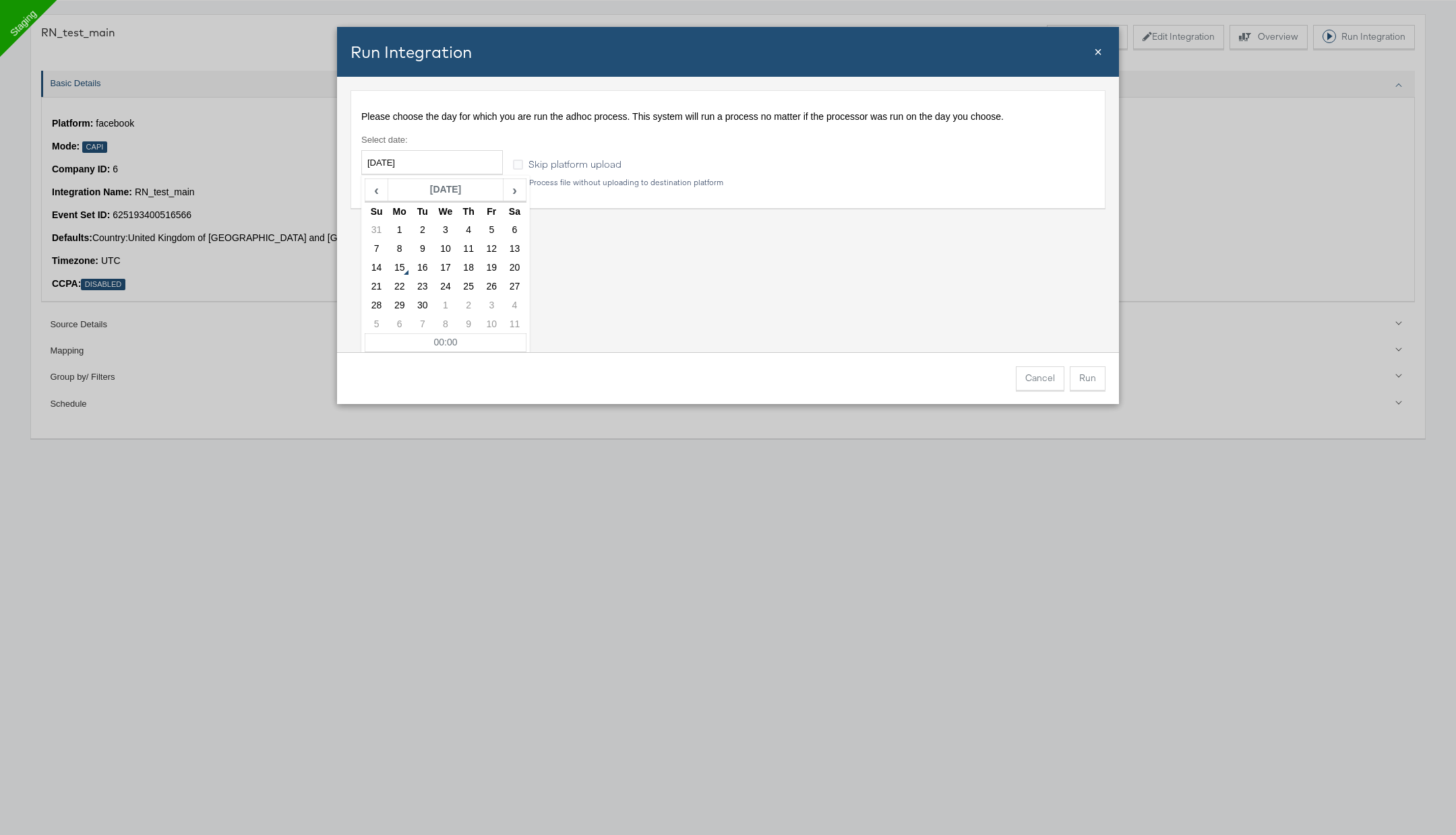
click at [623, 263] on div "Please choose the day for which you are run the adhoc process. This system will…" at bounding box center [728, 215] width 782 height 275
click at [584, 160] on span "Skip platform upload" at bounding box center [574, 163] width 93 height 13
click at [0, 0] on input "Skip platform upload" at bounding box center [0, 0] width 0 height 0
click at [1096, 382] on button "Run" at bounding box center [1087, 378] width 36 height 24
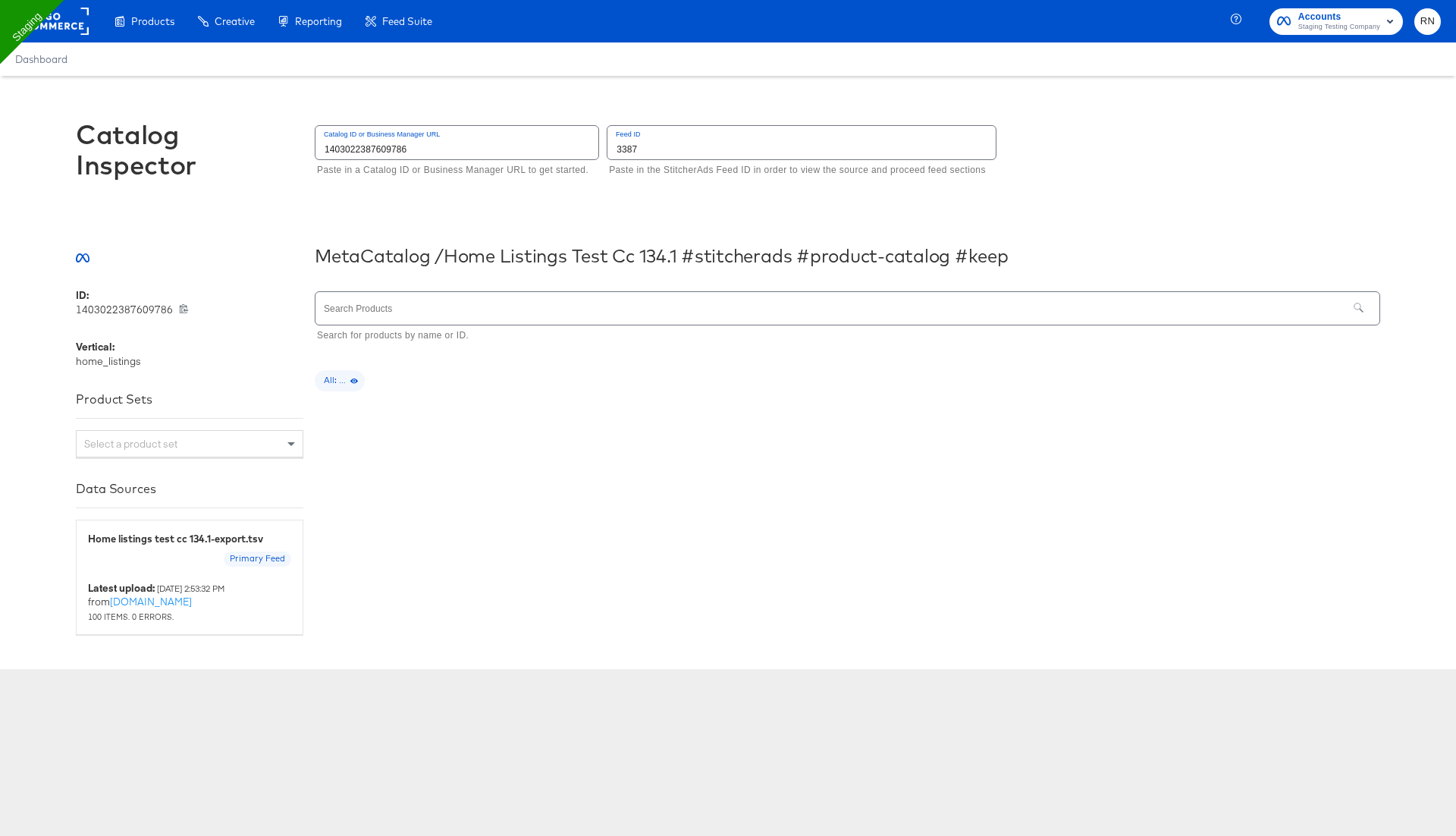
click at [345, 378] on span "All: ..." at bounding box center [340, 380] width 50 height 12
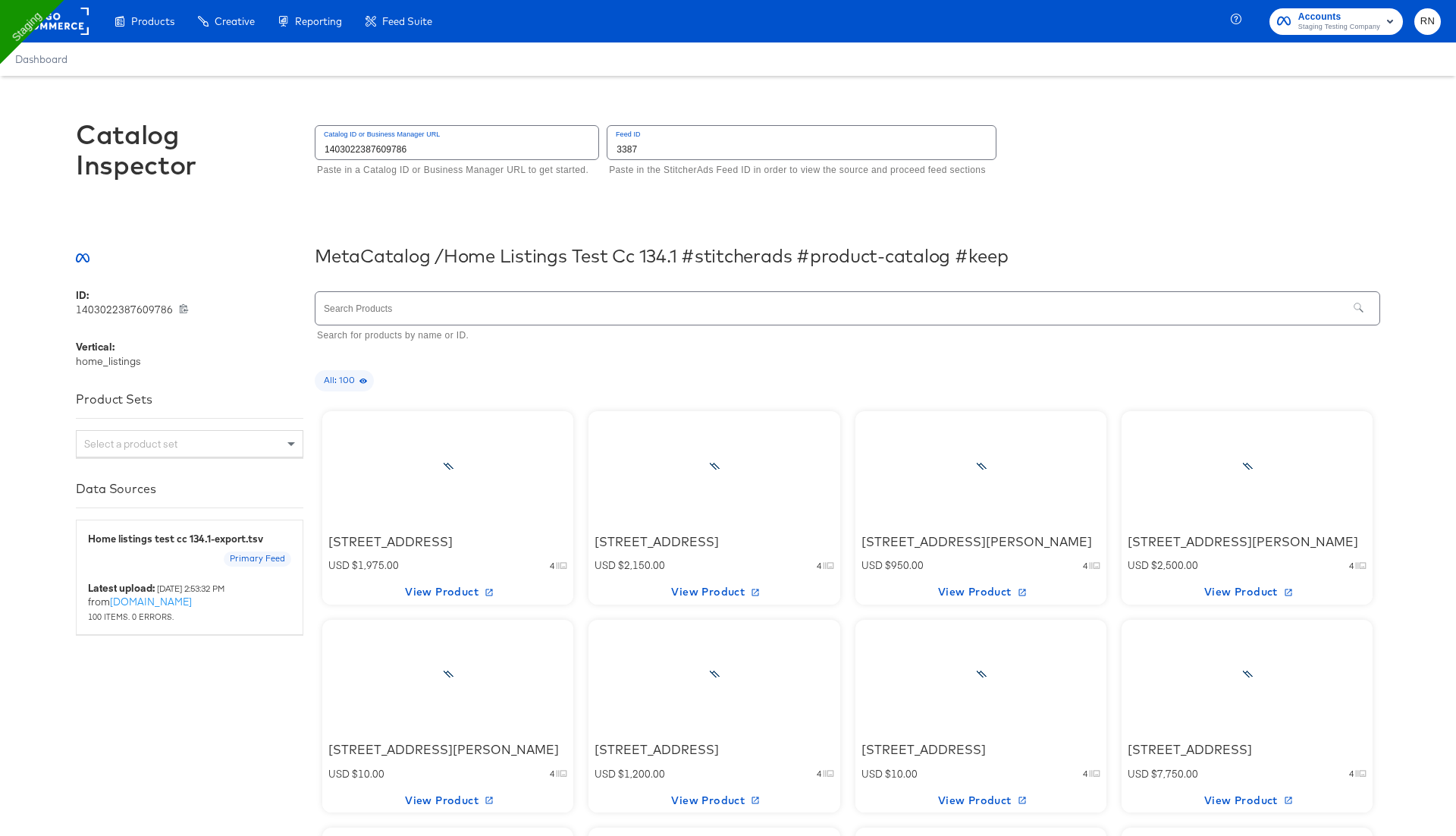
click at [345, 378] on span "All: 100" at bounding box center [345, 380] width 59 height 12
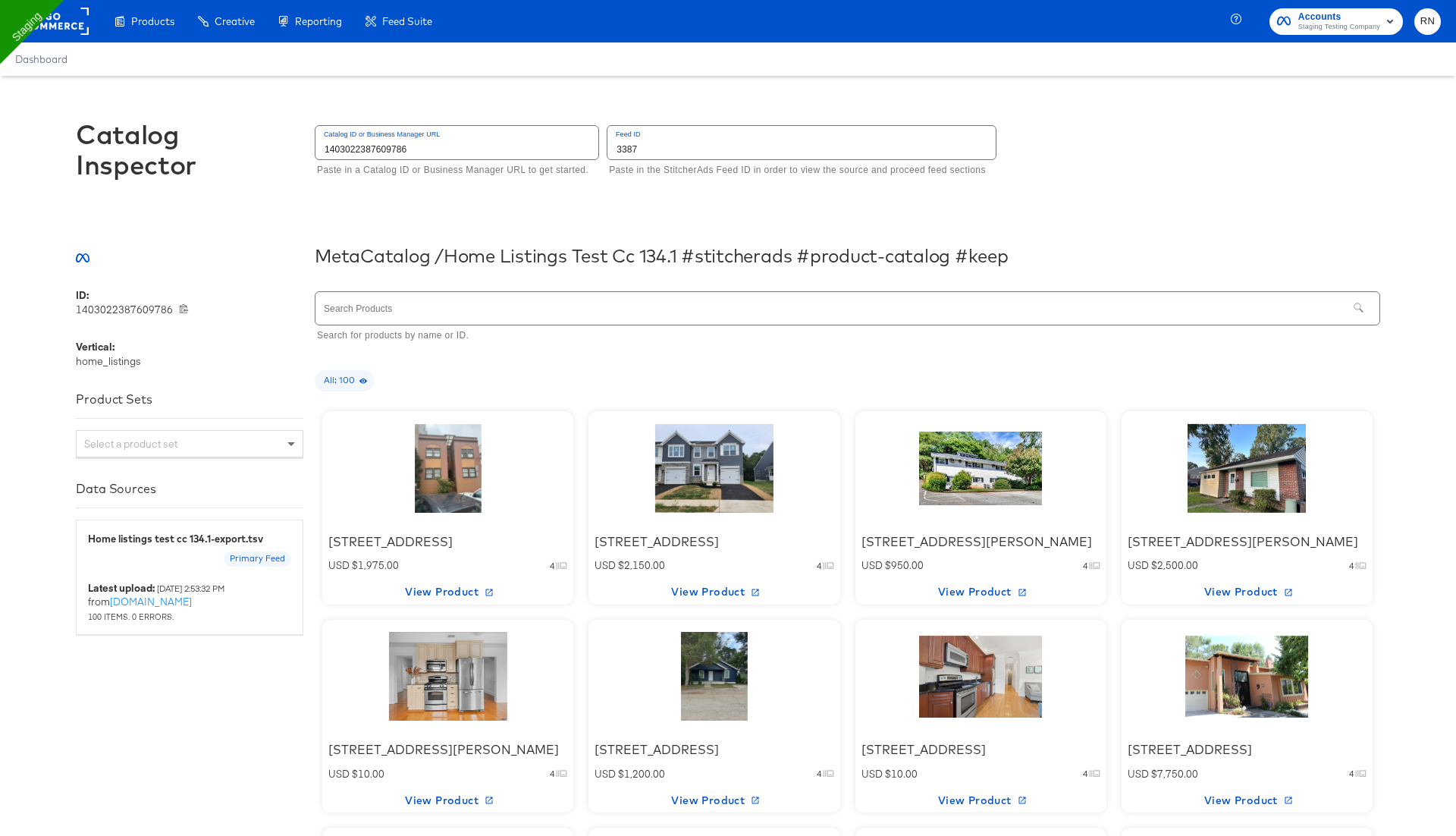
click at [442, 467] on div at bounding box center [448, 467] width 129 height 95
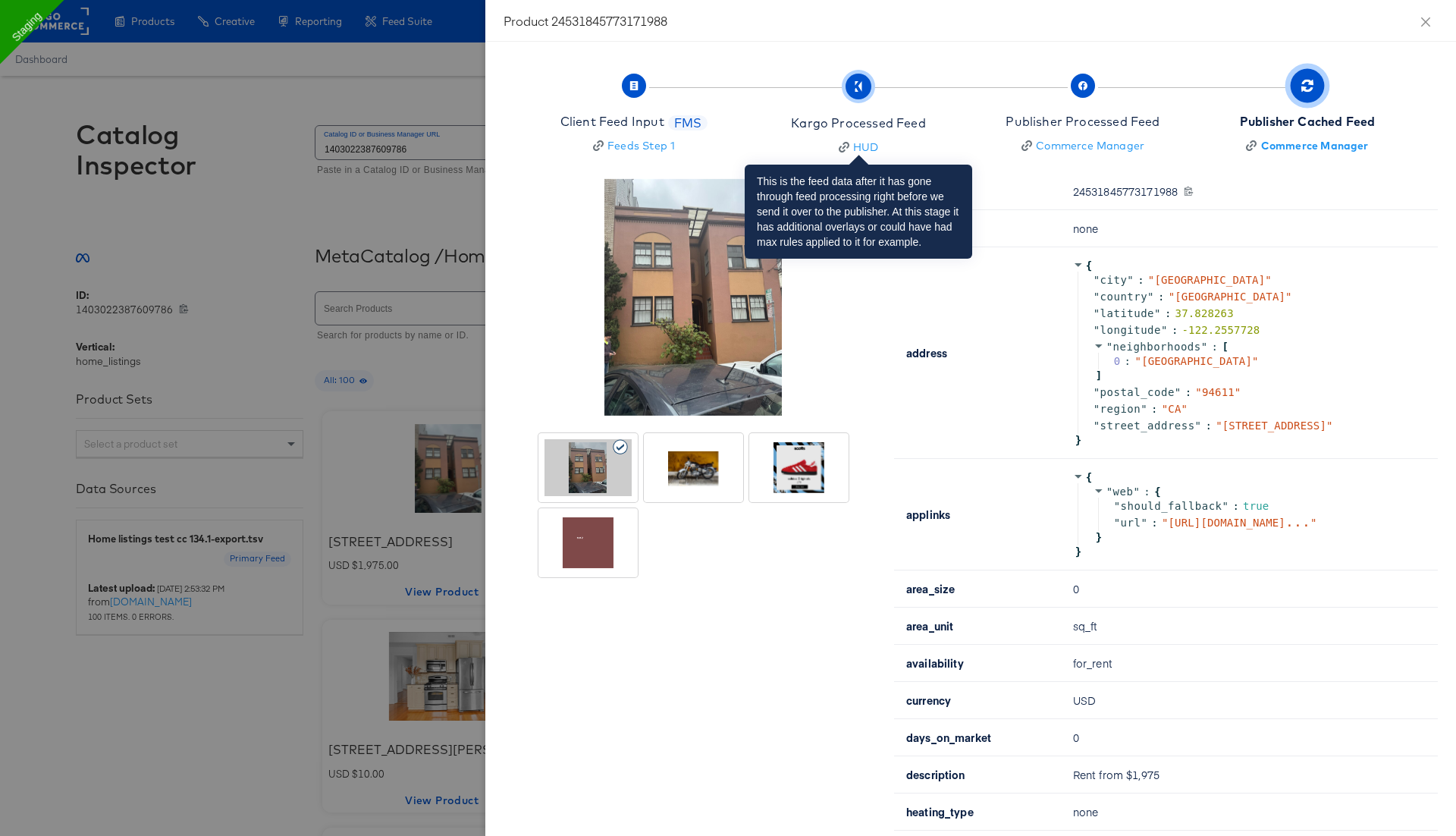
click at [863, 116] on div "Kargo Processed Feed" at bounding box center [857, 123] width 134 height 17
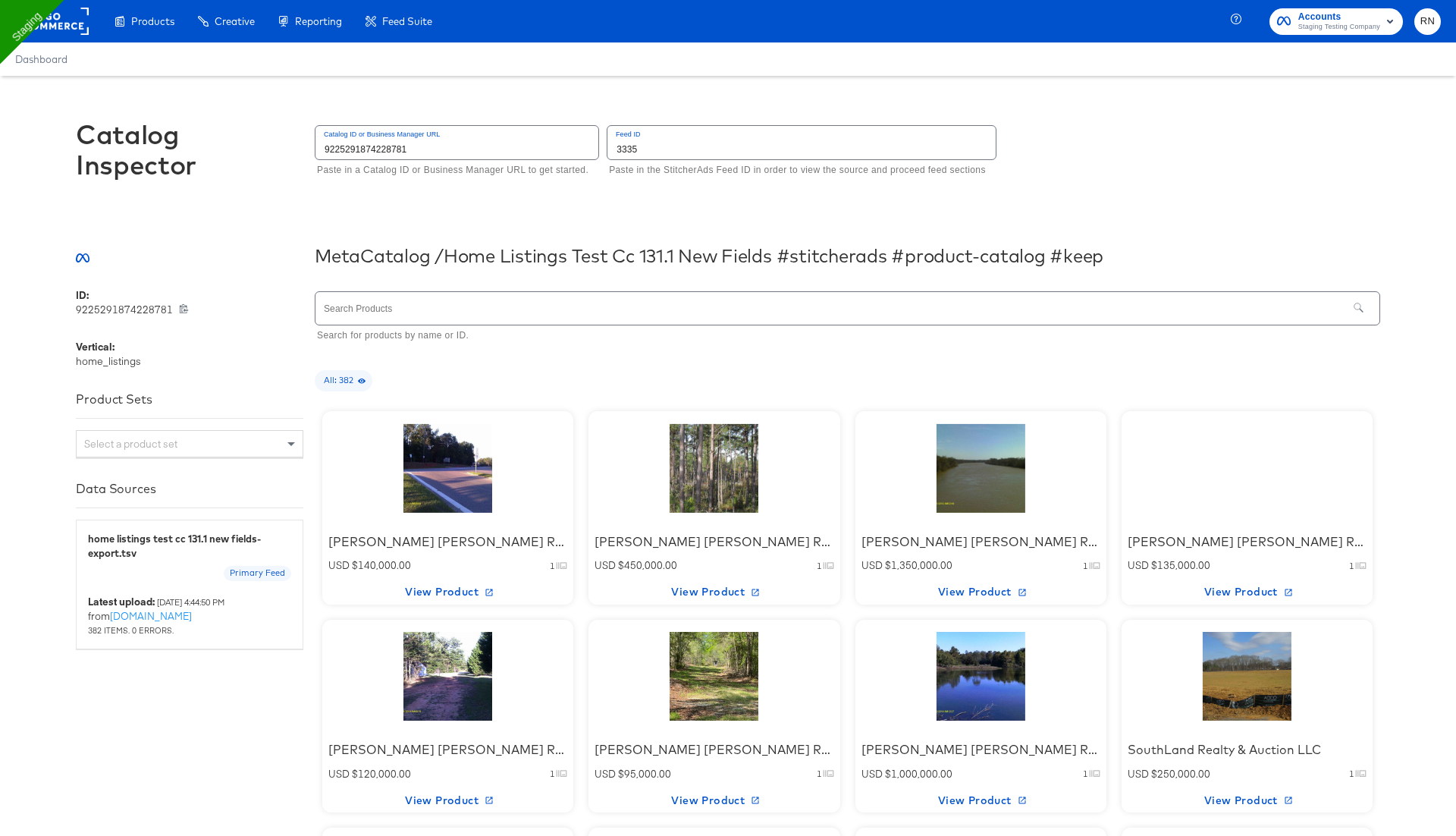
click at [444, 519] on div "[PERSON_NAME] [PERSON_NAME] Real Estate and Timber USD $140,000.00 1 View Produ…" at bounding box center [448, 508] width 251 height 194
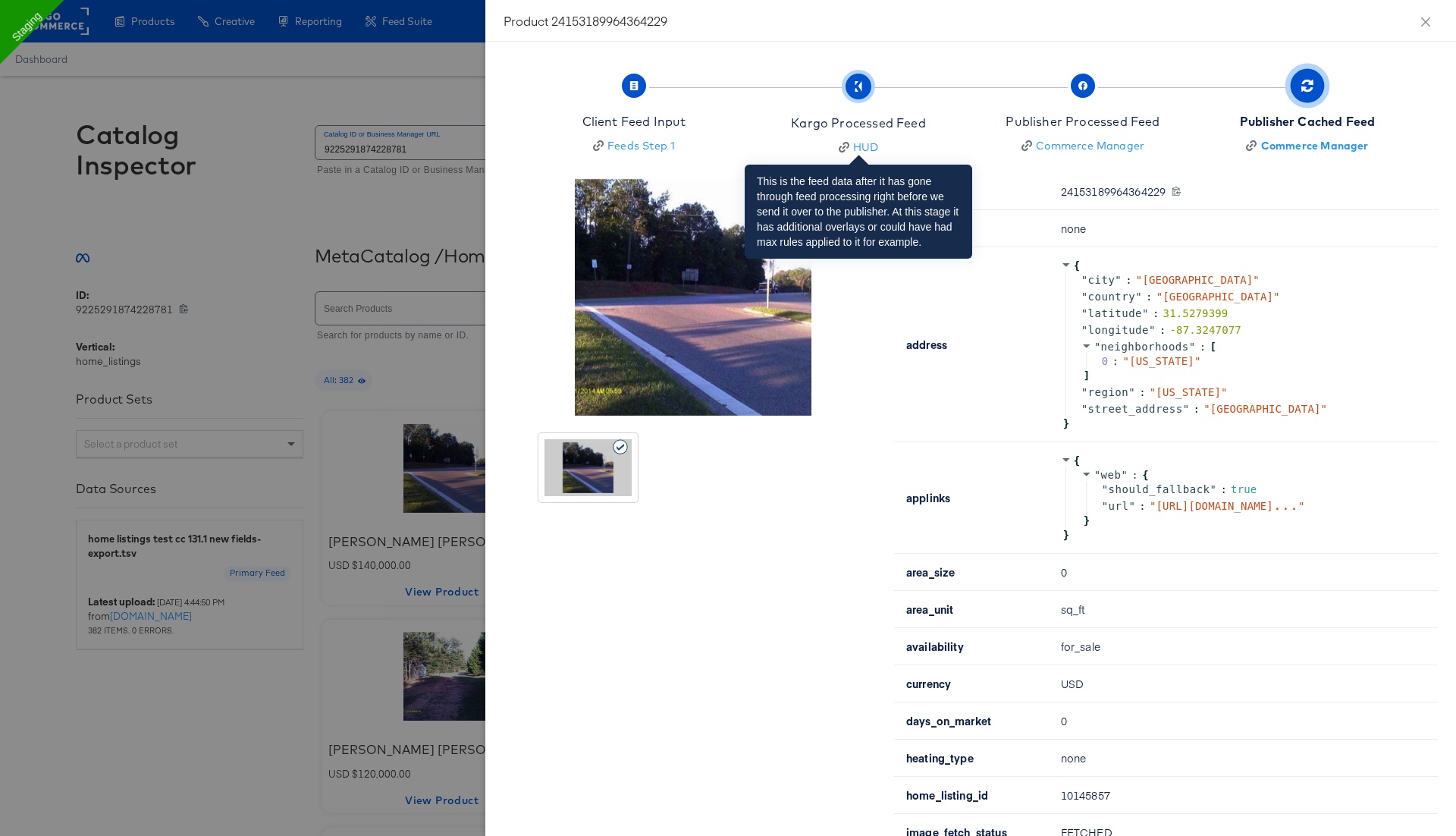
click at [874, 117] on div "Kargo Processed Feed" at bounding box center [857, 123] width 134 height 17
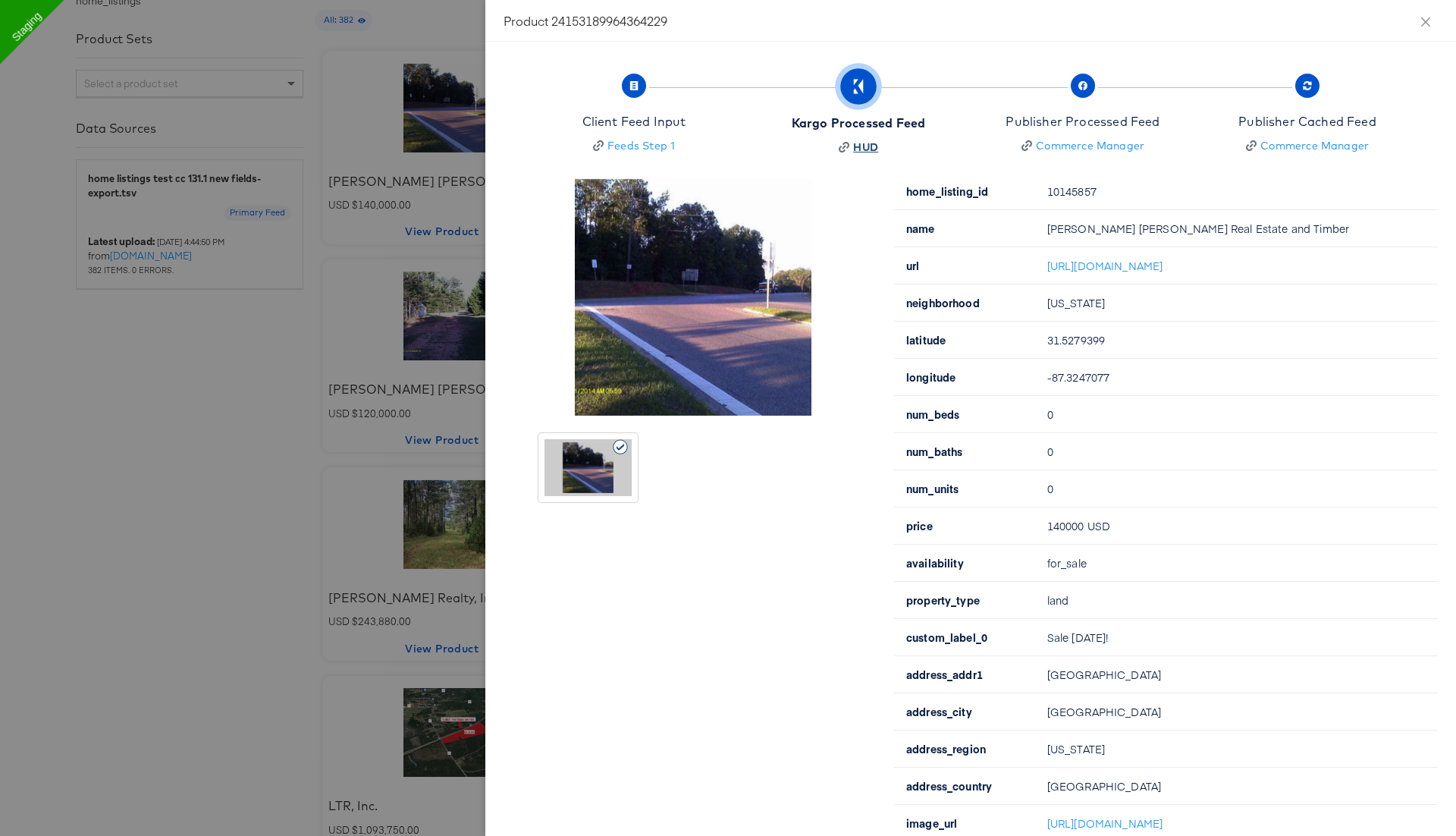
click at [867, 146] on div "HUD" at bounding box center [866, 147] width 25 height 15
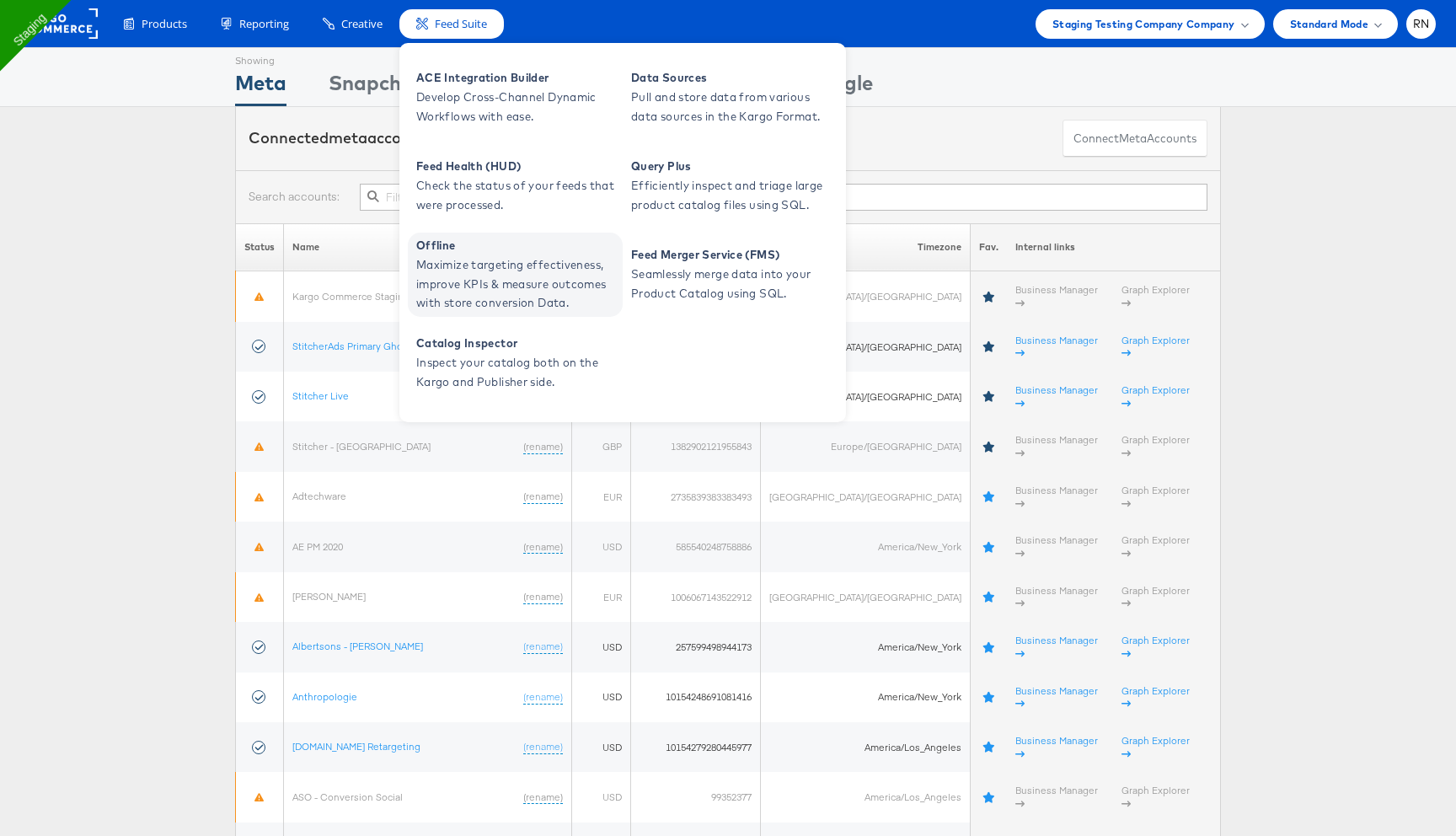
click at [477, 269] on span "Maximize targeting effectiveness, improve KPIs & measure outcomes with store co…" at bounding box center [517, 284] width 203 height 58
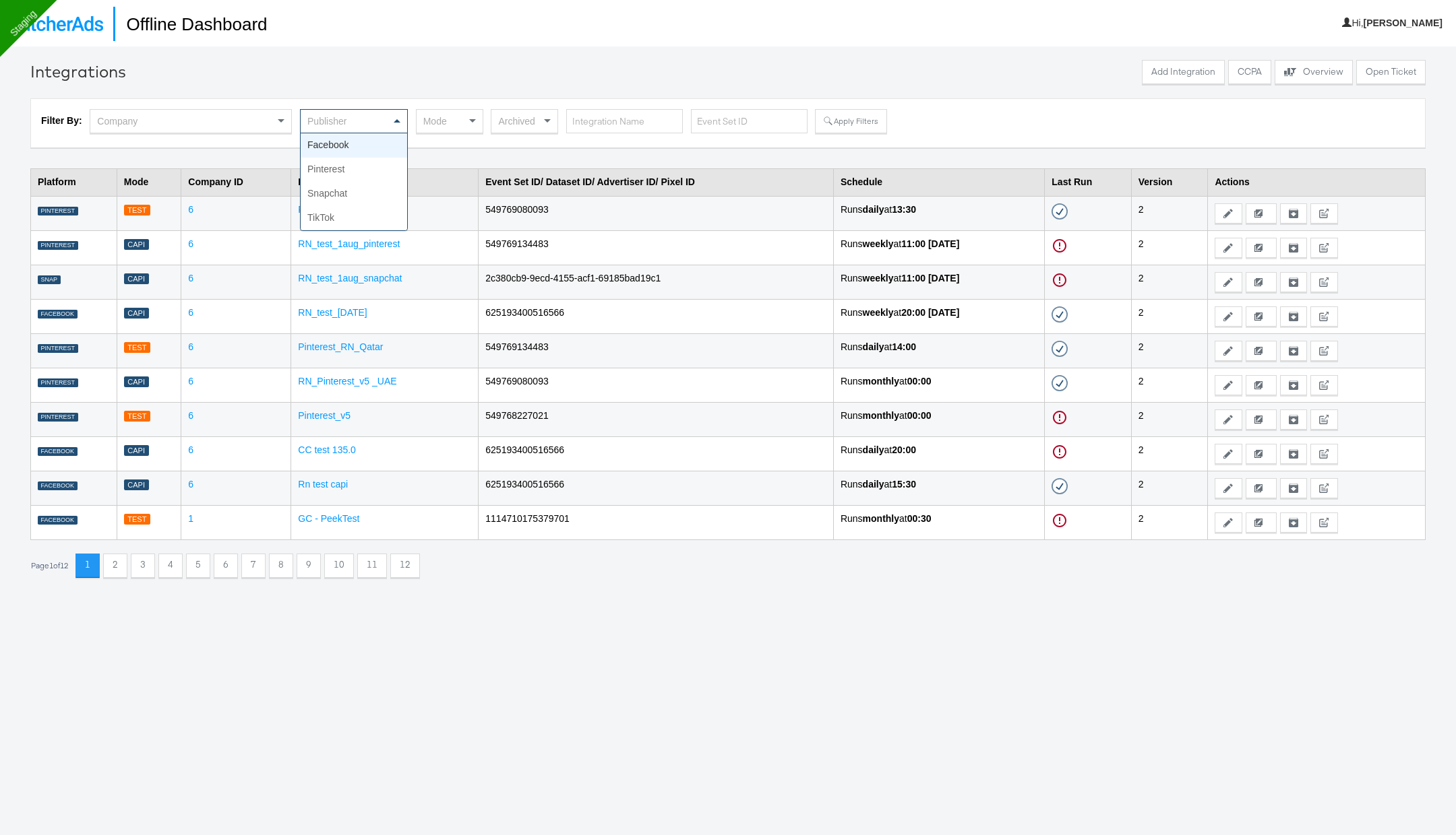
click at [351, 125] on div "Publisher" at bounding box center [353, 121] width 106 height 23
click at [447, 123] on div "Mode" at bounding box center [449, 121] width 66 height 23
click at [838, 122] on button "Apply Filters" at bounding box center [850, 121] width 71 height 24
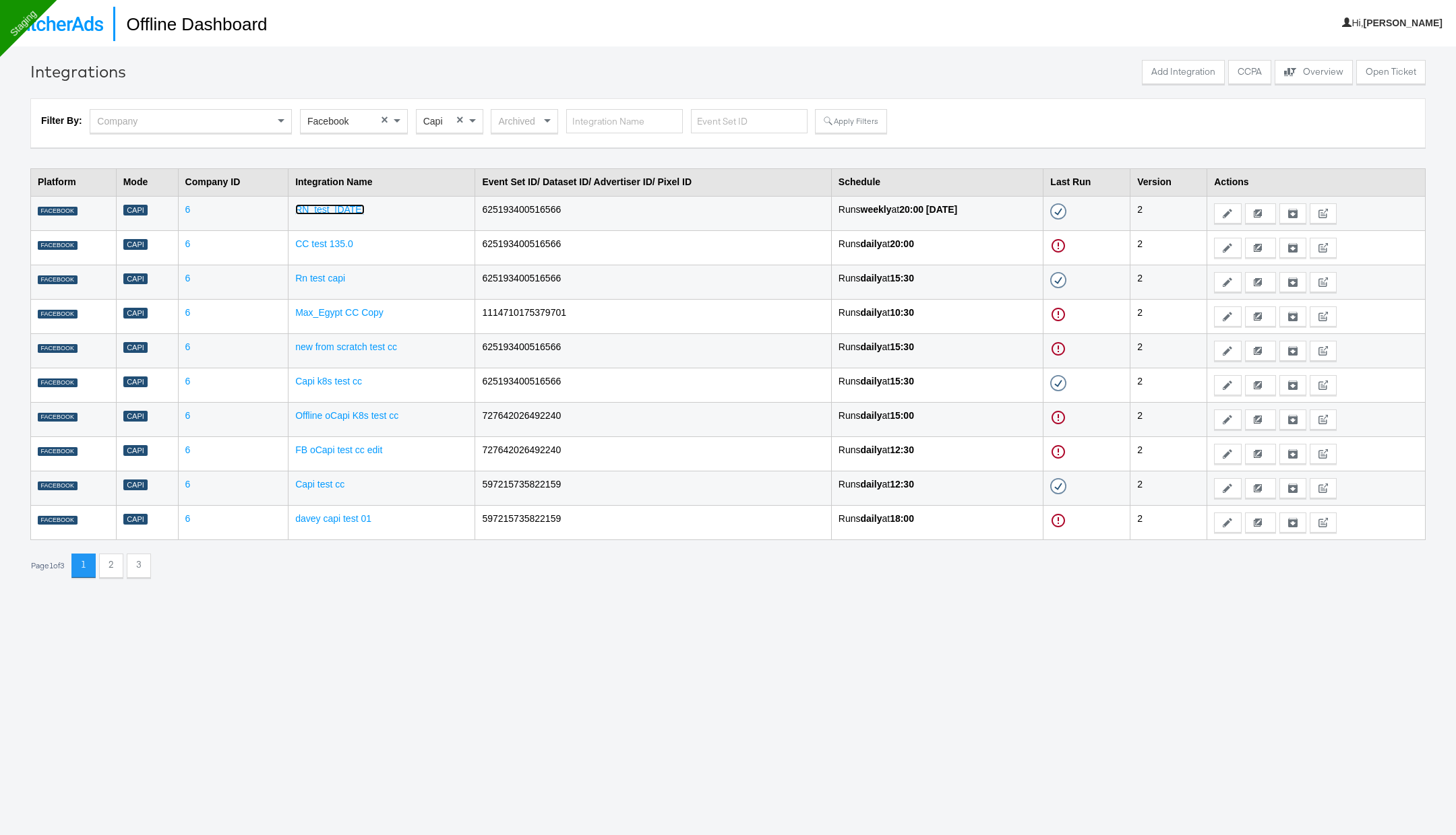
click at [329, 210] on link "RN_test_1aug" at bounding box center [330, 209] width 69 height 11
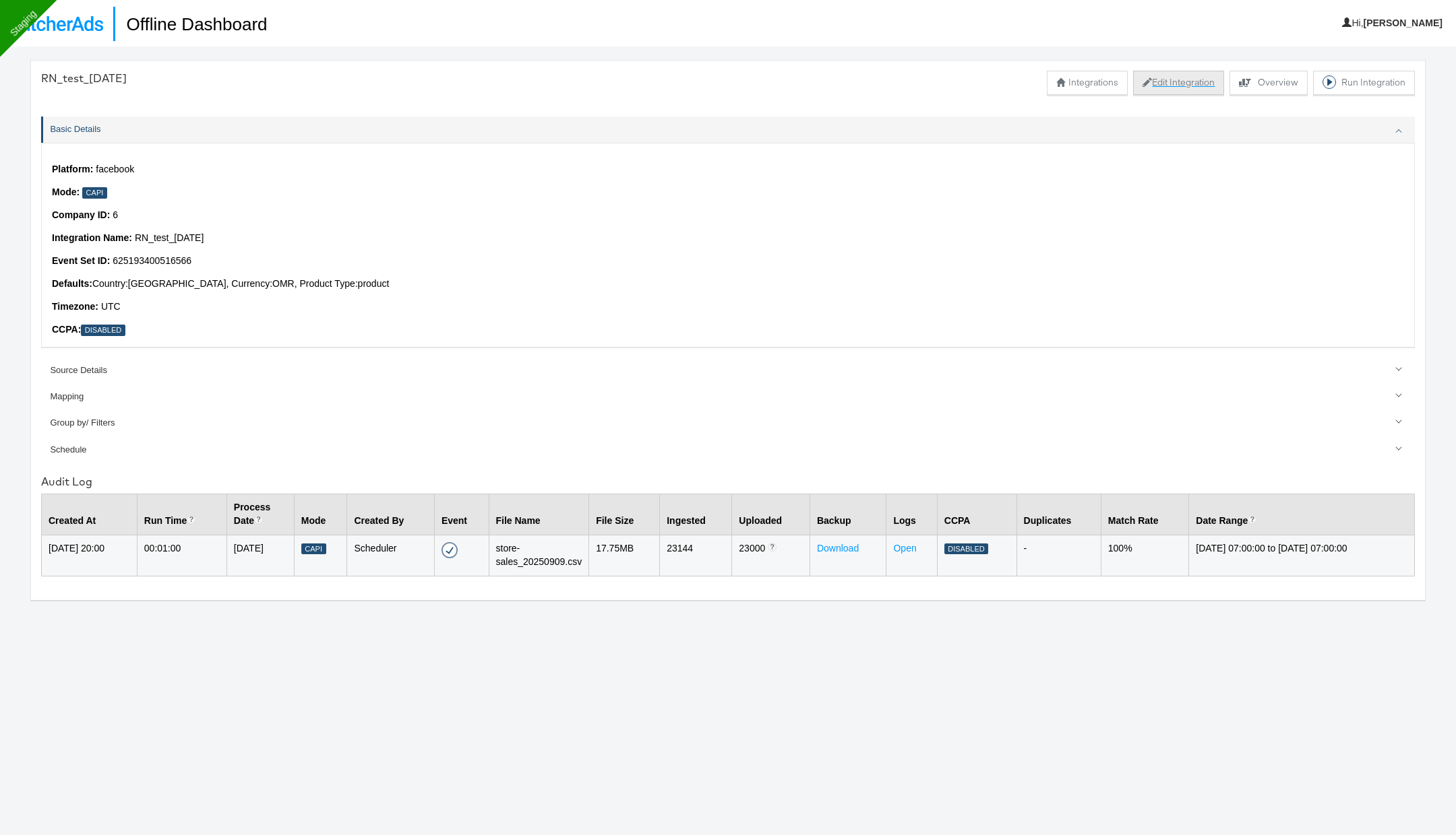
click at [1184, 82] on button "Edit Integration" at bounding box center [1178, 83] width 91 height 24
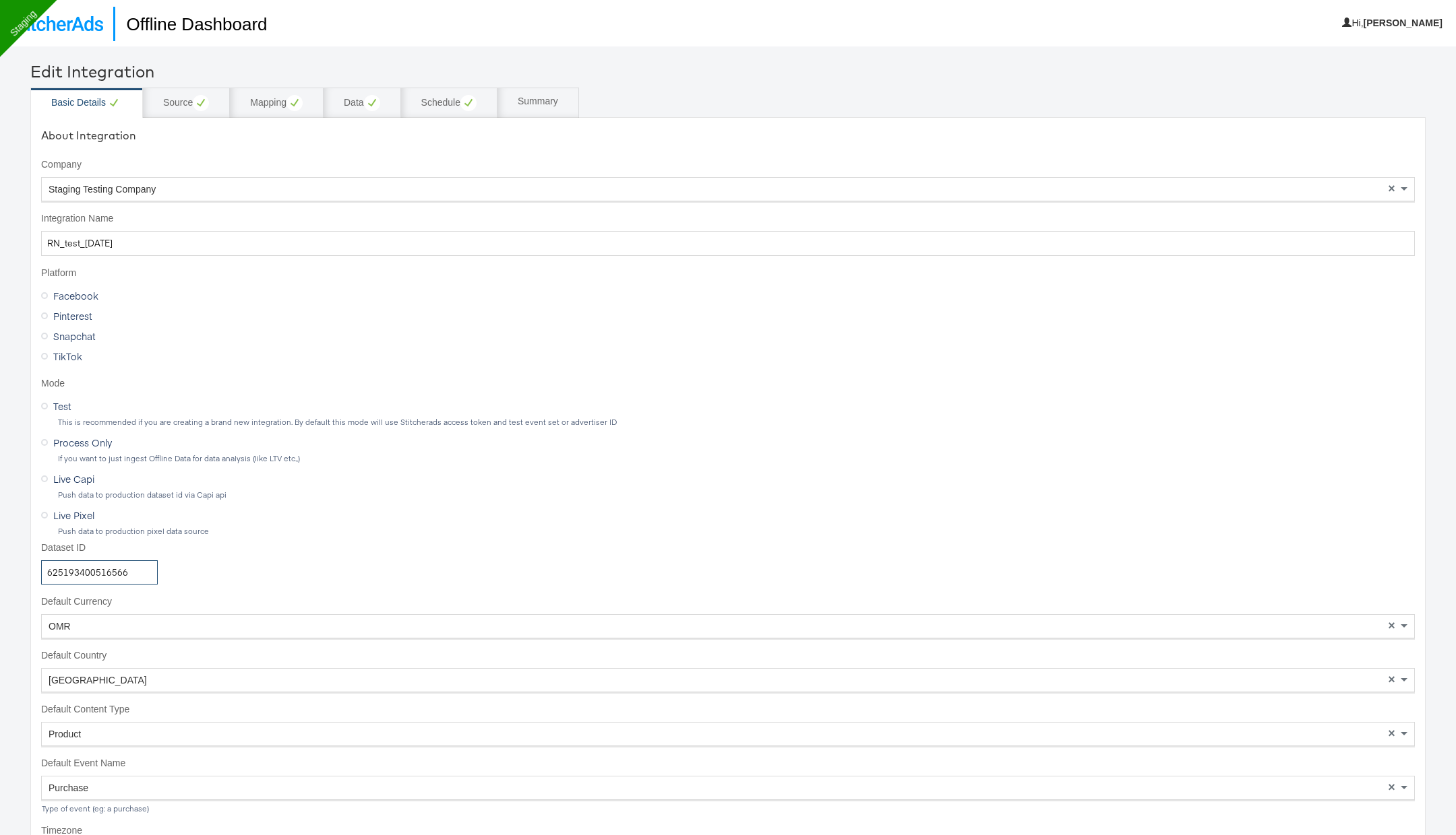
click at [95, 576] on input "625193400516566" at bounding box center [99, 573] width 117 height 25
click at [199, 554] on div "Dataset ID 625193400516566" at bounding box center [728, 563] width 1373 height 44
click at [109, 571] on input "625193400516566" at bounding box center [99, 573] width 117 height 25
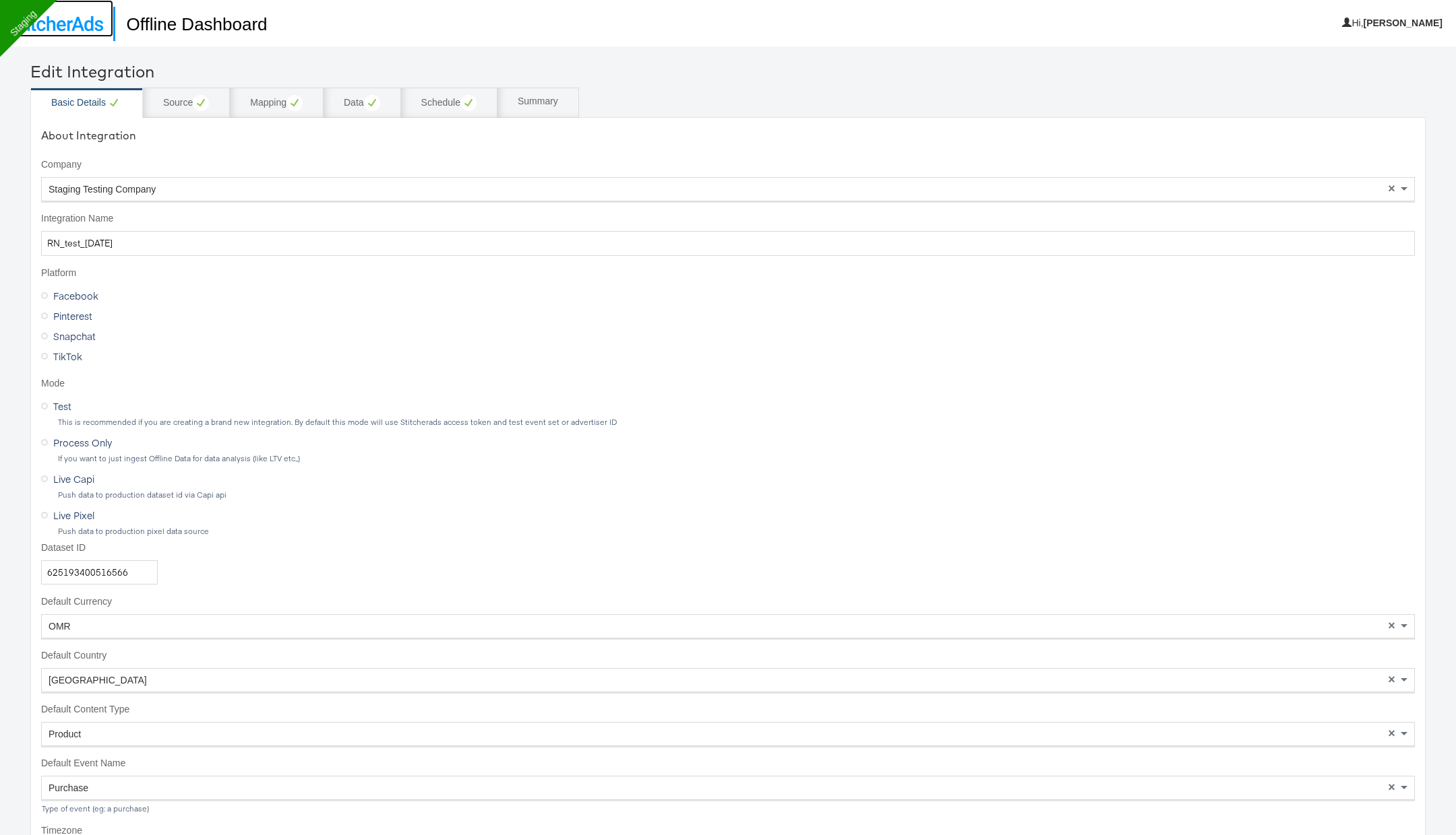
click at [80, 34] on link at bounding box center [56, 18] width 114 height 37
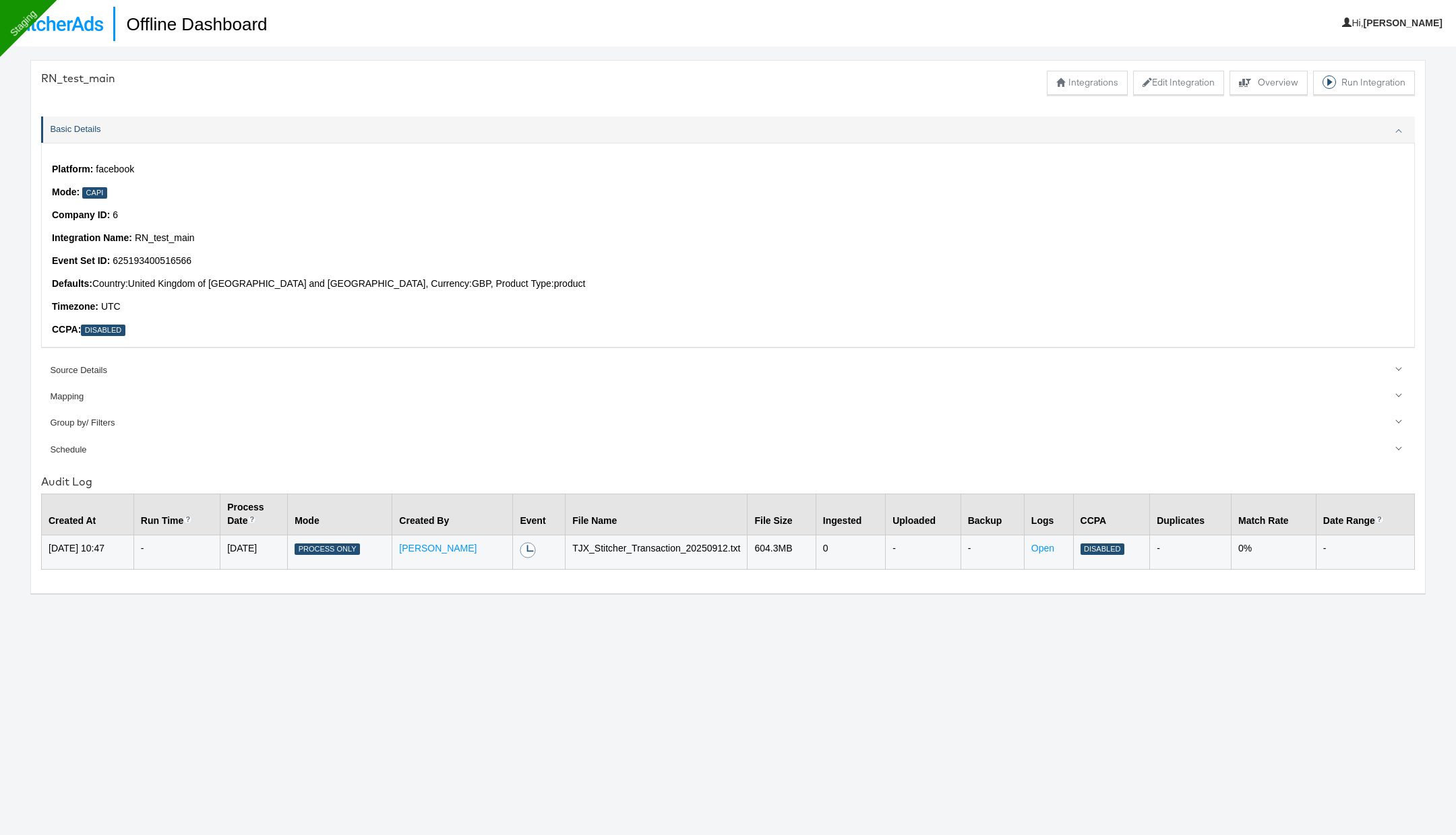
scroll to position [46, 0]
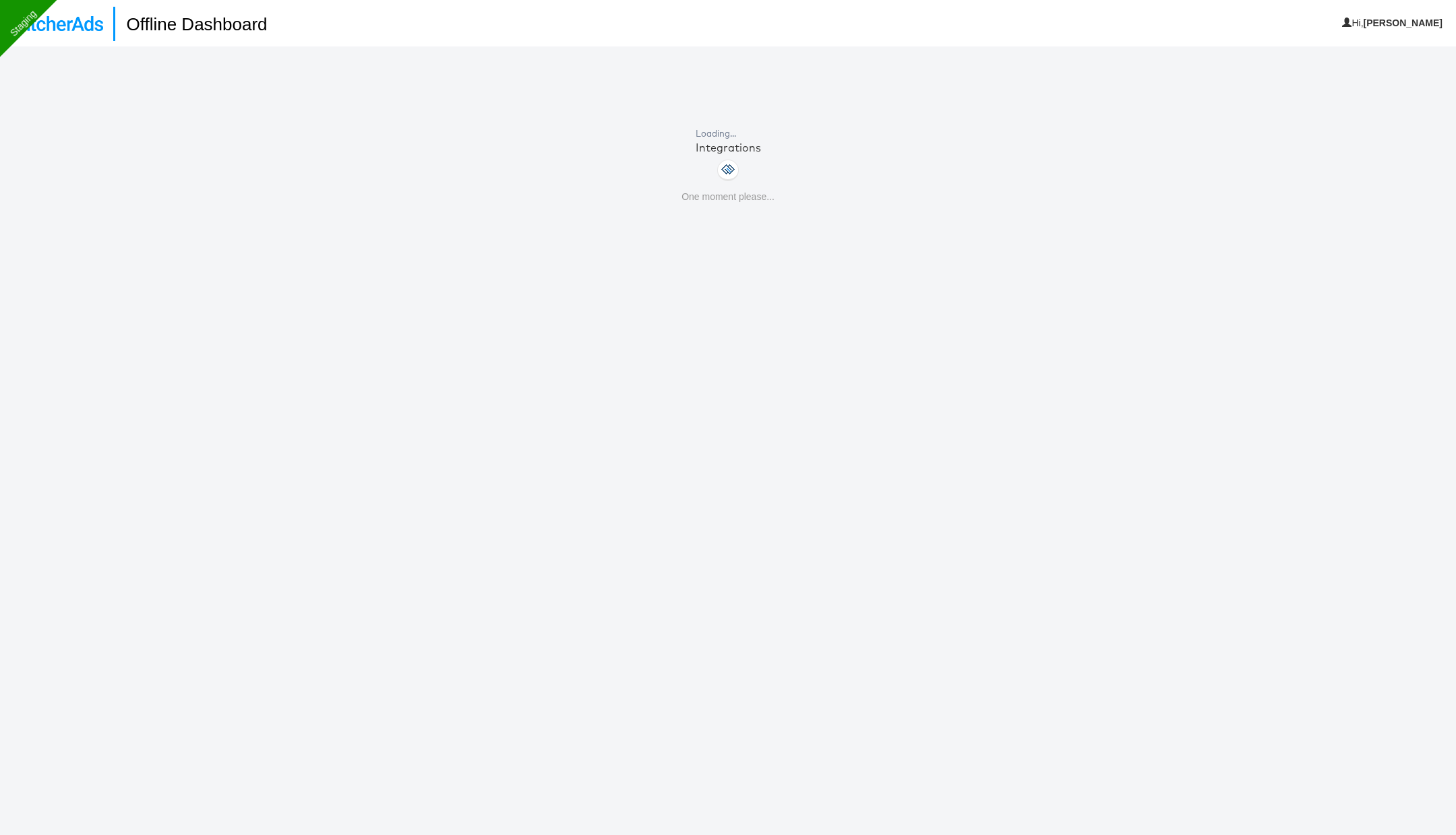
scroll to position [46, 0]
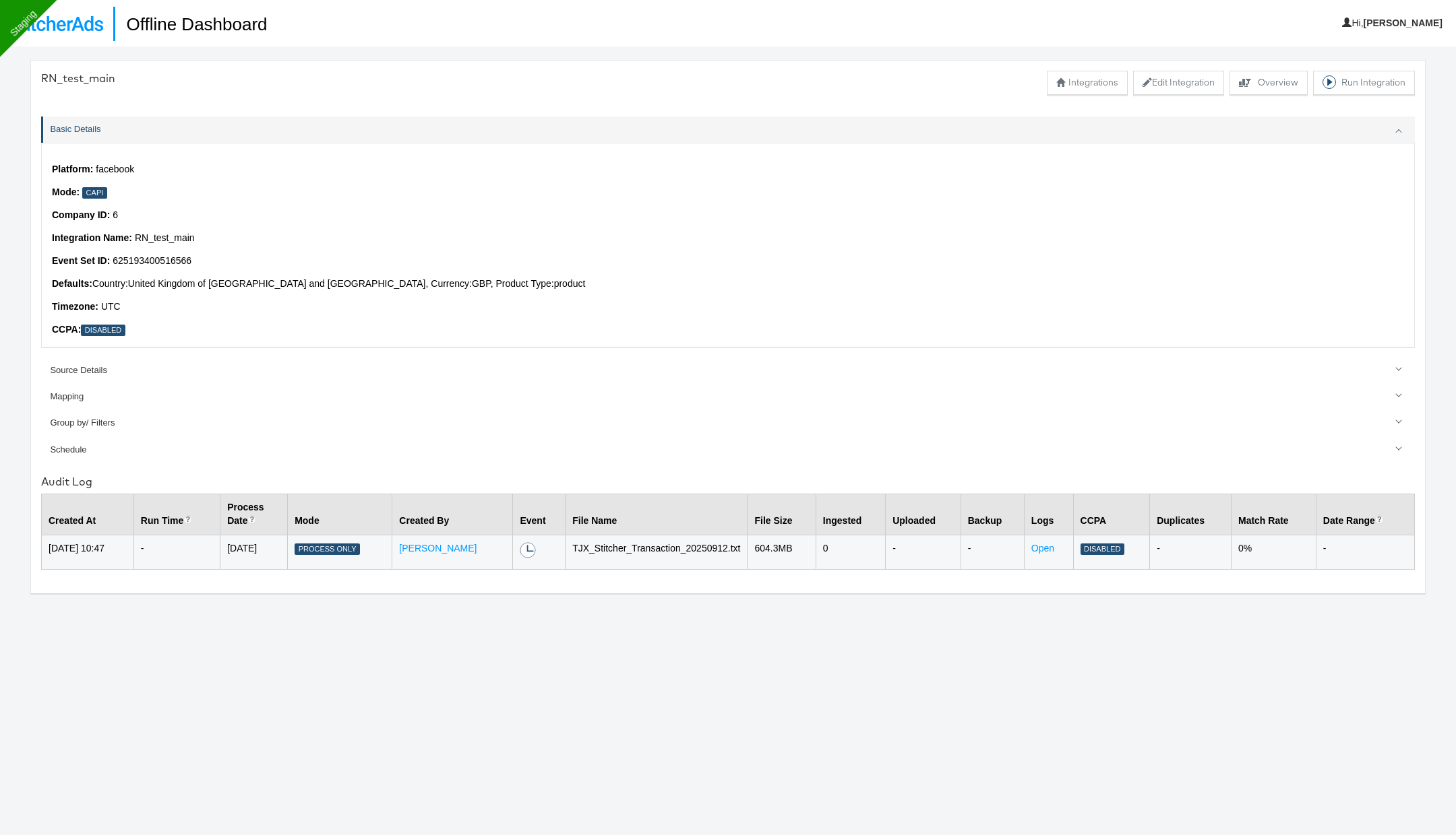
scroll to position [46, 0]
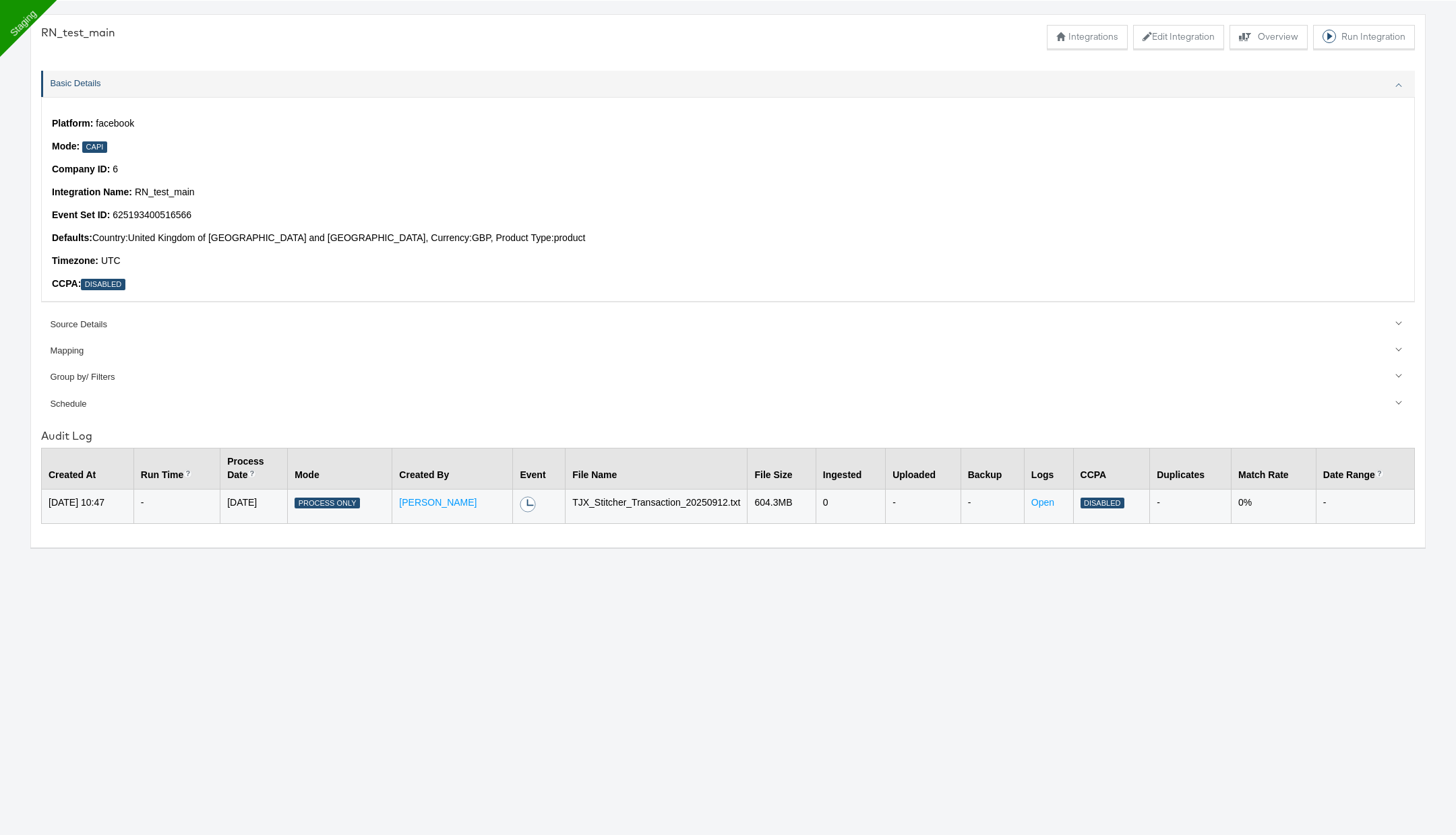
drag, startPoint x: 760, startPoint y: 508, endPoint x: 820, endPoint y: 510, distance: 60.0
click at [816, 508] on td "604.3 MB" at bounding box center [781, 506] width 68 height 34
drag, startPoint x: 769, startPoint y: 501, endPoint x: 808, endPoint y: 500, distance: 39.0
click at [808, 500] on td "604.3 MB" at bounding box center [781, 506] width 68 height 34
click at [1162, 38] on button "Edit Integration" at bounding box center [1178, 37] width 91 height 24
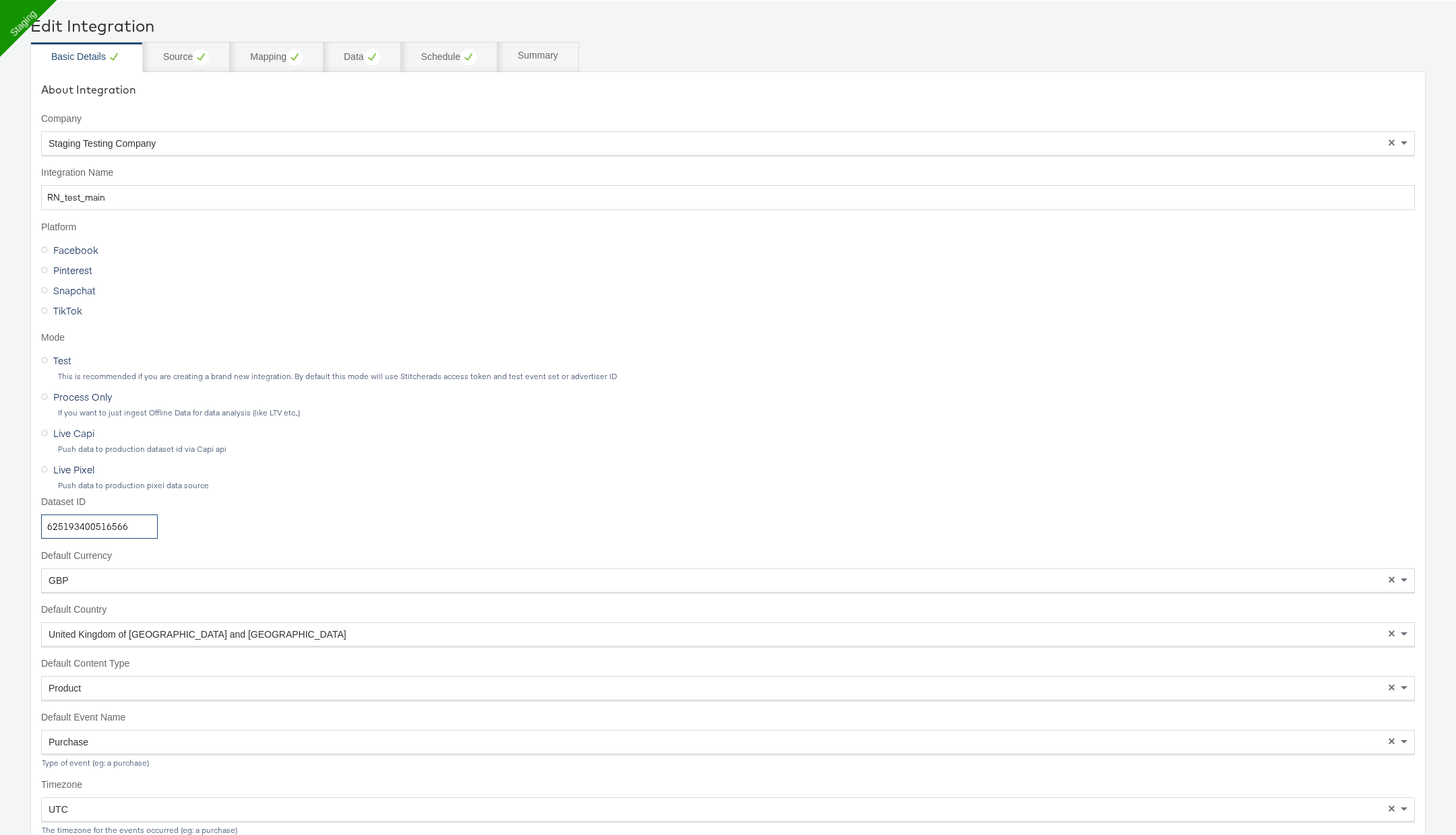
click at [69, 521] on input "625193400516566" at bounding box center [99, 527] width 117 height 25
click at [68, 521] on input "625193400516566" at bounding box center [99, 527] width 117 height 25
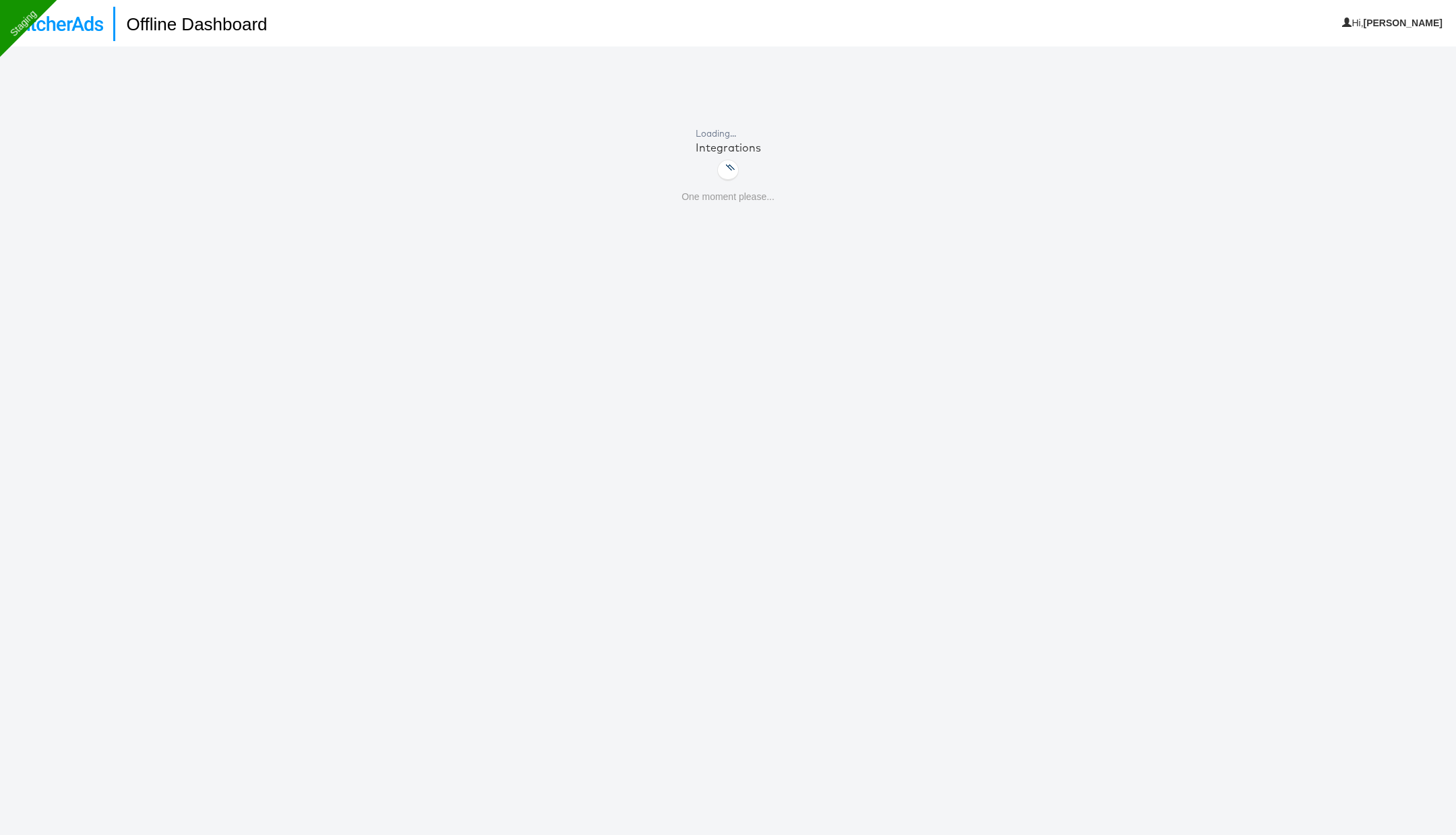
scroll to position [46, 0]
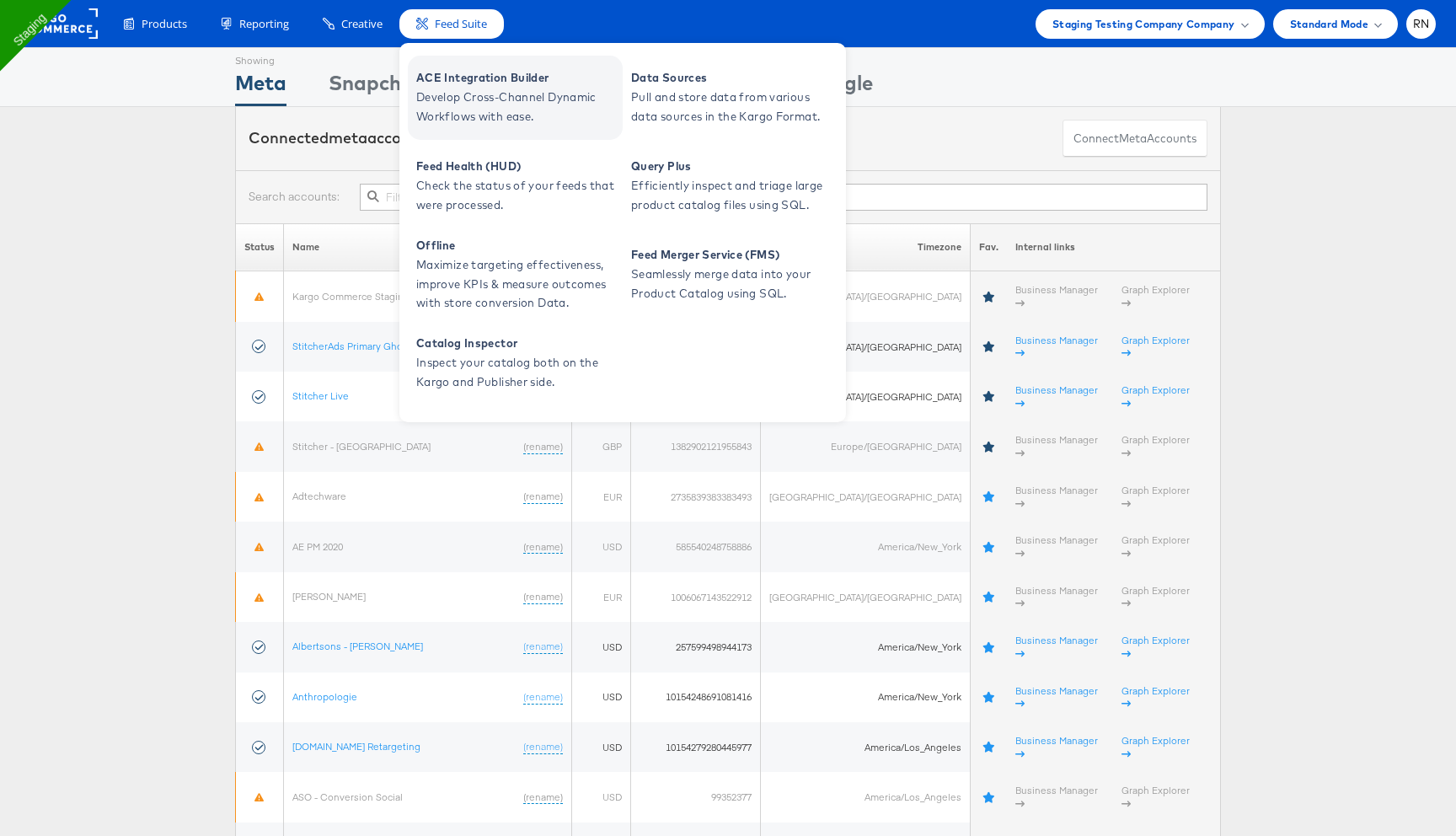
click at [477, 99] on span "Develop Cross-Channel Dynamic Workflows with ease." at bounding box center [517, 107] width 203 height 38
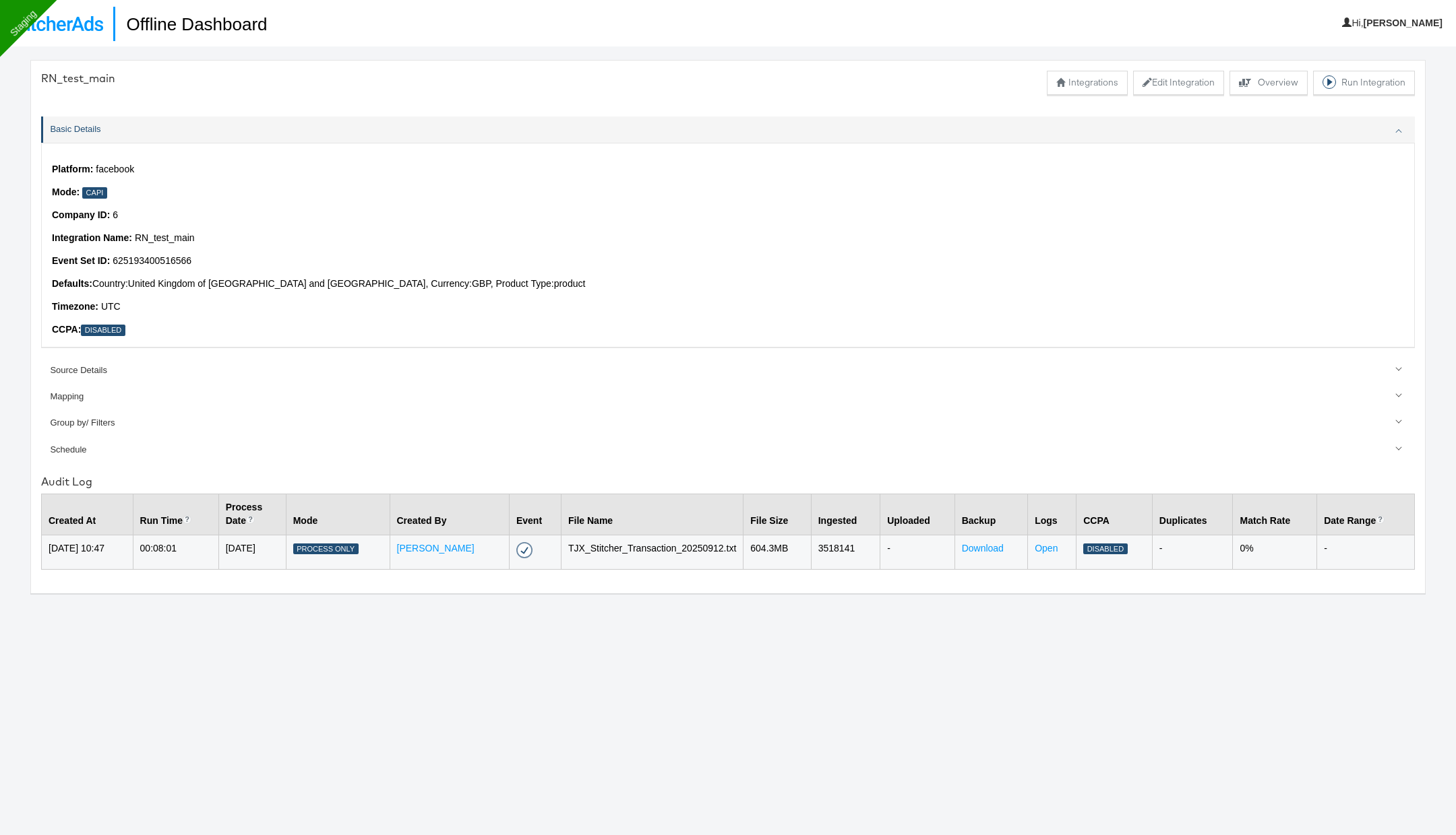
scroll to position [46, 0]
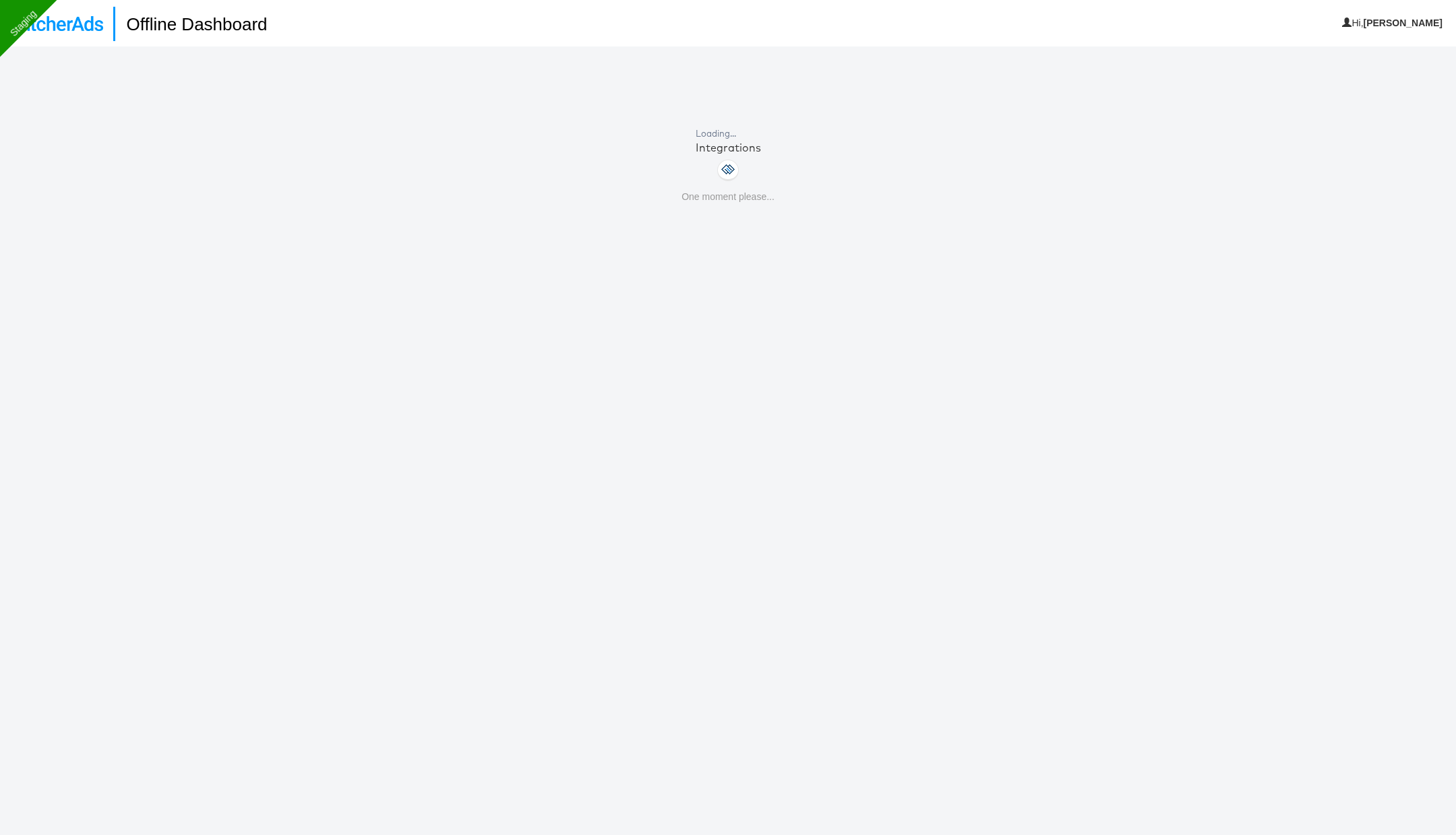
scroll to position [46, 0]
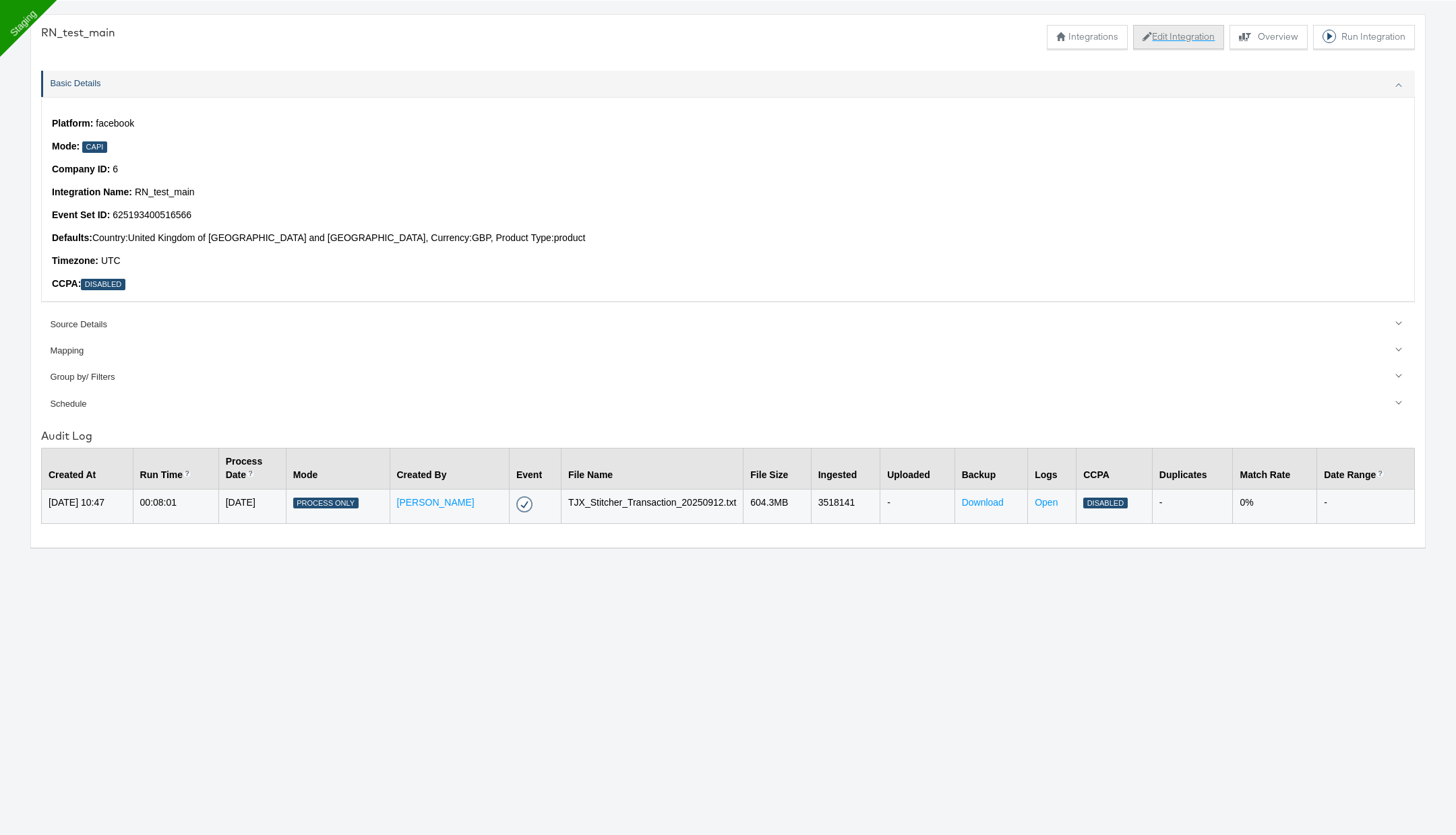
click at [1158, 34] on button "Edit Integration" at bounding box center [1178, 37] width 91 height 24
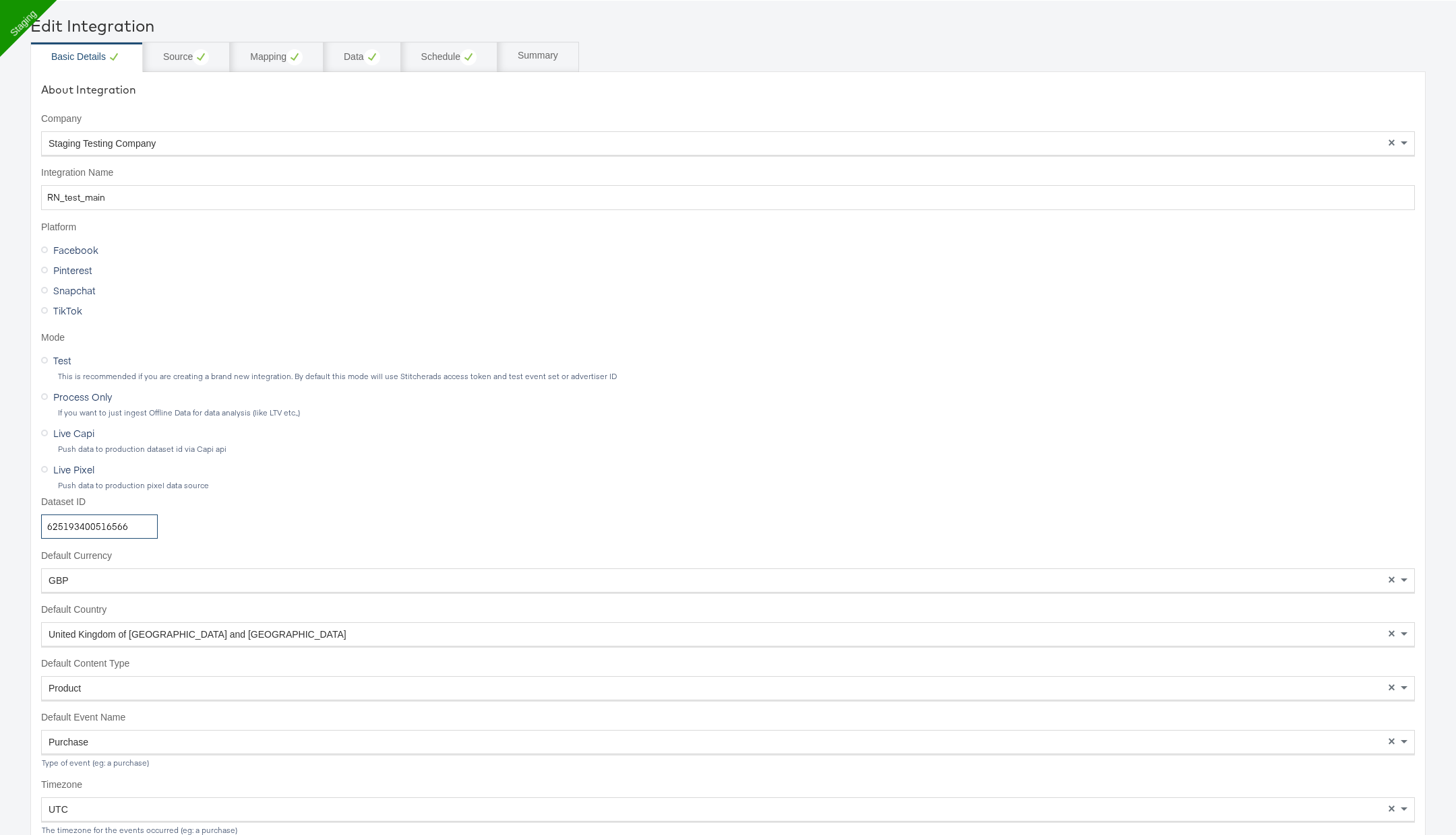
drag, startPoint x: 50, startPoint y: 528, endPoint x: 223, endPoint y: 535, distance: 173.1
click at [223, 534] on div "Dataset ID 625193400516566" at bounding box center [728, 518] width 1373 height 44
click at [67, 525] on input "625193400516566" at bounding box center [99, 527] width 117 height 25
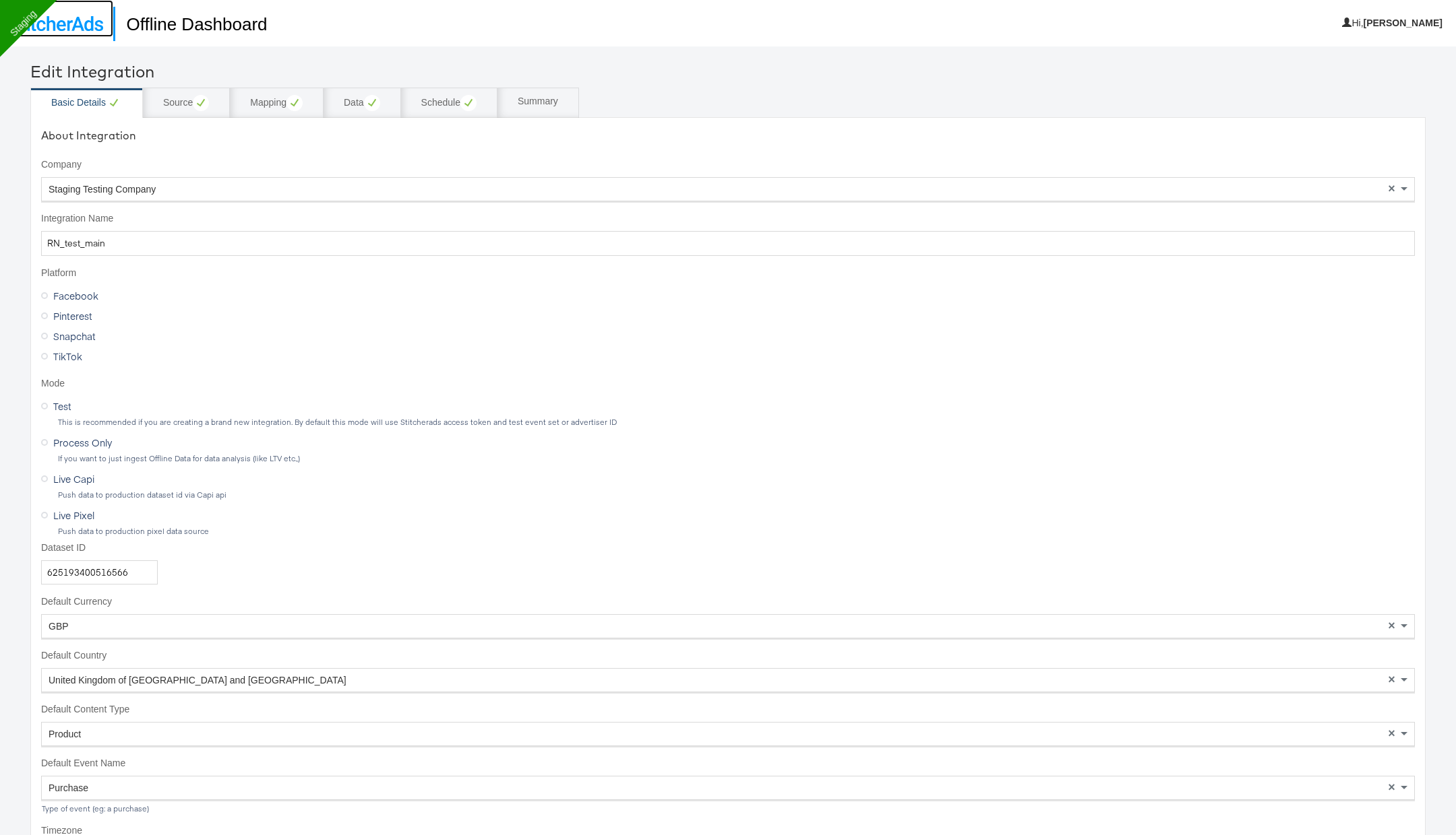
click at [84, 19] on img at bounding box center [56, 23] width 93 height 15
type input "RN_test_Go_outdoor"
click at [97, 574] on input "625193400516566" at bounding box center [99, 573] width 117 height 25
click at [191, 97] on div "Source" at bounding box center [186, 103] width 46 height 16
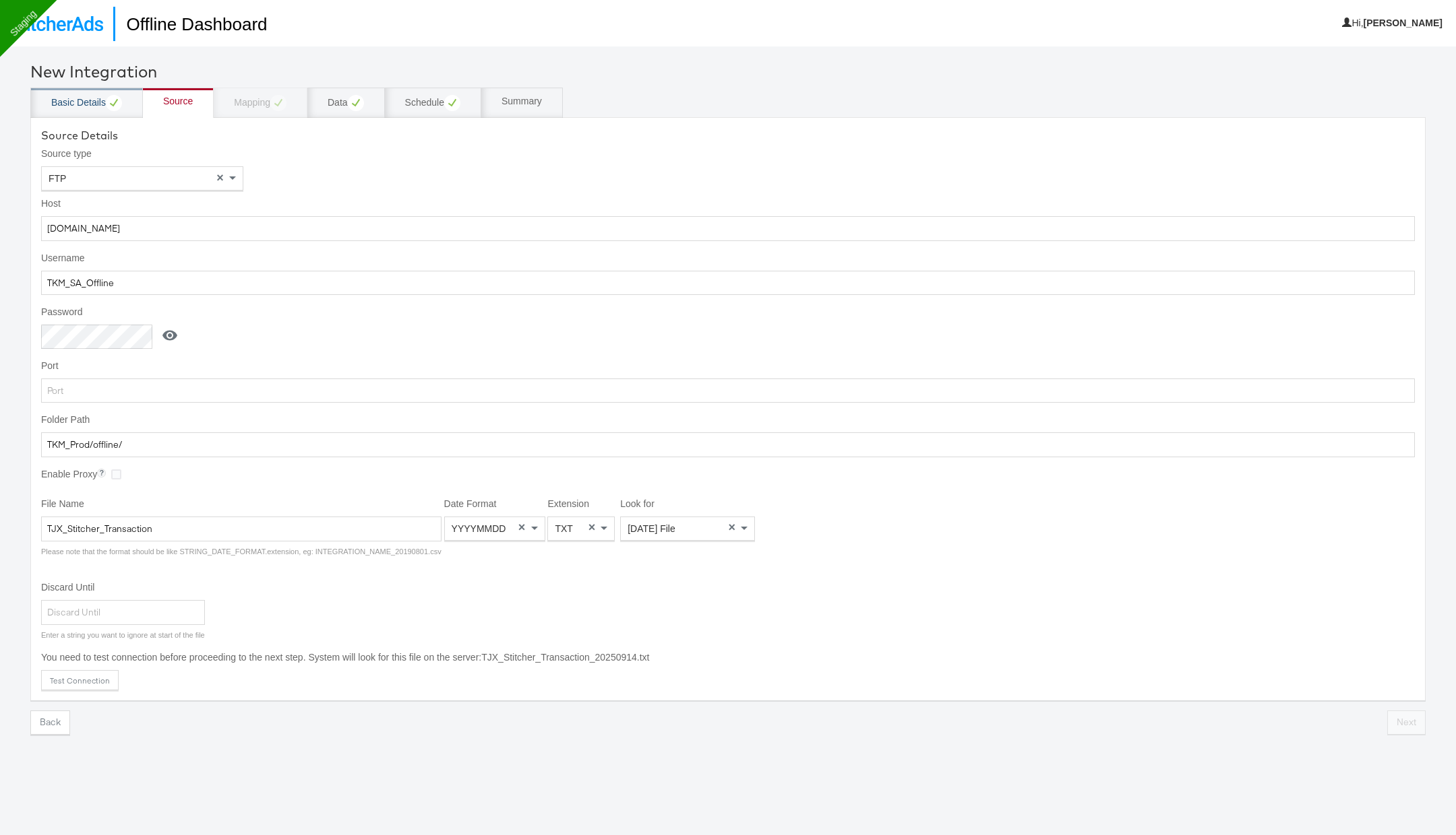
click at [85, 105] on div "Basic Details" at bounding box center [86, 103] width 71 height 16
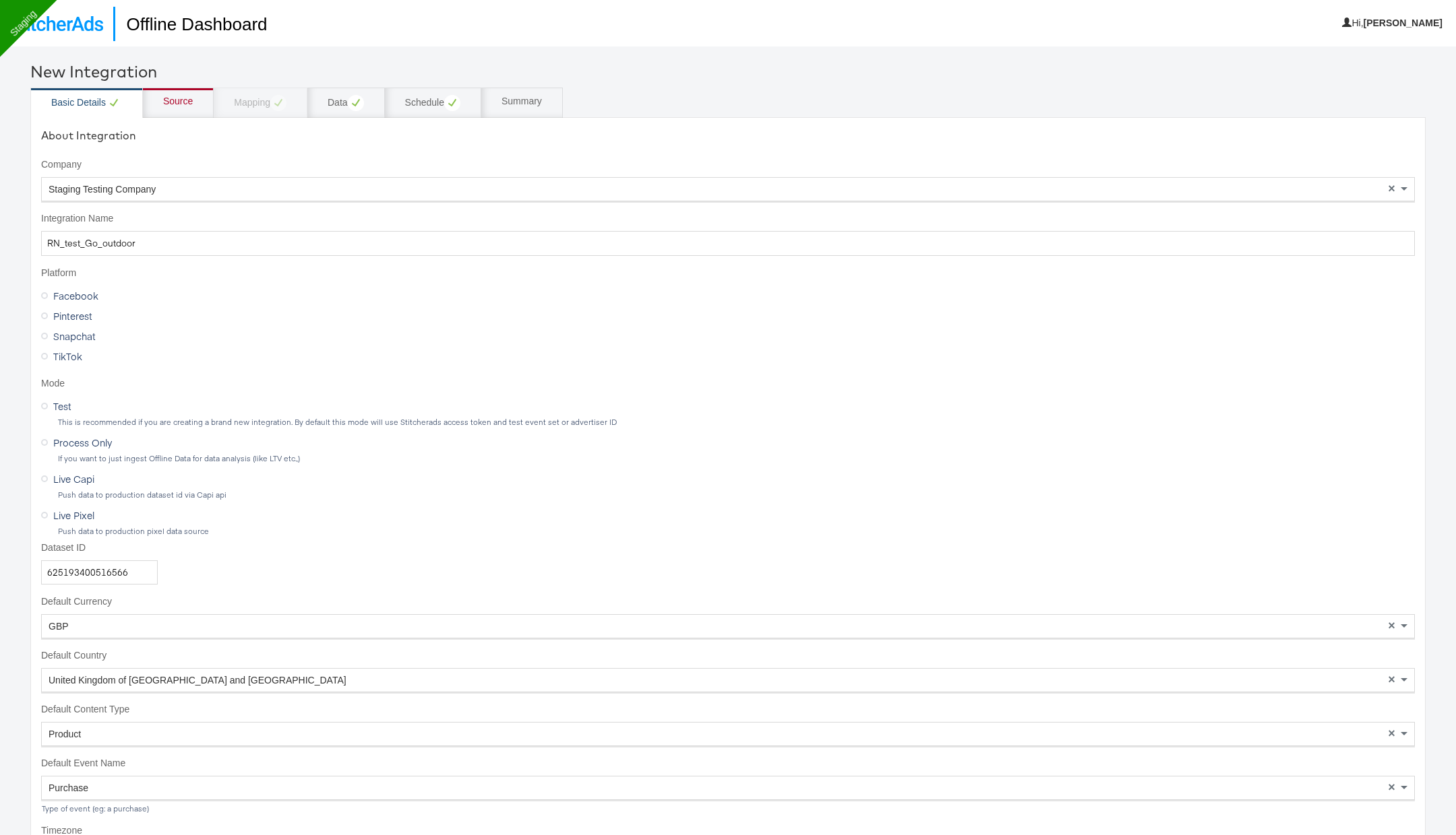
click at [179, 101] on div "Source" at bounding box center [178, 102] width 29 height 13
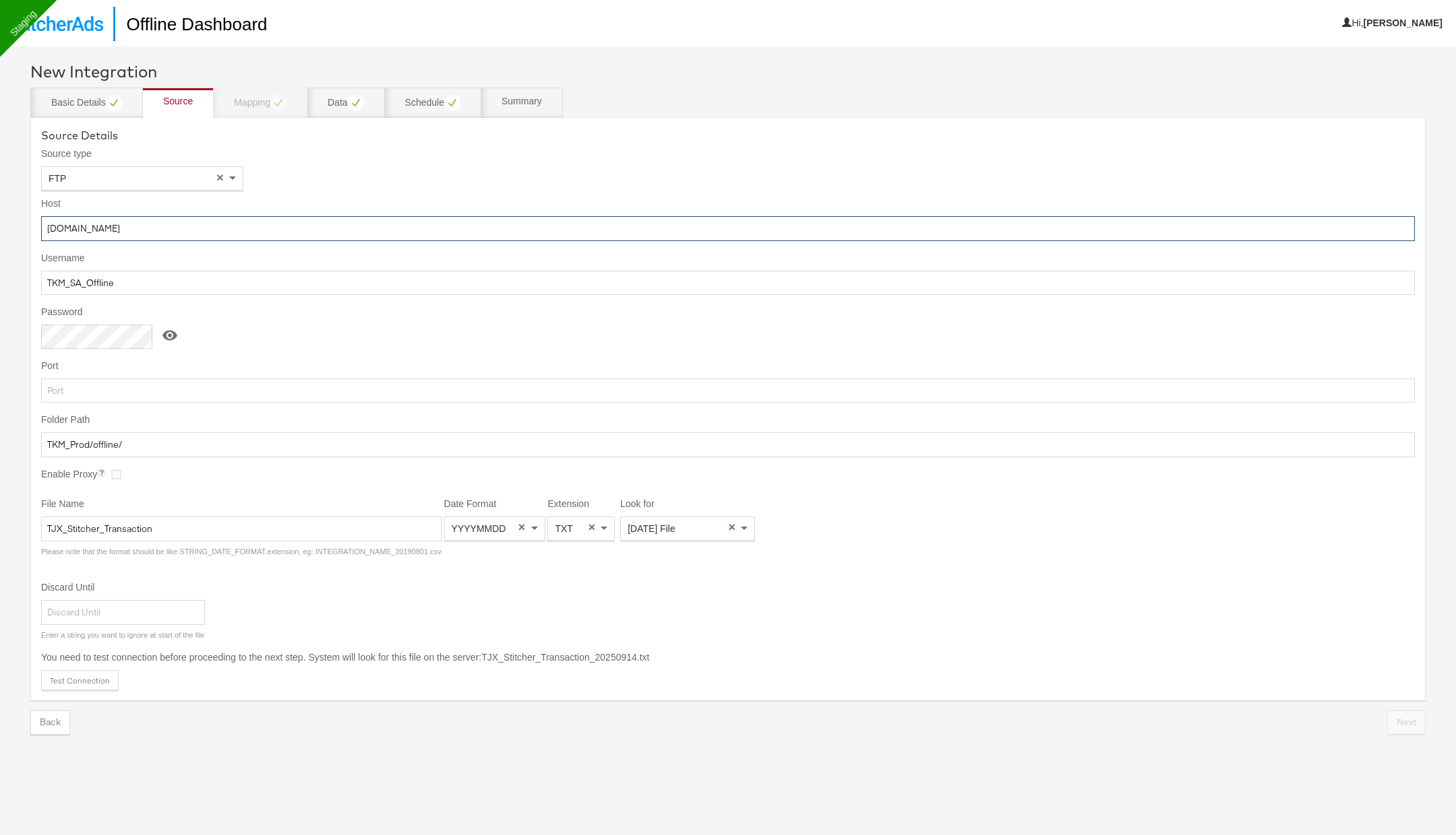
click at [228, 227] on input "[DOMAIN_NAME]" at bounding box center [728, 229] width 1373 height 25
paste input "52.178.128.46"
type input "52.178.128.46"
click at [140, 280] on input "TKM_SA_Offline" at bounding box center [728, 283] width 1373 height 25
paste input "googlefeed"
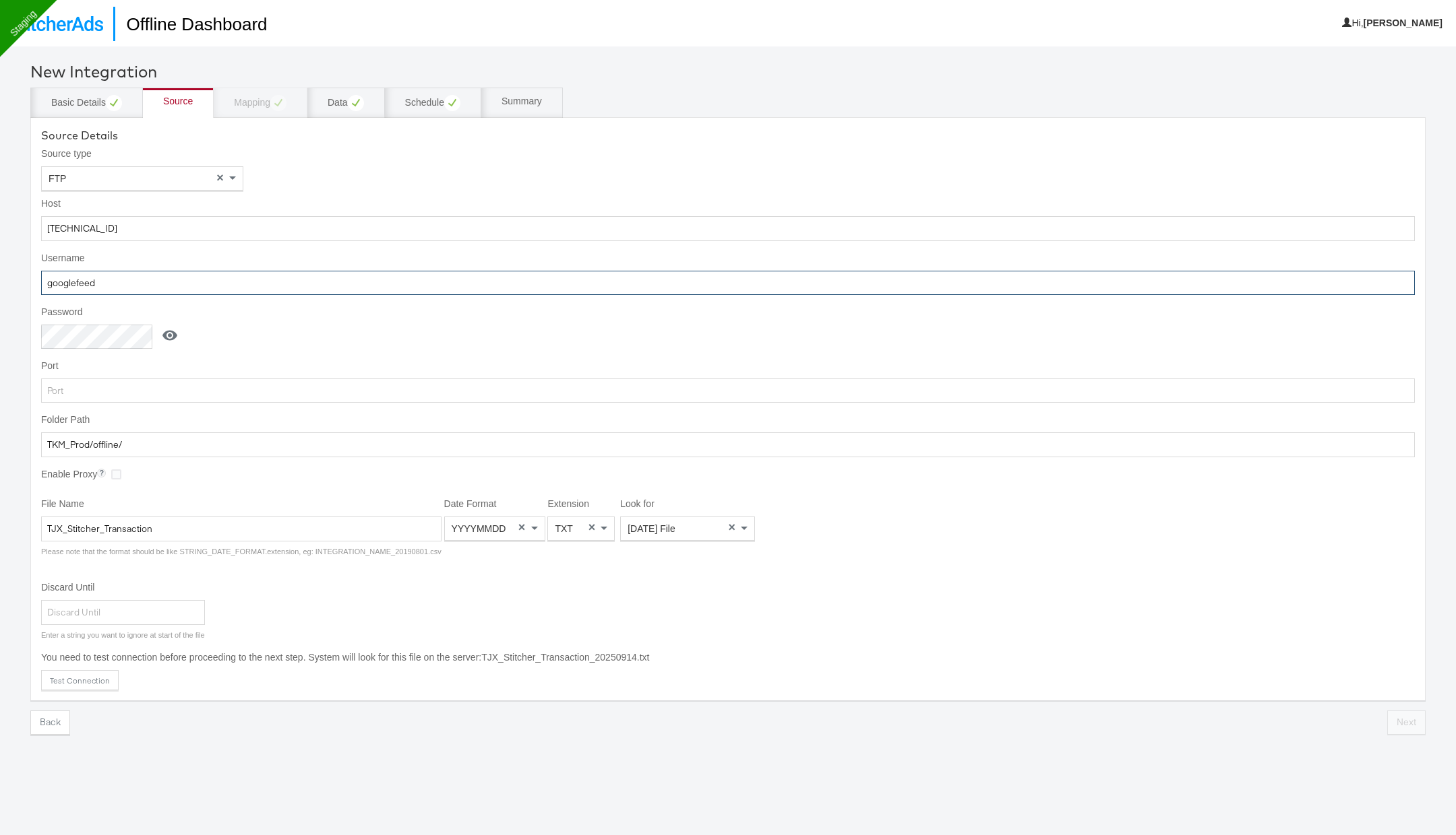
type input "googlefeed"
click at [172, 341] on icon at bounding box center [170, 335] width 16 height 16
click at [117, 340] on input "Py5xJ7Adc4sDSLH" at bounding box center [99, 337] width 117 height 25
paste input "aeL4X2smvcP56KTQ"
type input "aeL4X2smvcP56KTQ"
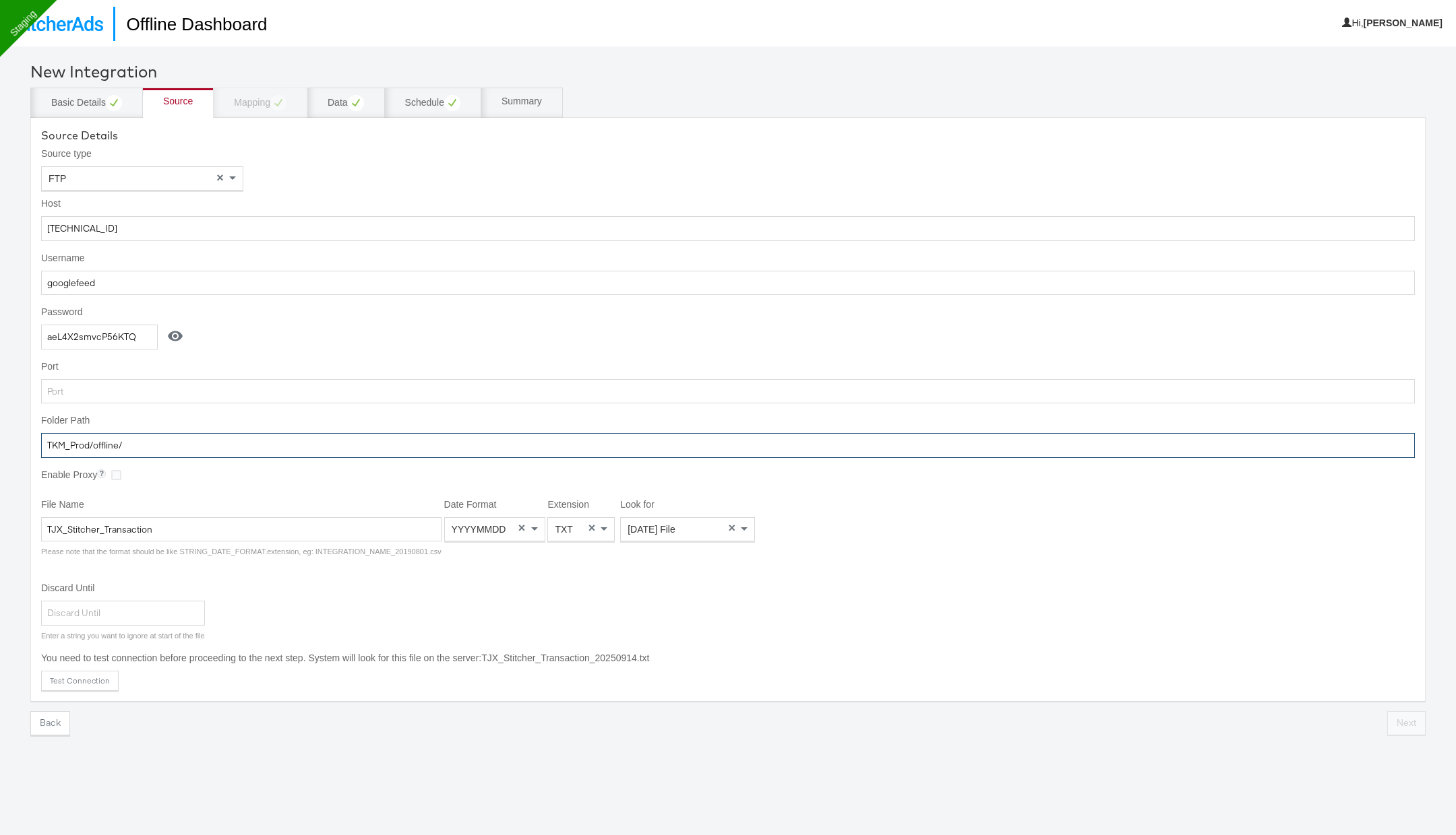
click at [199, 442] on input "TKM_Prod/offline/" at bounding box center [728, 445] width 1373 height 25
paste input "home/googlefeed"
type input "home/googlefeed"
click at [171, 528] on input "TJX_Stitcher_Transaction" at bounding box center [241, 530] width 400 height 25
paste input "GO_Store"
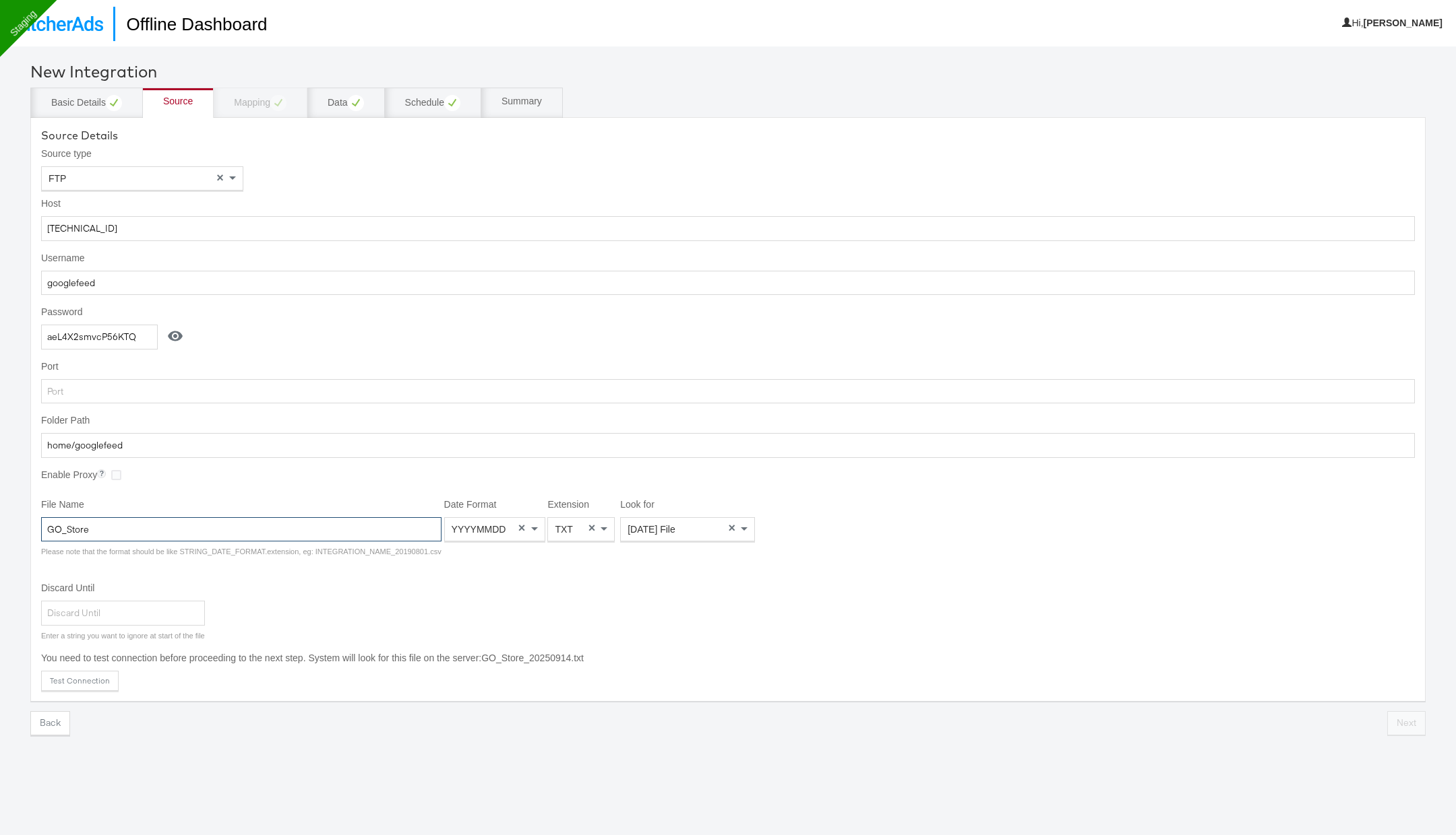
type input "GO_Store"
click at [528, 523] on span at bounding box center [536, 529] width 17 height 23
click at [588, 528] on div "Ext" at bounding box center [581, 529] width 66 height 23
click at [662, 528] on span "Yesterday's File" at bounding box center [651, 530] width 48 height 11
click at [162, 613] on input "Discard Until" at bounding box center [122, 613] width 163 height 25
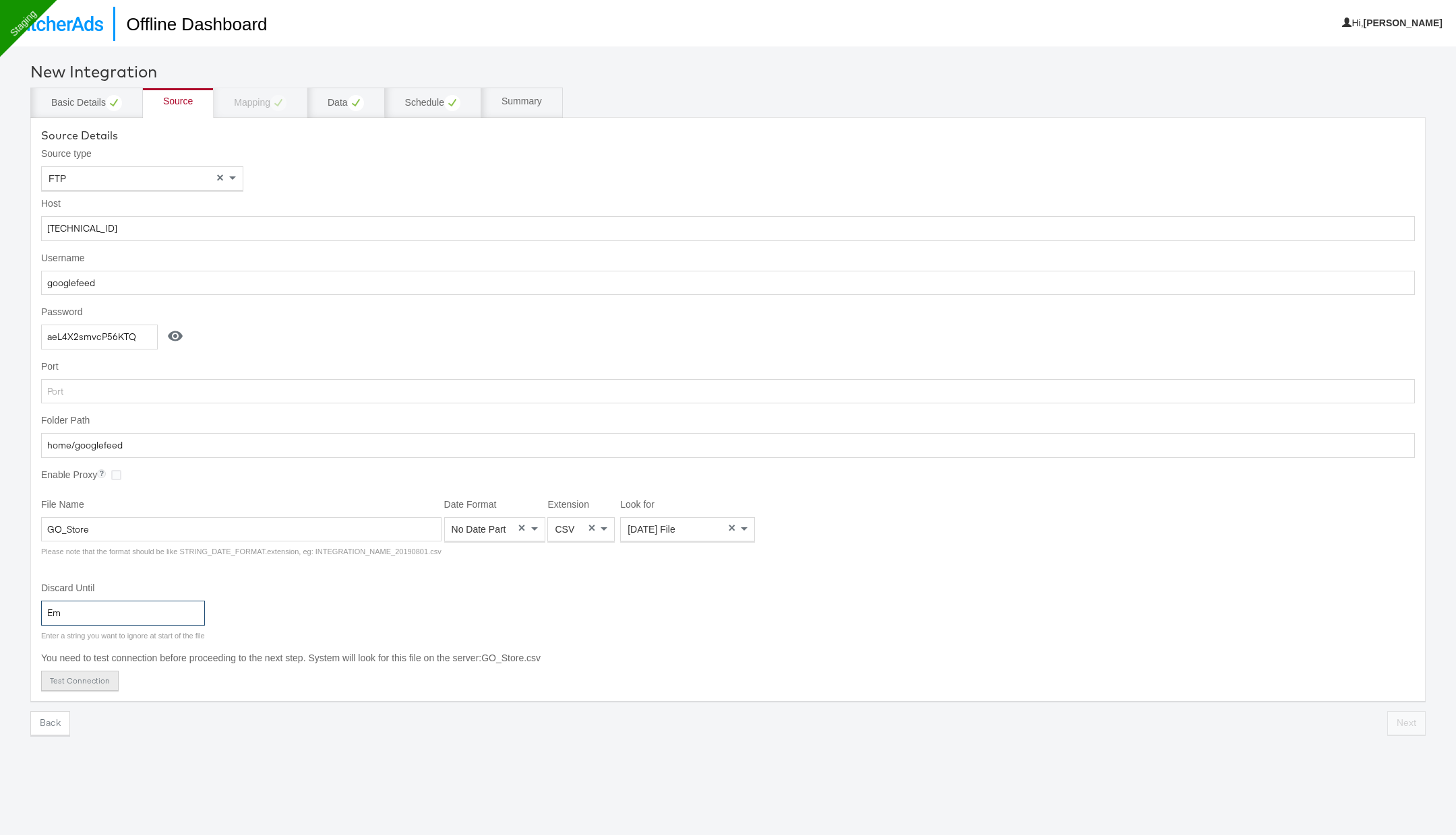
type input "Em"
click at [82, 674] on button "Test Connection" at bounding box center [80, 681] width 78 height 21
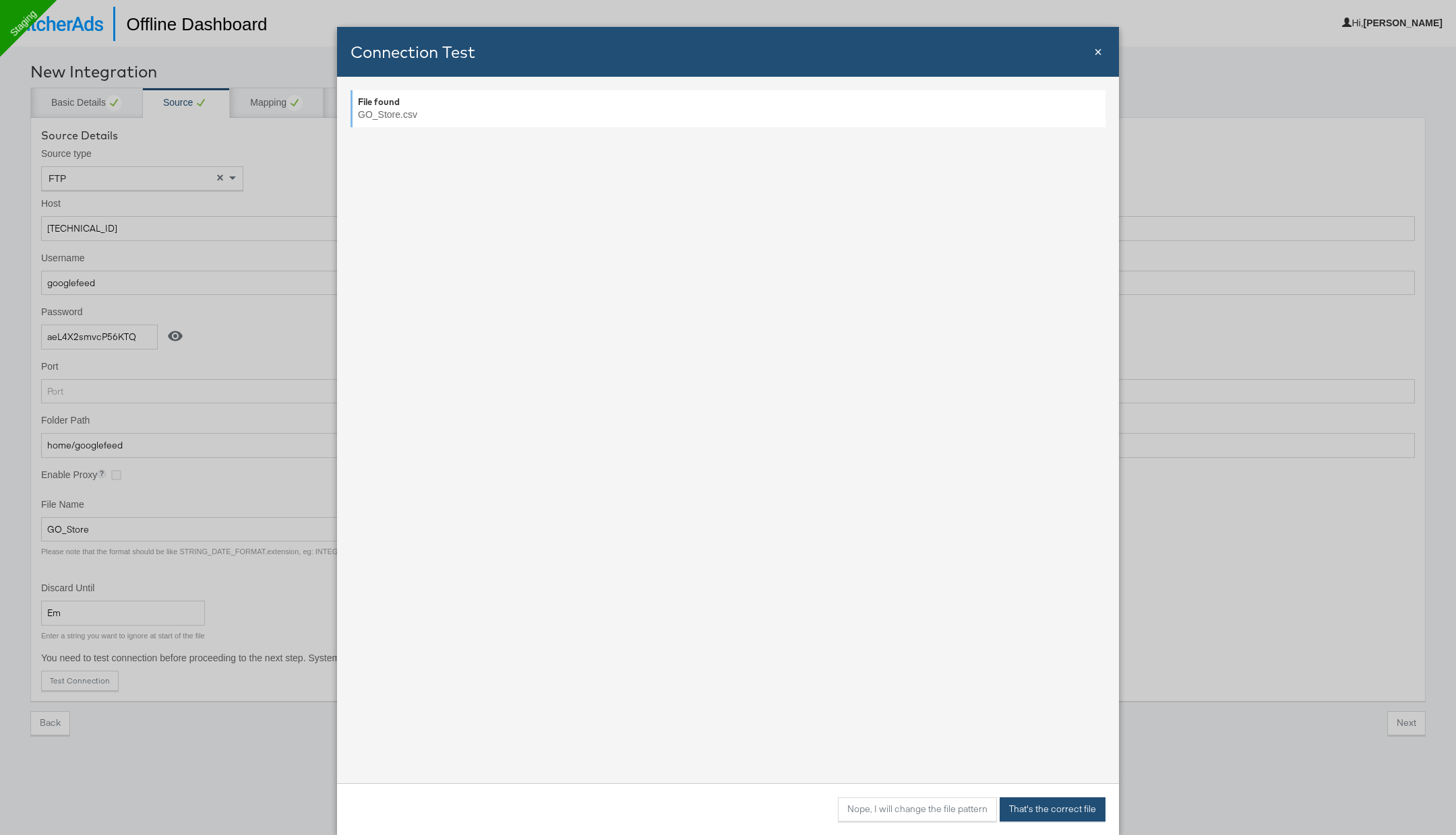
click at [1057, 804] on button "That's the correct file" at bounding box center [1052, 809] width 106 height 24
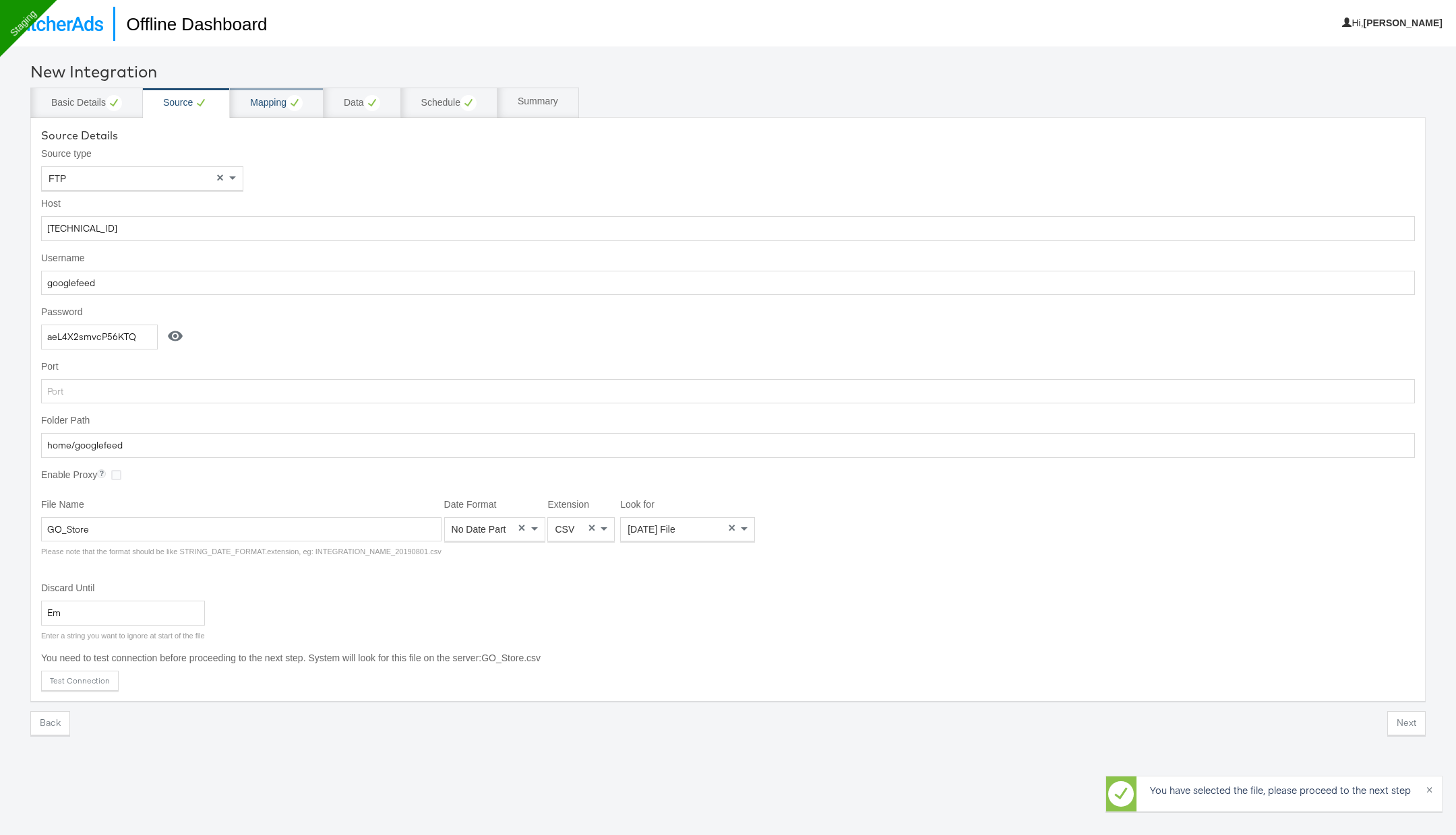
click at [268, 109] on div "Mapping" at bounding box center [276, 103] width 53 height 16
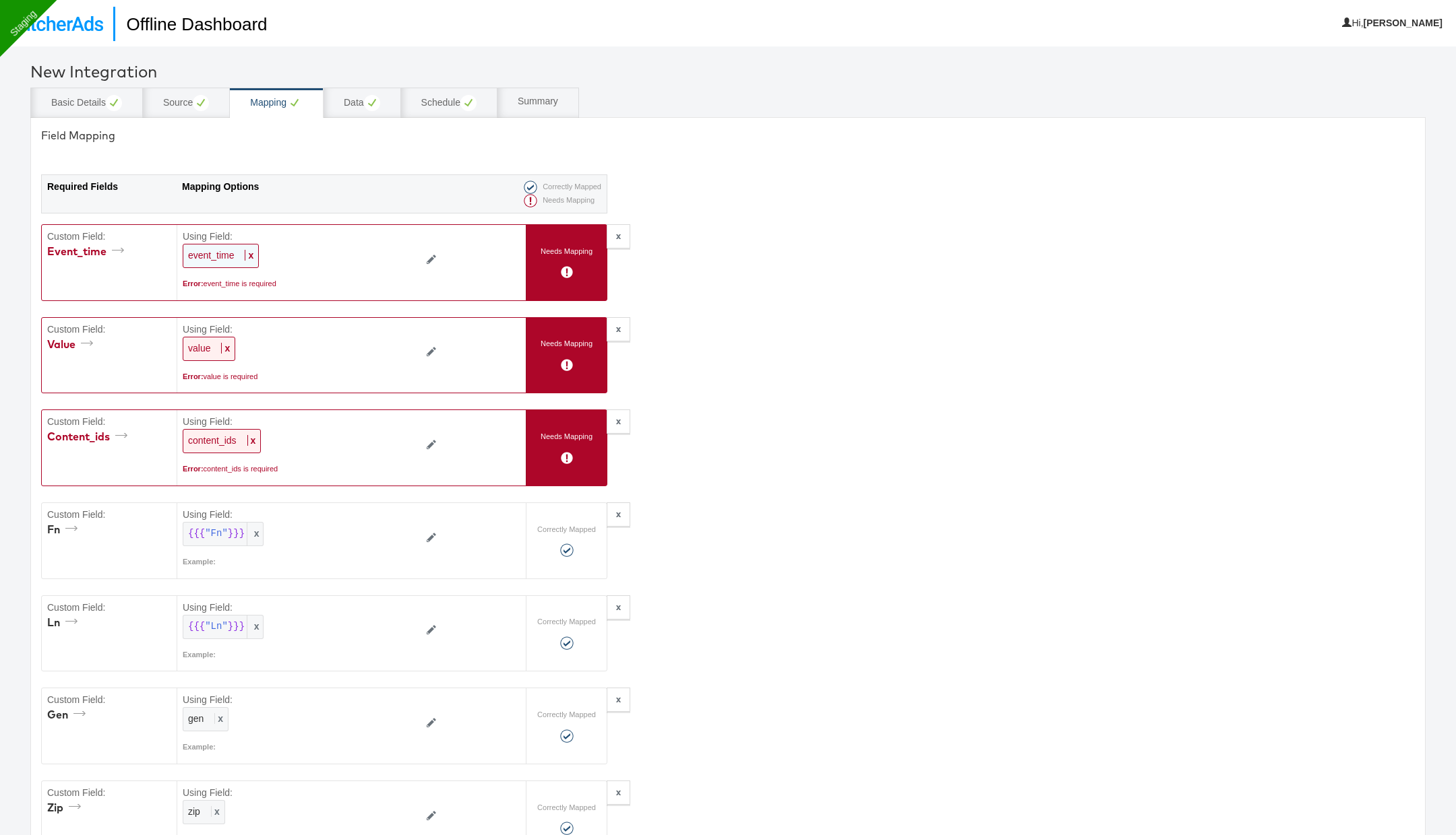
click at [251, 253] on div "event_time x" at bounding box center [221, 256] width 76 height 24
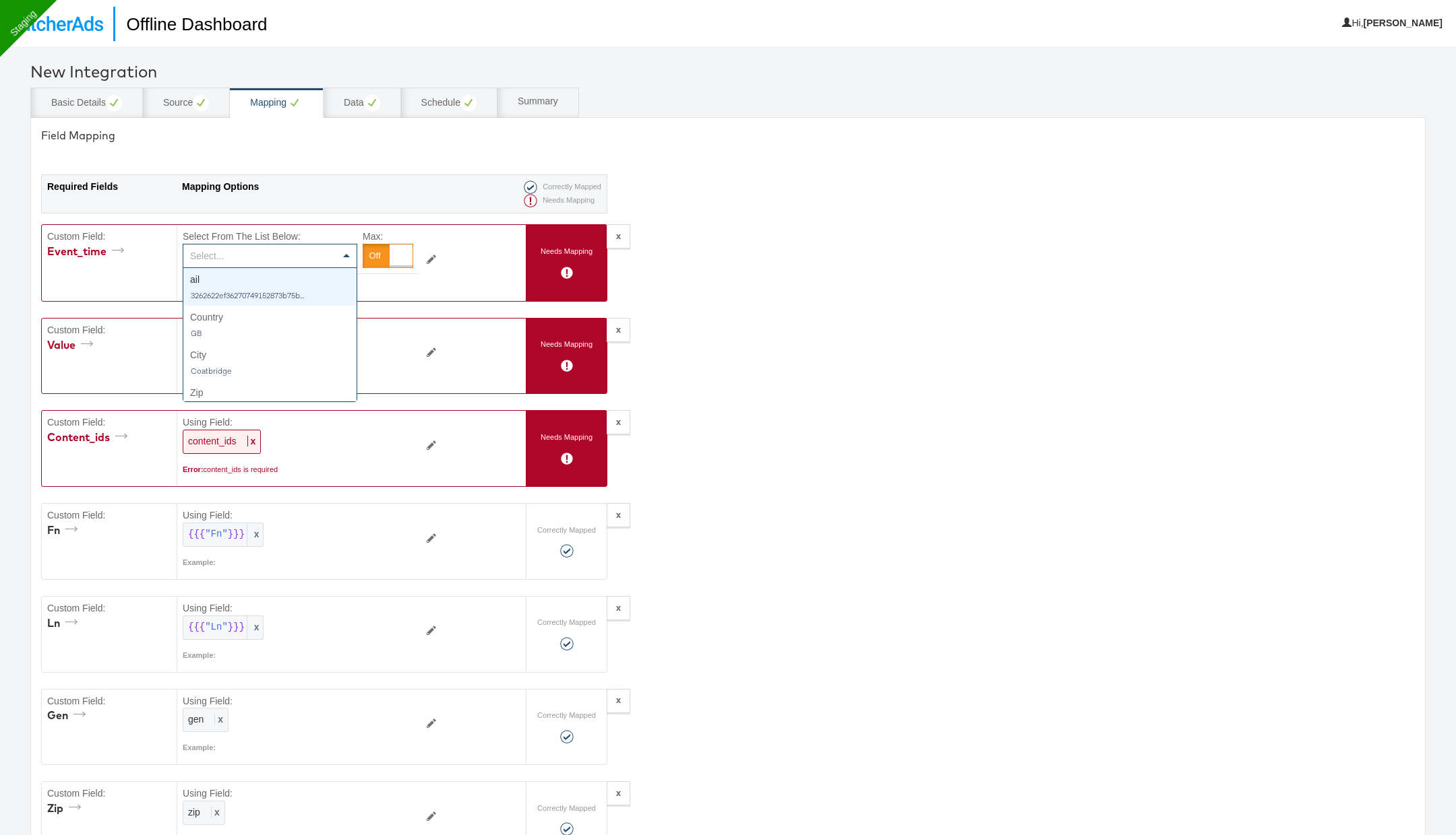
click at [251, 253] on div "Select..." at bounding box center [270, 256] width 173 height 23
type input "conve"
type textarea "{"fn":"{{{\"Fn\"}}}","ln":"{{{\"Ln\"}}}","gen":"{{{\"gen\"}}}","zip":"{{{\"zip\…"
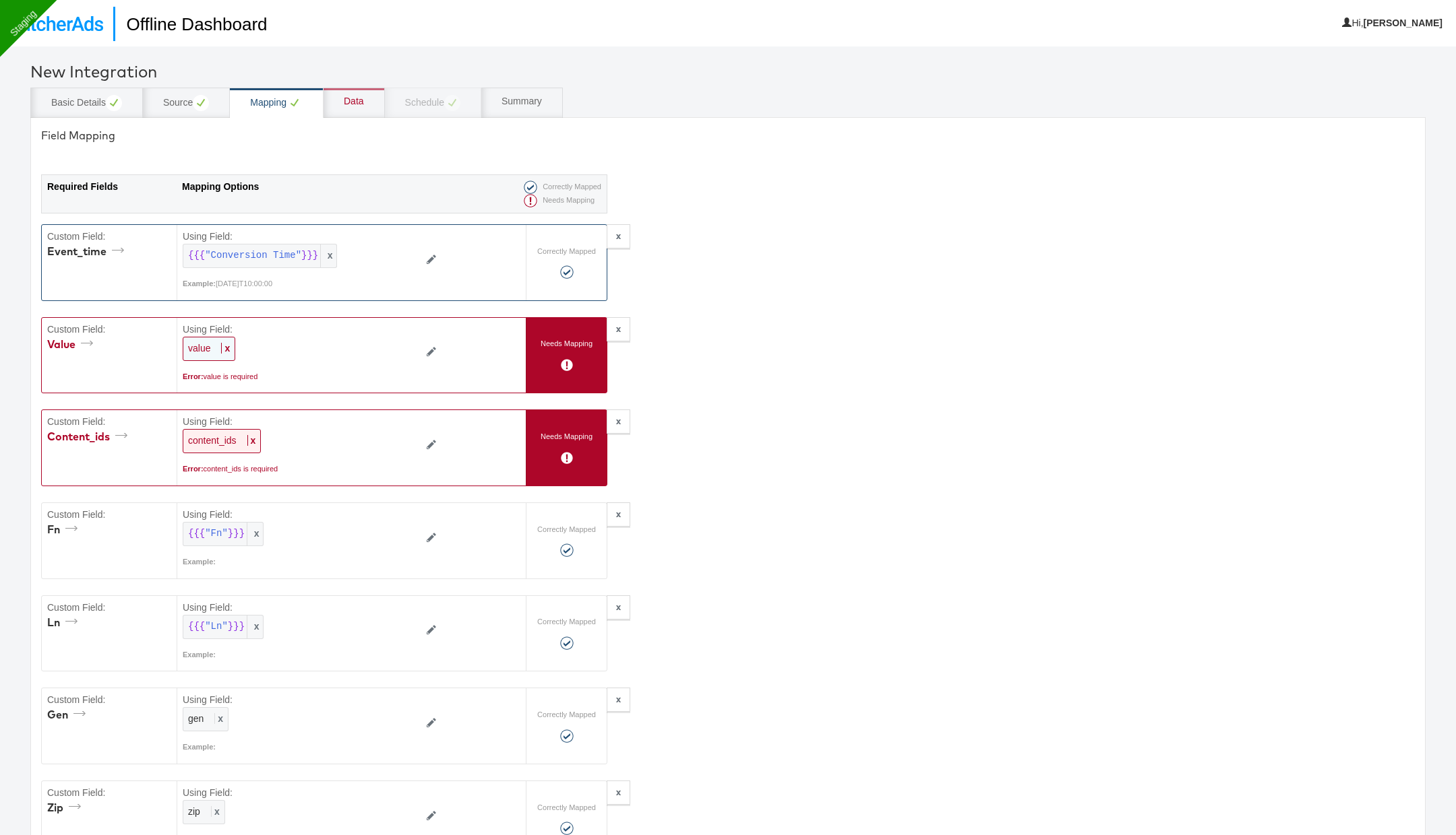
click at [228, 345] on span "x" at bounding box center [226, 348] width 9 height 11
click at [319, 347] on div "Select..." at bounding box center [270, 349] width 173 height 23
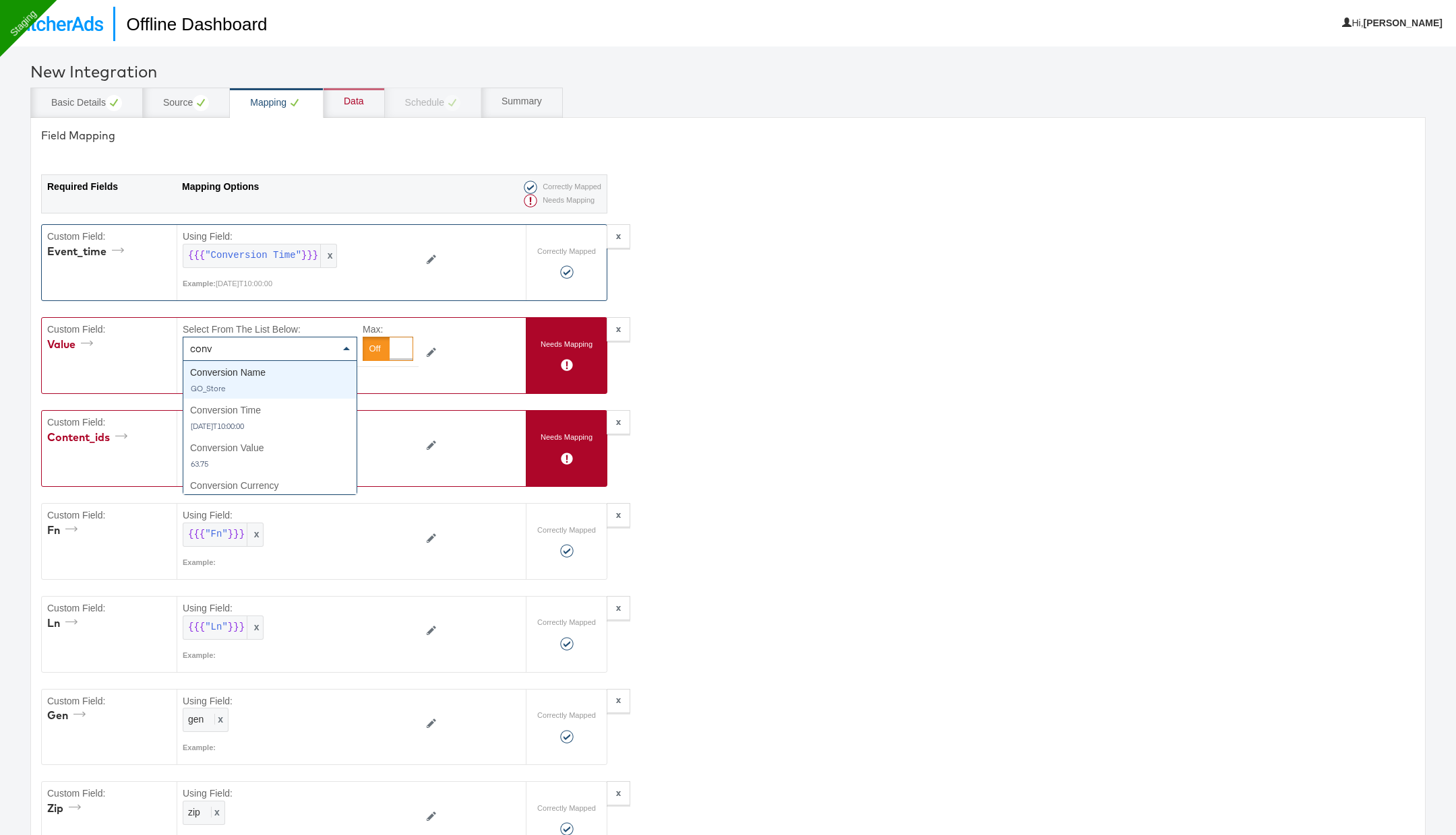
type input "conve"
type textarea "{"fn":"{{{\"Fn\"}}}","ln":"{{{\"Ln\"}}}","gen":"{{{\"gen\"}}}","zip":"{{{\"zip\…"
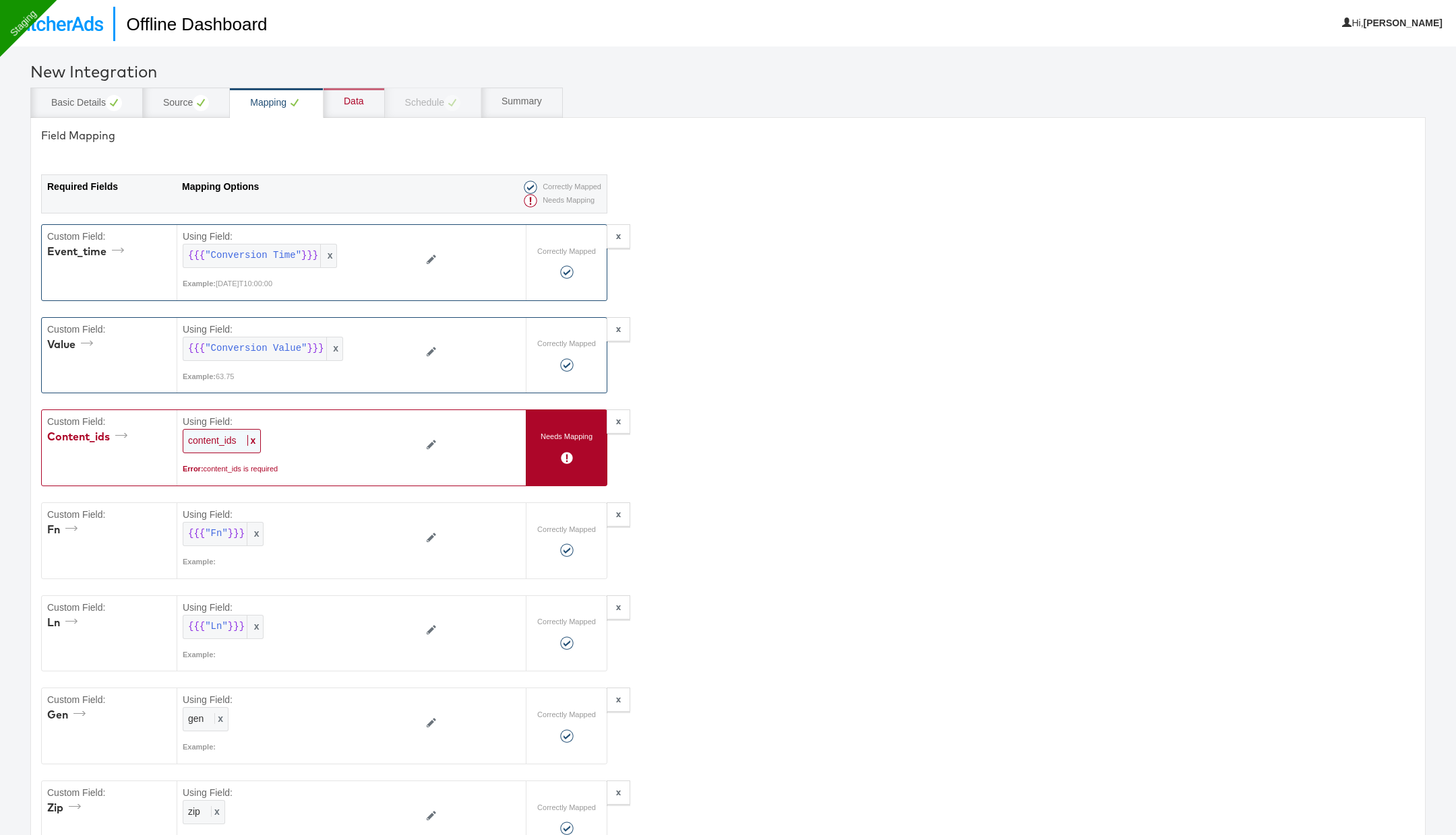
click at [255, 433] on div "content_ids x" at bounding box center [221, 441] width 78 height 24
click at [307, 439] on div "Select..." at bounding box center [270, 441] width 173 height 23
type input "st"
click at [404, 437] on div at bounding box center [401, 441] width 23 height 23
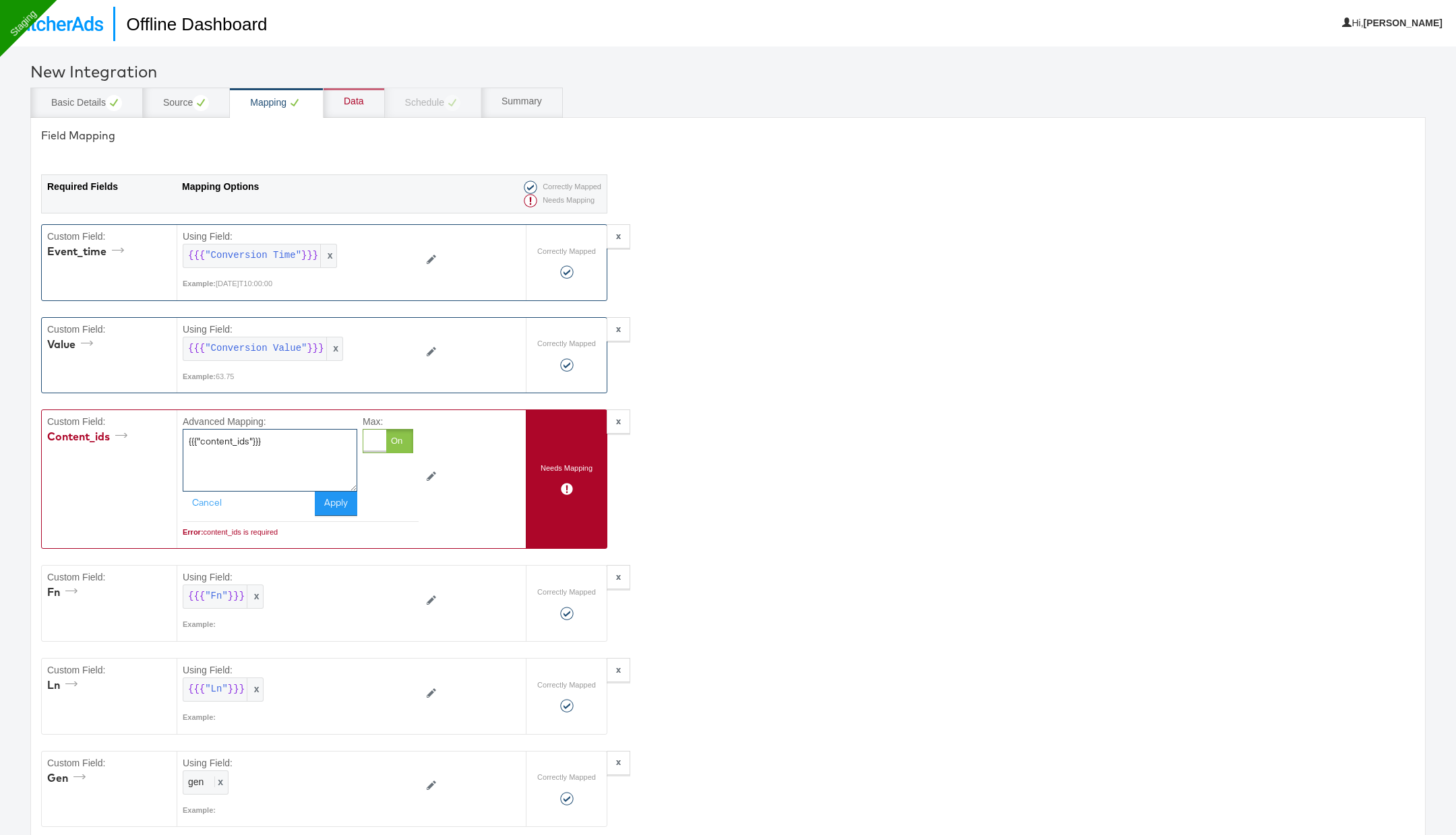
click at [248, 457] on textarea "{{{"content_ids"}}}" at bounding box center [270, 460] width 174 height 62
paste textarea "stitcherid"
type textarea "stitcherid"
click at [334, 505] on button "Apply" at bounding box center [336, 503] width 43 height 24
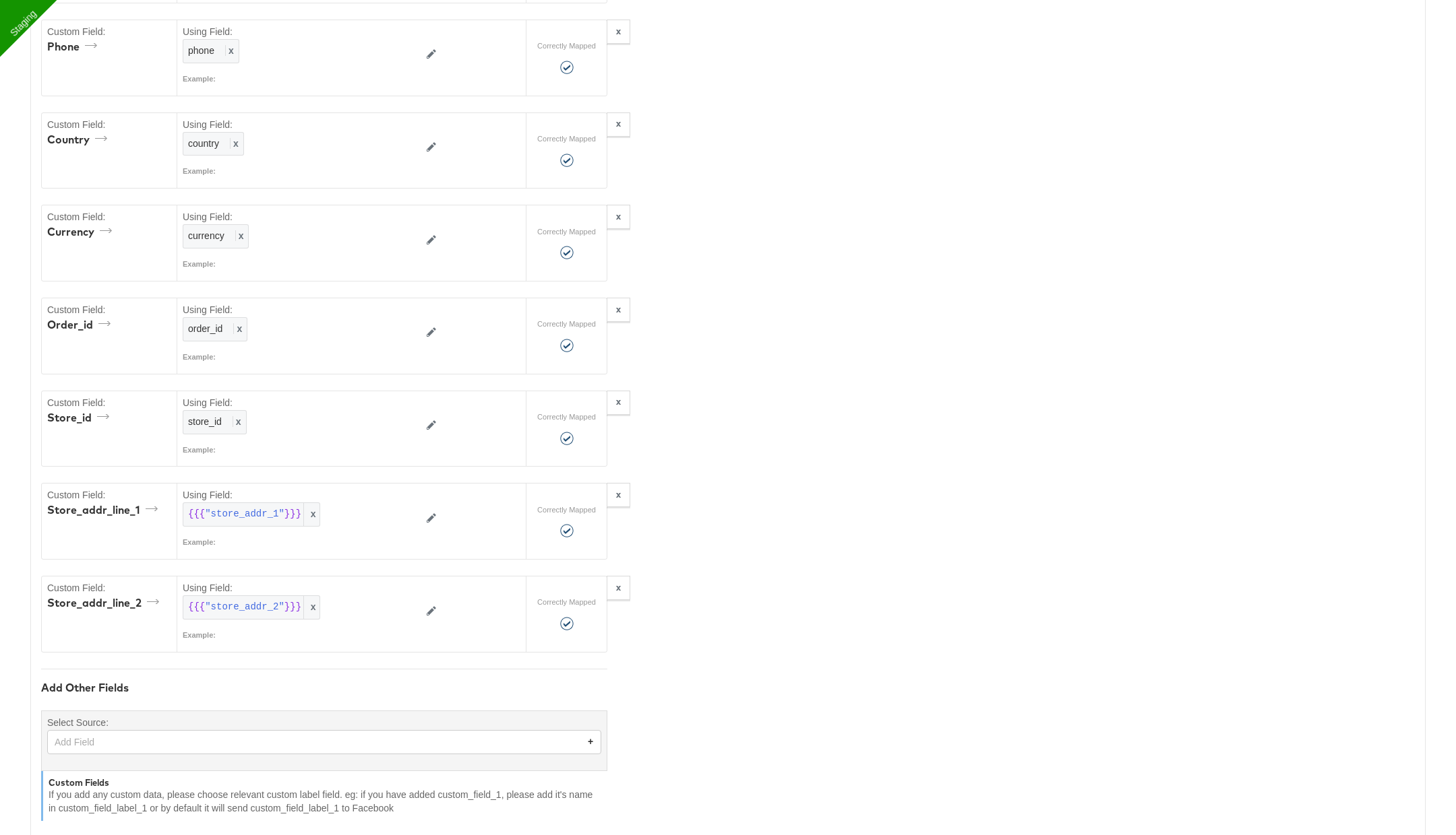
scroll to position [1133, 0]
click at [624, 575] on button "x" at bounding box center [618, 587] width 23 height 24
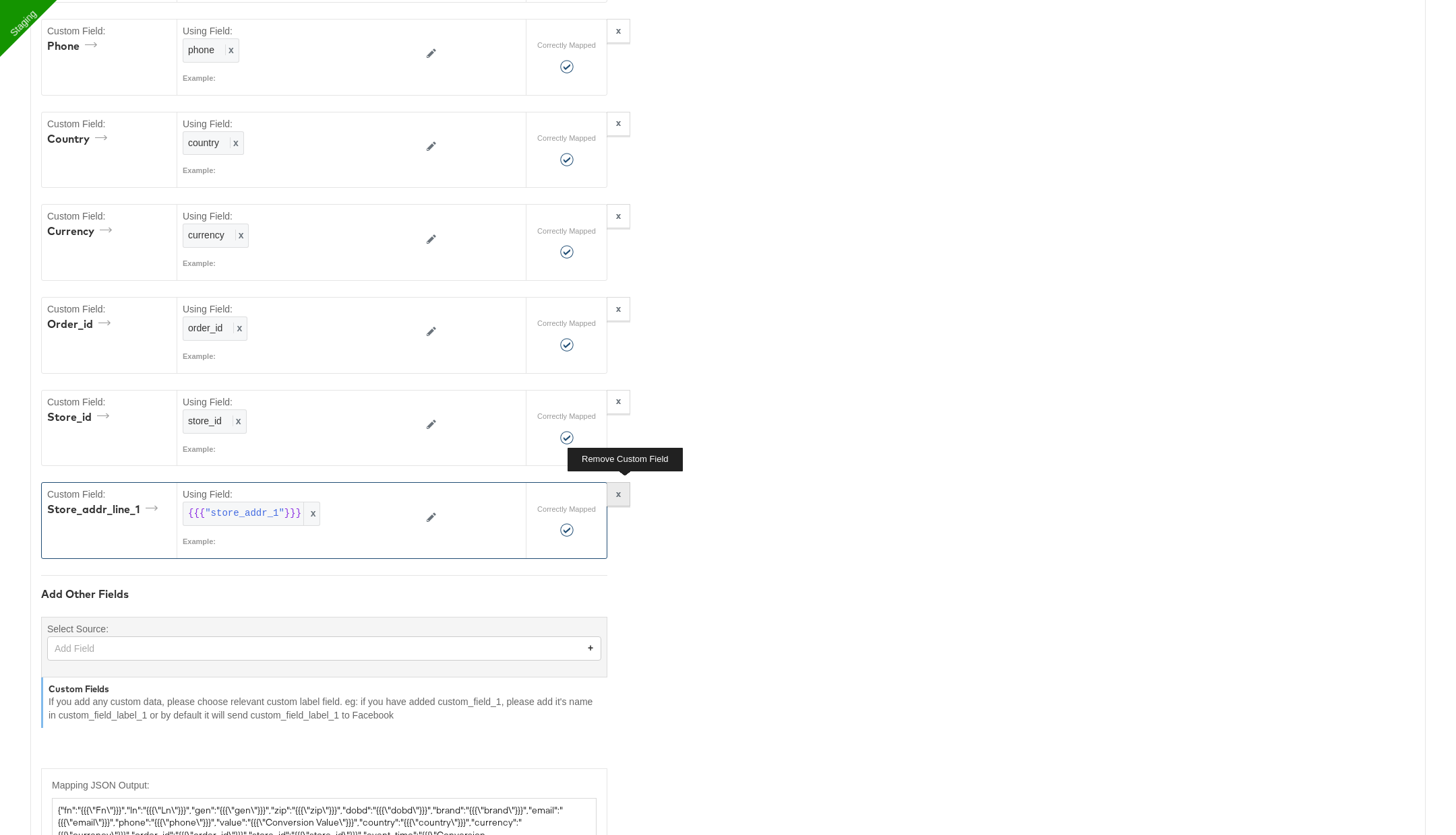
click at [624, 483] on button "x" at bounding box center [618, 494] width 23 height 24
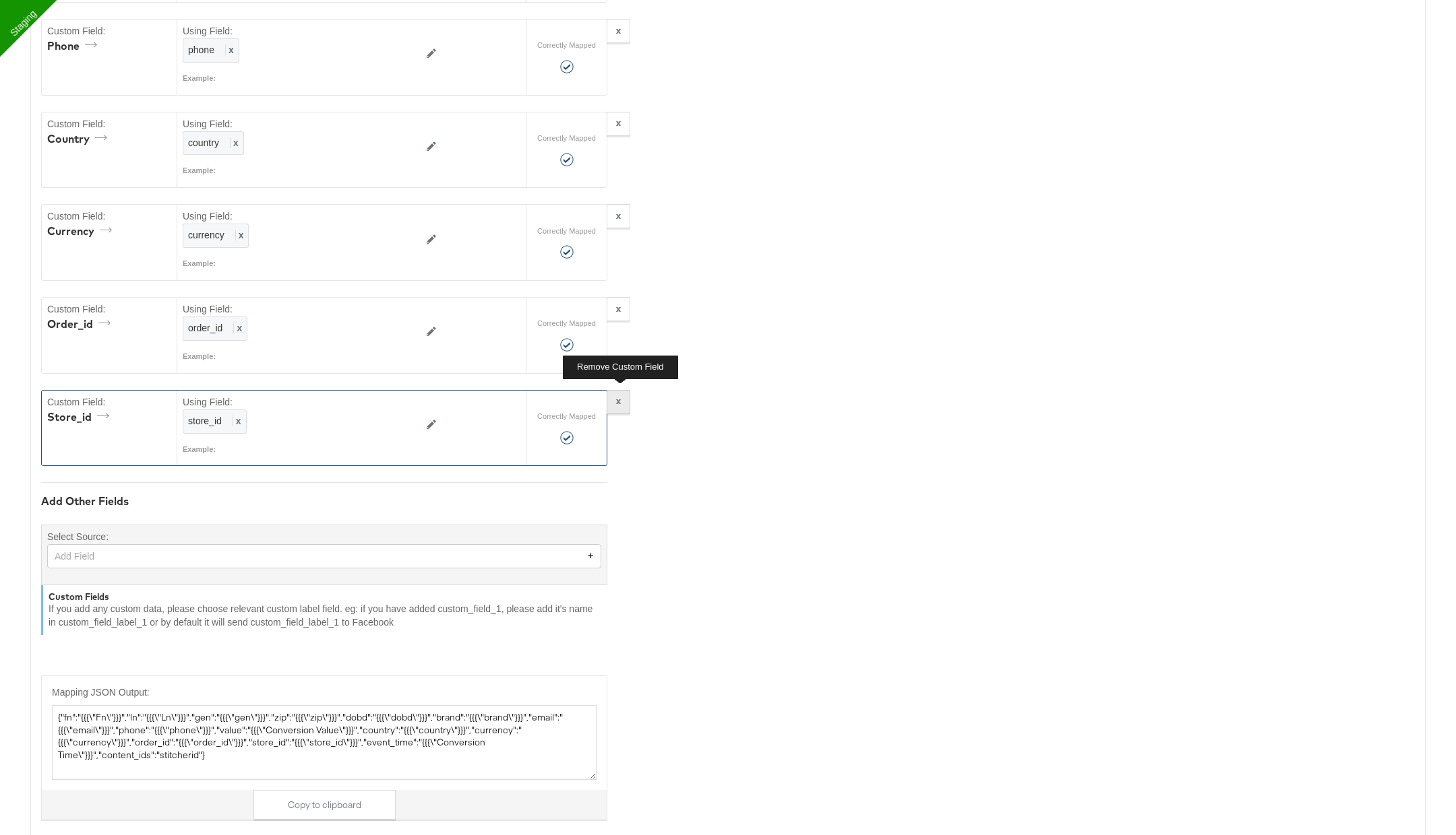
click at [620, 395] on strong "x" at bounding box center [618, 401] width 4 height 12
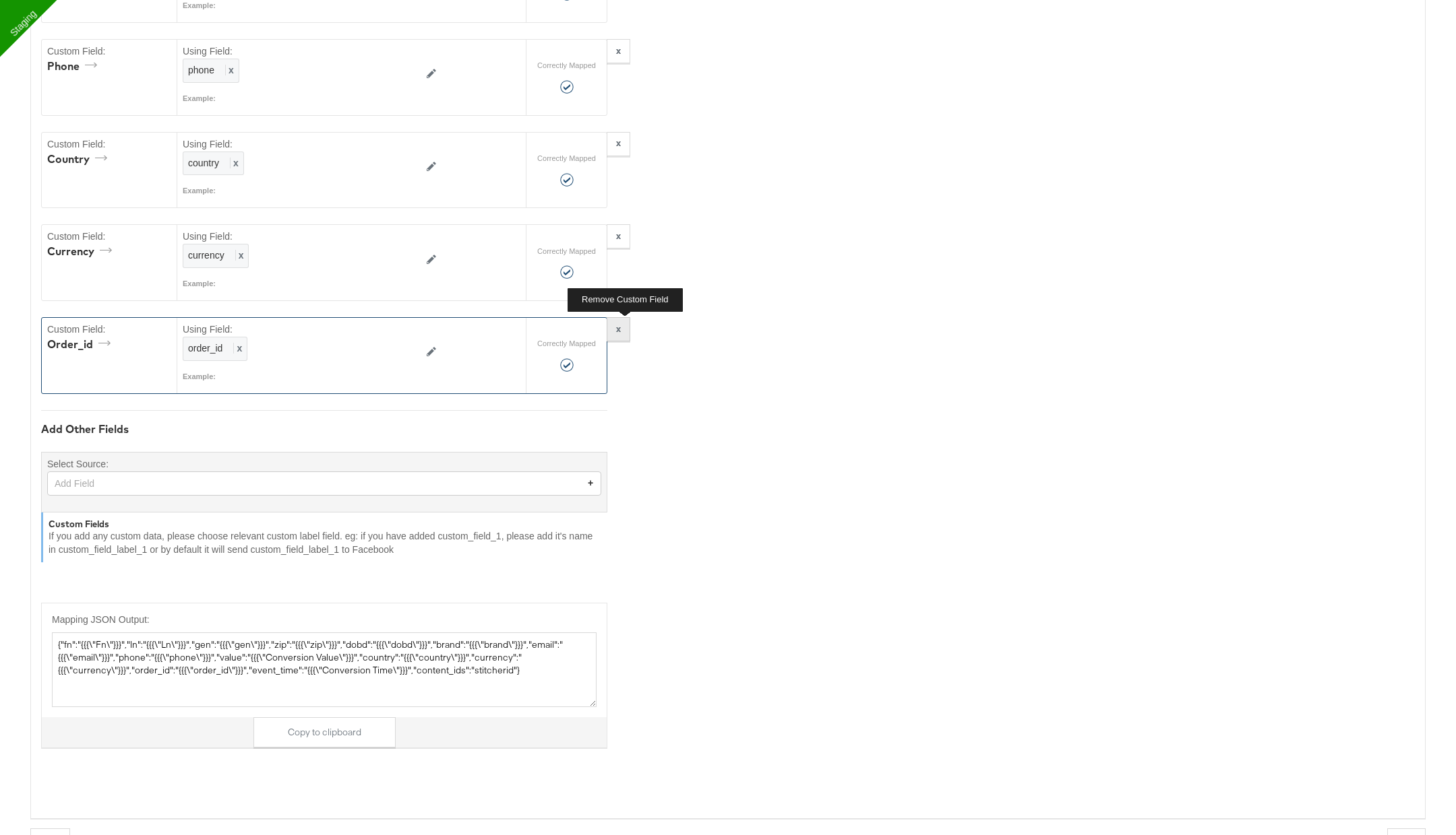
click at [623, 322] on button "x" at bounding box center [618, 329] width 23 height 24
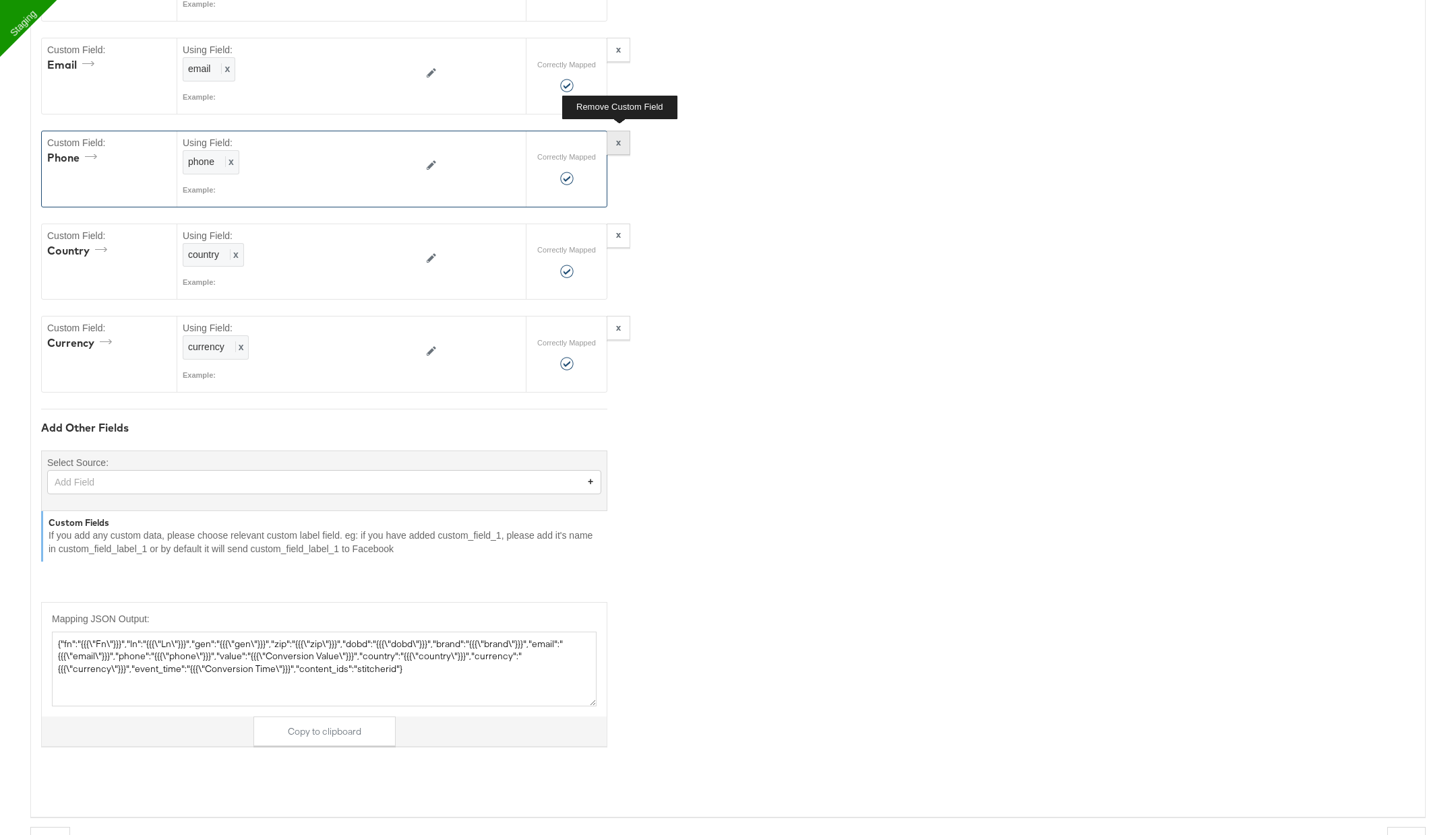
click at [619, 136] on strong "x" at bounding box center [618, 142] width 4 height 12
click at [620, 228] on strong "x" at bounding box center [618, 234] width 4 height 12
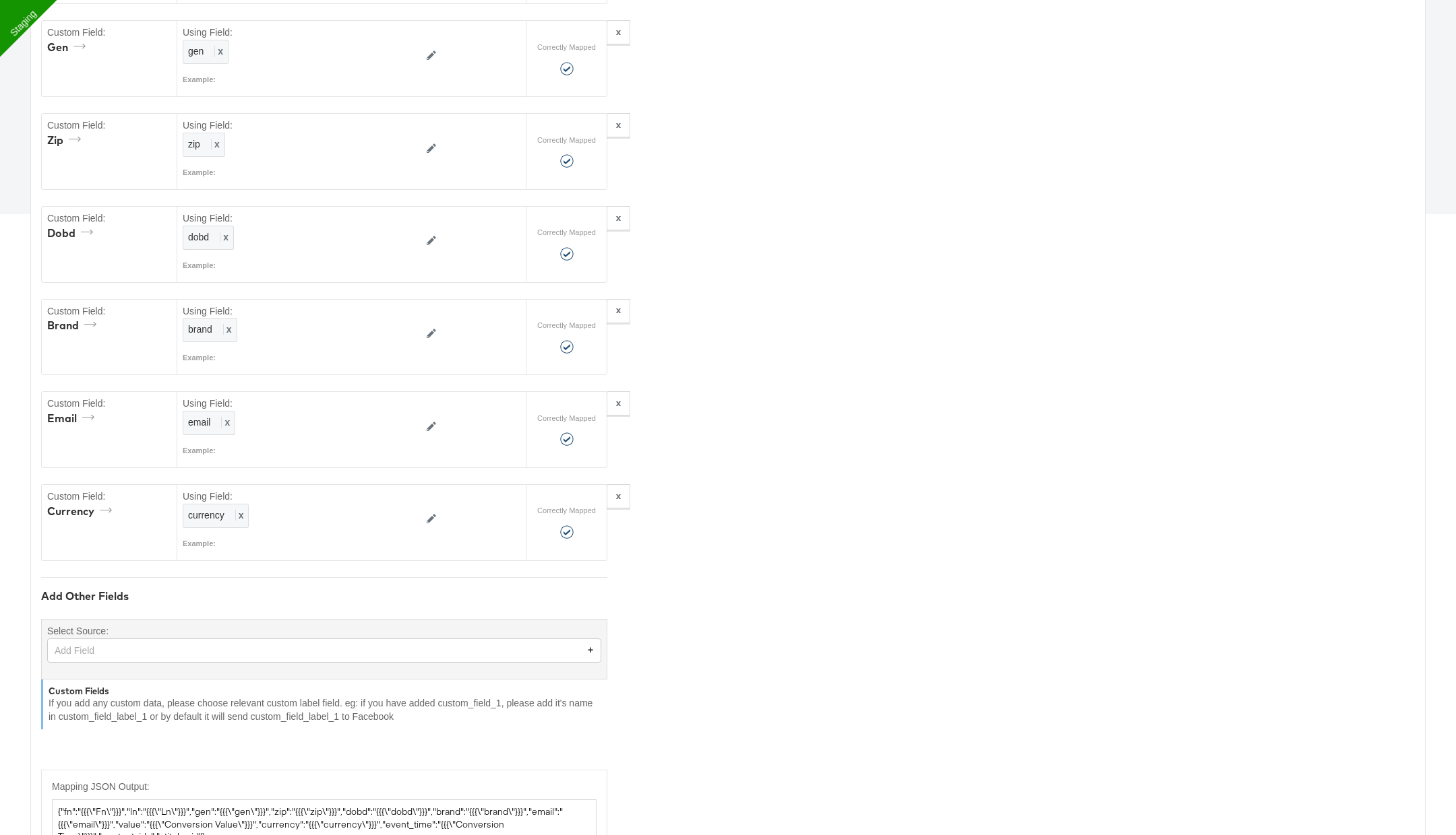
scroll to position [667, 0]
click at [615, 300] on button "x" at bounding box center [618, 311] width 23 height 24
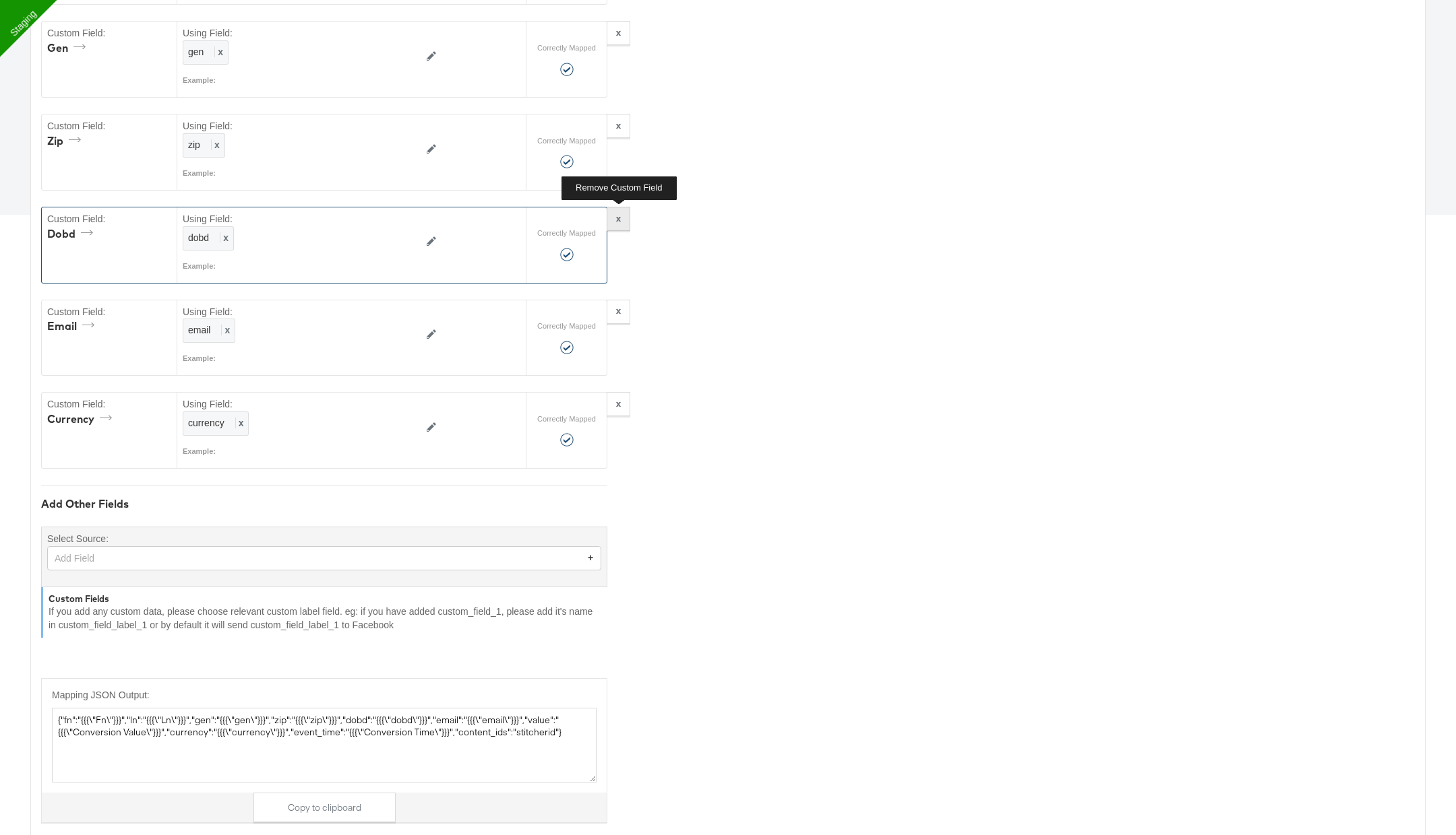
click at [618, 212] on strong "x" at bounding box center [618, 218] width 4 height 12
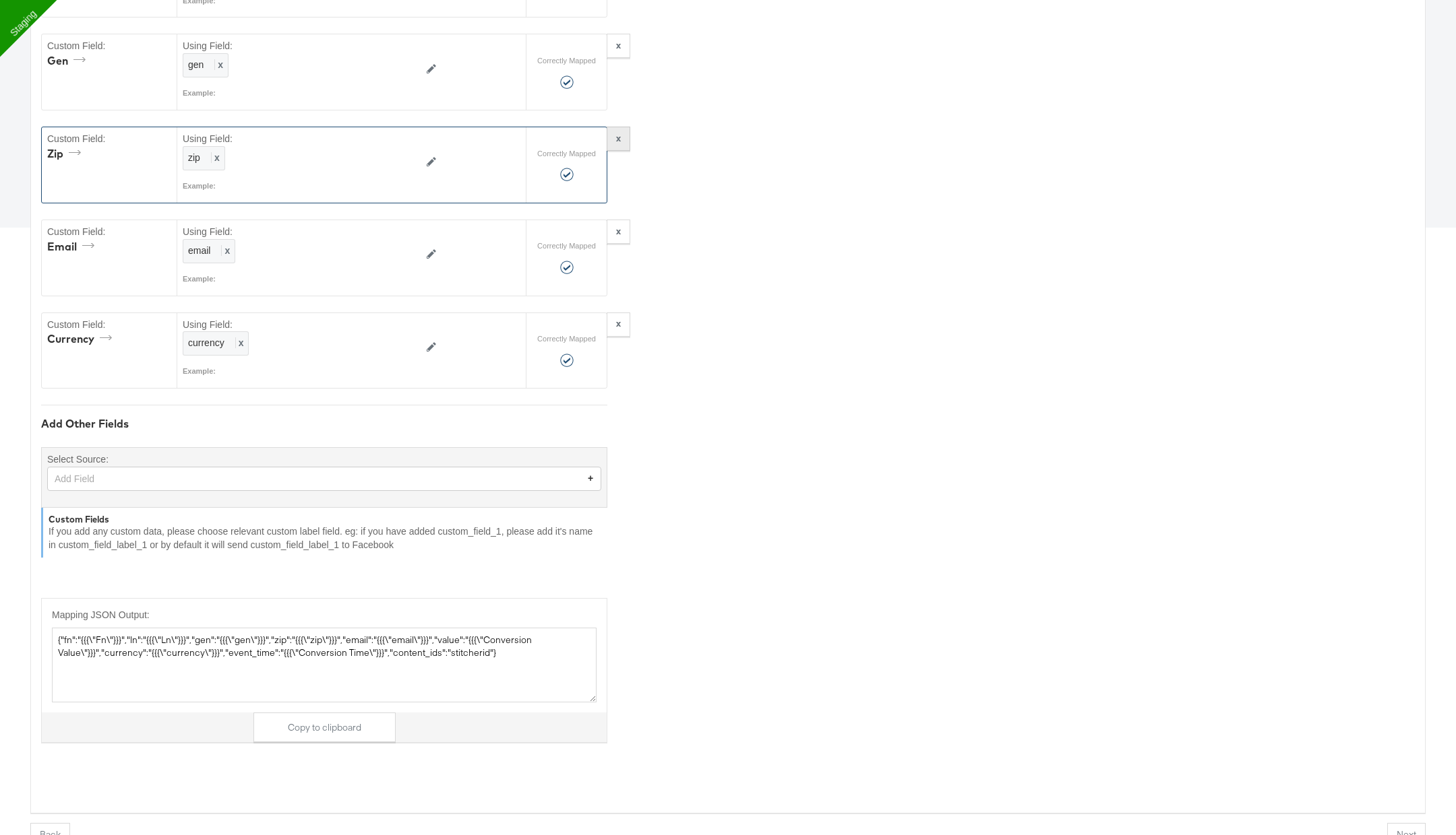
click at [616, 134] on button "x" at bounding box center [618, 138] width 23 height 24
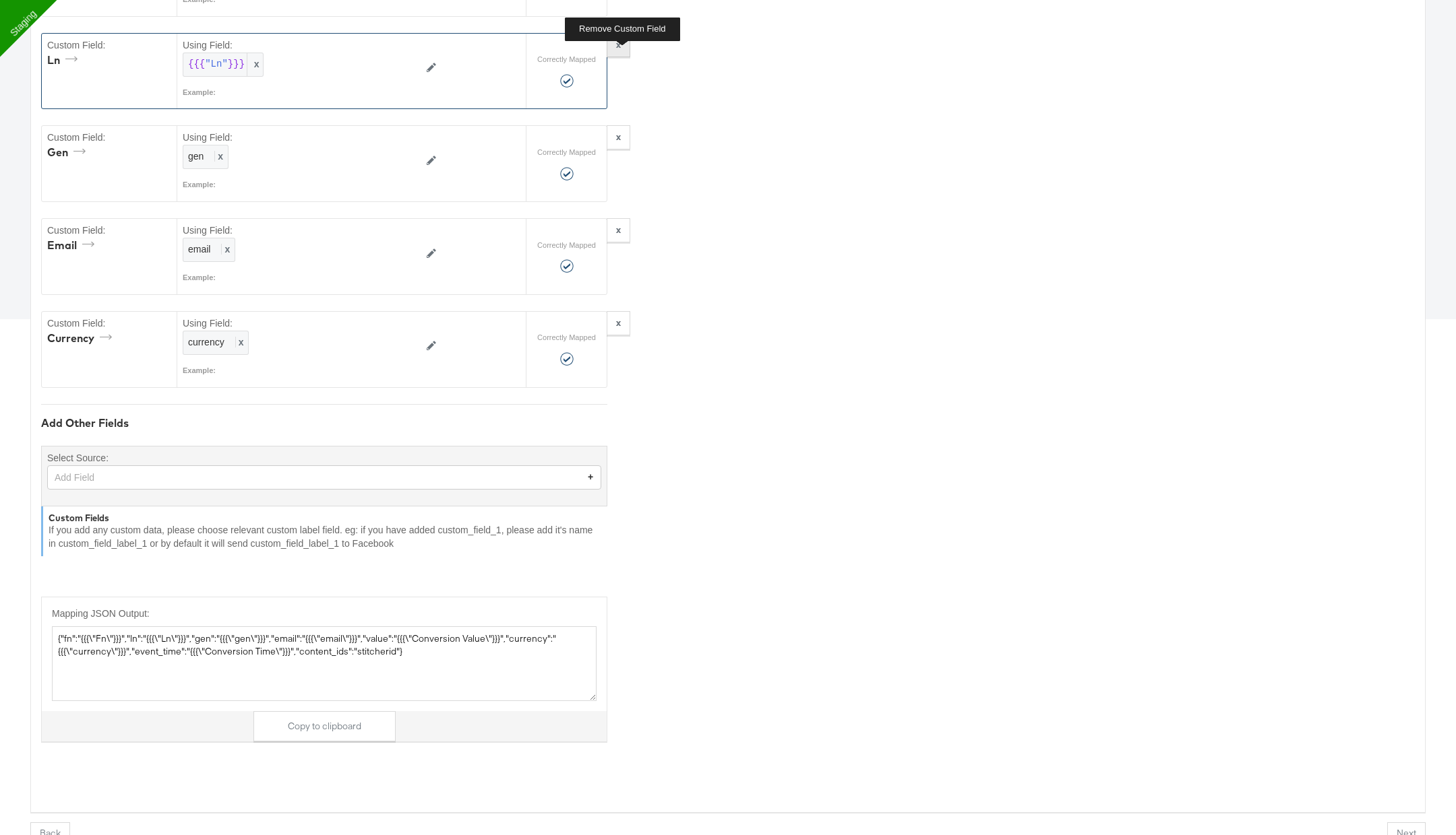
click at [622, 48] on button "x" at bounding box center [618, 45] width 23 height 24
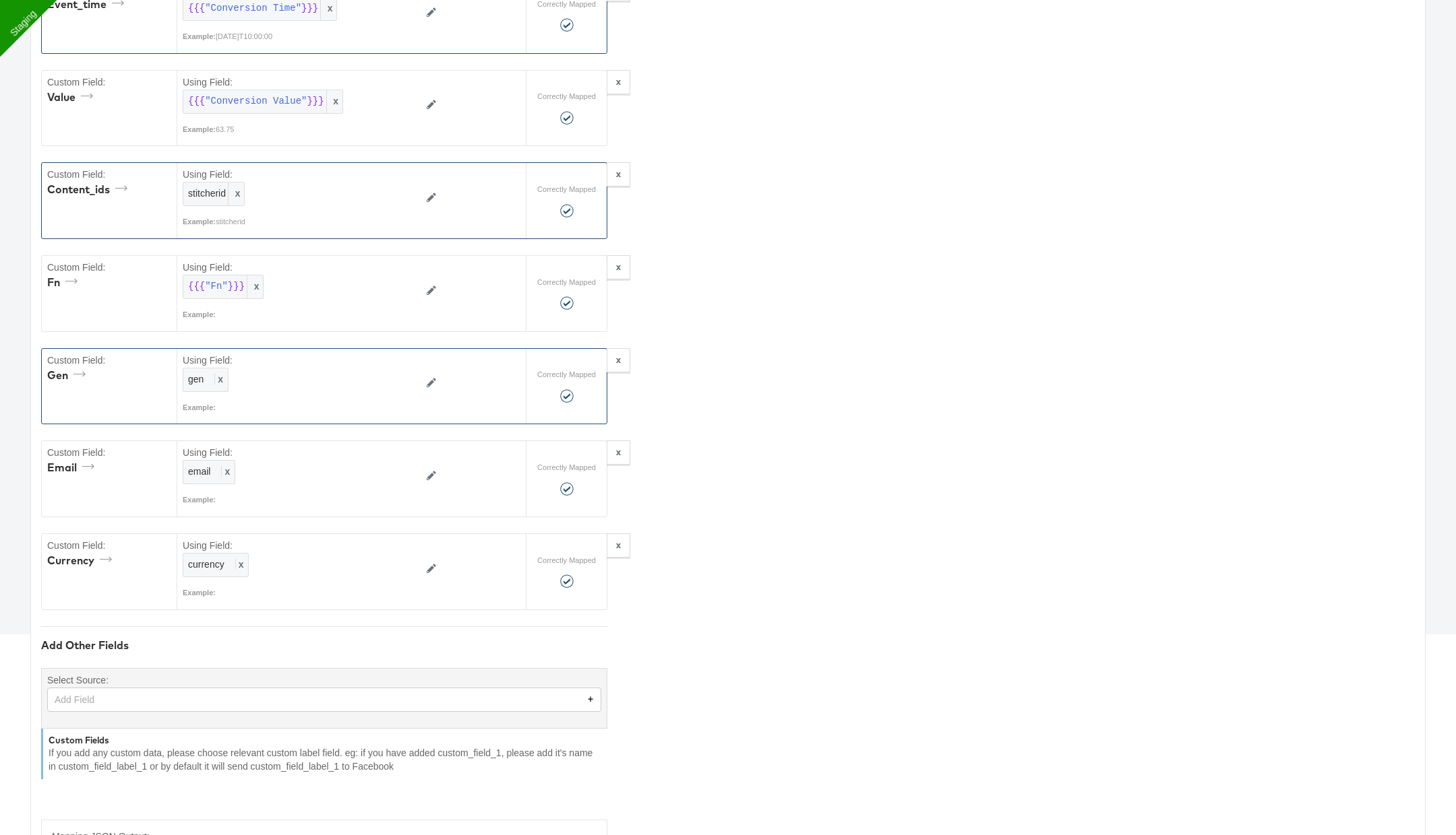
scroll to position [240, 0]
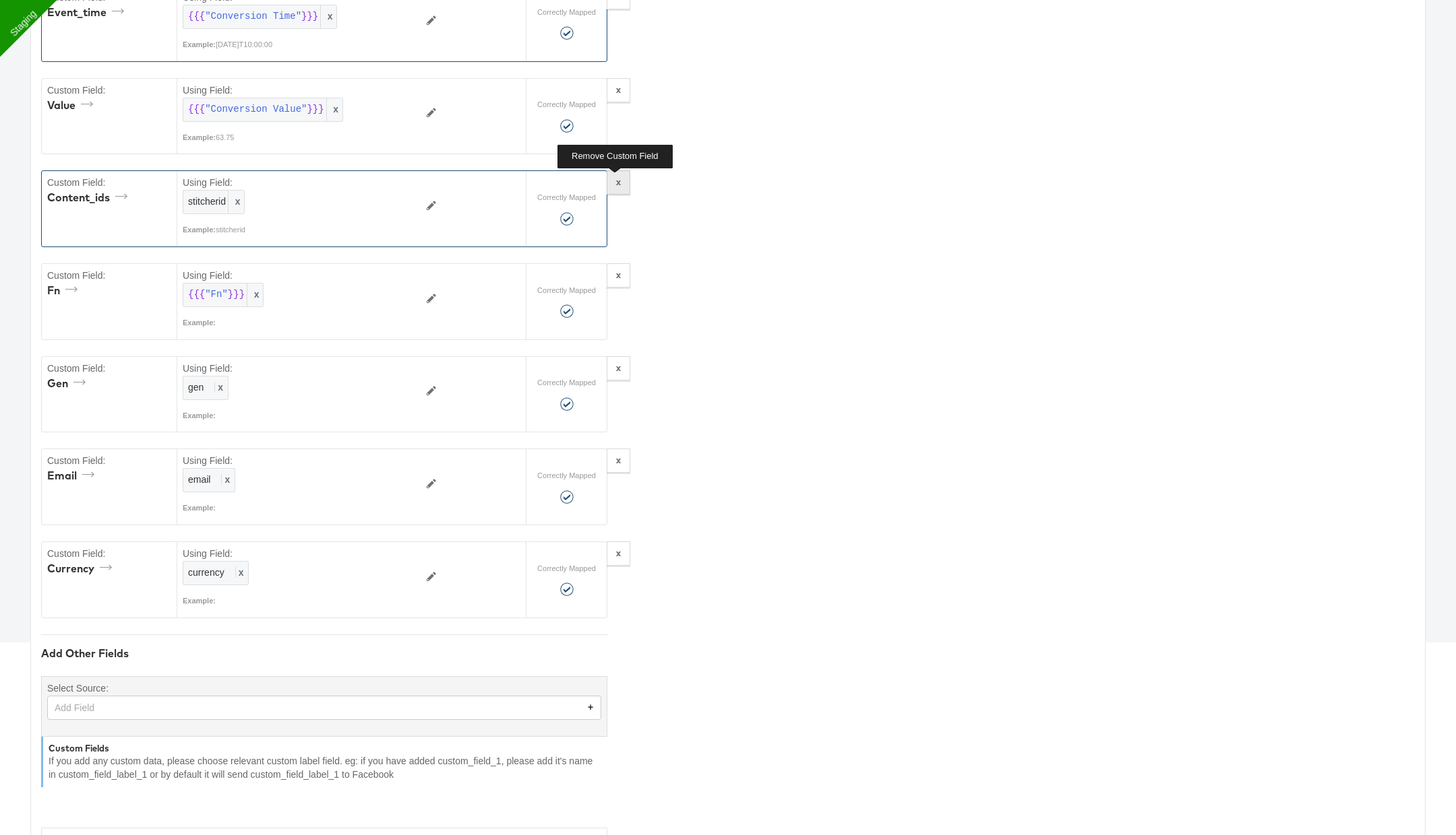
click at [615, 178] on button "x" at bounding box center [618, 182] width 23 height 24
click at [618, 264] on button "x" at bounding box center [618, 275] width 23 height 24
type textarea "{"gen":"{{{\"gen\"}}}","email":"{{{\"email\"}}}","value":"{{{\"Conversion Value…"
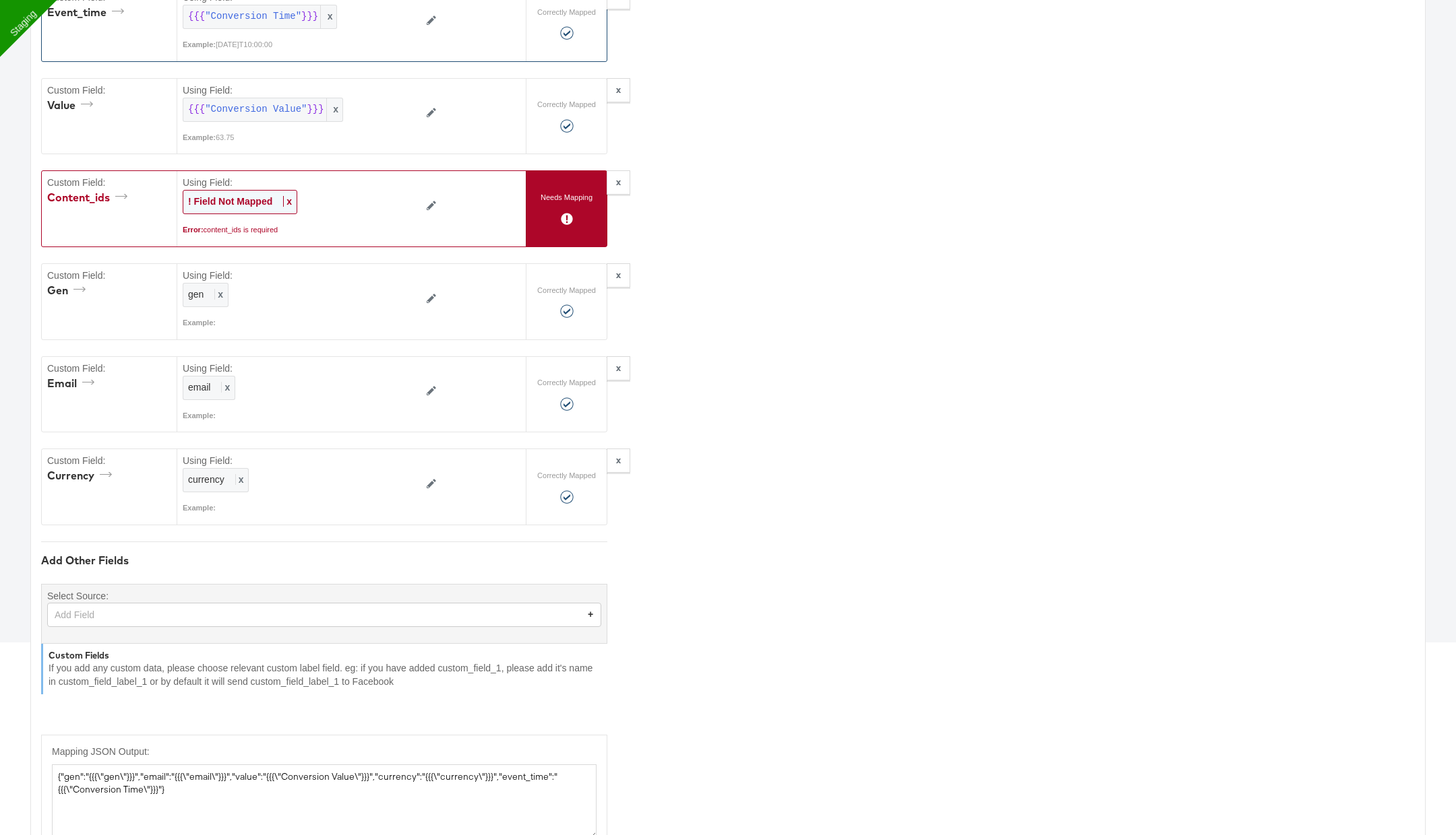
click at [287, 197] on span "x" at bounding box center [287, 201] width 9 height 11
click at [390, 197] on div at bounding box center [401, 201] width 23 height 23
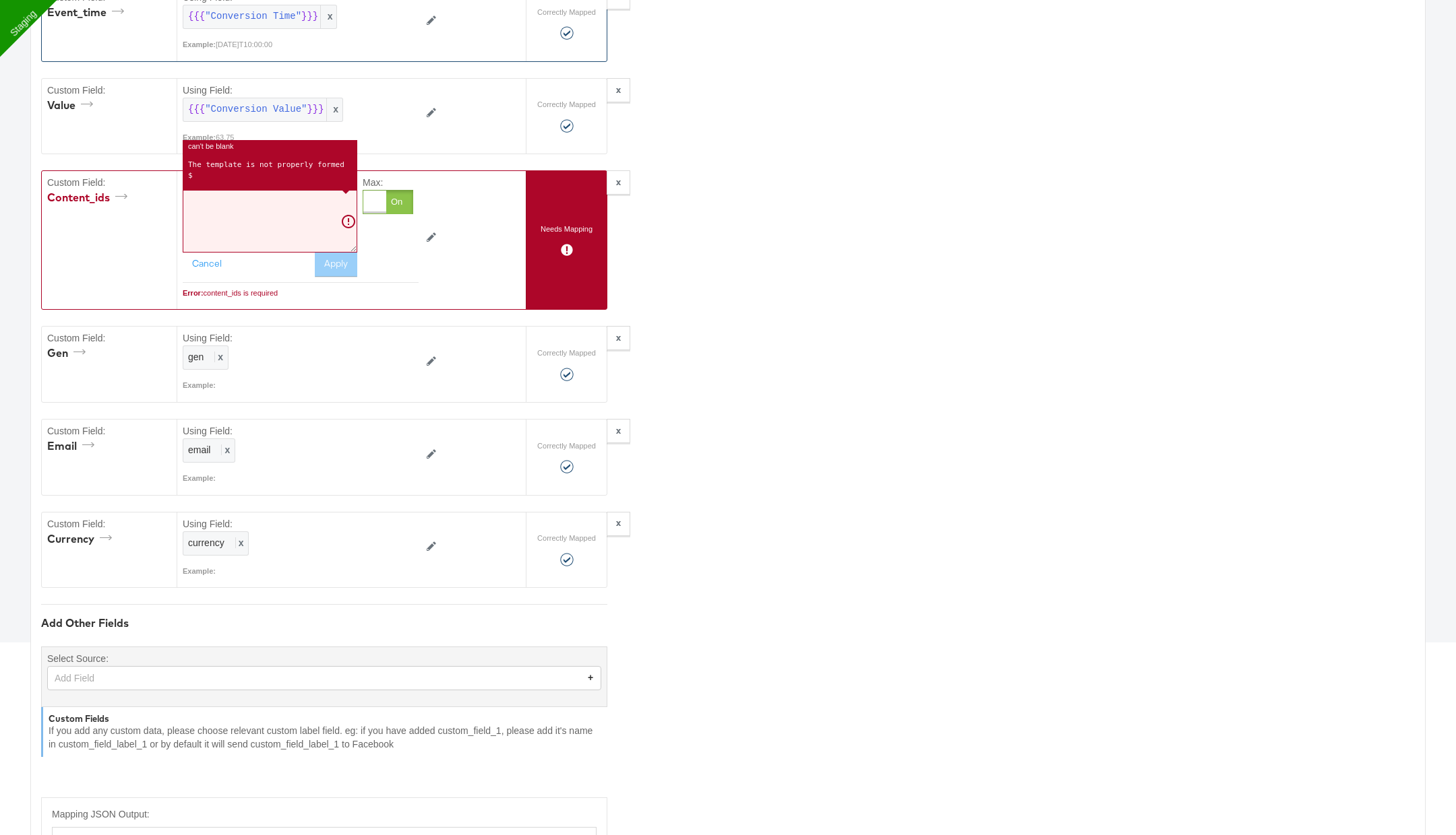
click at [302, 230] on textarea at bounding box center [270, 220] width 174 height 62
paste textarea "stitcherid"
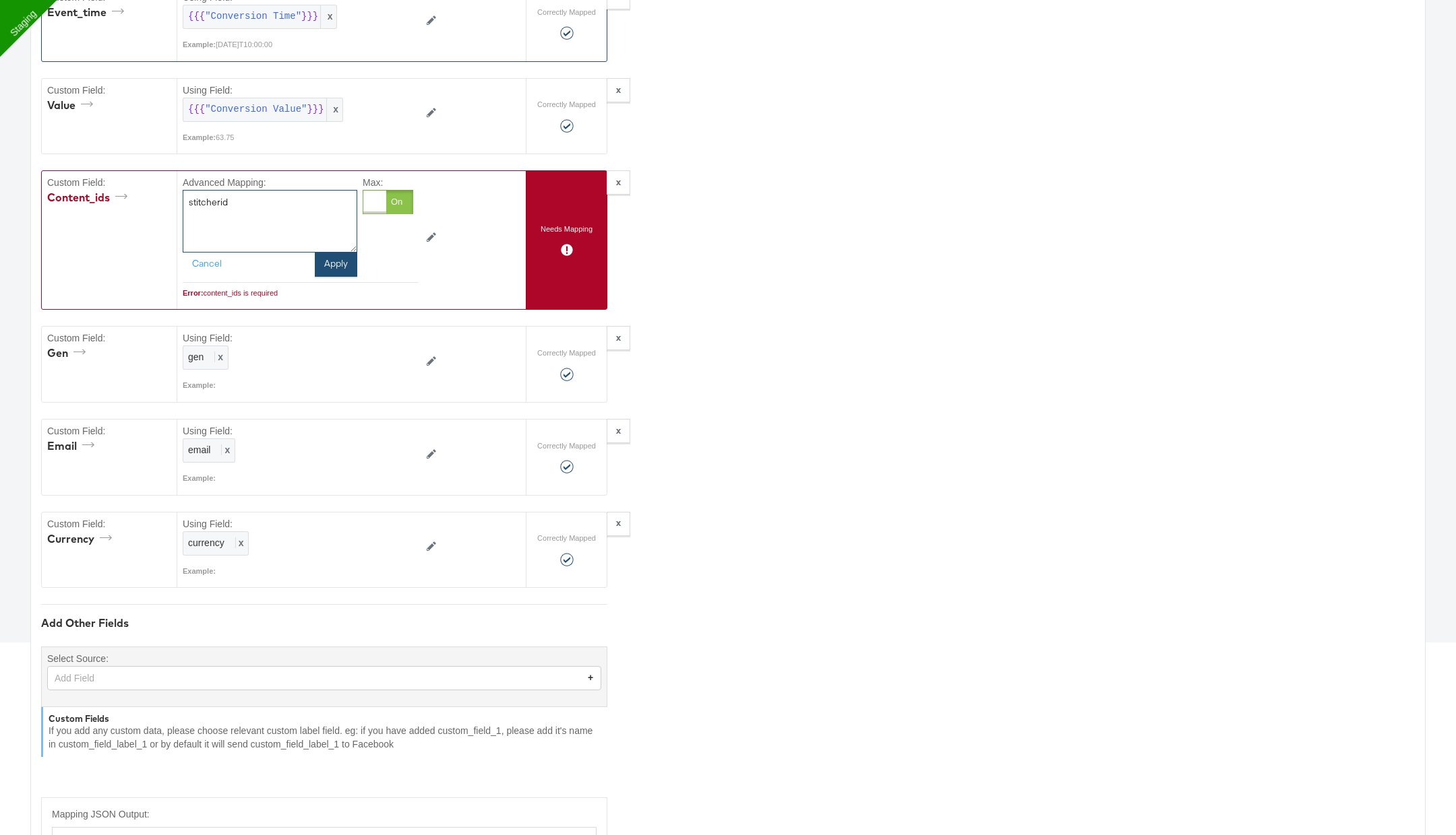
type textarea "stitcherid"
click at [341, 265] on button "Apply" at bounding box center [336, 264] width 43 height 24
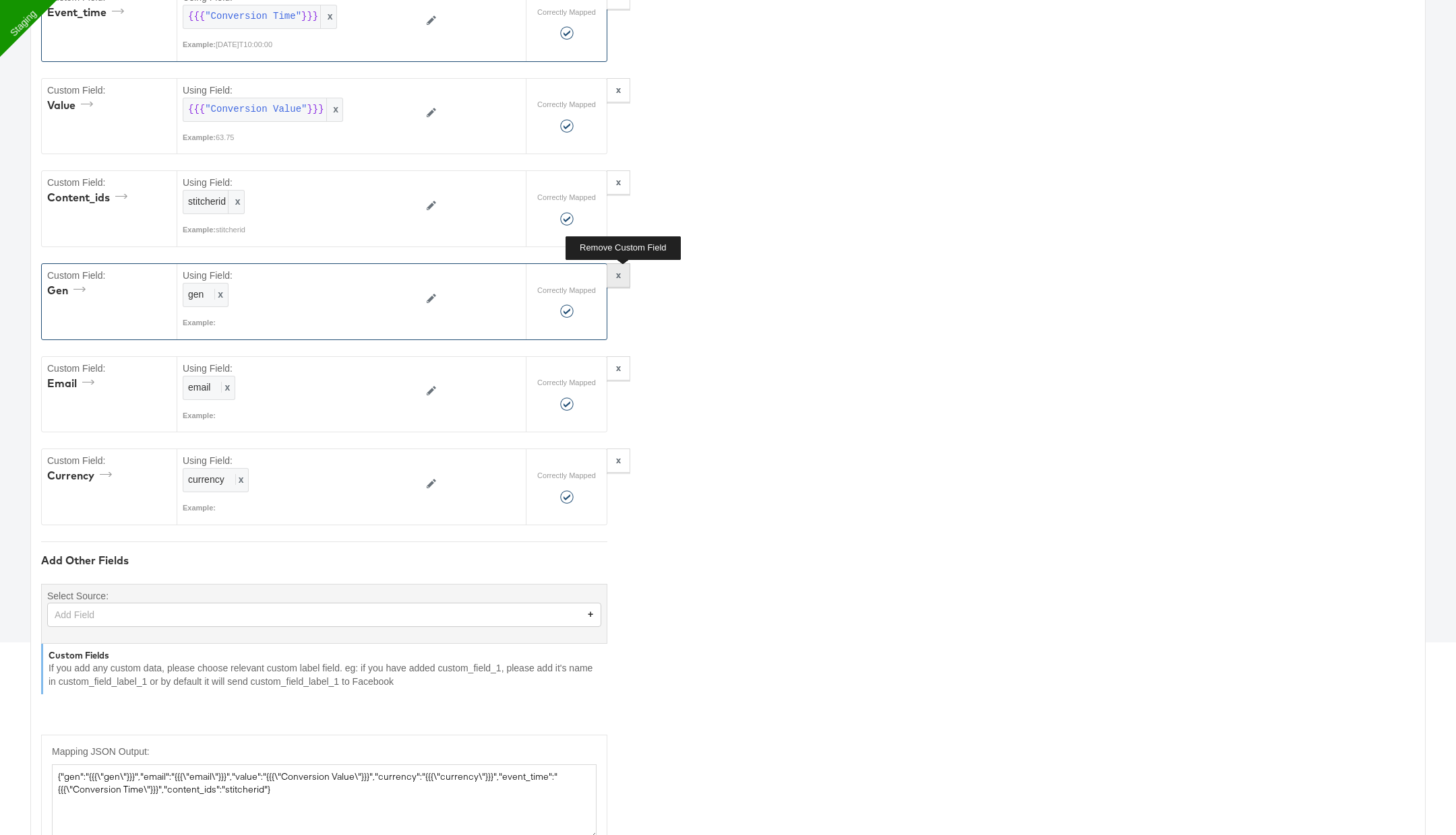
click at [623, 270] on button "x" at bounding box center [618, 275] width 23 height 24
type textarea "{"email":"{{{\"email\"}}}","value":"{{{\"Conversion Value\"}}}","currency":"{{{…"
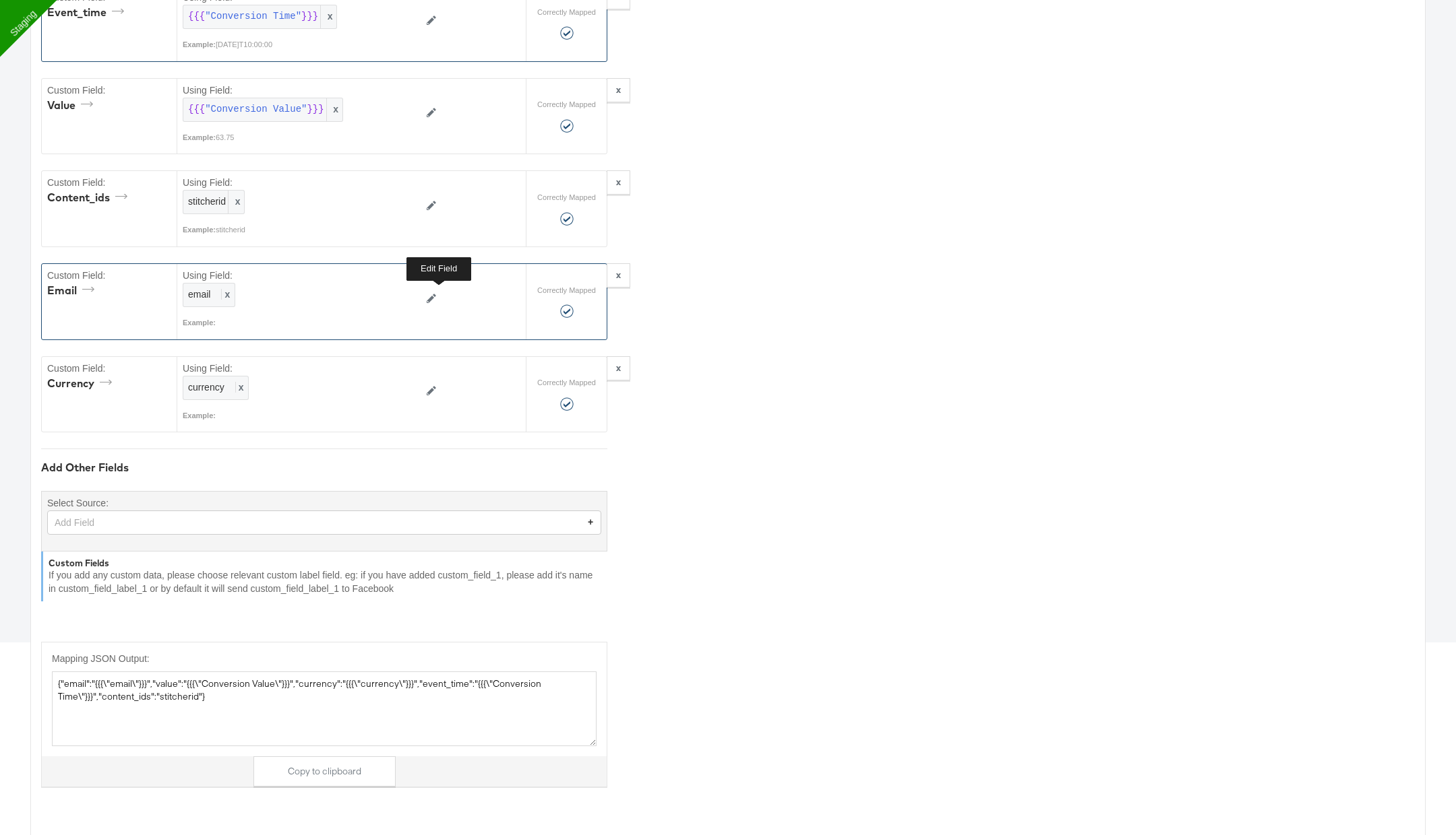
click at [426, 294] on icon at bounding box center [431, 298] width 10 height 10
click at [390, 295] on div at bounding box center [401, 294] width 23 height 23
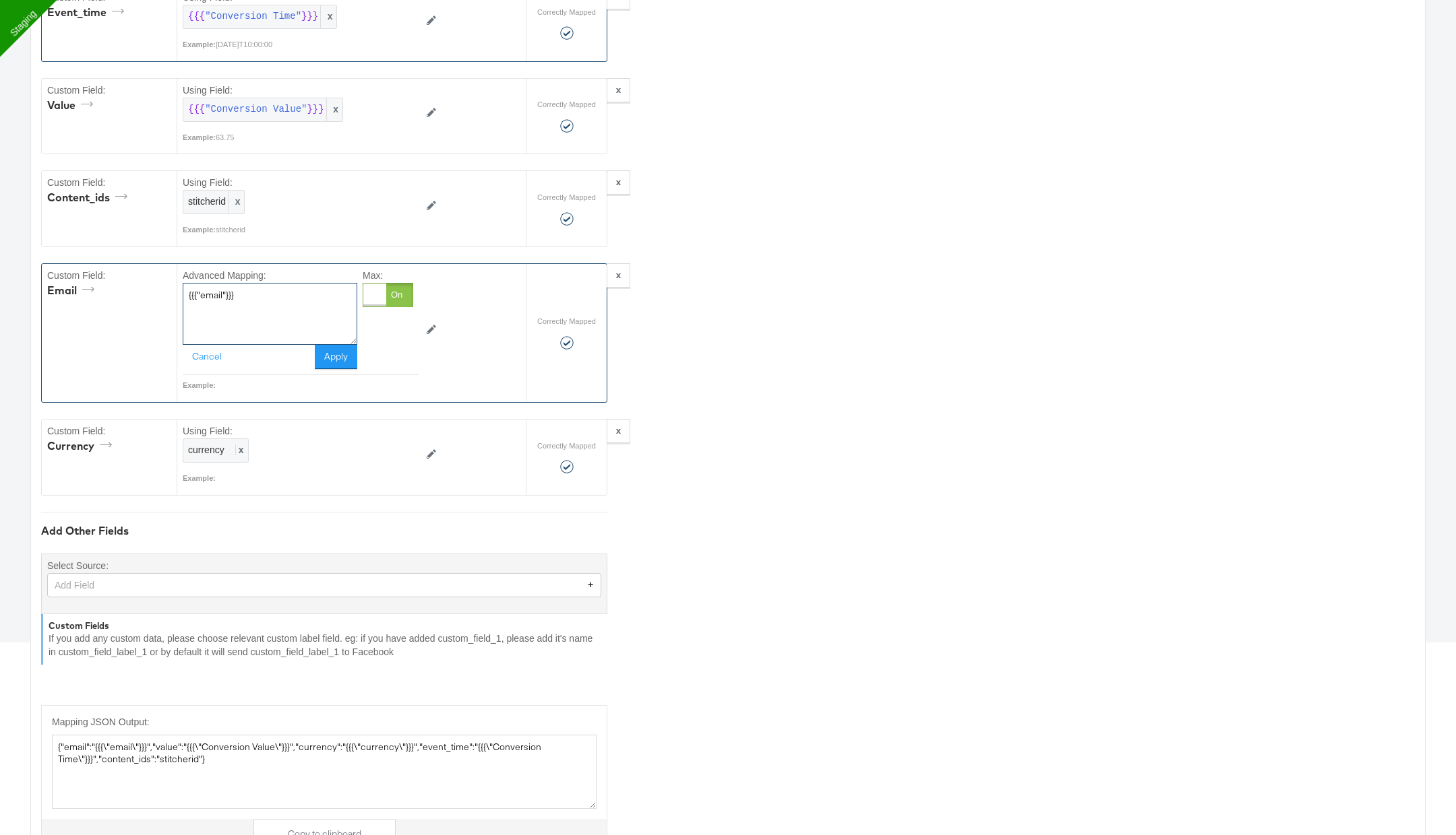
click at [306, 309] on textarea "{{{"email"}}}" at bounding box center [270, 313] width 174 height 62
paste textarea
type textarea "{{{"ail"}}}"
click at [342, 365] on div "Advanced Mapping: {{{"ail"}}} Cancel Apply Max:" at bounding box center [300, 320] width 236 height 111
click at [339, 349] on button "Apply" at bounding box center [336, 357] width 43 height 24
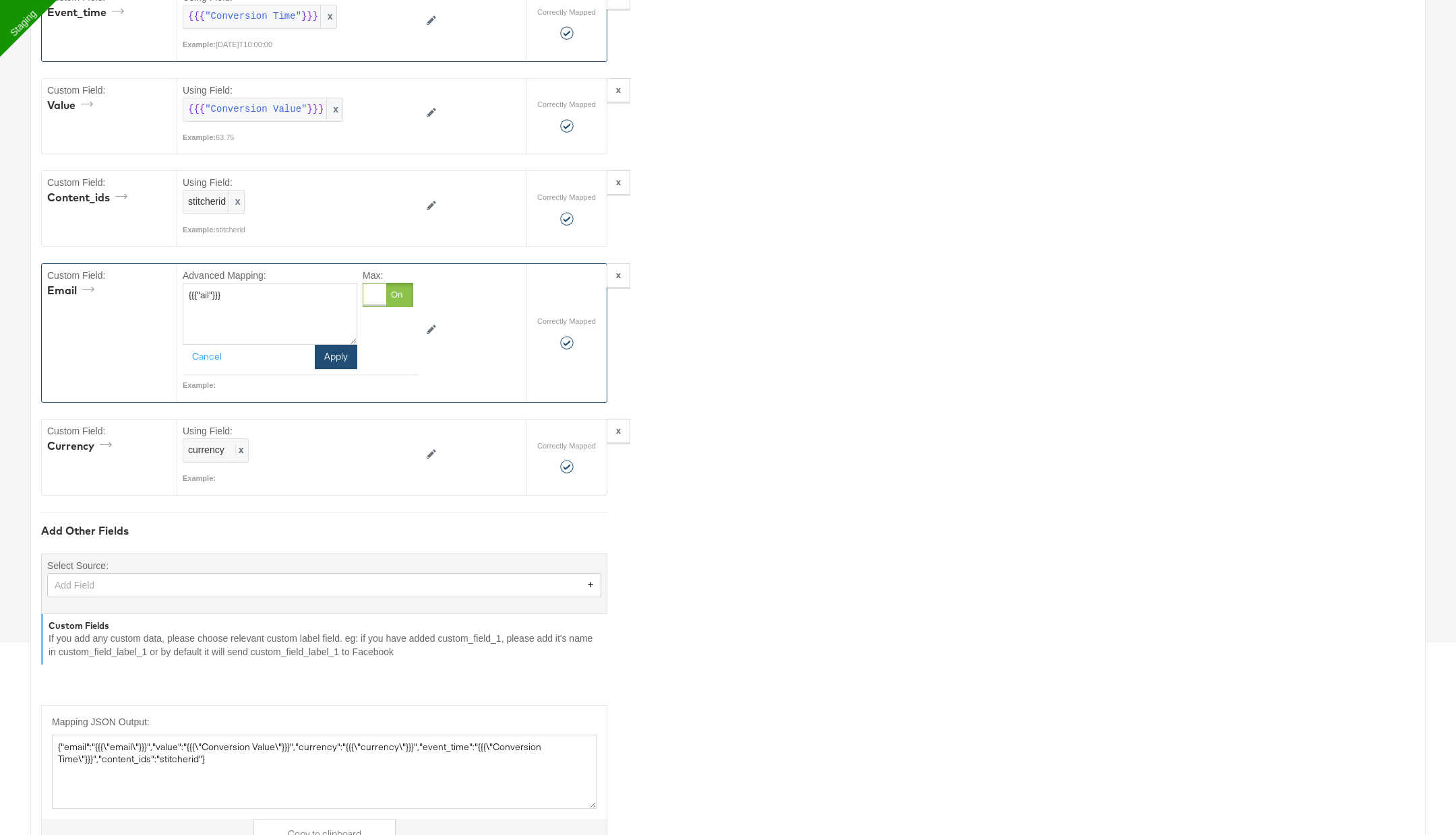
type textarea "{"email":"{{{\"ail\"}}}","value":"{{{\"Conversion Value\"}}}","currency":"{{{\"…"
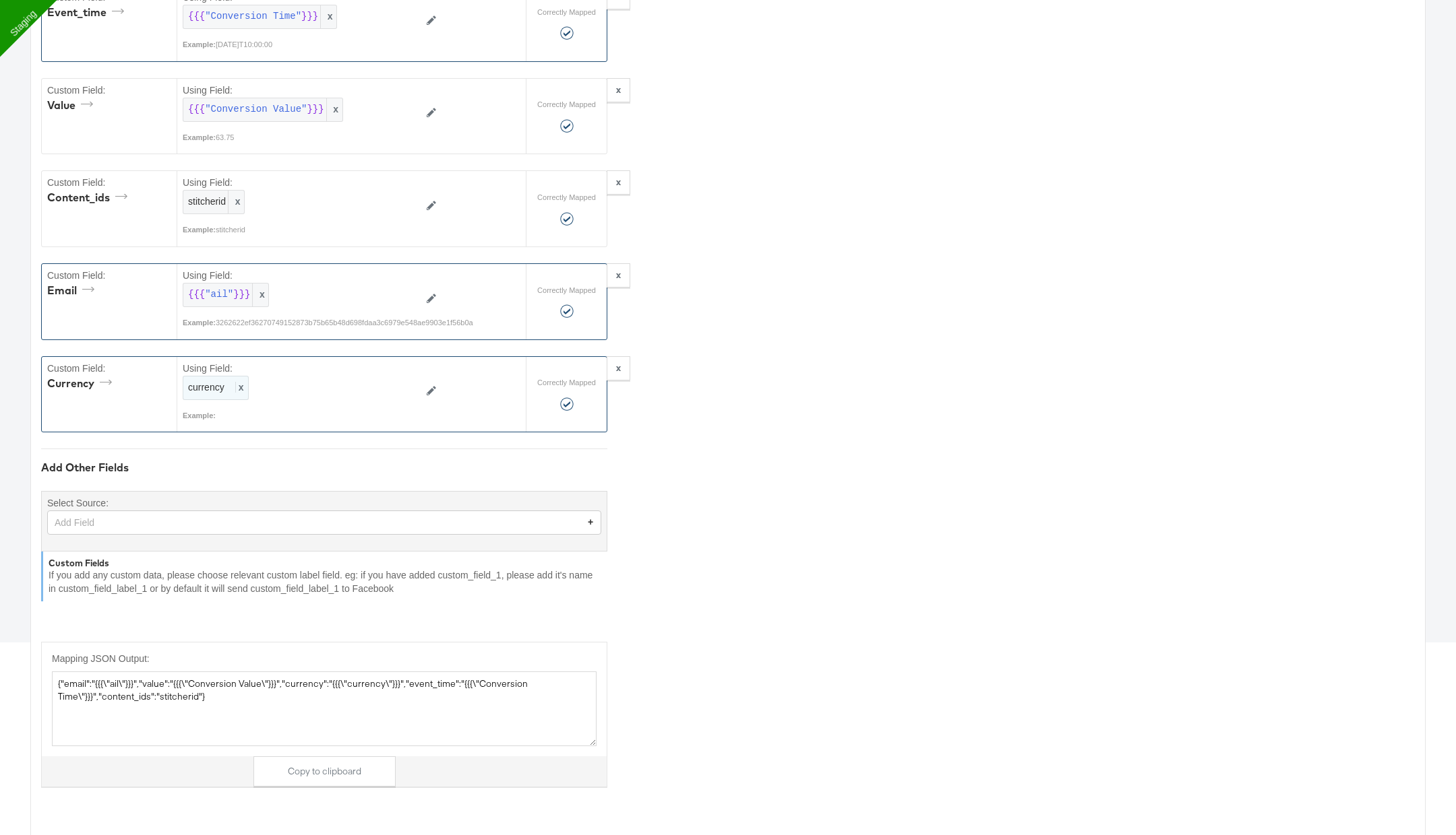
click at [244, 380] on div "currency x" at bounding box center [215, 387] width 66 height 24
click at [285, 377] on div "Select..." at bounding box center [270, 387] width 173 height 23
click at [392, 382] on div at bounding box center [401, 387] width 23 height 23
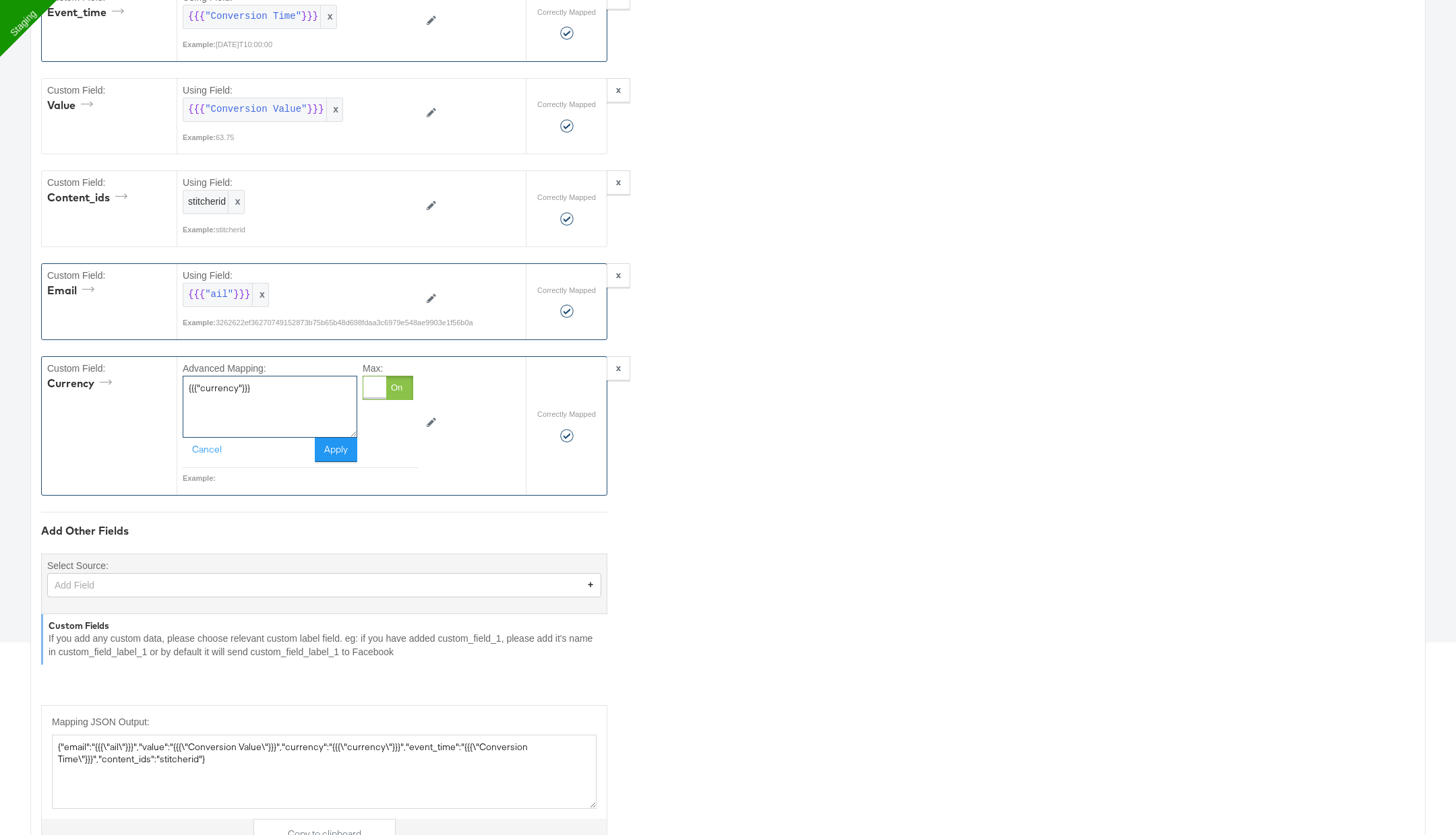
click at [293, 398] on textarea "{{{"currency"}}}" at bounding box center [270, 407] width 174 height 62
click at [334, 438] on button "Apply" at bounding box center [336, 450] width 43 height 24
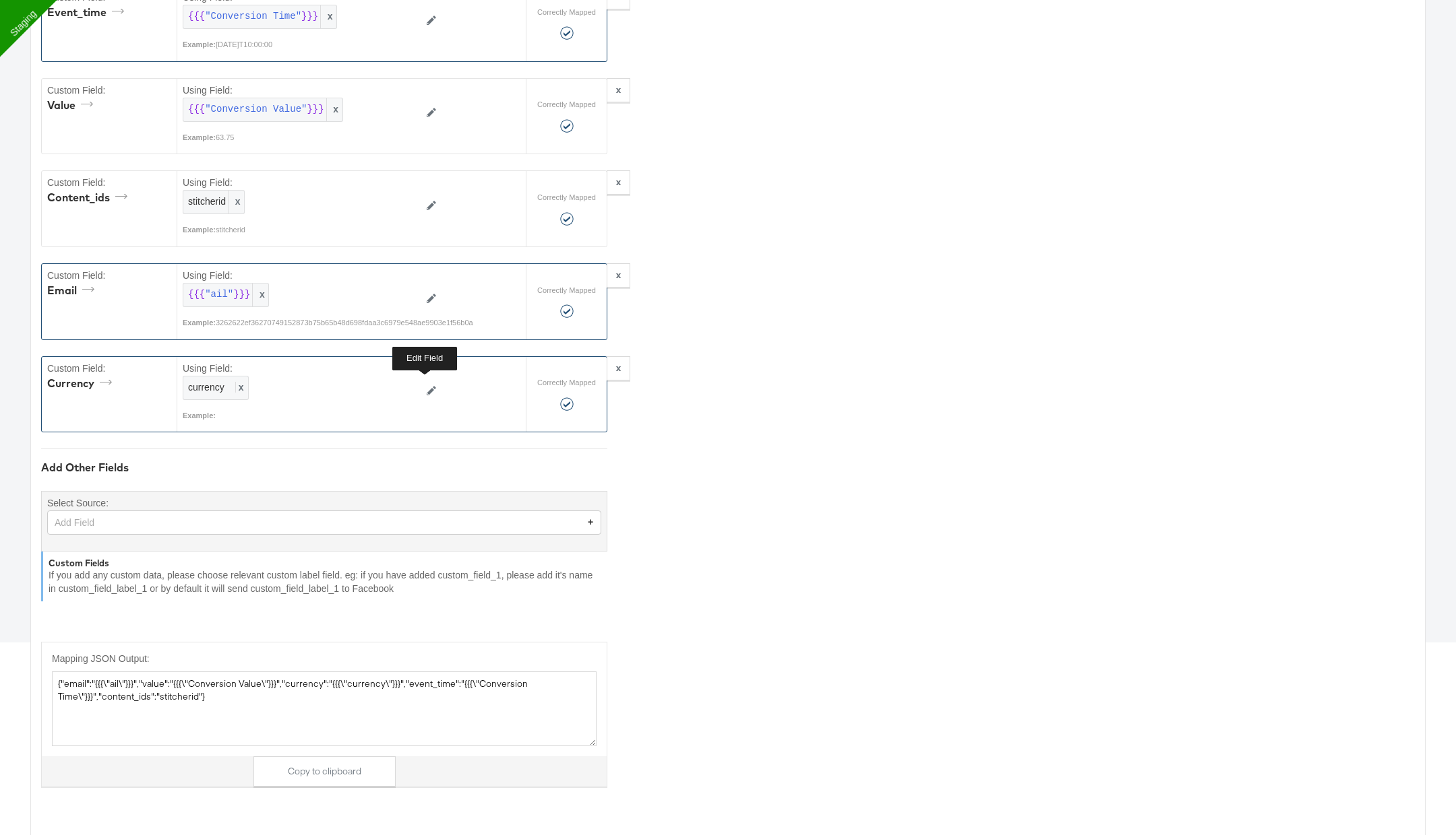
click at [424, 382] on button at bounding box center [431, 392] width 26 height 21
click at [390, 386] on div at bounding box center [401, 387] width 23 height 23
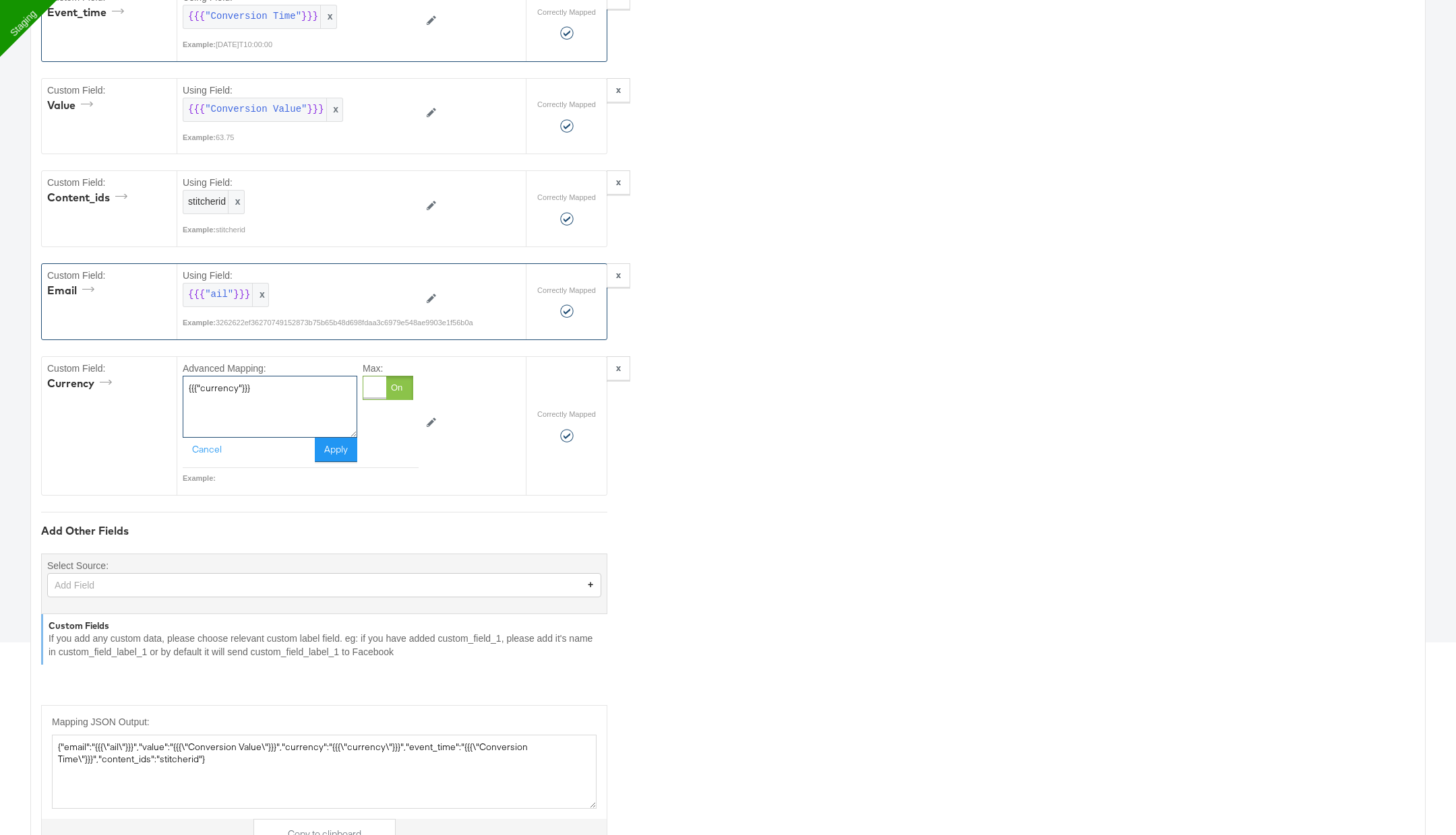
click at [320, 384] on textarea "{{{"currency"}}}" at bounding box center [270, 407] width 174 height 62
paste textarea "Conversion C"
type textarea "{{{"Conversion Currency"}}}"
click at [339, 443] on button "Apply" at bounding box center [336, 450] width 43 height 24
type textarea "{"email":"{{{\"ail\"}}}","value":"{{{\"Conversion Value\"}}}","currency":"{{{\"…"
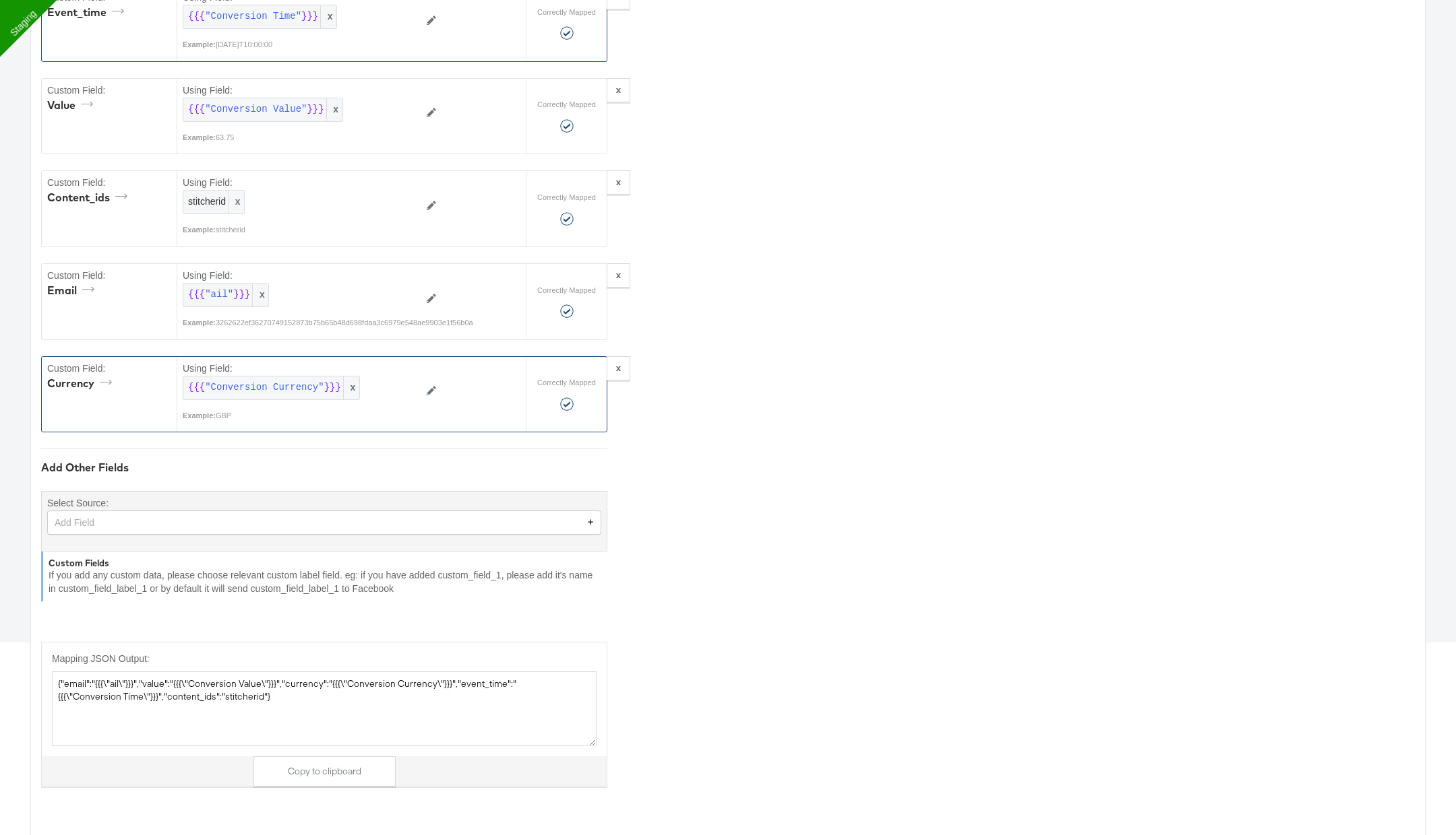
click at [237, 511] on div "Add Field" at bounding box center [324, 522] width 553 height 23
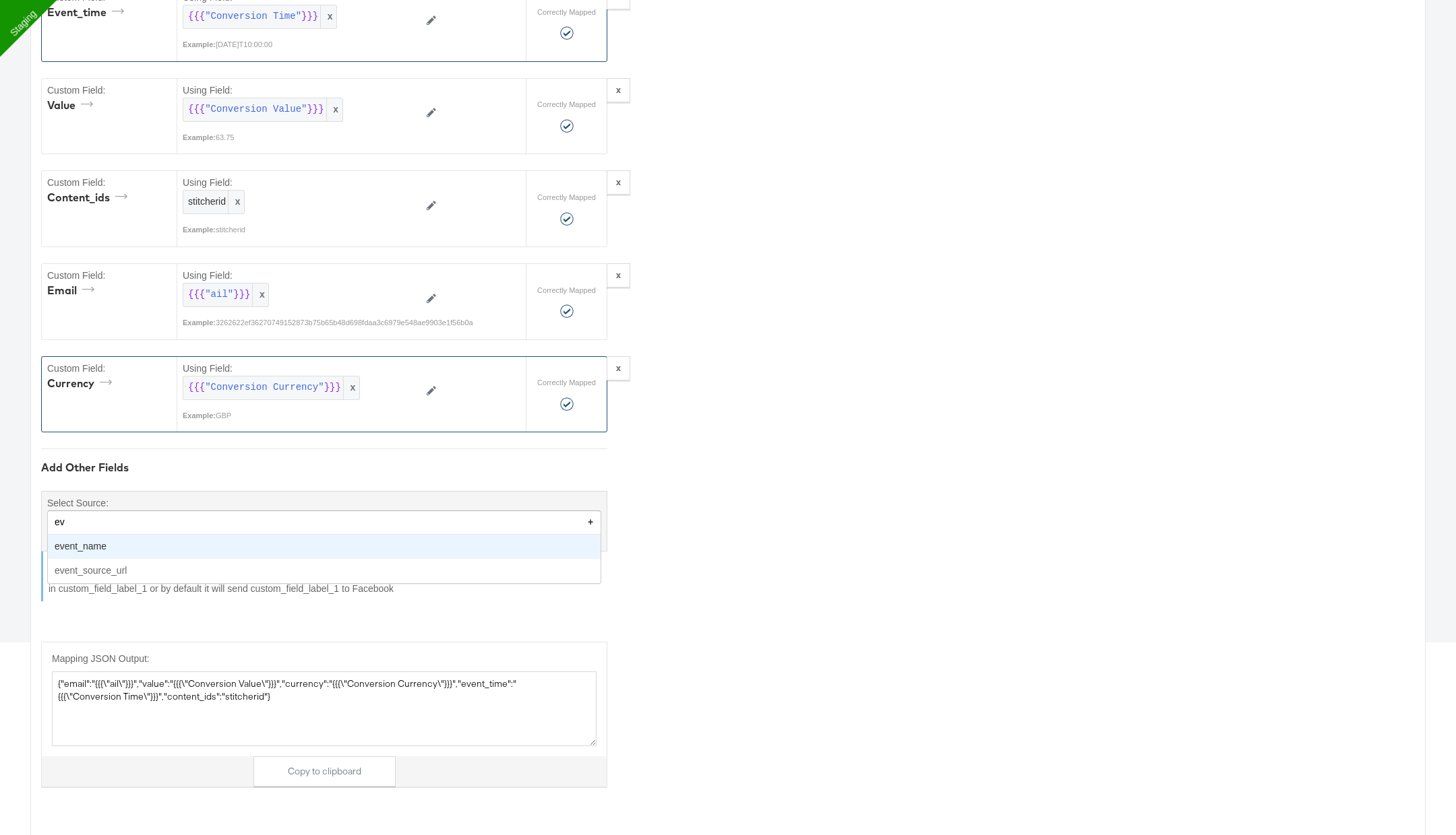
type input "eve"
type textarea "{"email":"{{{\"ail\"}}}","value":"{{{\"Conversion Value\"}}}","currency":"{{{\"…"
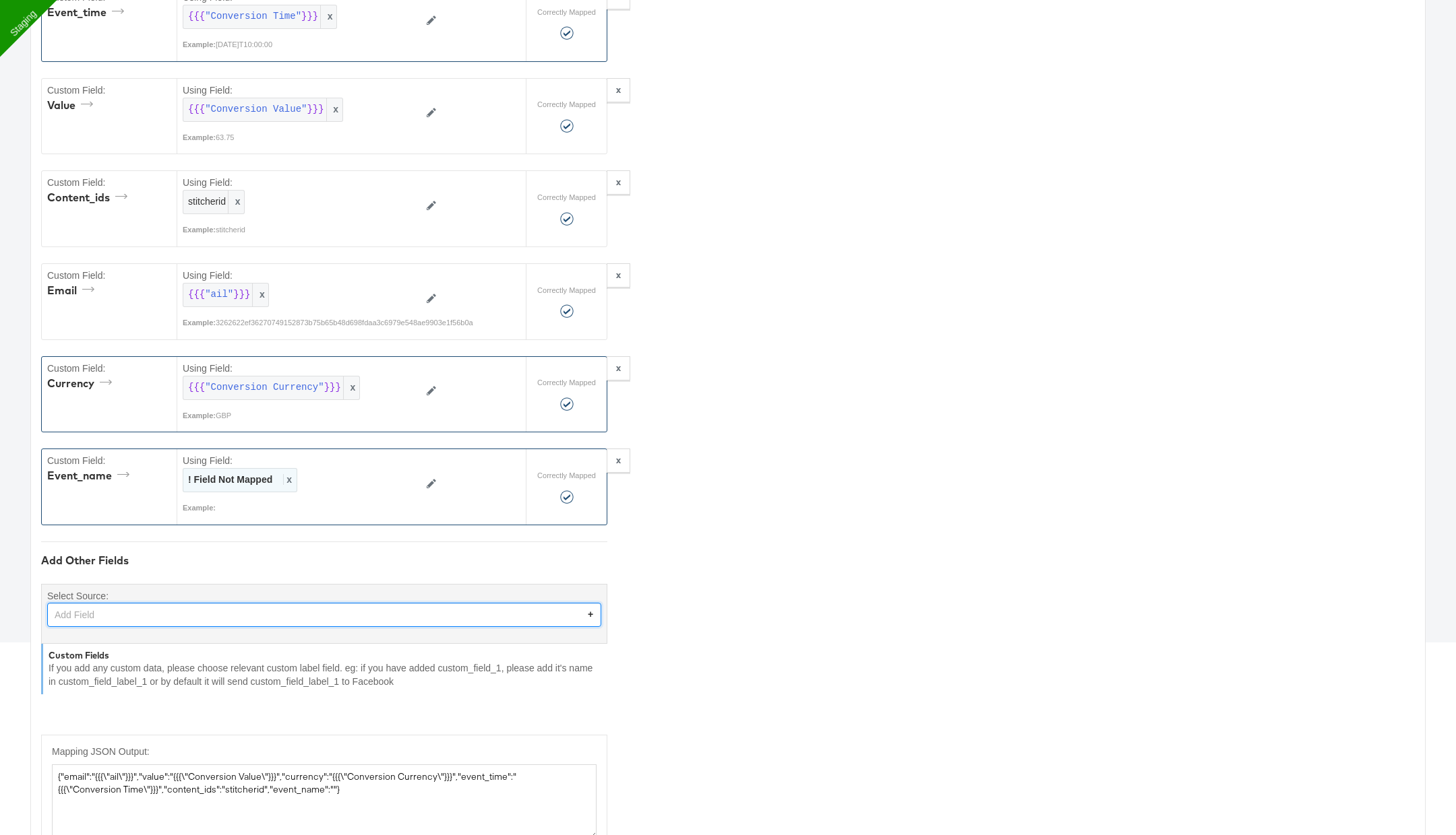
click at [287, 475] on span "x" at bounding box center [287, 480] width 9 height 11
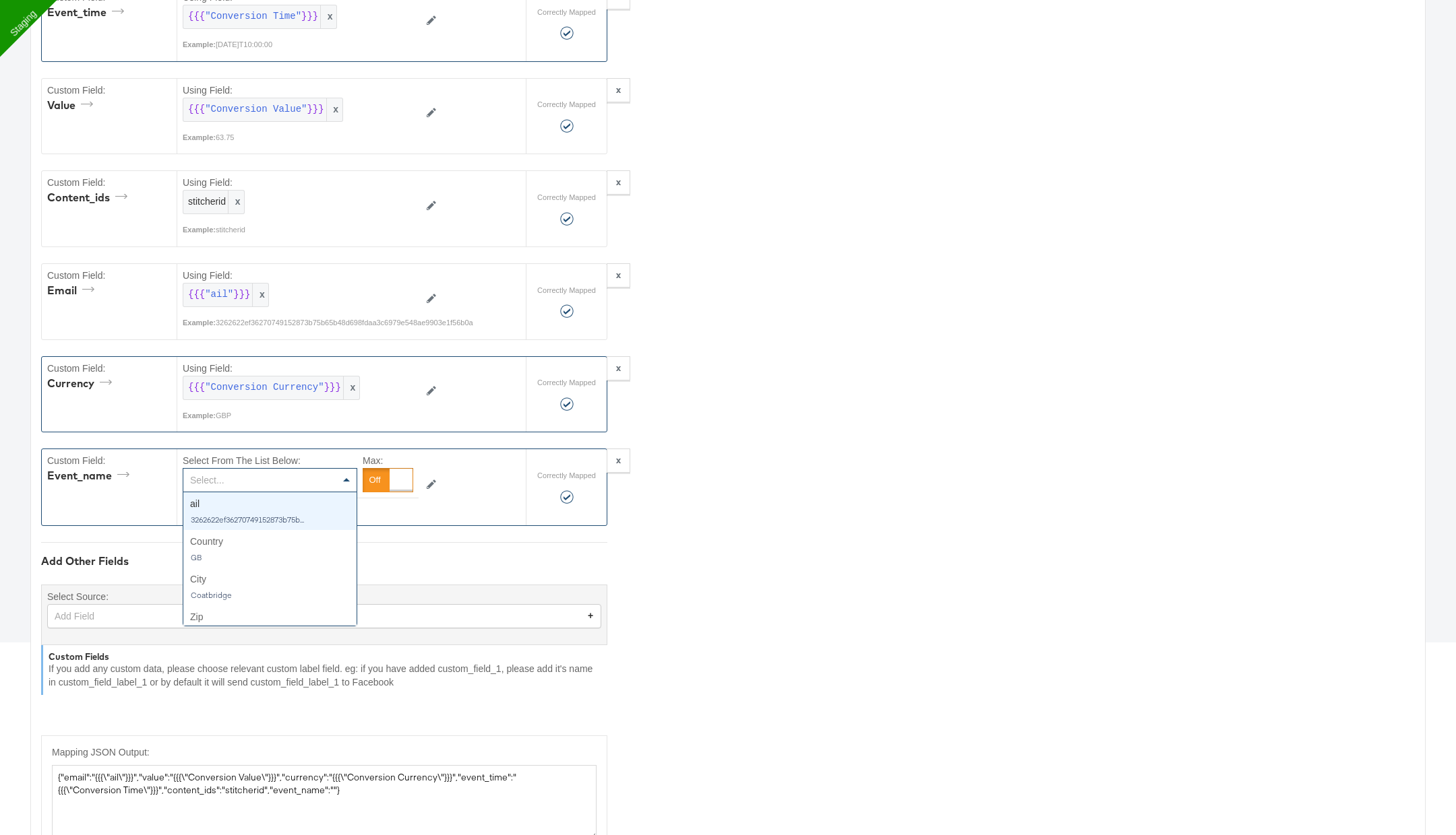
click at [317, 472] on div "Select..." at bounding box center [270, 480] width 173 height 23
type input "p"
click at [402, 471] on div at bounding box center [401, 480] width 23 height 23
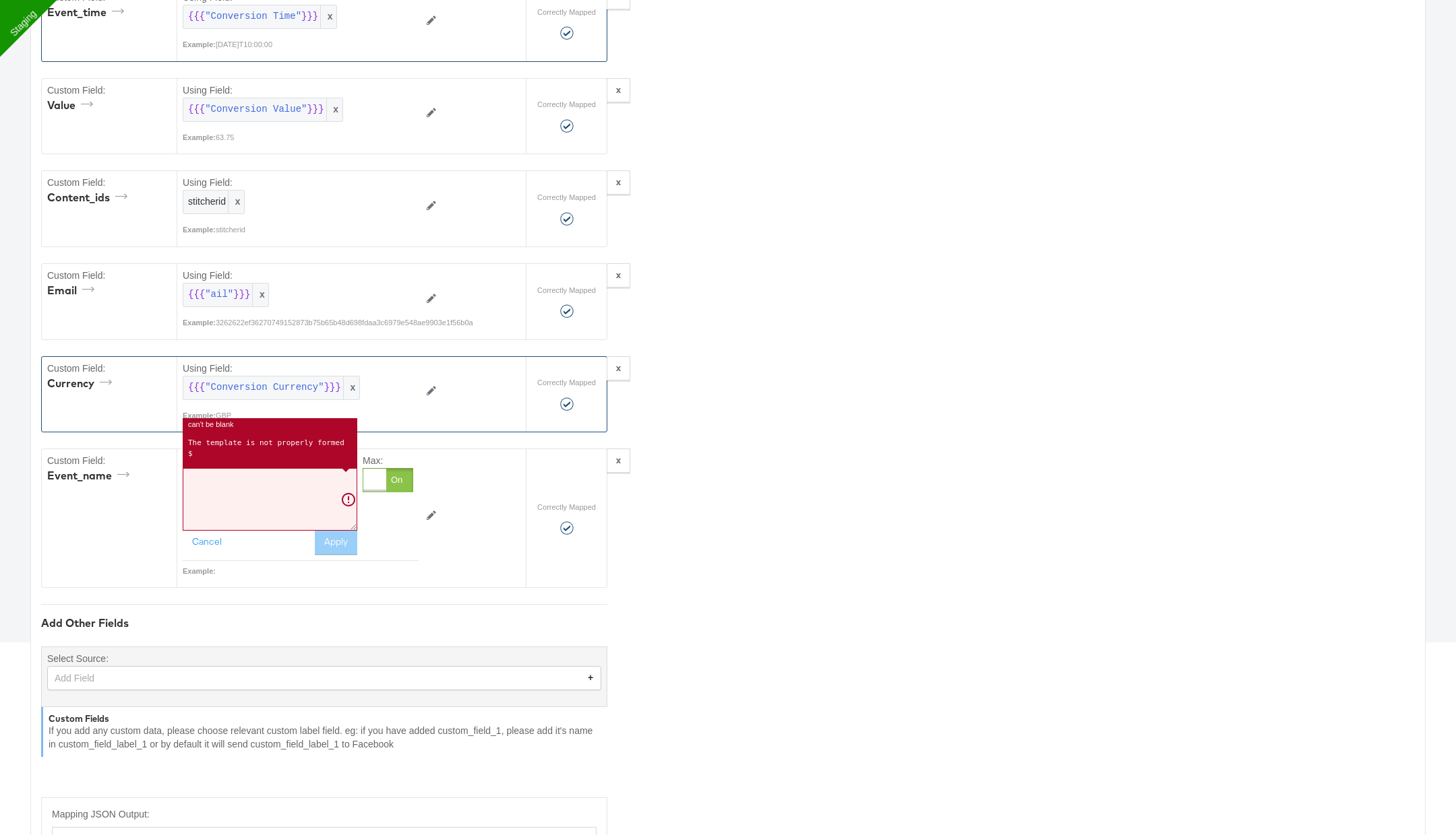
click at [324, 481] on textarea at bounding box center [270, 499] width 174 height 62
paste textarea "Purchase"
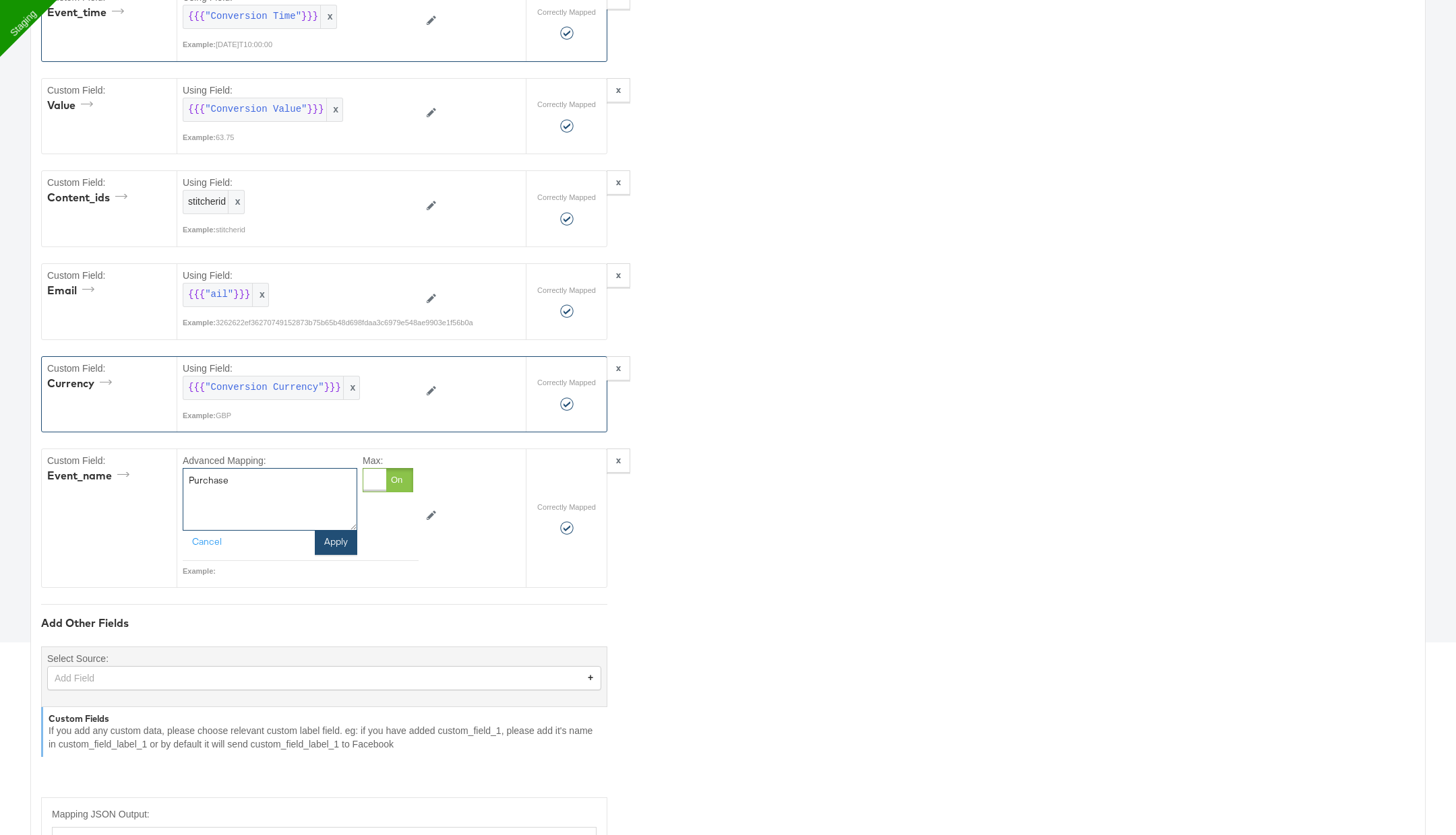
type textarea "Purchase"
click at [336, 537] on button "Apply" at bounding box center [336, 543] width 43 height 24
type textarea "{"email":"{{{\"ail\"}}}","value":"{{{\"Conversion Value\"}}}","currency":"{{{\"…"
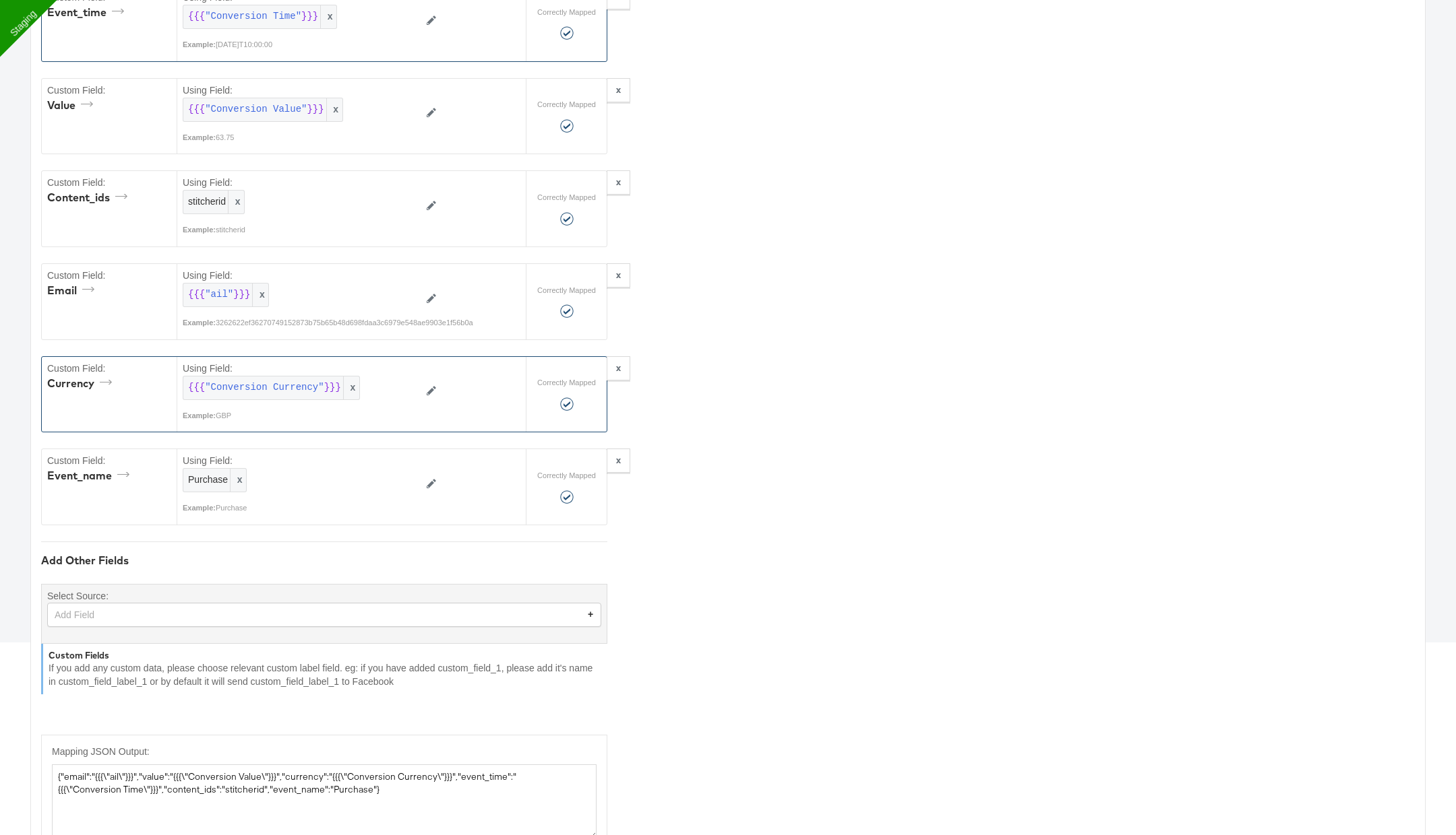
click at [333, 604] on div "Add Field" at bounding box center [324, 615] width 553 height 23
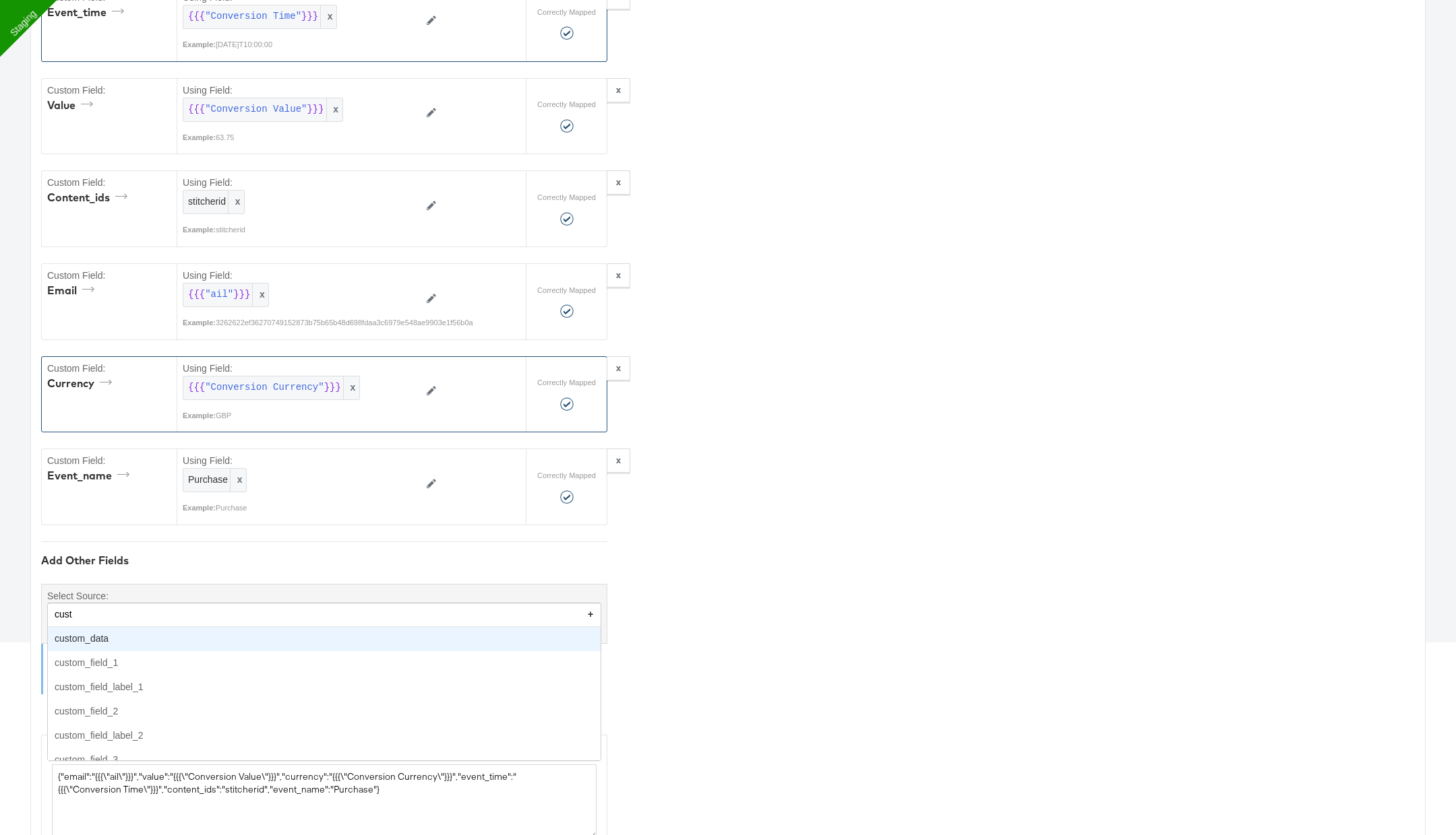
type input "custo"
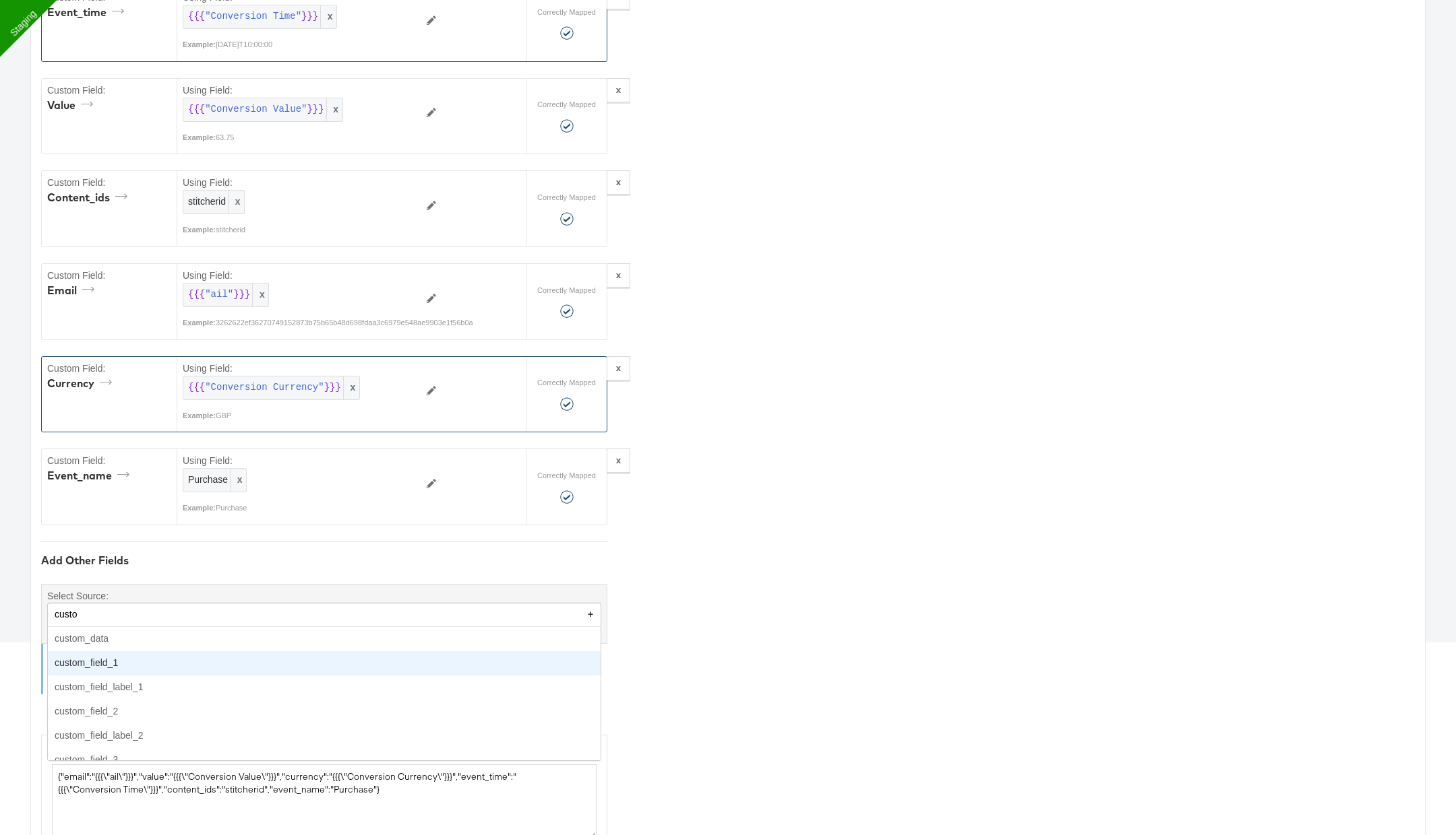
type textarea "{"email":"{{{\"ail\"}}}","value":"{{{\"Conversion Value\"}}}","currency":"{{{\"…"
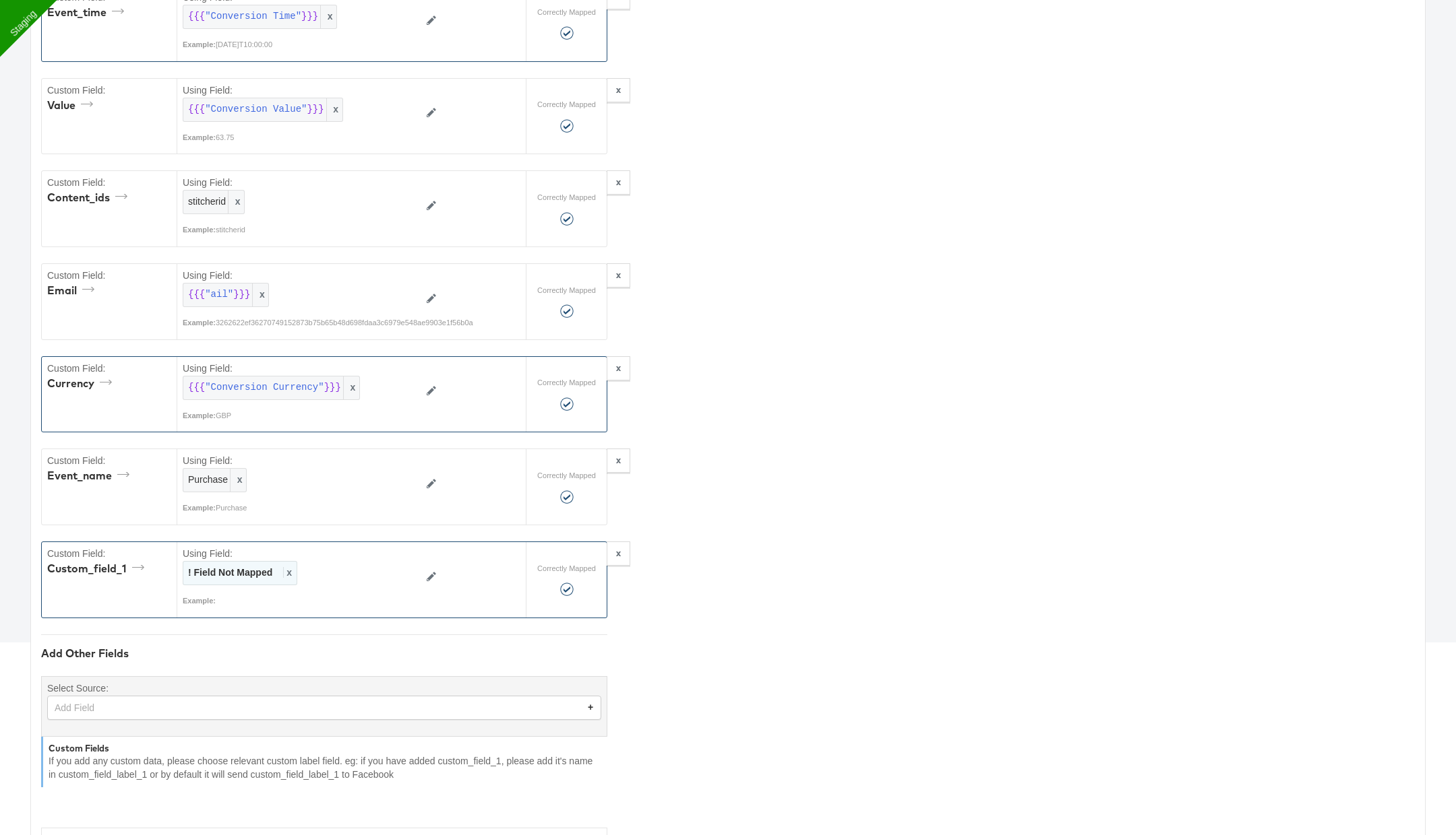
click at [281, 568] on div "! Field Not Mapped x" at bounding box center [240, 573] width 114 height 24
click at [385, 568] on div at bounding box center [388, 573] width 51 height 24
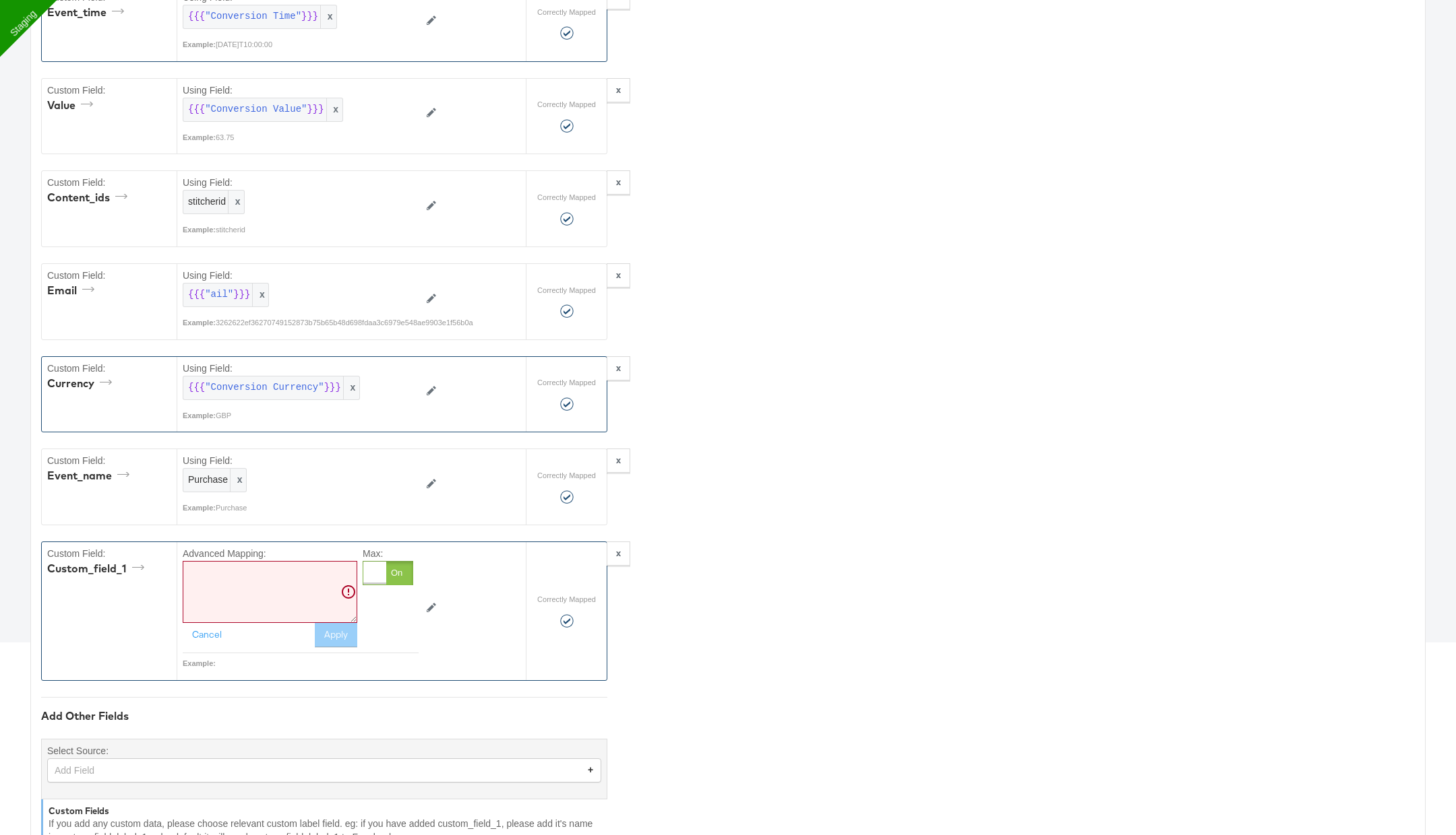
click at [313, 581] on textarea at bounding box center [270, 592] width 174 height 62
paste textarea "{{{"Conversion Name"}}}"
type textarea "{{{"Conversion Name"}}}"
click at [336, 635] on button "Apply" at bounding box center [336, 635] width 43 height 24
type textarea "{"email":"{{{\"ail\"}}}","value":"{{{\"Conversion Value\"}}}","currency":"{{{\"…"
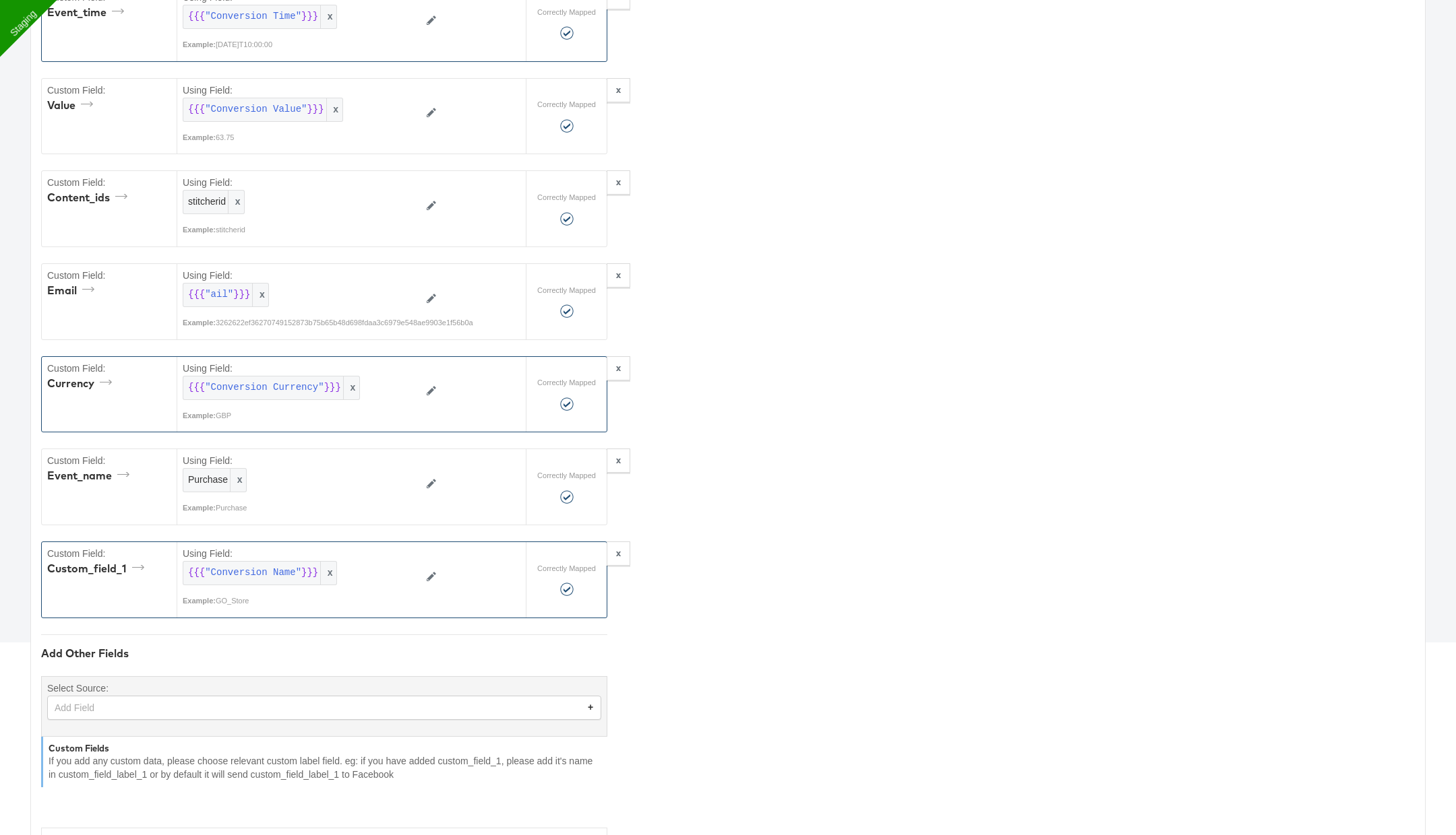
scroll to position [248, 0]
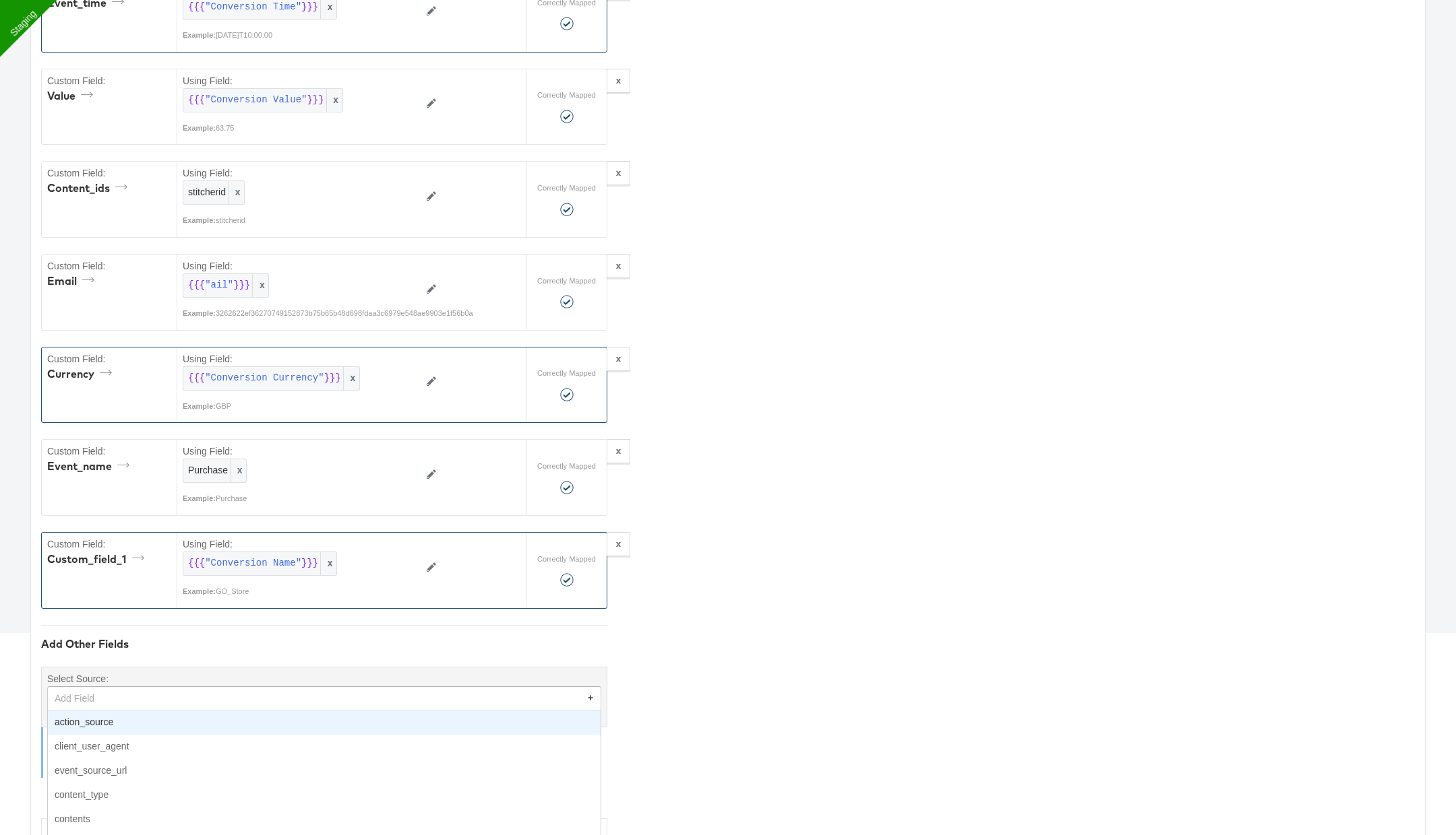
click at [281, 701] on div "Add Field + action_source client_user_agent event_source_url content_type conte…" at bounding box center [324, 698] width 554 height 24
type input "cust"
type textarea "{"email":"{{{\"ail\"}}}","value":"{{{\"Conversion Value\"}}}","currency":"{{{\"…"
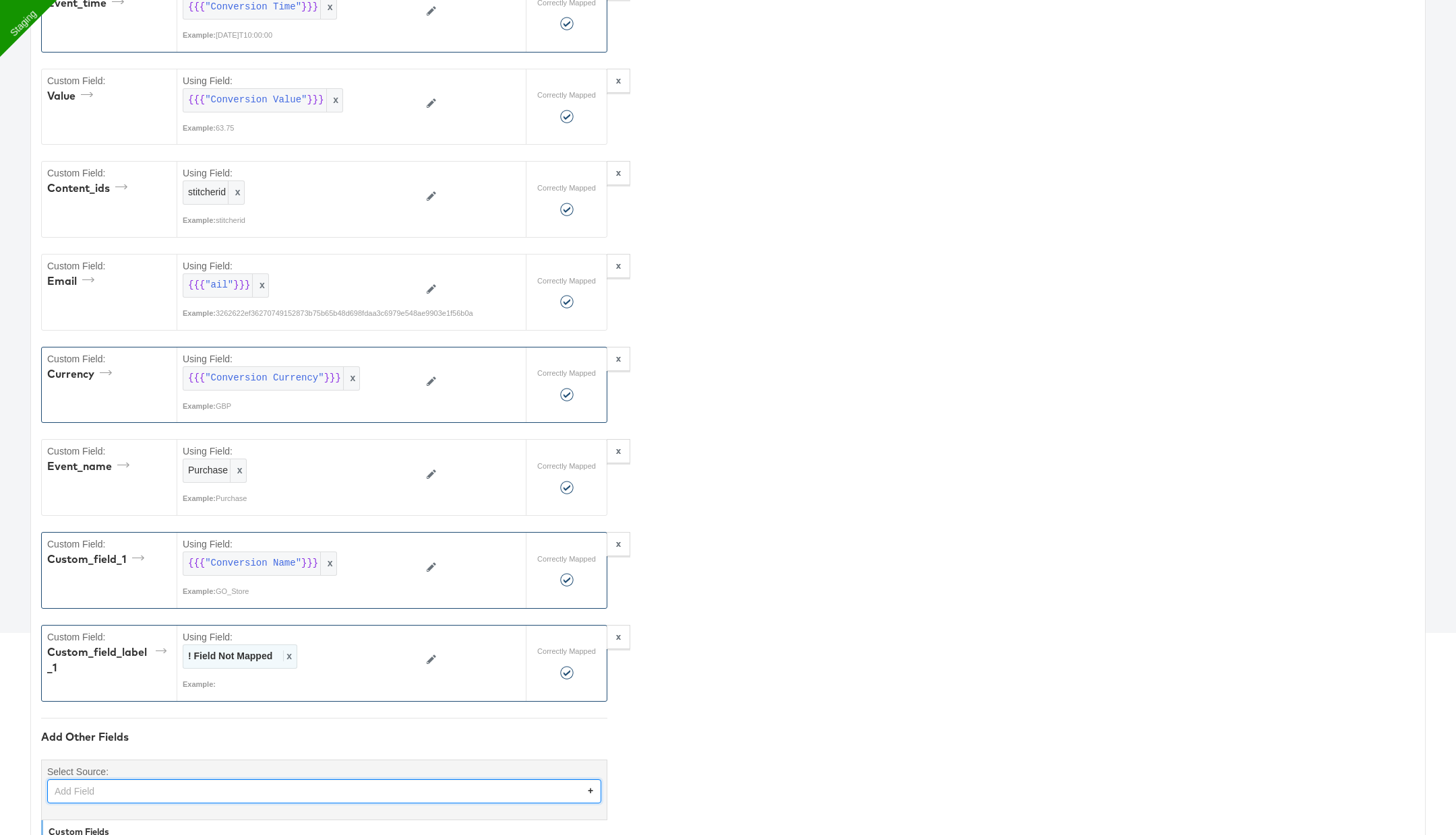
click at [288, 650] on span "x" at bounding box center [287, 656] width 9 height 11
click at [390, 647] on div at bounding box center [401, 656] width 23 height 23
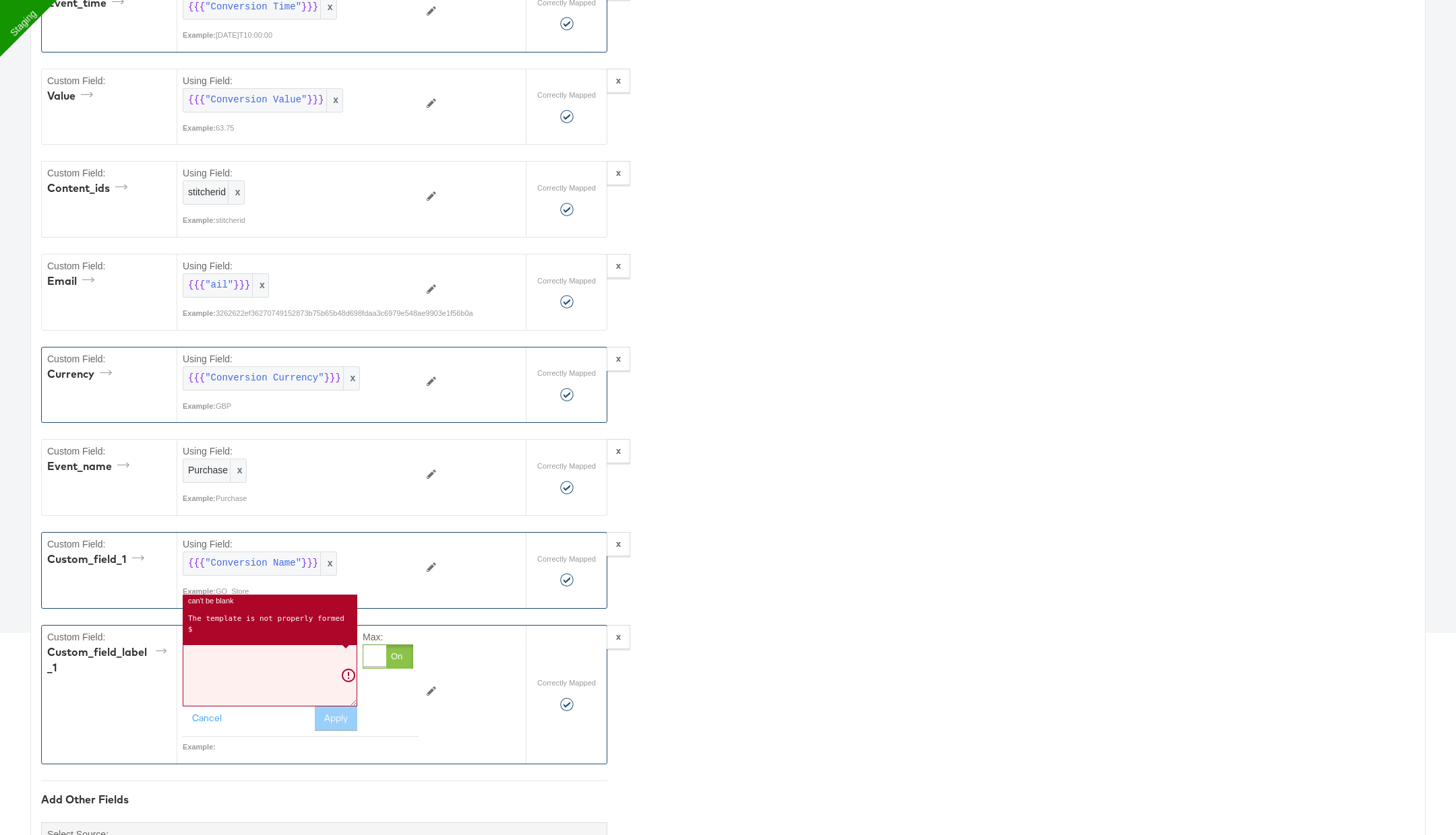
click at [292, 652] on textarea at bounding box center [270, 675] width 174 height 62
paste textarea "conversion_name"
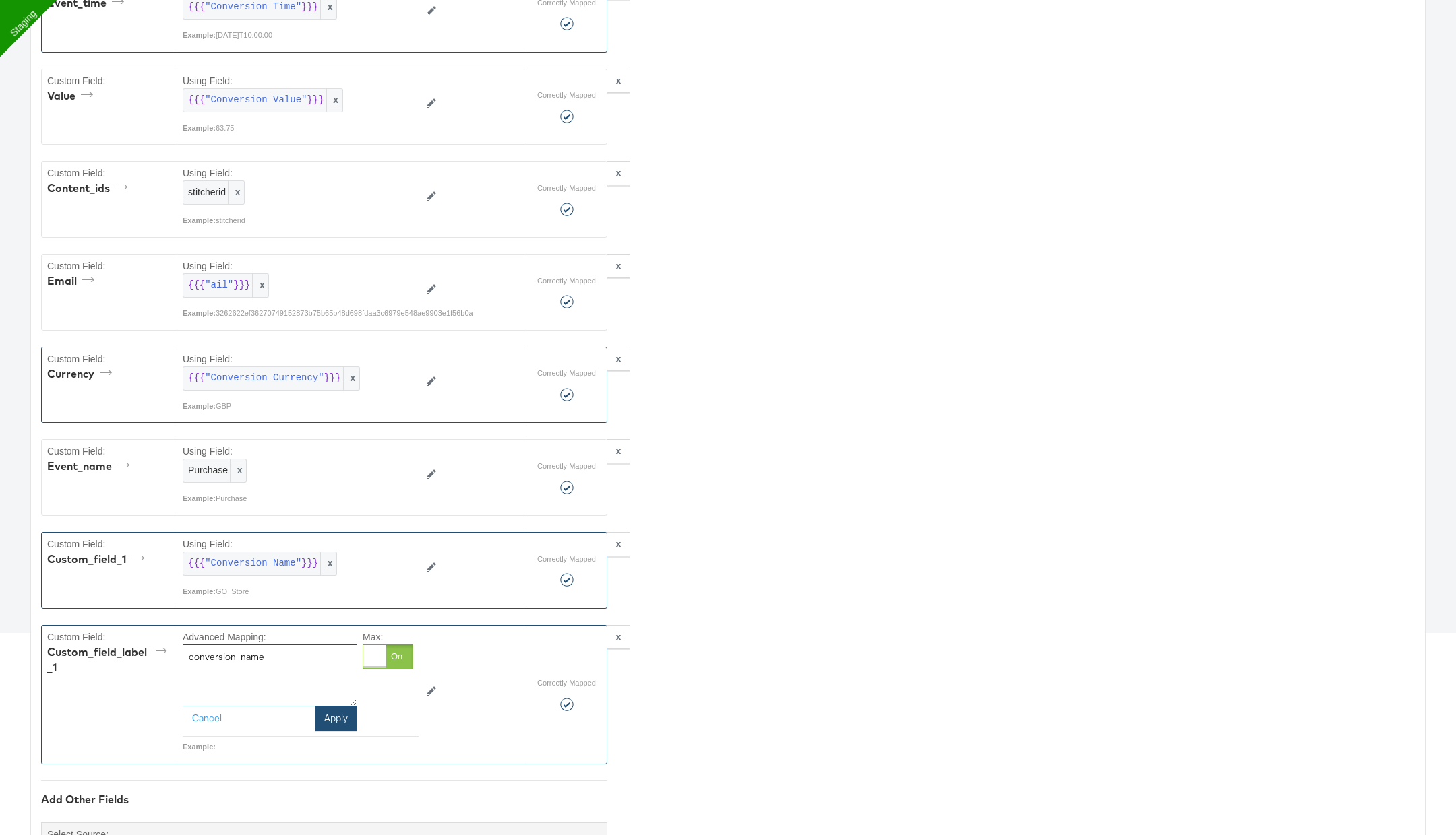
type textarea "conversion_name"
click at [340, 709] on button "Apply" at bounding box center [336, 719] width 43 height 24
type textarea "{"email":"{{{\"ail\"}}}","value":"{{{\"Conversion Value\"}}}","currency":"{{{\"…"
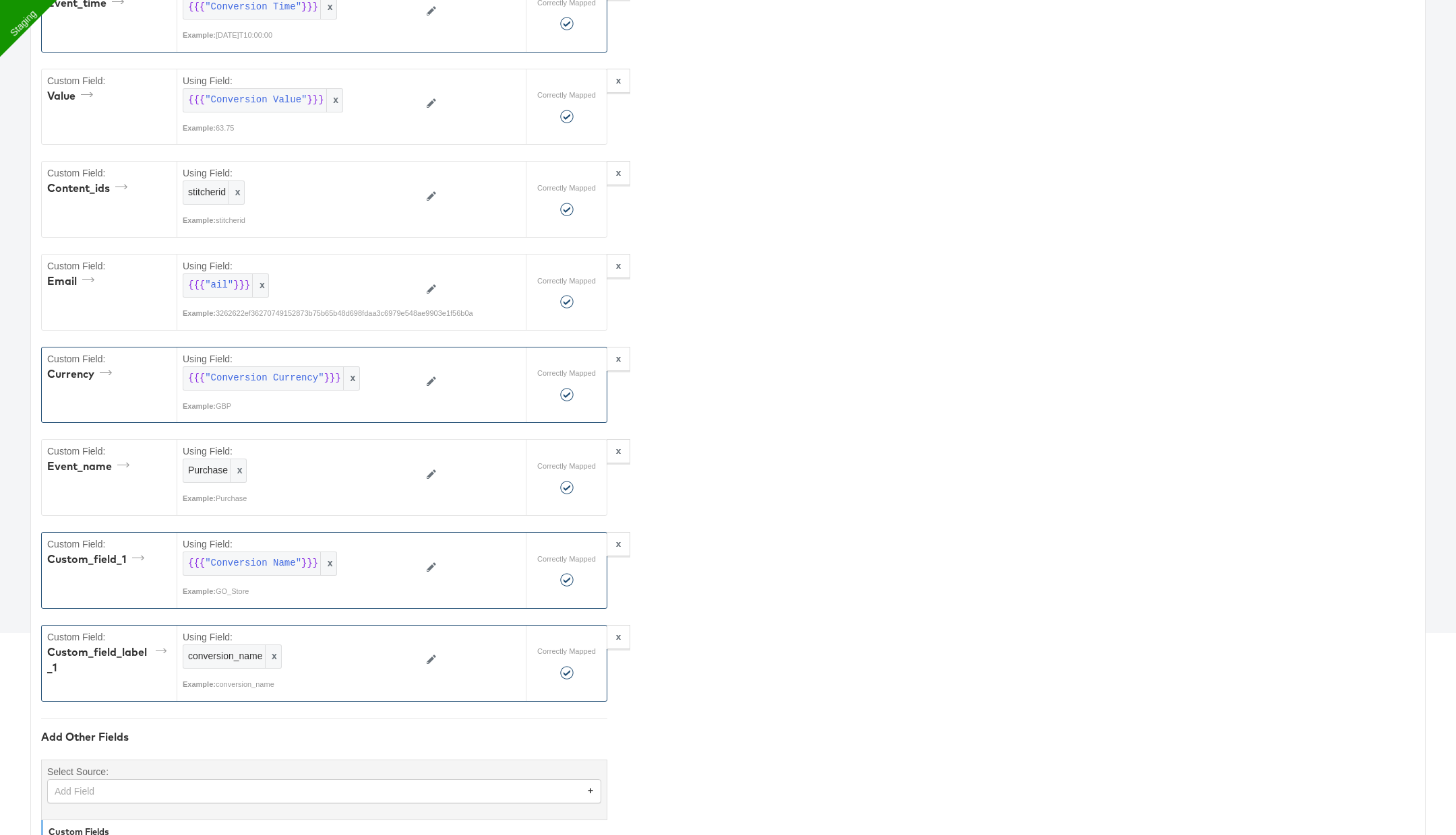
scroll to position [0, 0]
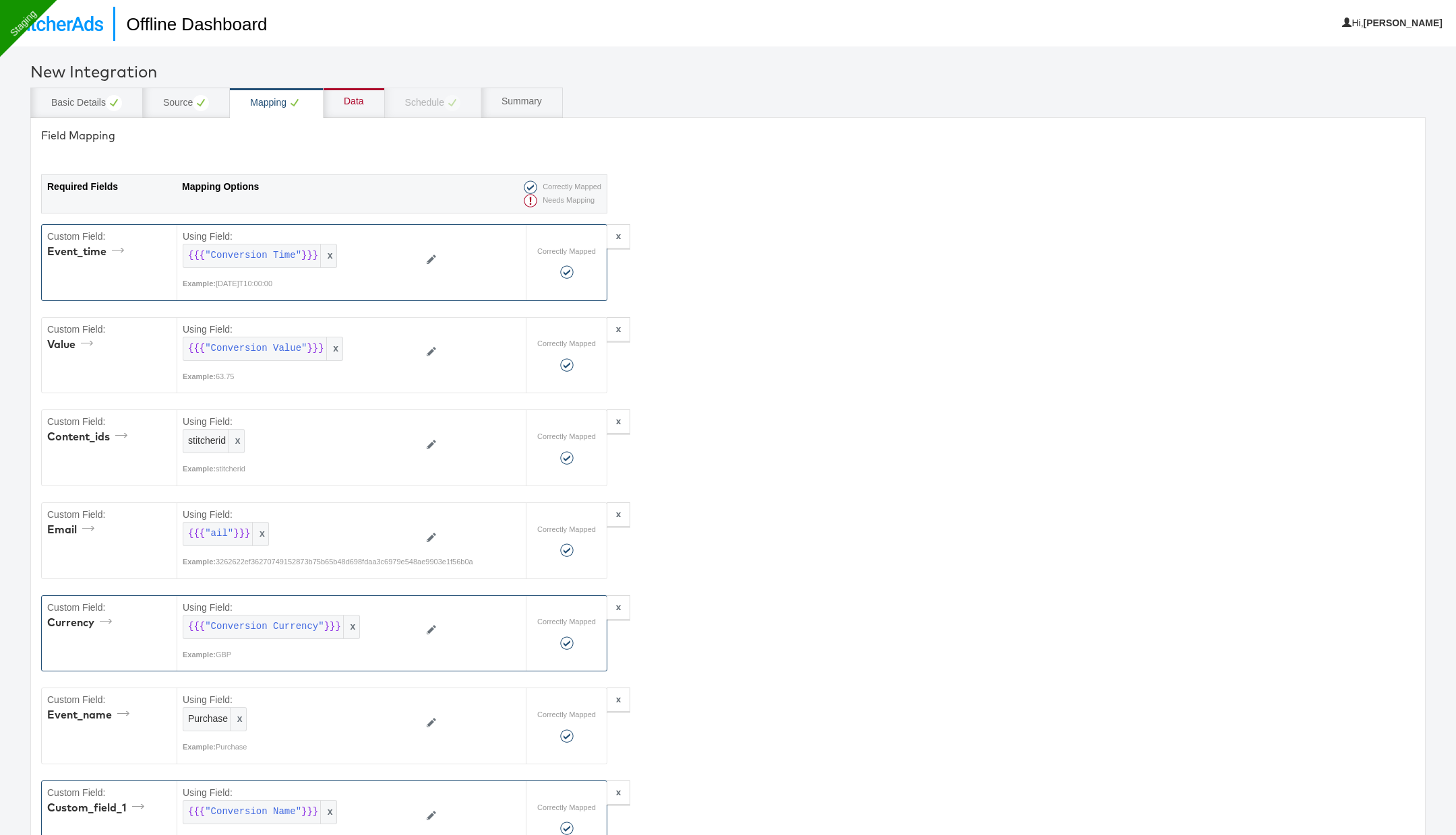
click at [355, 104] on div "Data" at bounding box center [354, 102] width 21 height 13
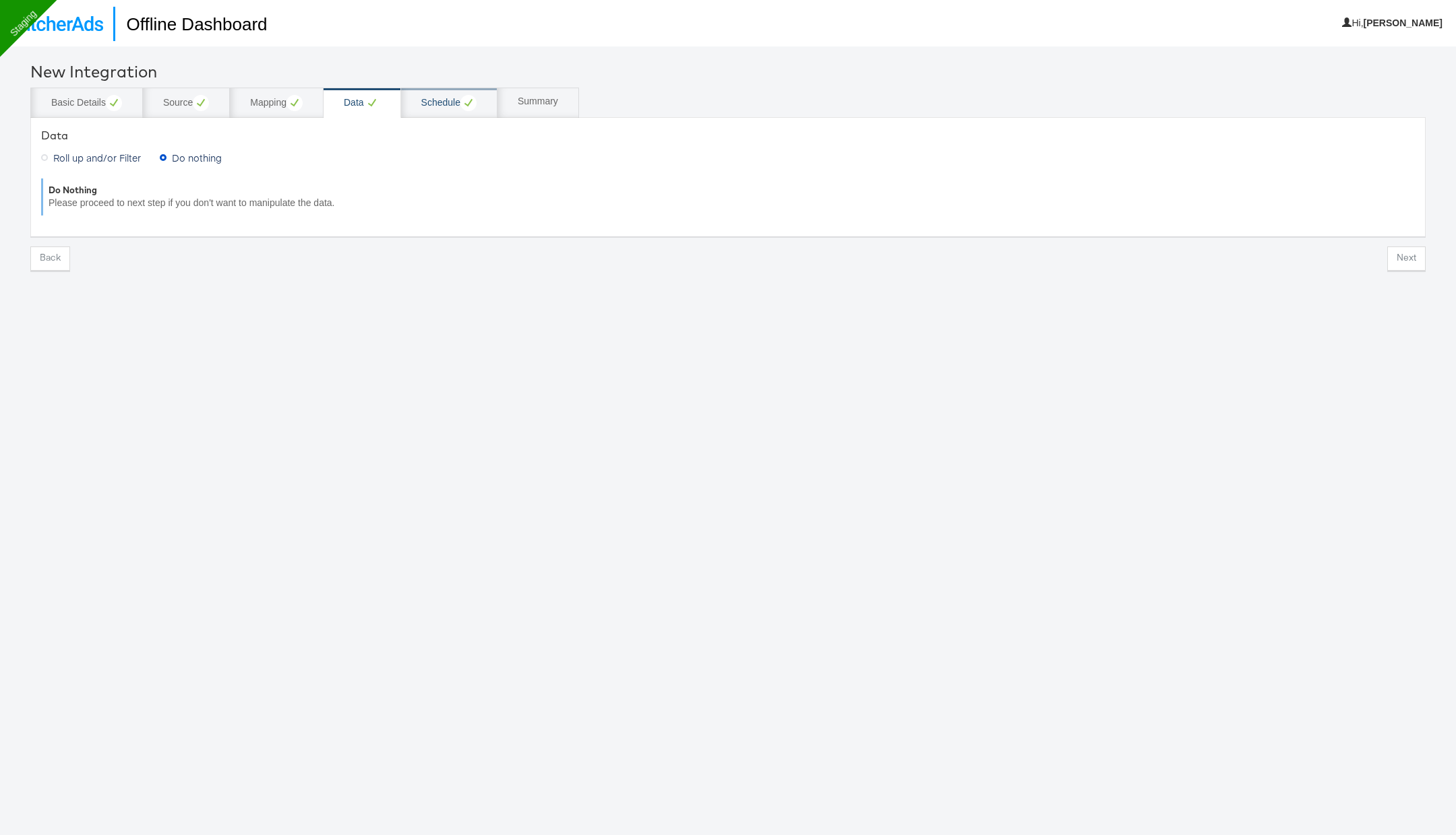
click at [463, 105] on circle at bounding box center [468, 103] width 16 height 16
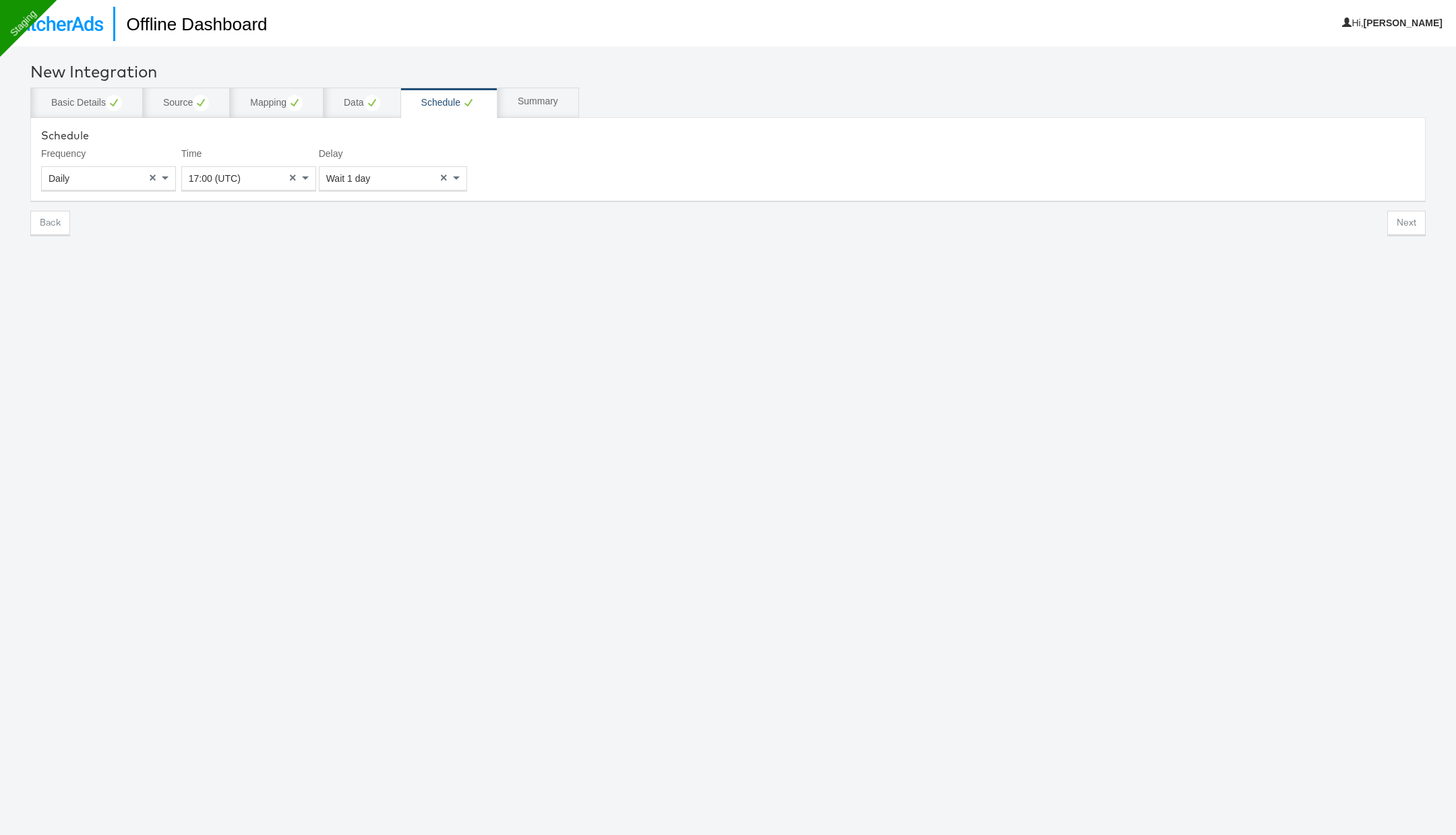
click at [260, 182] on div "17:00 (UTC)" at bounding box center [248, 178] width 133 height 23
type input "9"
click at [1403, 227] on button "Next" at bounding box center [1406, 223] width 38 height 24
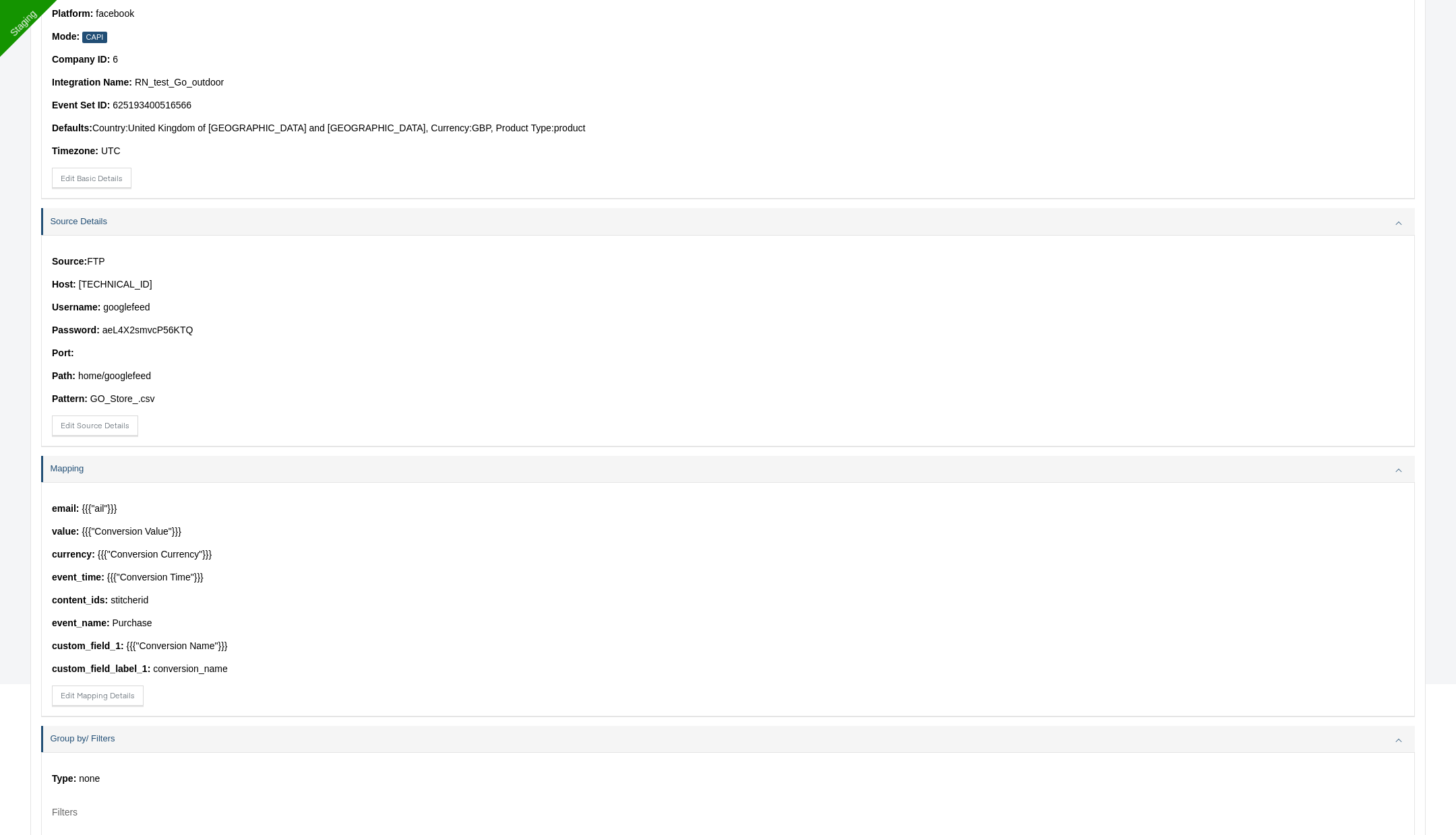
scroll to position [430, 0]
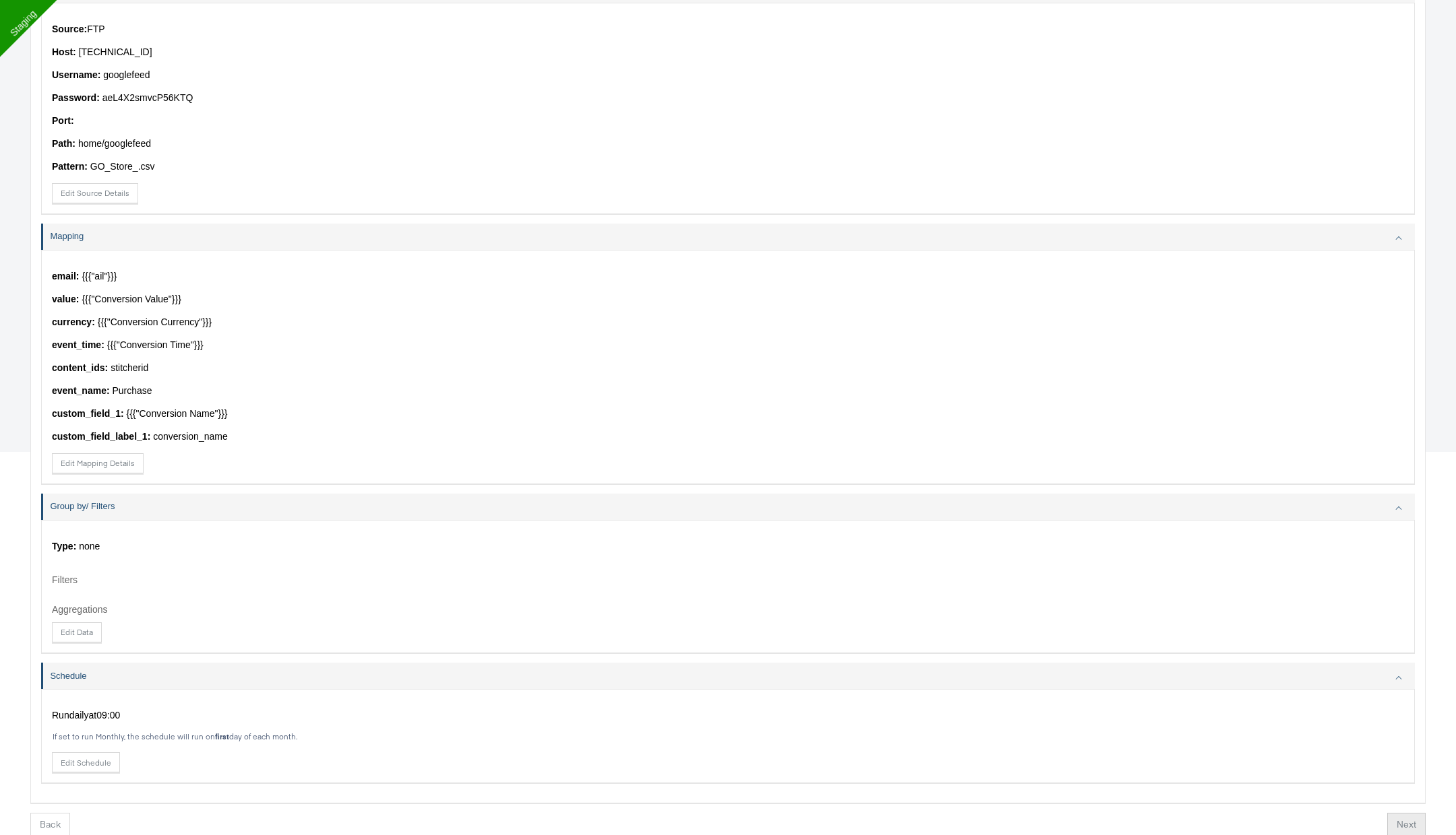
click at [1406, 823] on button "Next" at bounding box center [1406, 825] width 38 height 24
click at [1406, 823] on button "Finish" at bounding box center [1400, 825] width 44 height 24
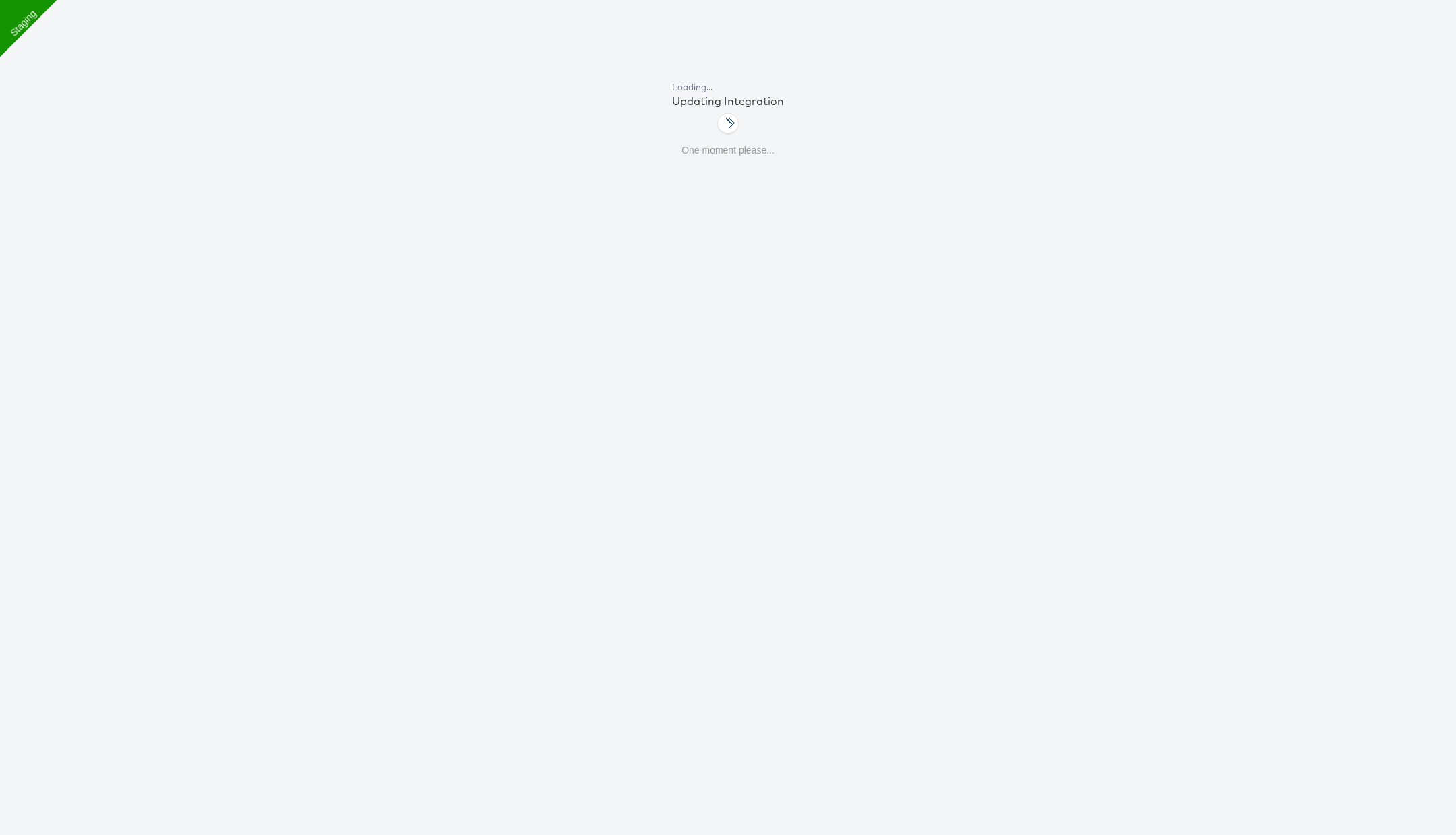
scroll to position [46, 0]
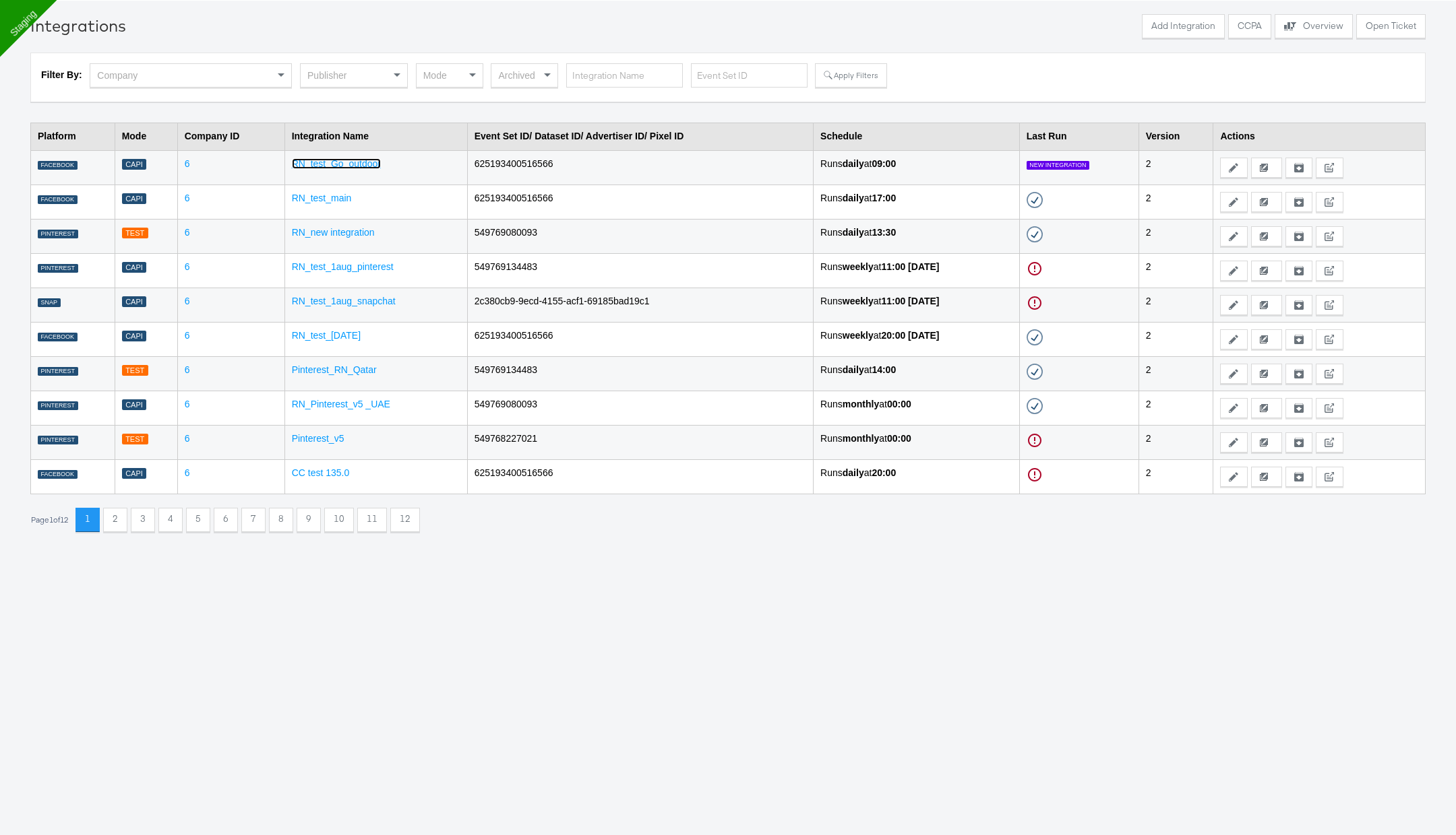
click at [358, 160] on link "RN_test_Go_outdoor" at bounding box center [336, 163] width 89 height 11
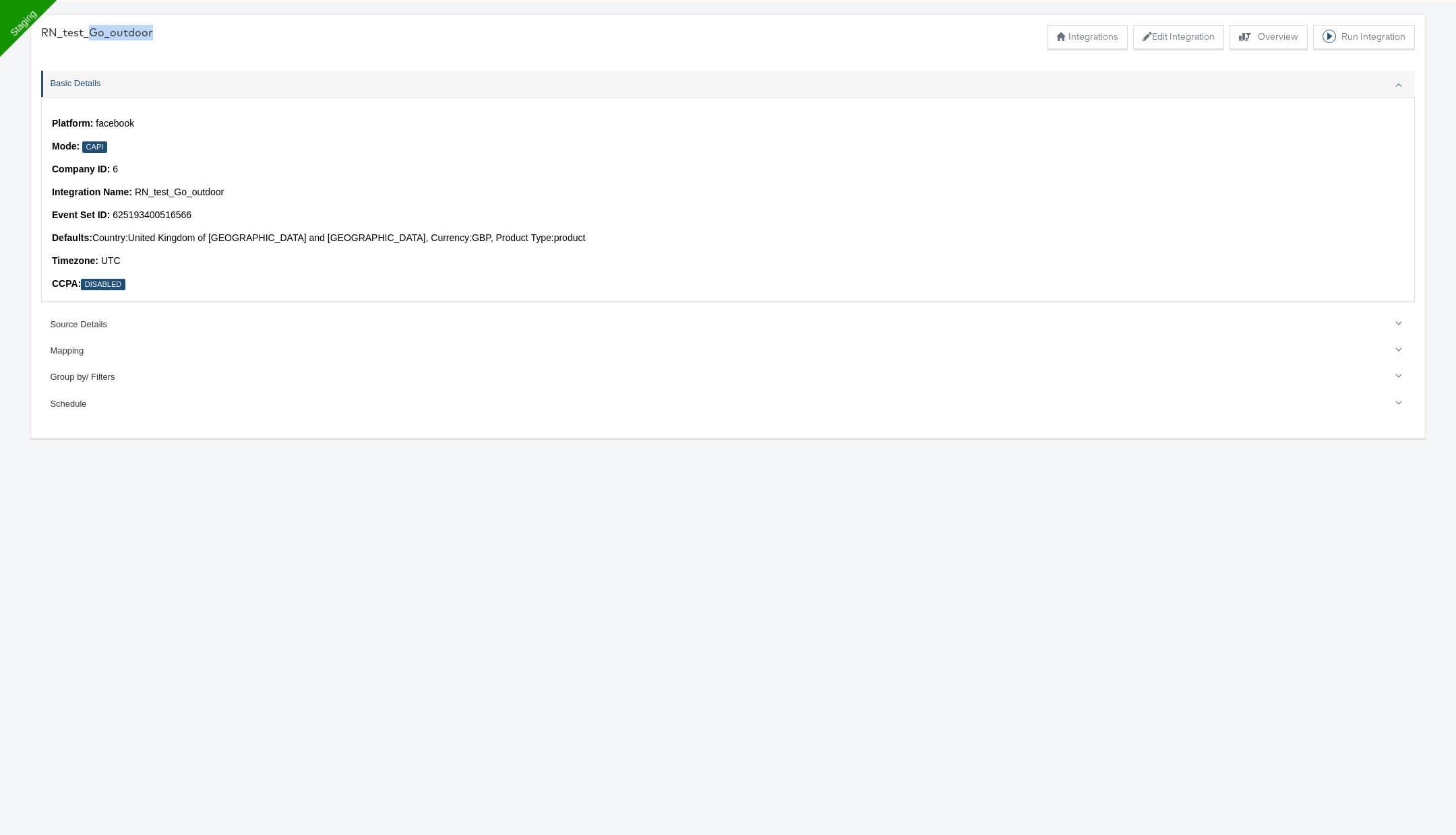
drag, startPoint x: 88, startPoint y: 30, endPoint x: 236, endPoint y: 30, distance: 148.0
click at [236, 29] on div "RN_test_Go_outdoor Integrations Edit Integration Explore activity for this offl…" at bounding box center [728, 37] width 1373 height 24
copy div "Go_outdoor"
click at [1152, 34] on button "Edit Integration" at bounding box center [1178, 37] width 91 height 24
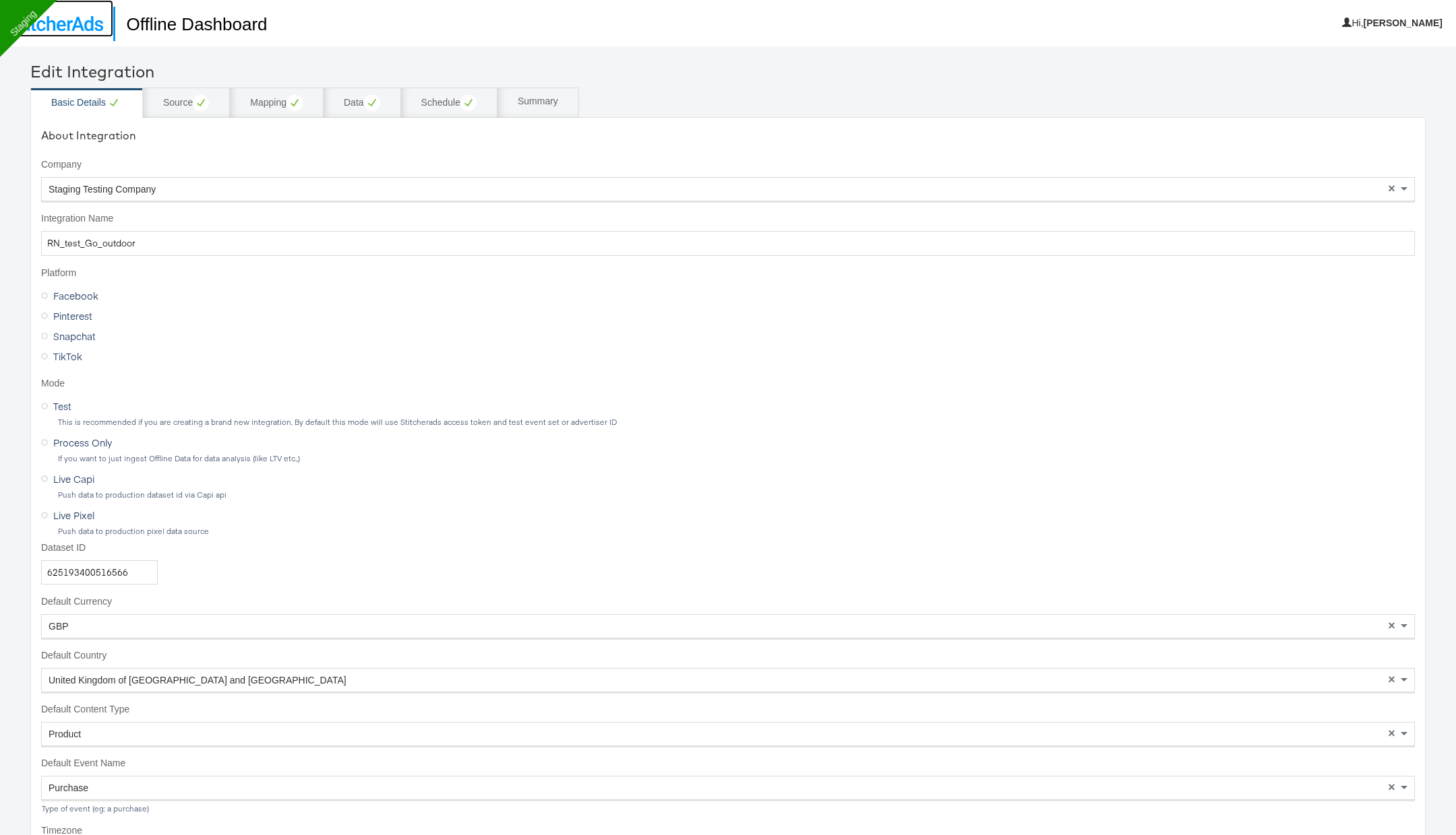
click at [71, 29] on img at bounding box center [56, 23] width 93 height 15
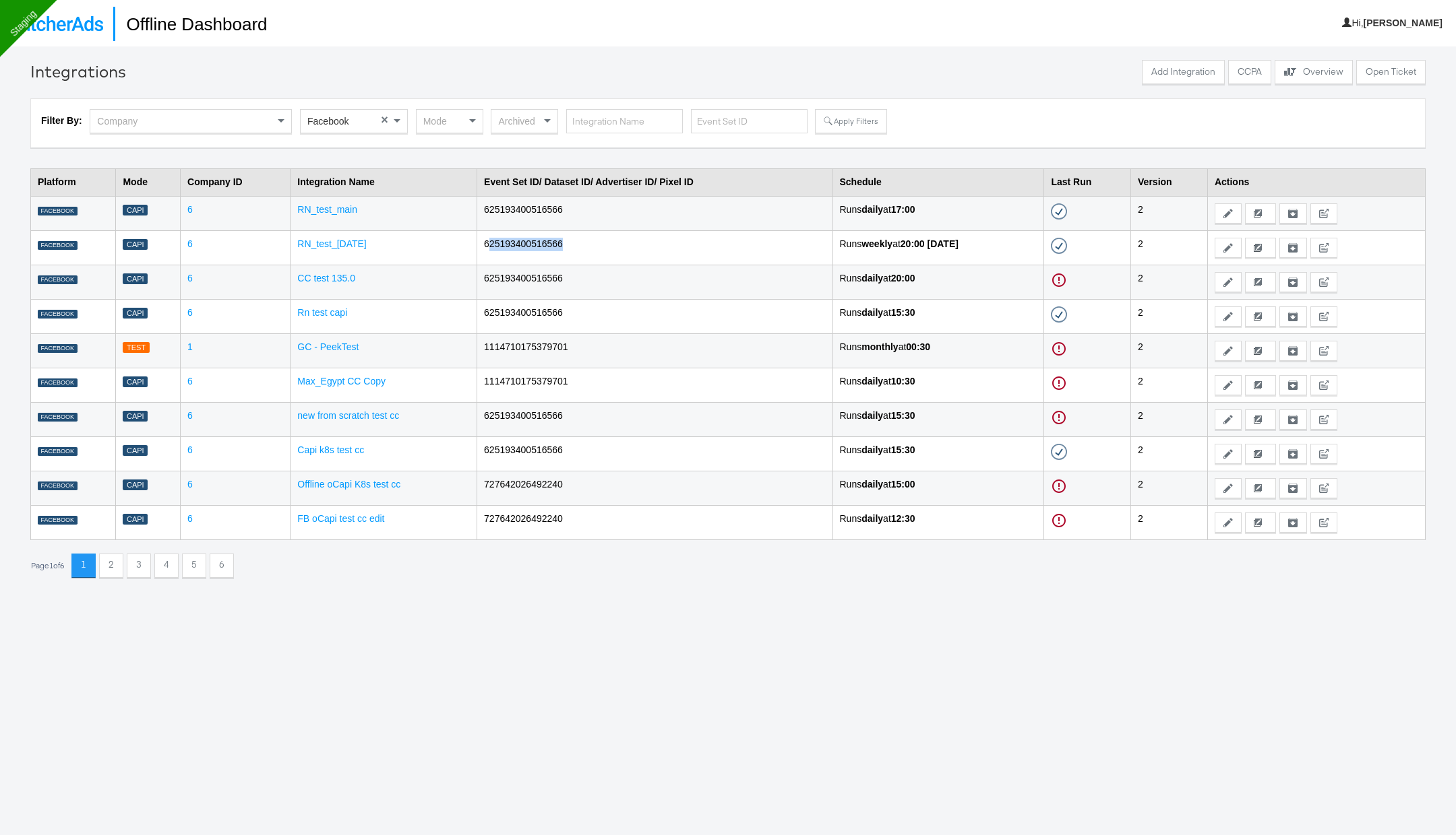
drag, startPoint x: 476, startPoint y: 245, endPoint x: 565, endPoint y: 245, distance: 89.0
click at [566, 245] on td "625193400516566" at bounding box center [654, 248] width 355 height 34
click at [332, 248] on link "RN_test_[DATE]" at bounding box center [332, 244] width 69 height 11
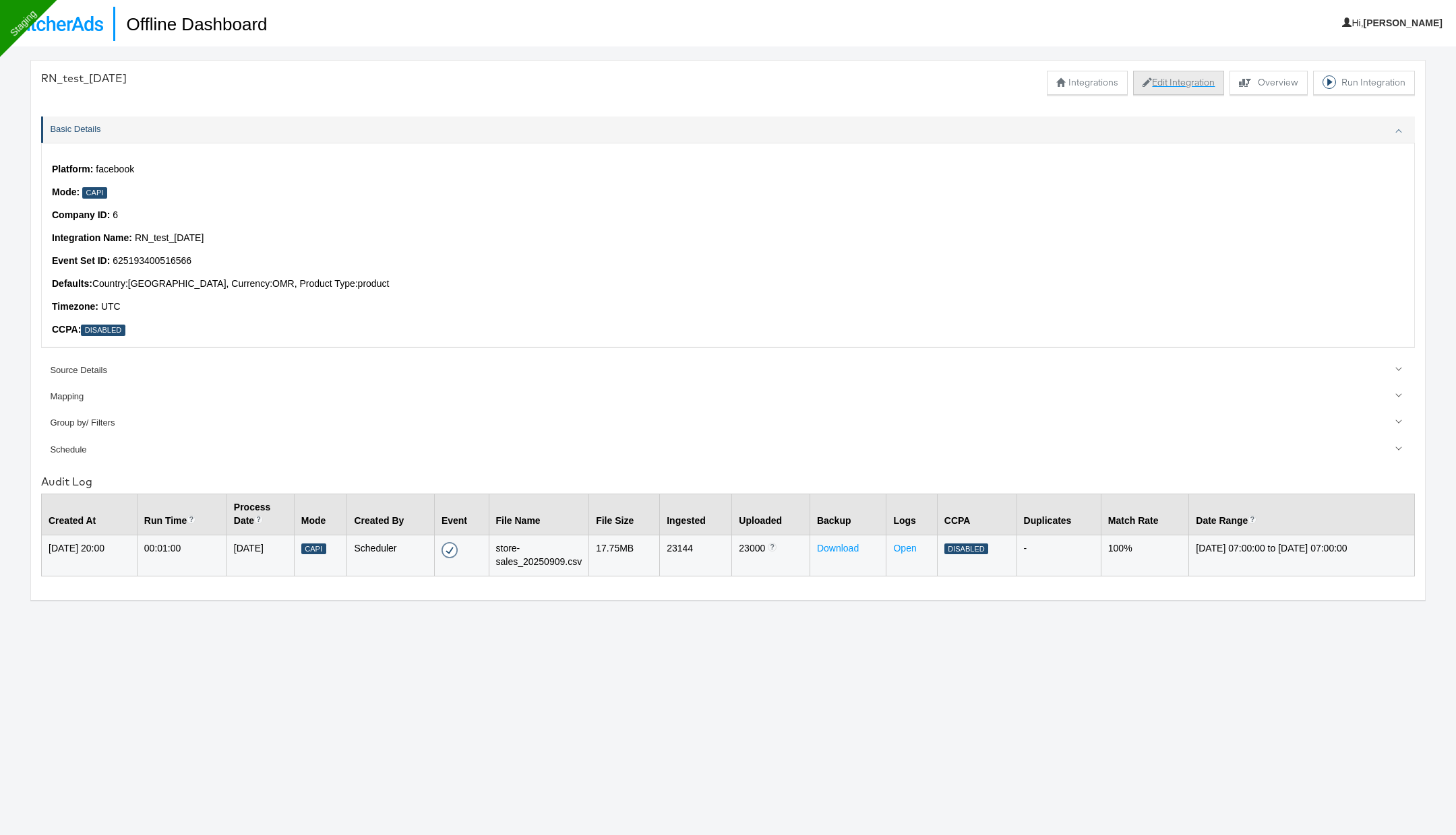
click at [1146, 86] on button "Edit Integration" at bounding box center [1178, 83] width 91 height 24
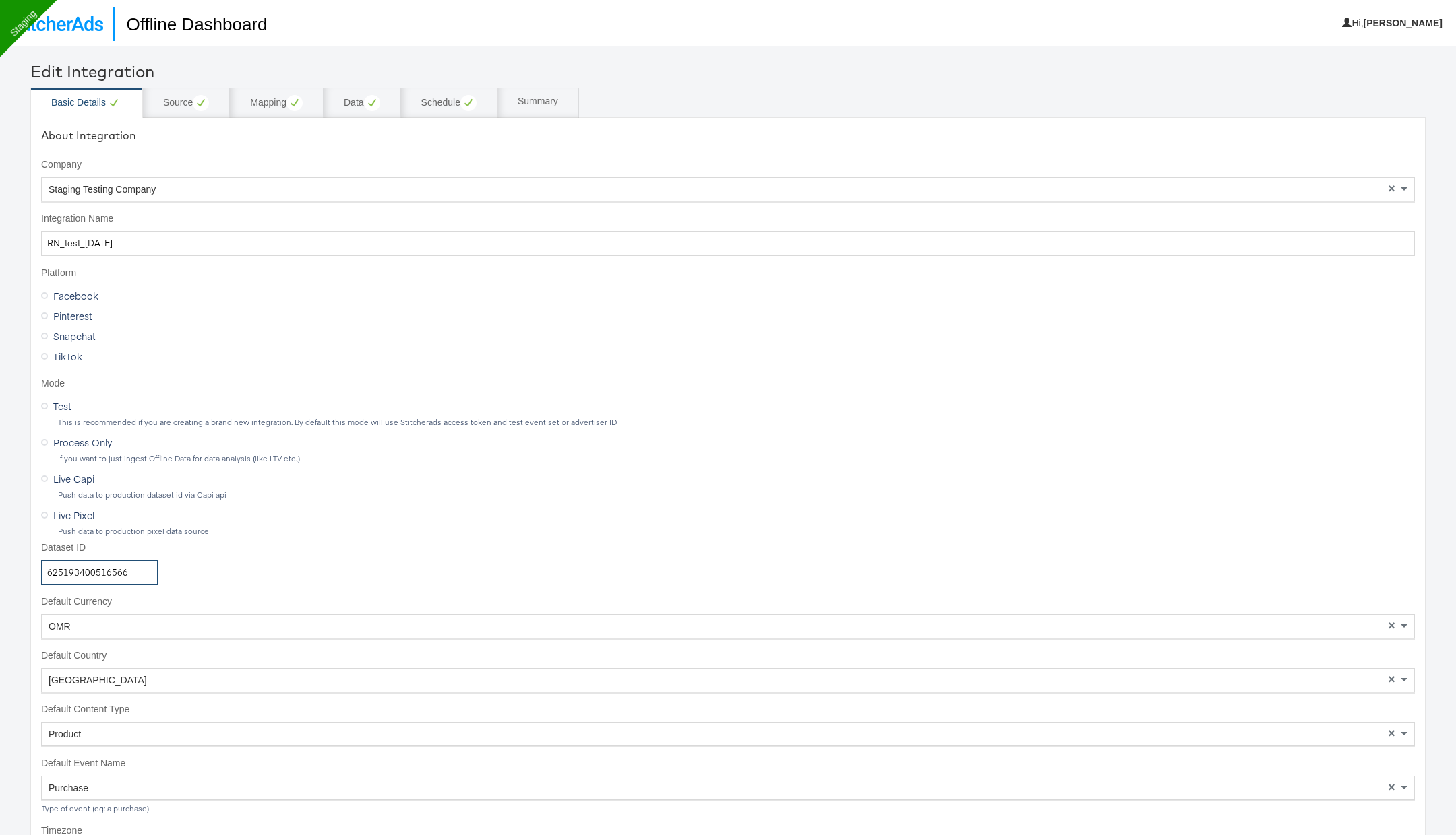
click at [111, 572] on input "625193400516566" at bounding box center [99, 573] width 117 height 25
click at [80, 20] on img at bounding box center [56, 23] width 93 height 15
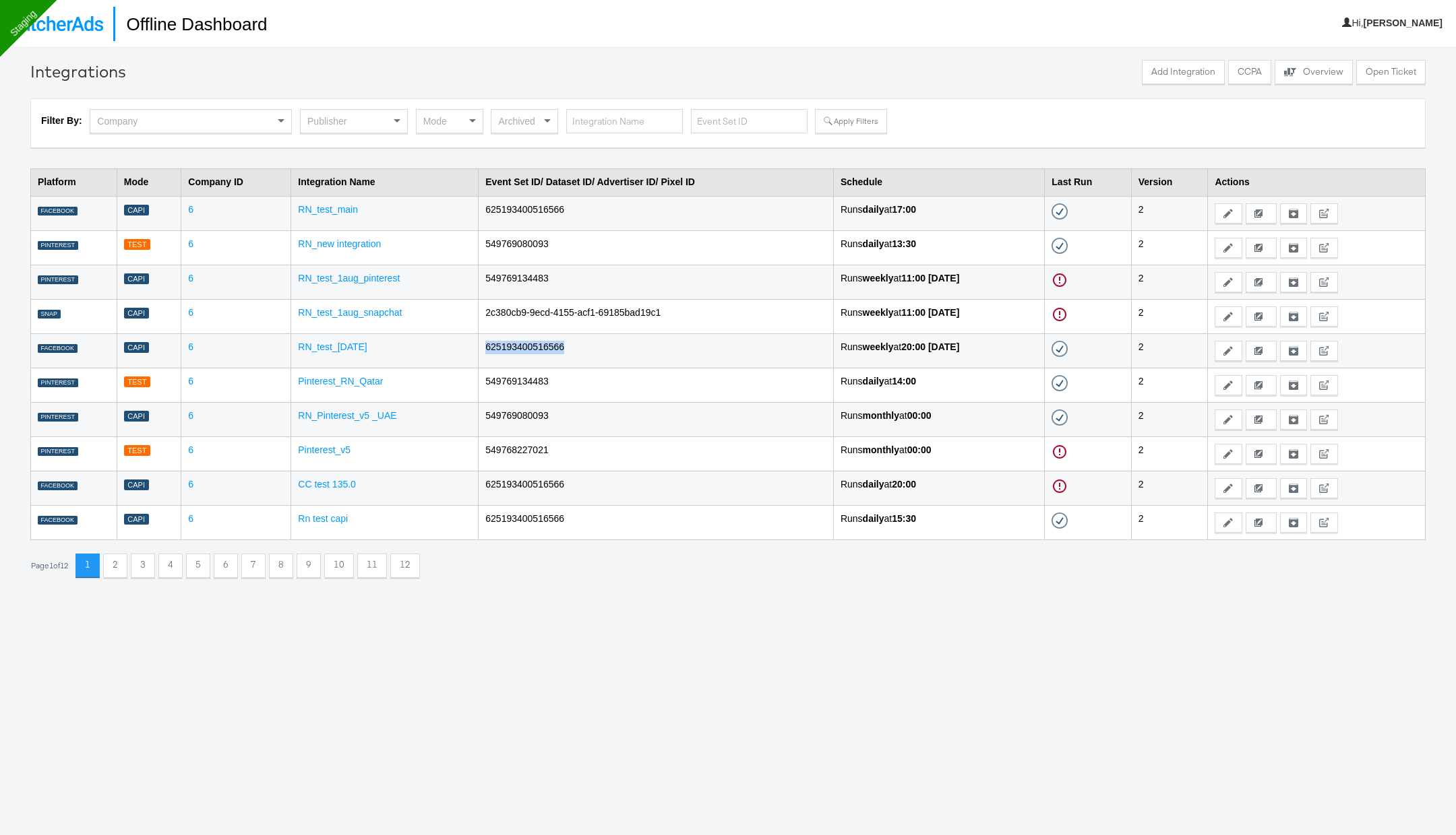
drag, startPoint x: 468, startPoint y: 344, endPoint x: 556, endPoint y: 346, distance: 88.0
click at [556, 344] on td "625193400516566" at bounding box center [656, 350] width 355 height 34
click at [556, 346] on td "625193400516566" at bounding box center [656, 350] width 355 height 34
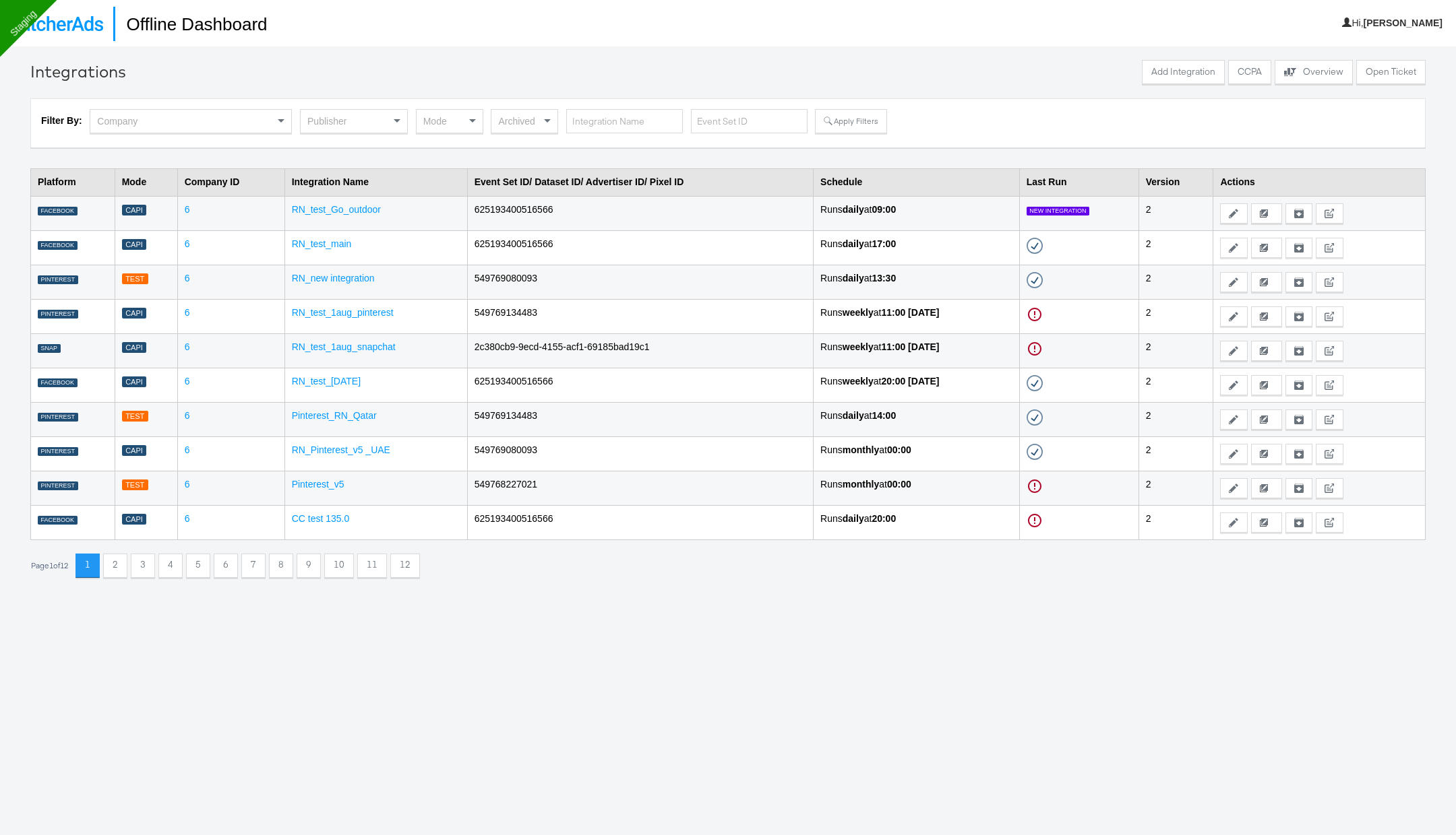
click at [313, 214] on td "RN_test_Go_outdoor" at bounding box center [375, 213] width 182 height 34
click at [320, 210] on link "RN_test_Go_outdoor" at bounding box center [336, 209] width 89 height 11
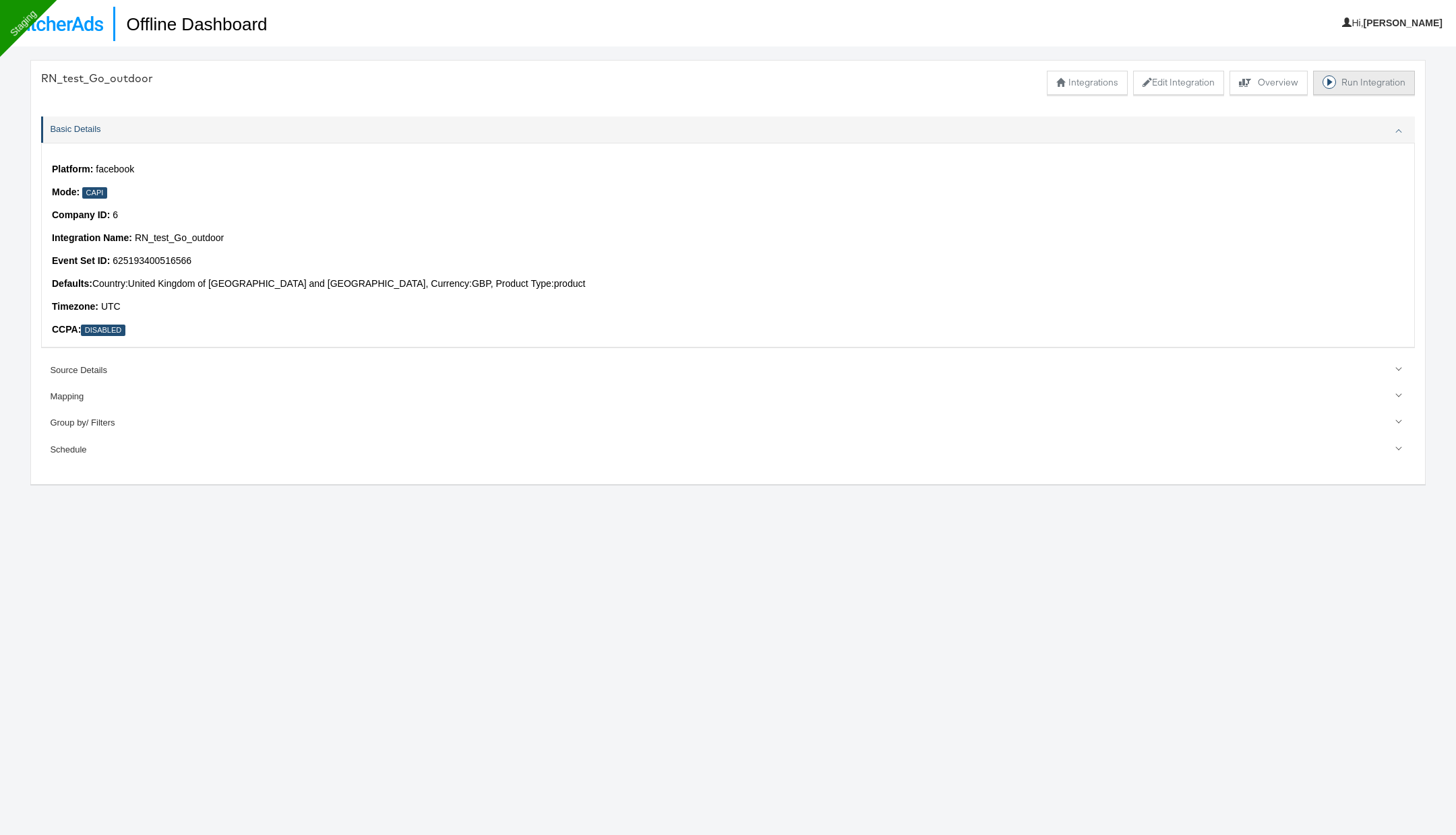
click at [1338, 85] on button "Run Integration" at bounding box center [1364, 83] width 102 height 24
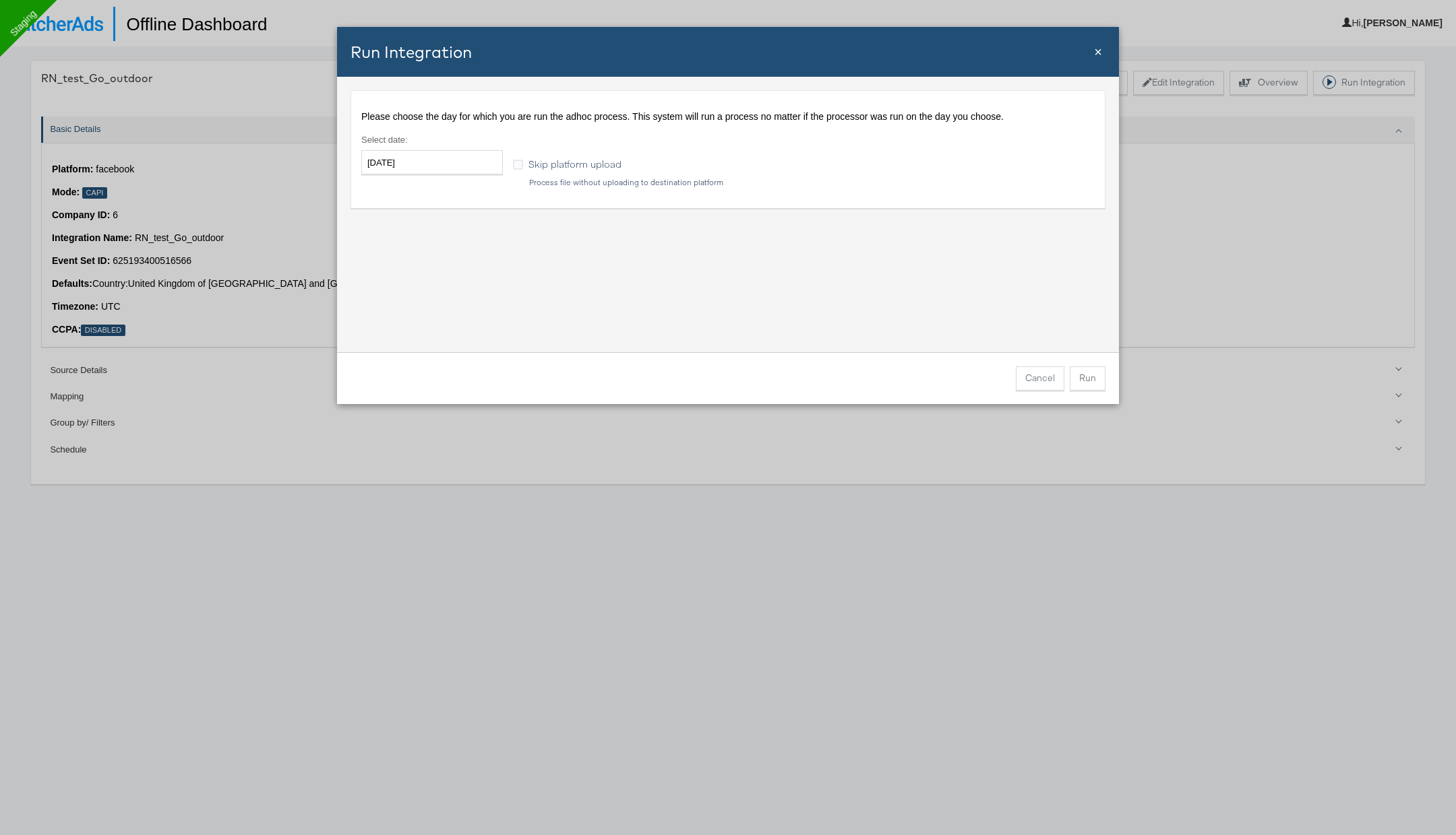
click at [558, 167] on span "Skip platform upload" at bounding box center [574, 163] width 93 height 13
click at [0, 0] on input "Skip platform upload" at bounding box center [0, 0] width 0 height 0
click at [1093, 377] on button "Run" at bounding box center [1087, 378] width 36 height 24
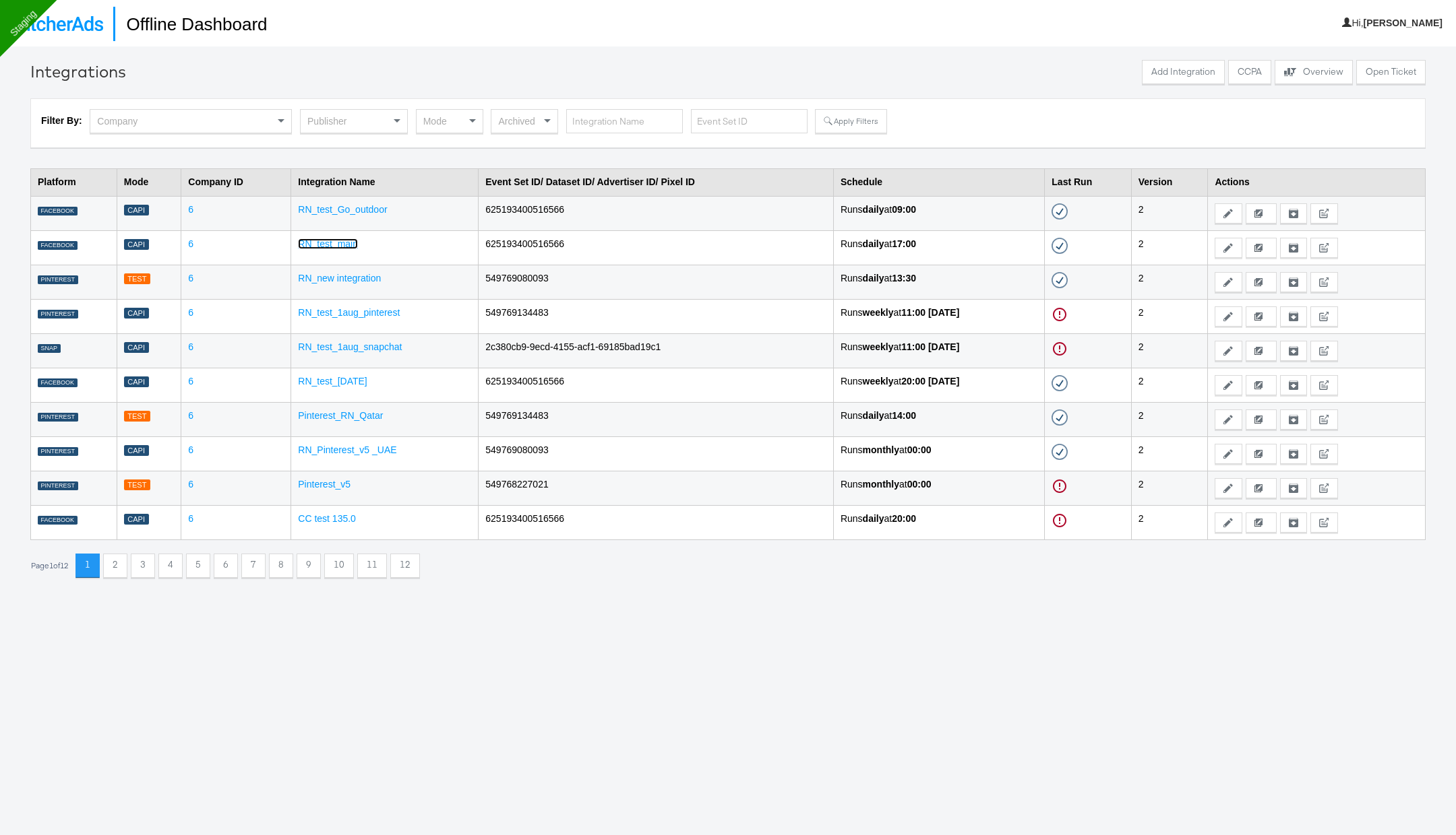
click at [331, 243] on link "RN_test_main" at bounding box center [328, 244] width 60 height 11
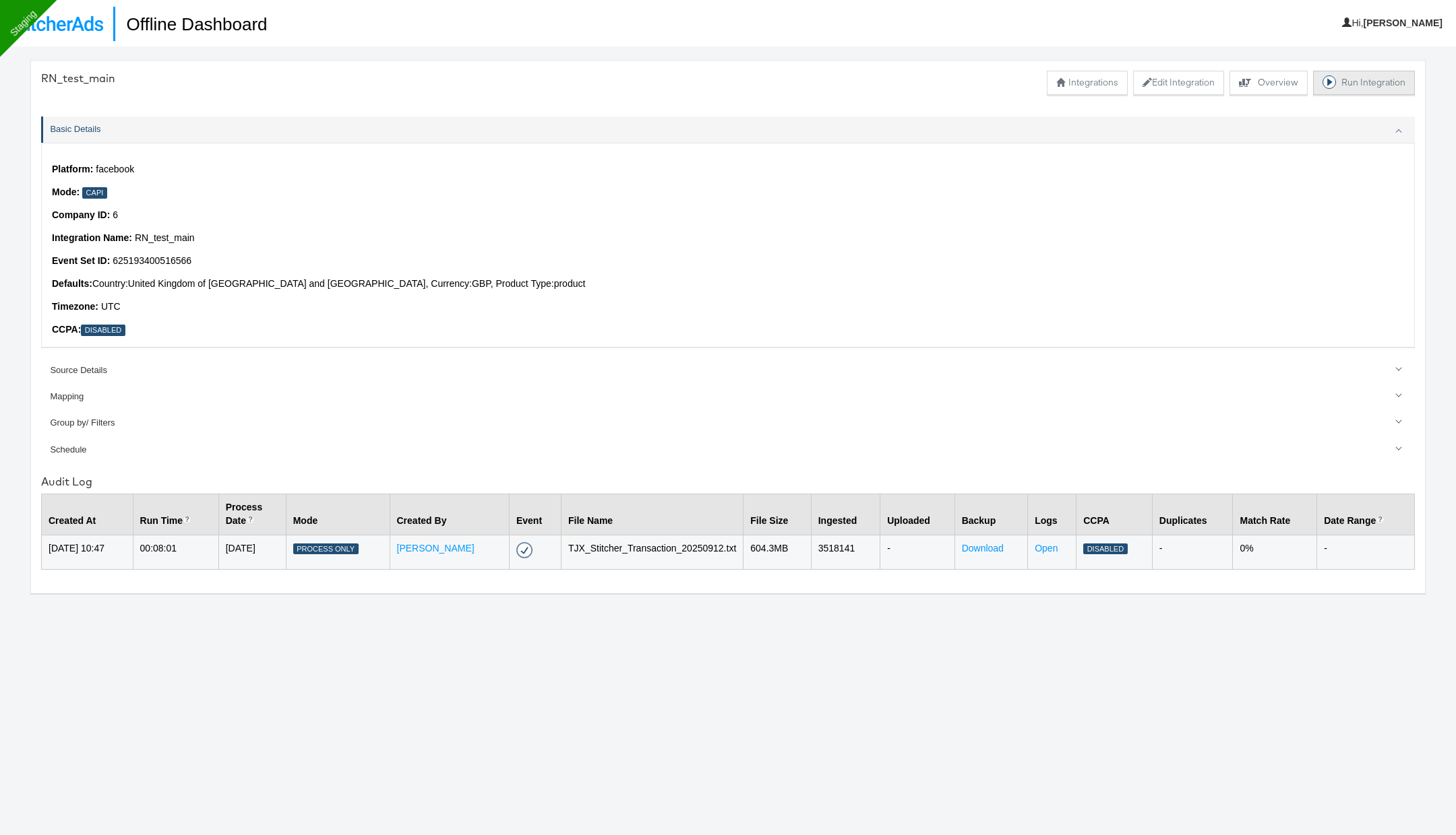
click at [1353, 81] on button "Run Integration" at bounding box center [1364, 83] width 102 height 24
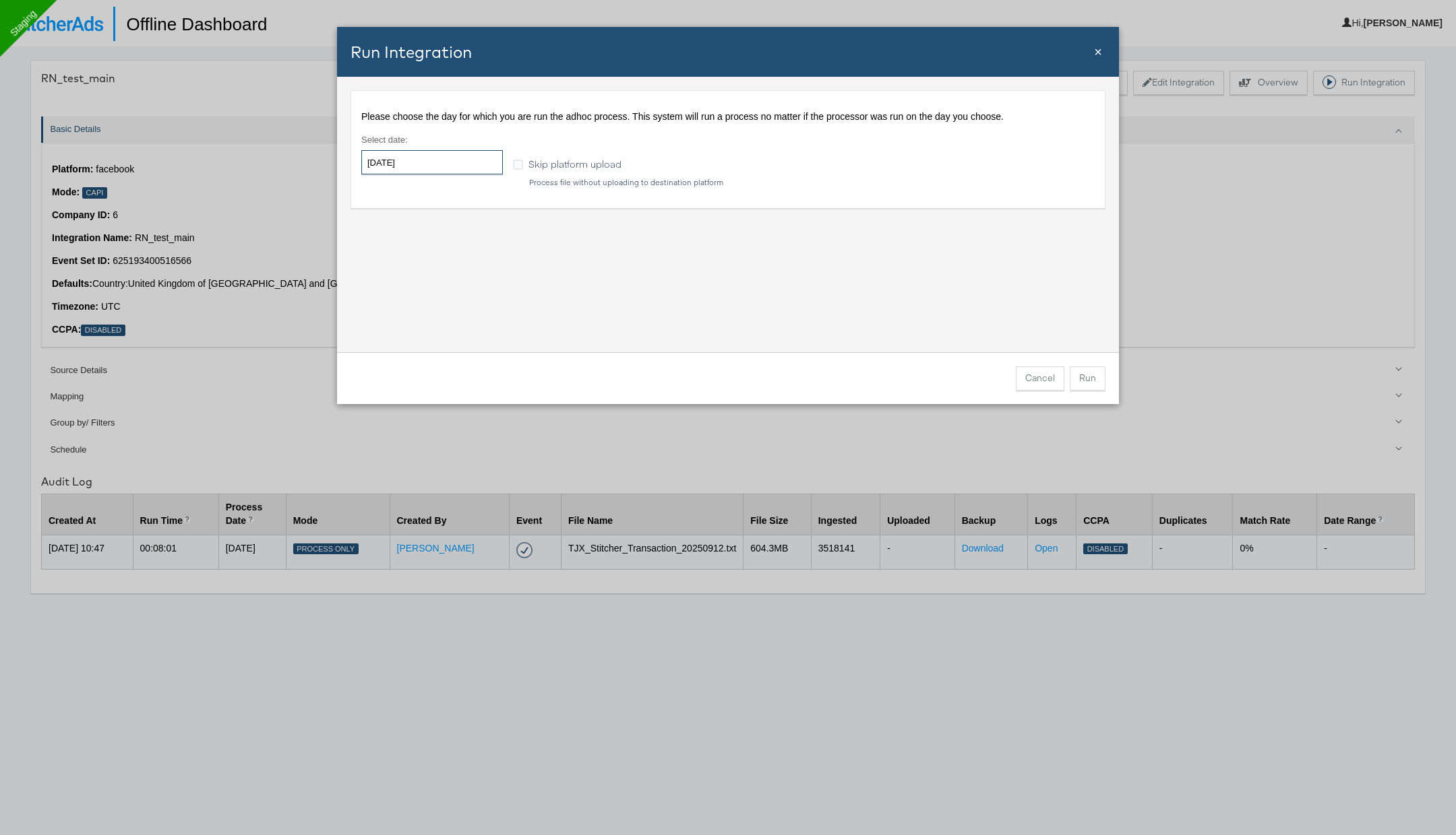
click at [468, 165] on input "2025-09-15" at bounding box center [432, 162] width 141 height 24
click at [481, 248] on td "12" at bounding box center [491, 249] width 23 height 19
